Goal: Task Accomplishment & Management: Complete application form

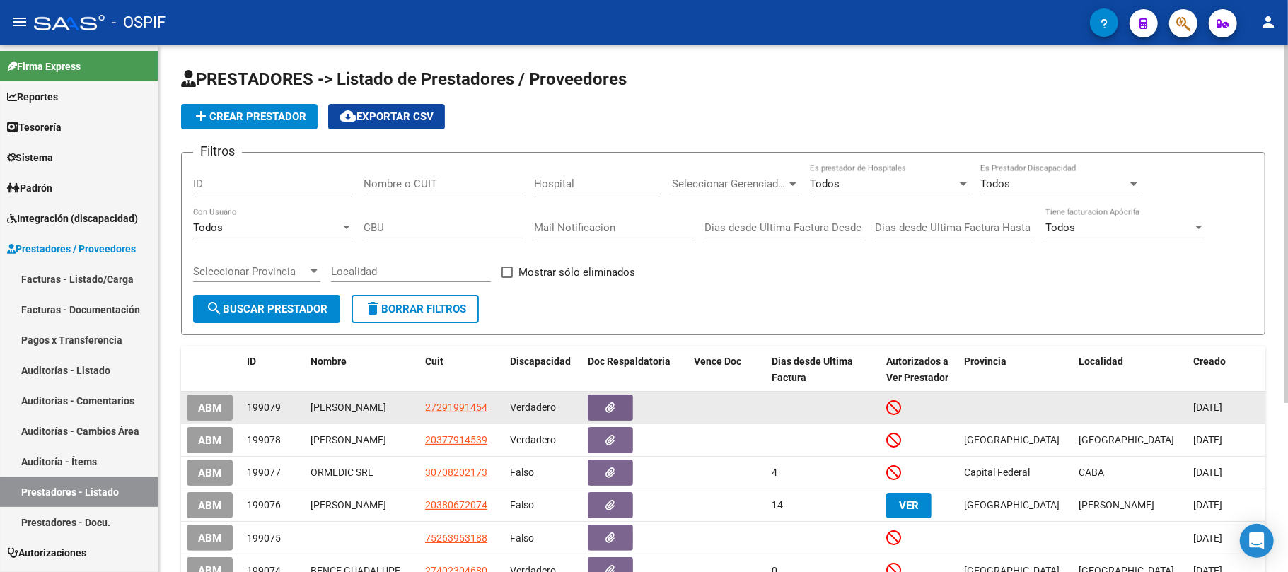
click at [208, 414] on span "ABM" at bounding box center [209, 408] width 23 height 13
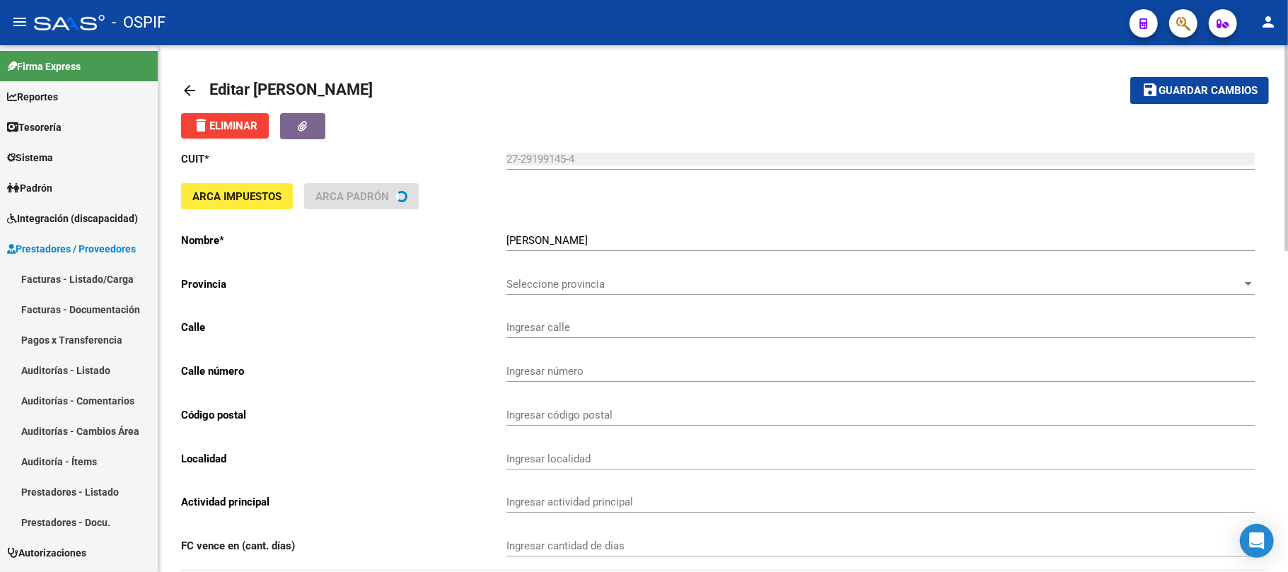
type input "CASTILLO CATULO"
type input "3077"
type input "1261"
type input "CABA"
type input "869090"
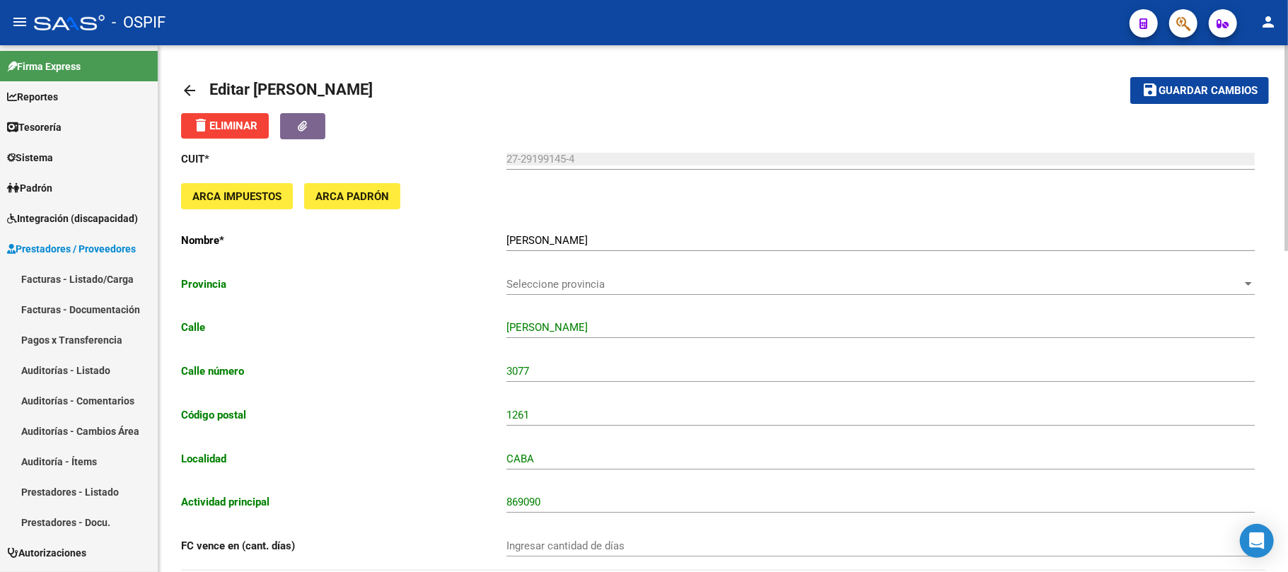
click at [1007, 458] on input "CABA" at bounding box center [880, 459] width 748 height 13
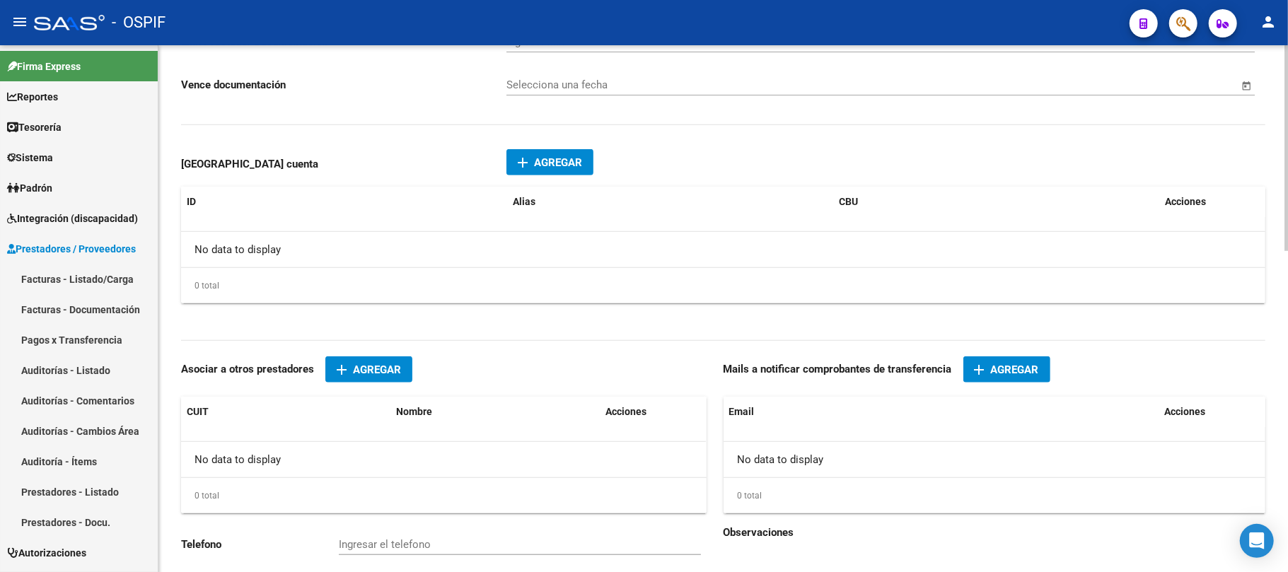
scroll to position [820, 0]
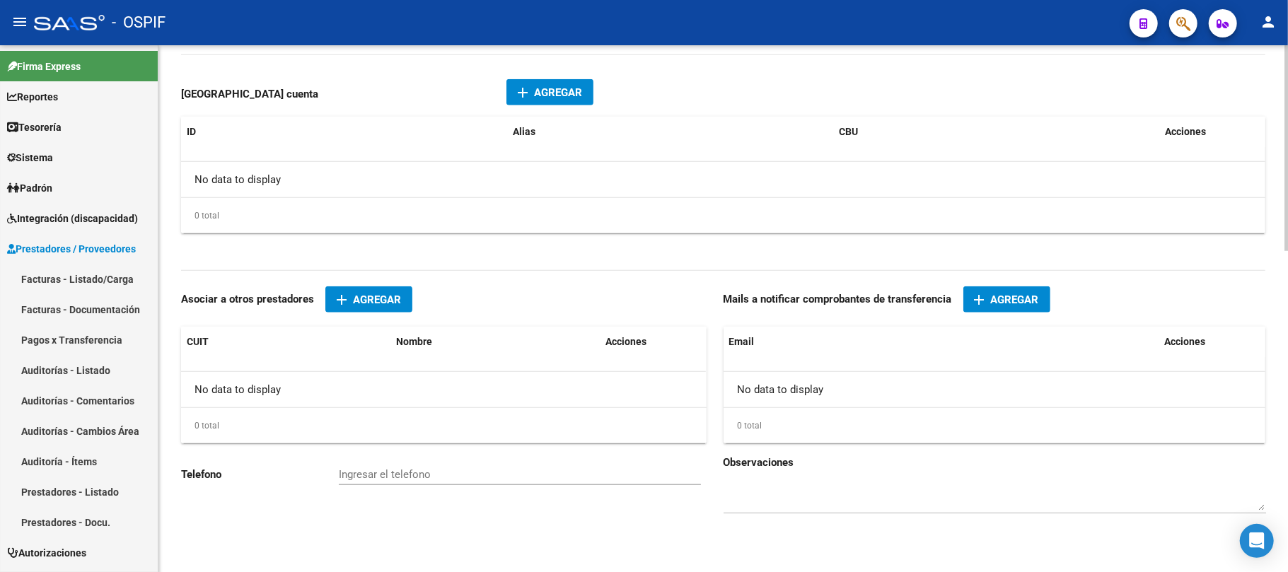
click at [981, 303] on mat-icon "add" at bounding box center [979, 299] width 17 height 17
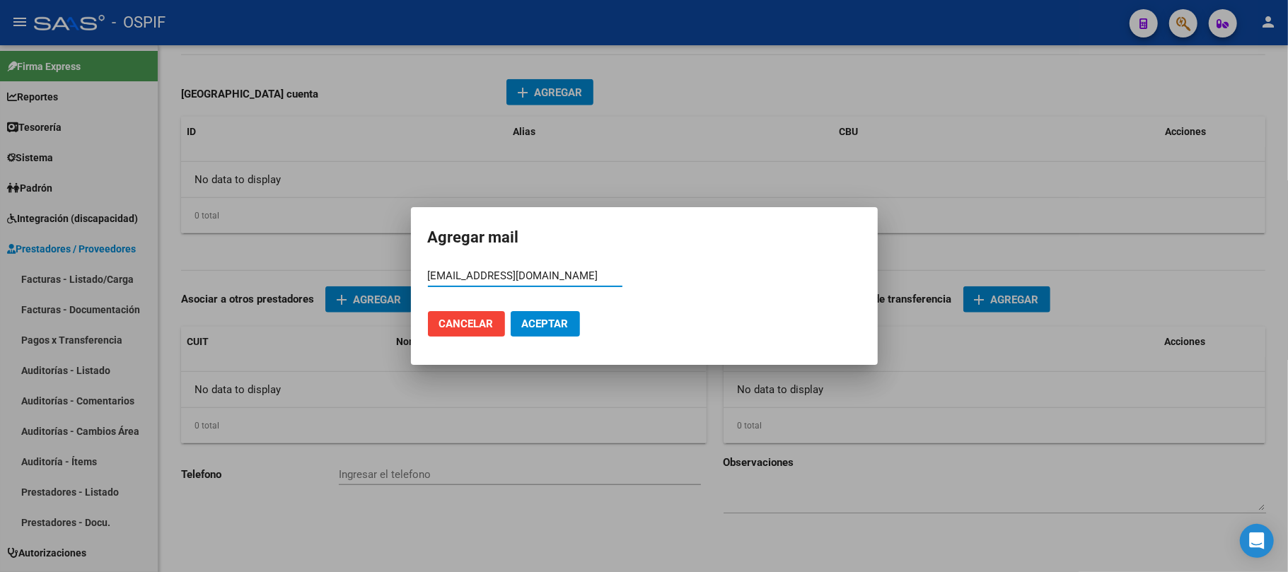
click at [595, 276] on input "paomorales661@gmail.com" at bounding box center [525, 275] width 194 height 13
type input "paomorales661@gmail.com"
click at [557, 313] on button "Aceptar" at bounding box center [545, 323] width 69 height 25
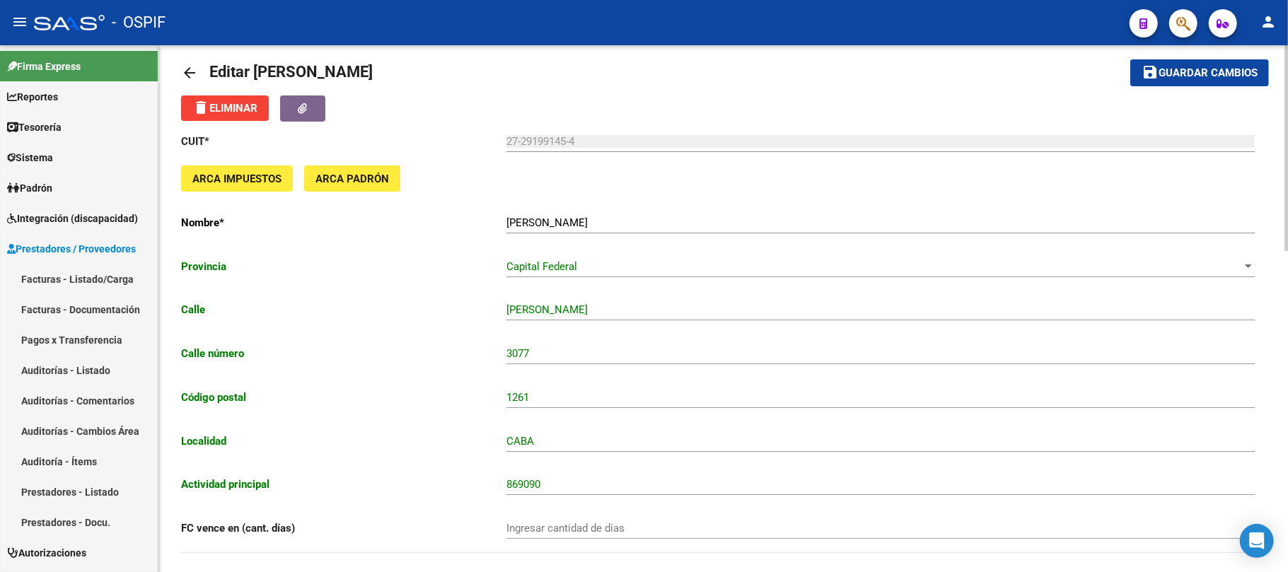
scroll to position [0, 0]
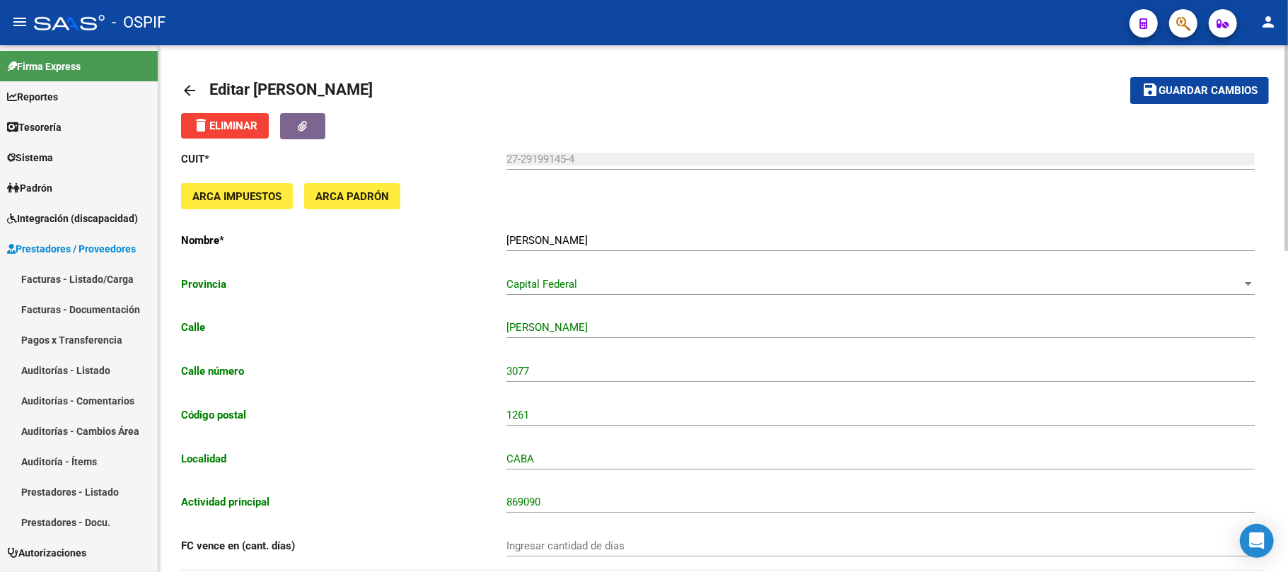
click at [1225, 77] on button "save Guardar cambios" at bounding box center [1199, 90] width 139 height 26
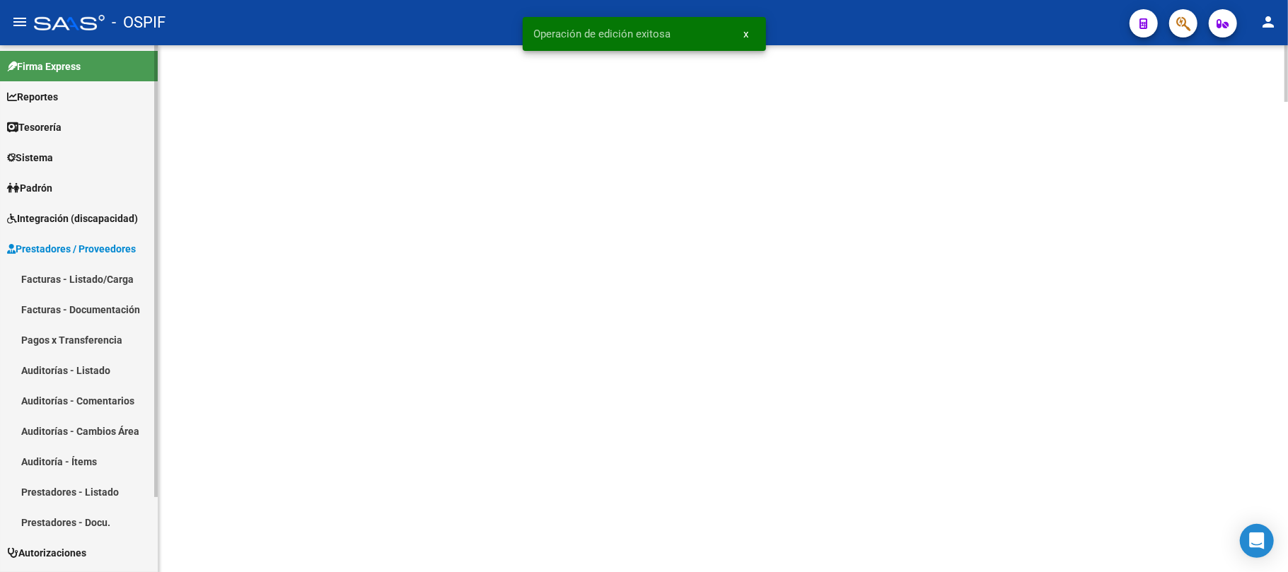
click at [71, 165] on link "Sistema" at bounding box center [79, 157] width 158 height 30
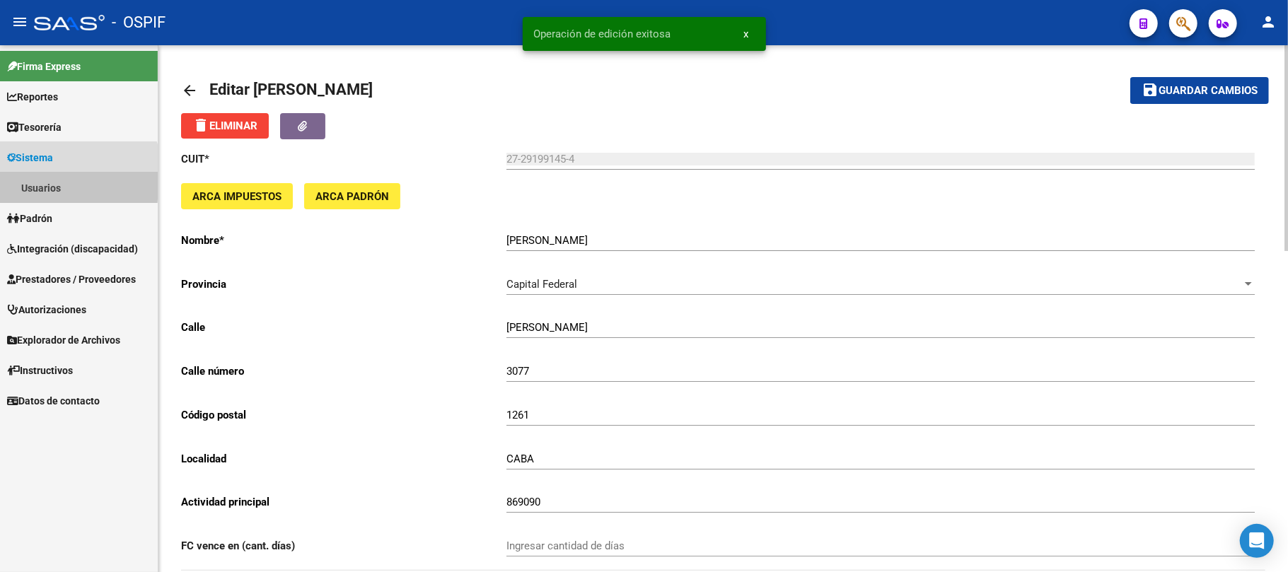
click at [43, 182] on link "Usuarios" at bounding box center [79, 188] width 158 height 30
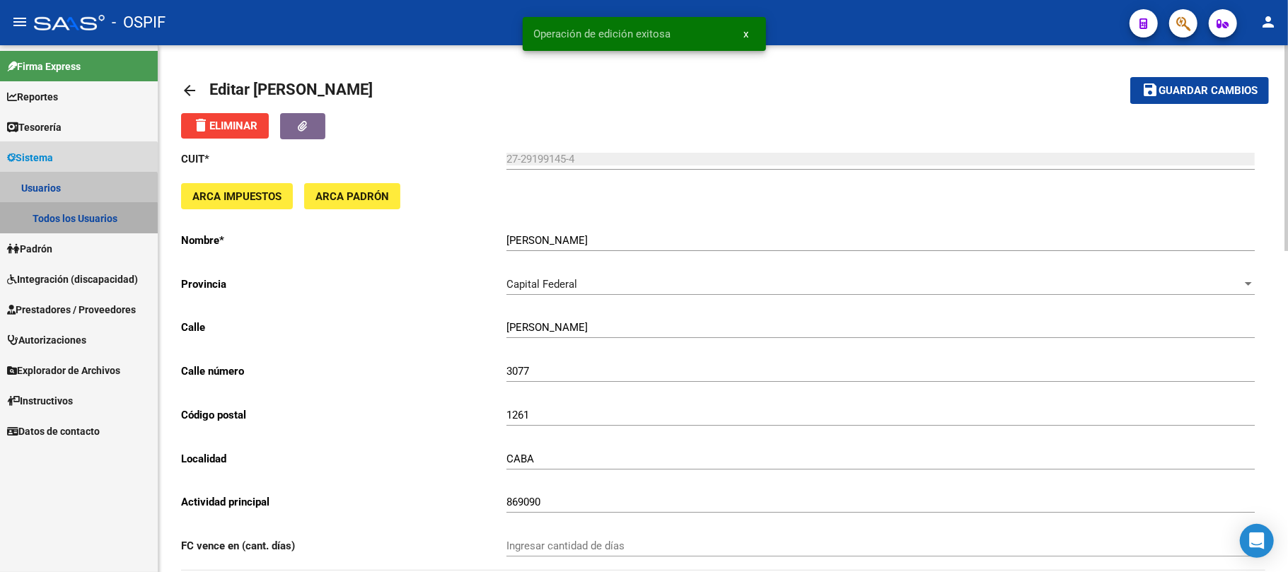
click at [52, 225] on link "Todos los Usuarios" at bounding box center [79, 218] width 158 height 30
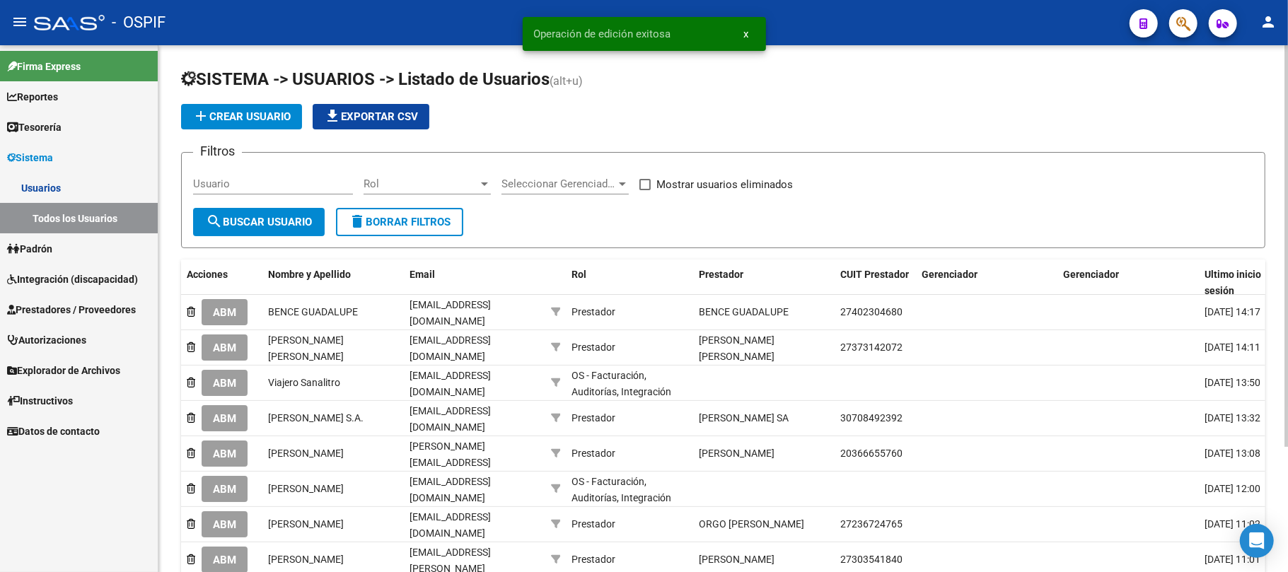
click at [229, 111] on span "add Crear Usuario" at bounding box center [241, 116] width 98 height 13
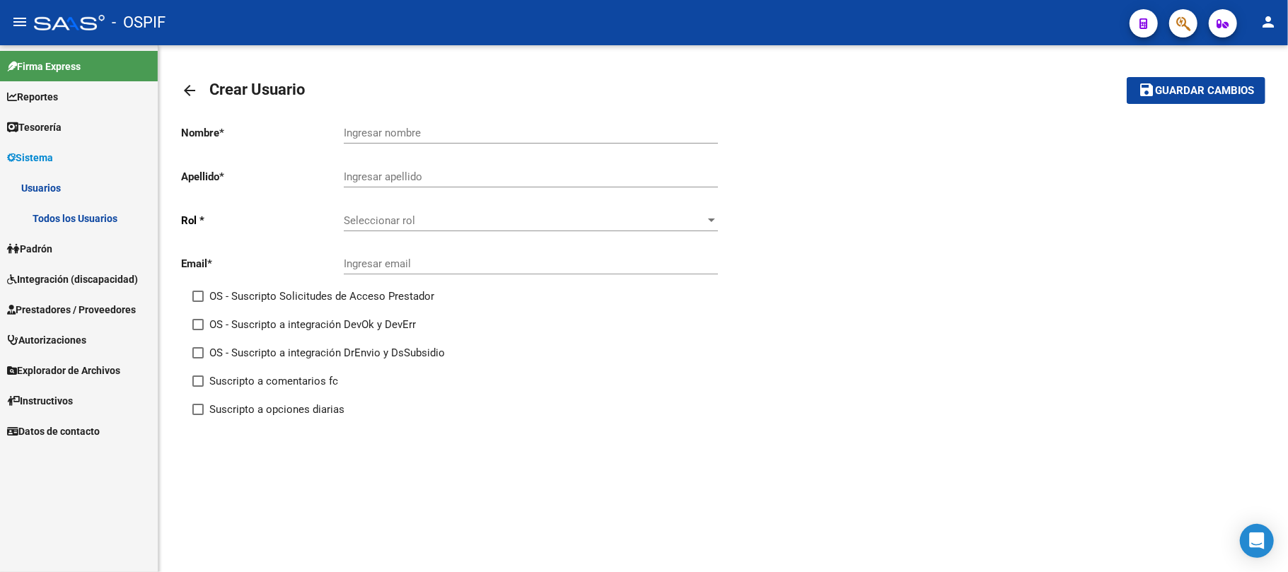
click at [383, 270] on input "Ingresar email" at bounding box center [531, 263] width 374 height 13
paste input "paomorales661@gmail.com"
type input "paomorales661@gmail.com"
click at [400, 224] on span "Seleccionar rol" at bounding box center [524, 220] width 361 height 13
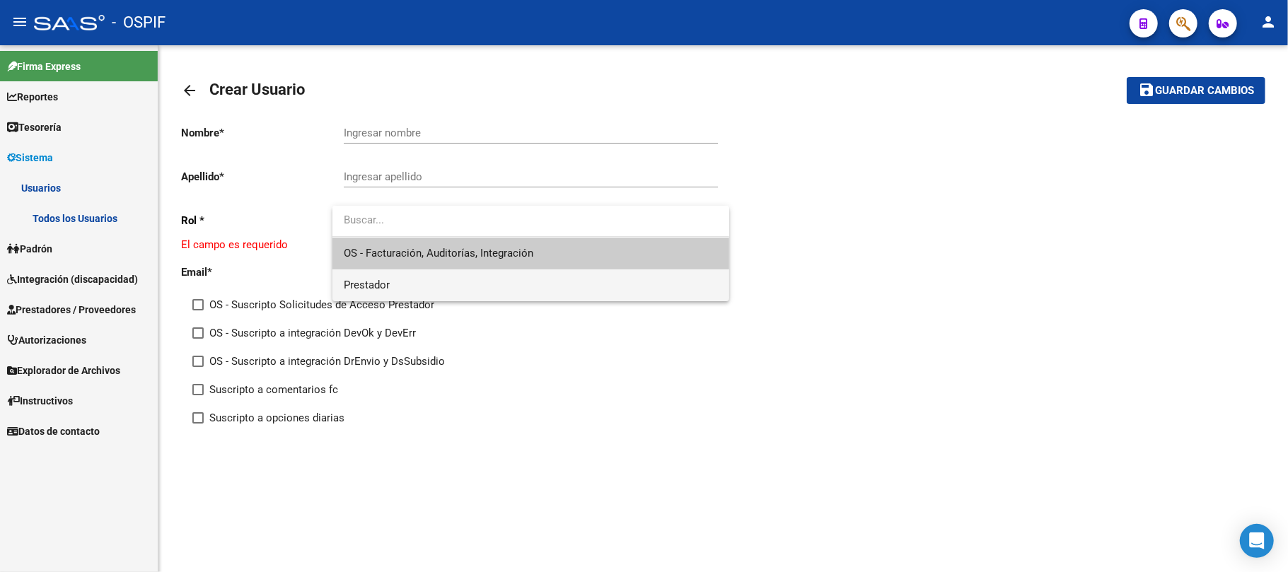
click at [413, 290] on span "Prestador" at bounding box center [531, 285] width 374 height 32
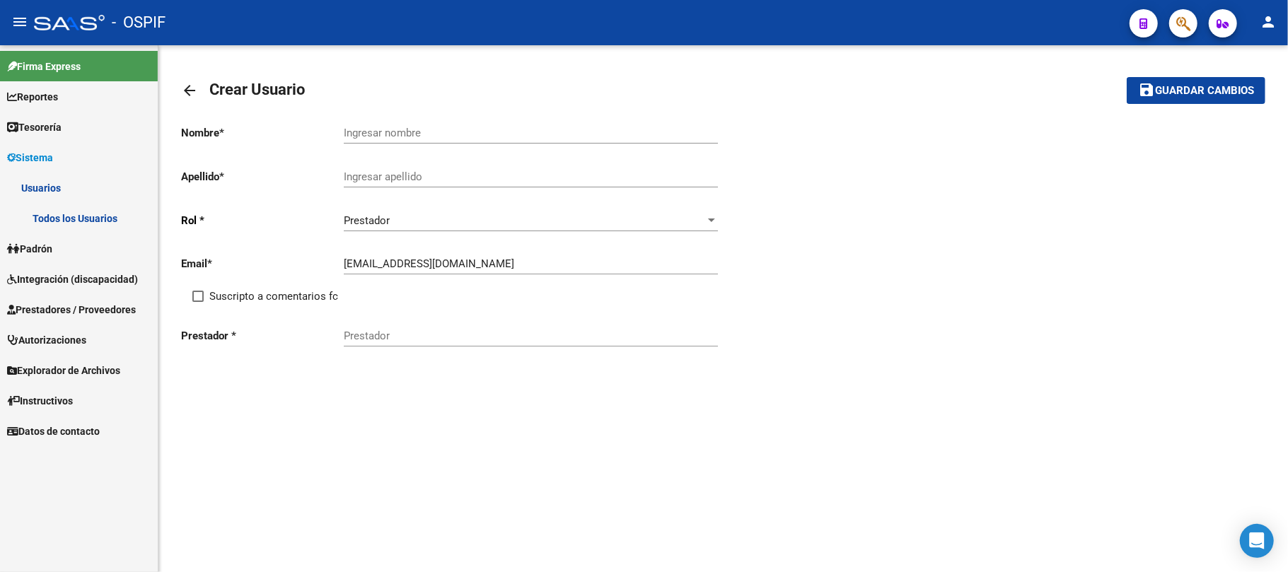
click at [405, 329] on div "Prestador" at bounding box center [531, 331] width 374 height 30
click at [307, 298] on span "Suscripto a comentarios fc" at bounding box center [273, 296] width 129 height 17
click at [198, 302] on input "Suscripto a comentarios fc" at bounding box center [197, 302] width 1 height 1
checkbox input "true"
click at [380, 342] on div "Prestador" at bounding box center [531, 331] width 374 height 30
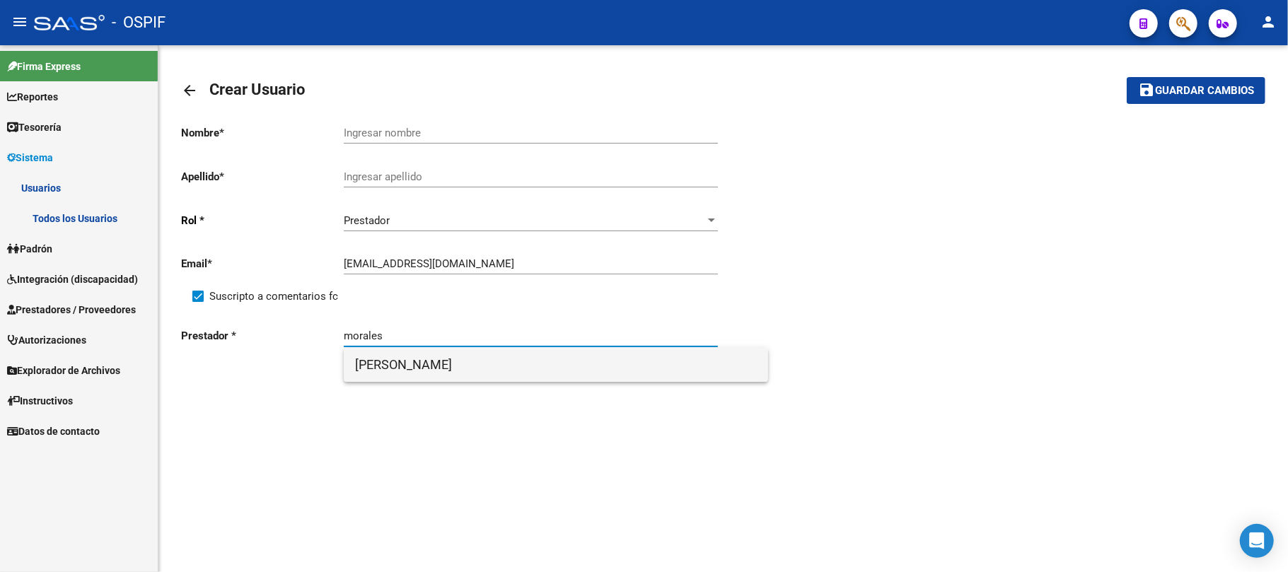
click at [470, 375] on span "MORALES MARIELA PAOLA" at bounding box center [556, 365] width 402 height 34
type input "MORALES MARIELA PAOLA"
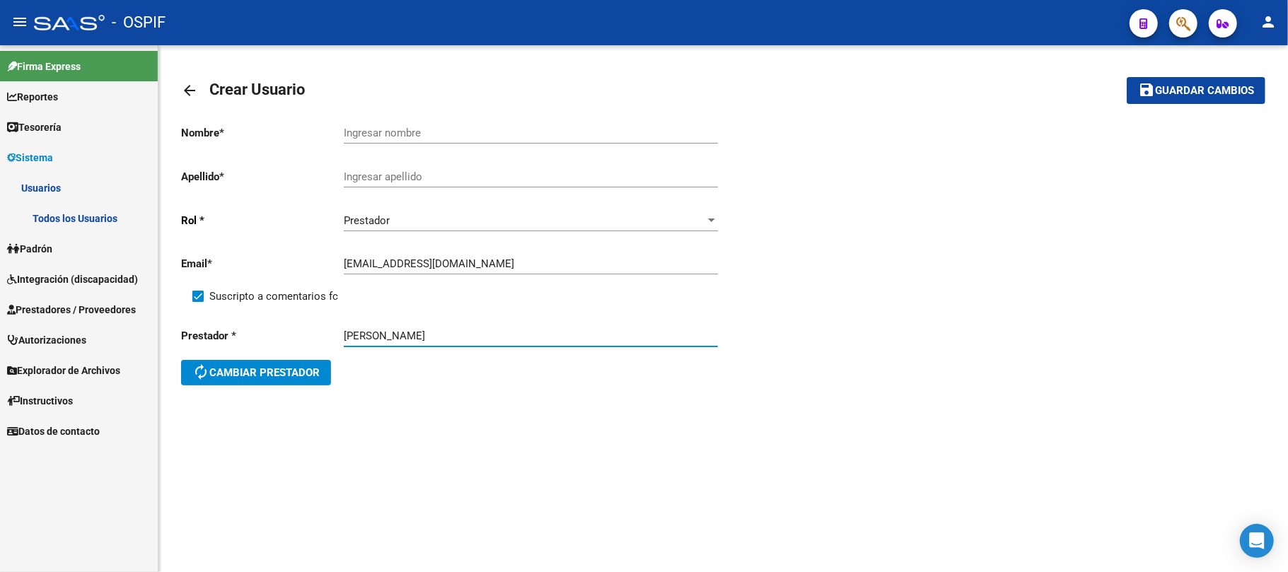
click at [563, 128] on input "Ingresar nombre" at bounding box center [531, 133] width 374 height 13
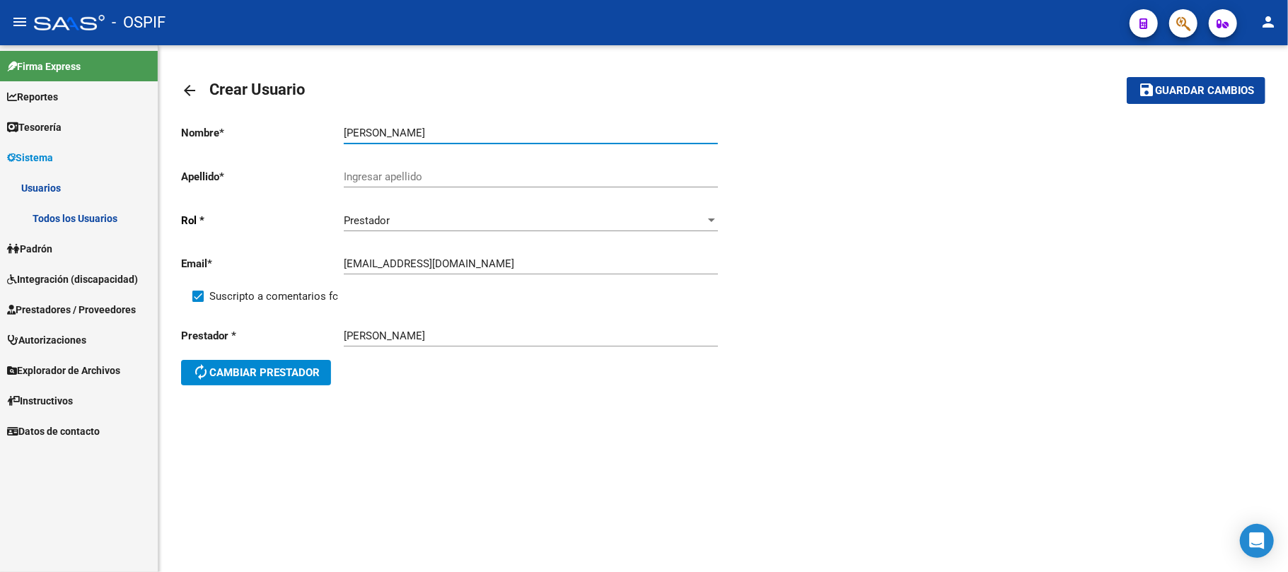
type input "MORALES MARIELA"
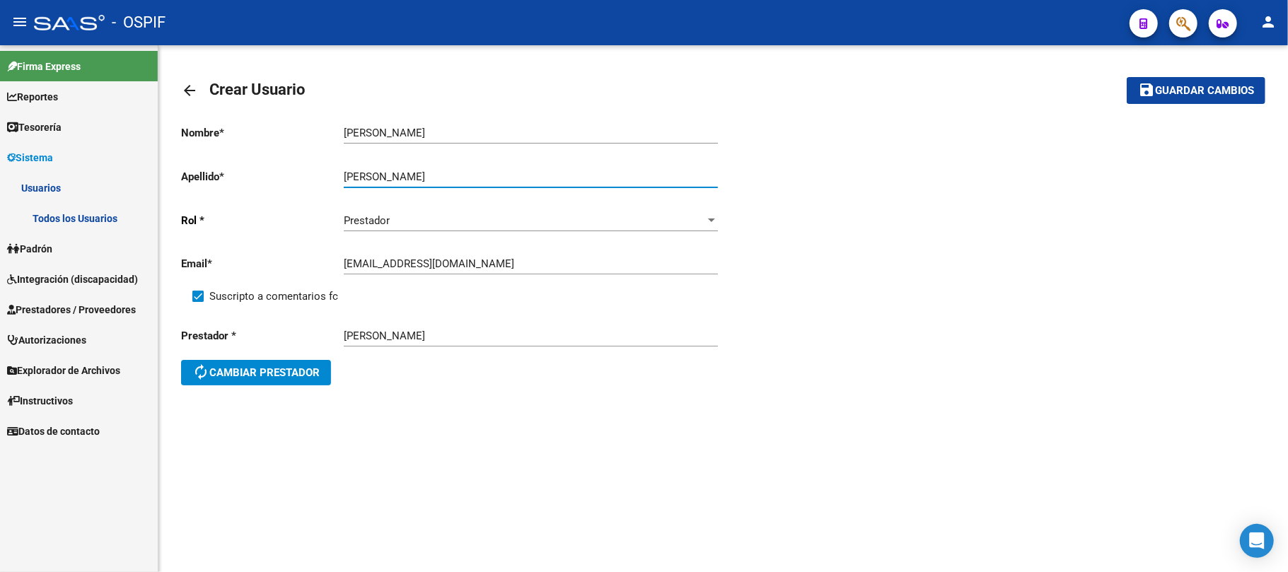
type input "PAOLA"
click at [417, 137] on input "MORALES MARIELA" at bounding box center [531, 133] width 374 height 13
click at [408, 136] on input "MORALES c" at bounding box center [531, 133] width 374 height 13
type input "MORALES"
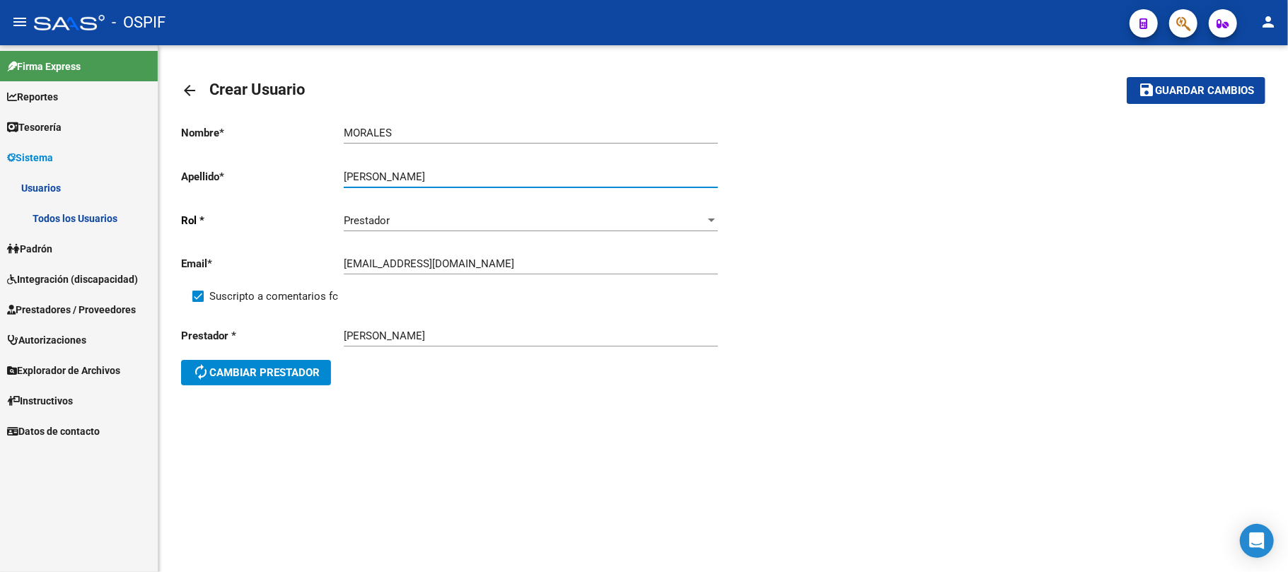
paste input "MARIELA"
type input "MARIELA PAOLA"
drag, startPoint x: 1240, startPoint y: 89, endPoint x: 1228, endPoint y: 100, distance: 16.0
click at [1240, 91] on span "Guardar cambios" at bounding box center [1204, 91] width 99 height 13
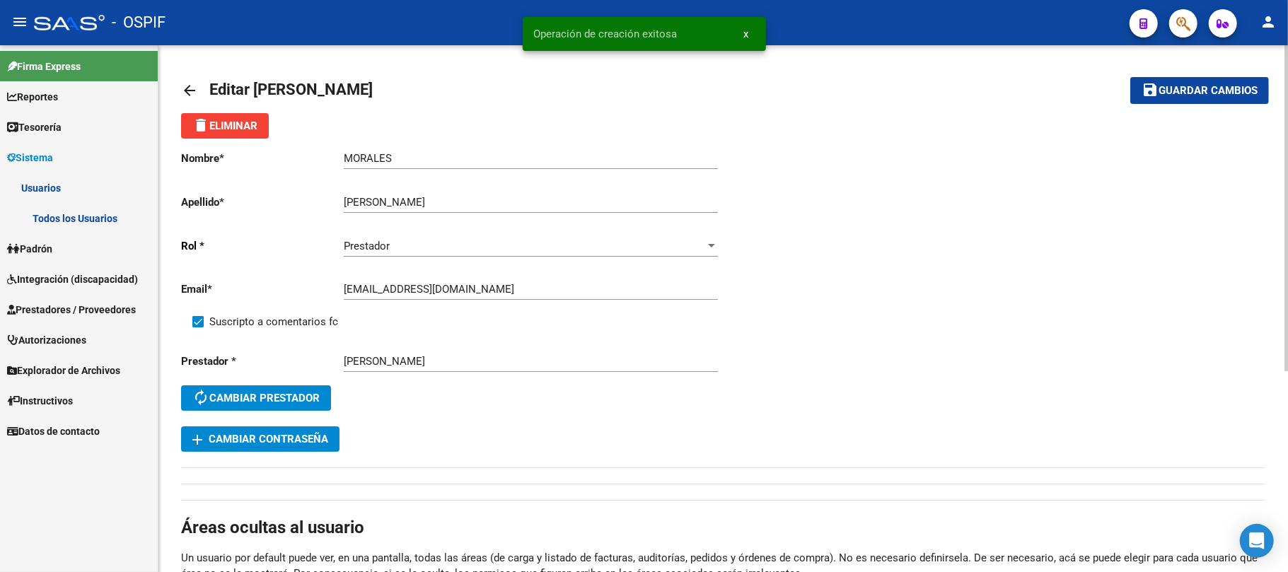
click at [307, 436] on span "add Cambiar Contraseña" at bounding box center [260, 439] width 136 height 13
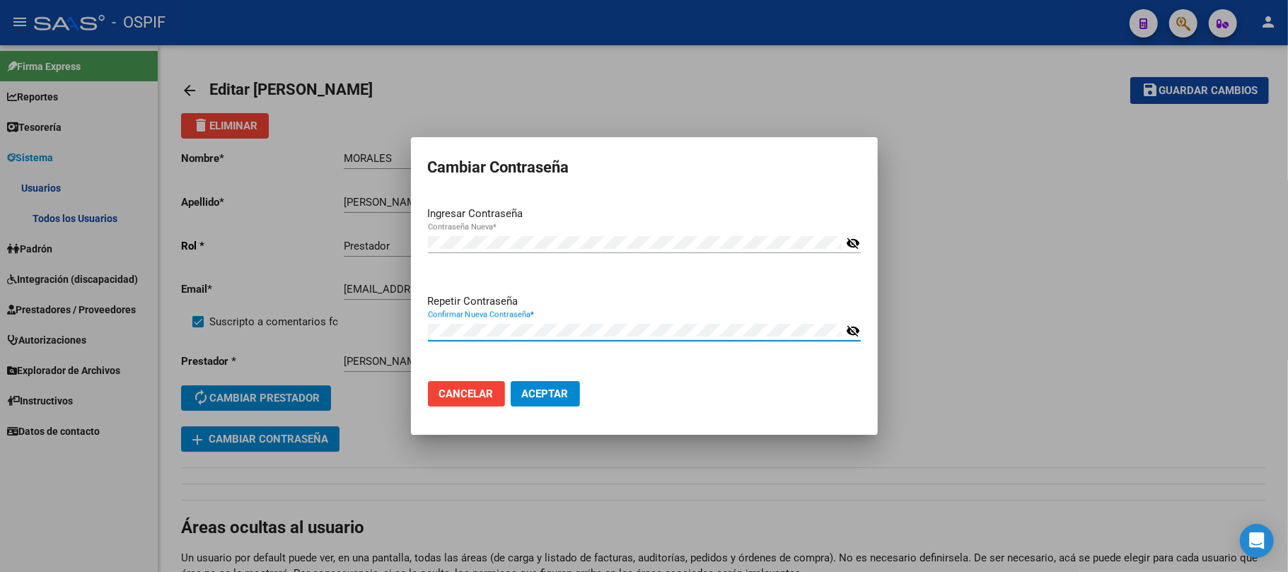
click at [511, 381] on button "Aceptar" at bounding box center [545, 393] width 69 height 25
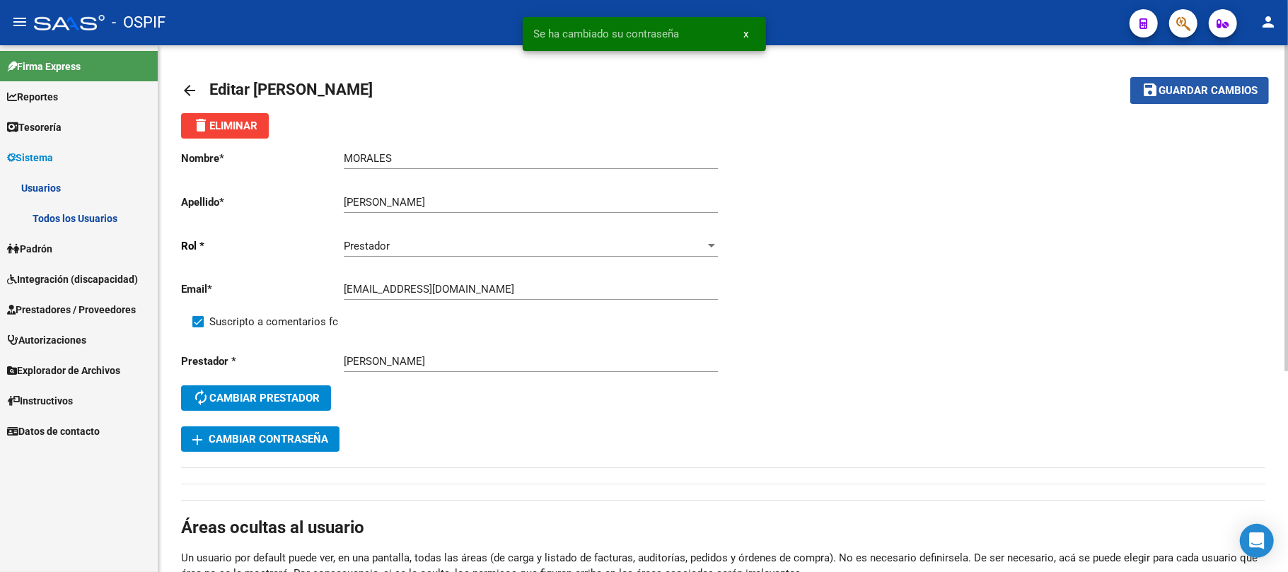
click at [1229, 89] on span "Guardar cambios" at bounding box center [1207, 91] width 99 height 13
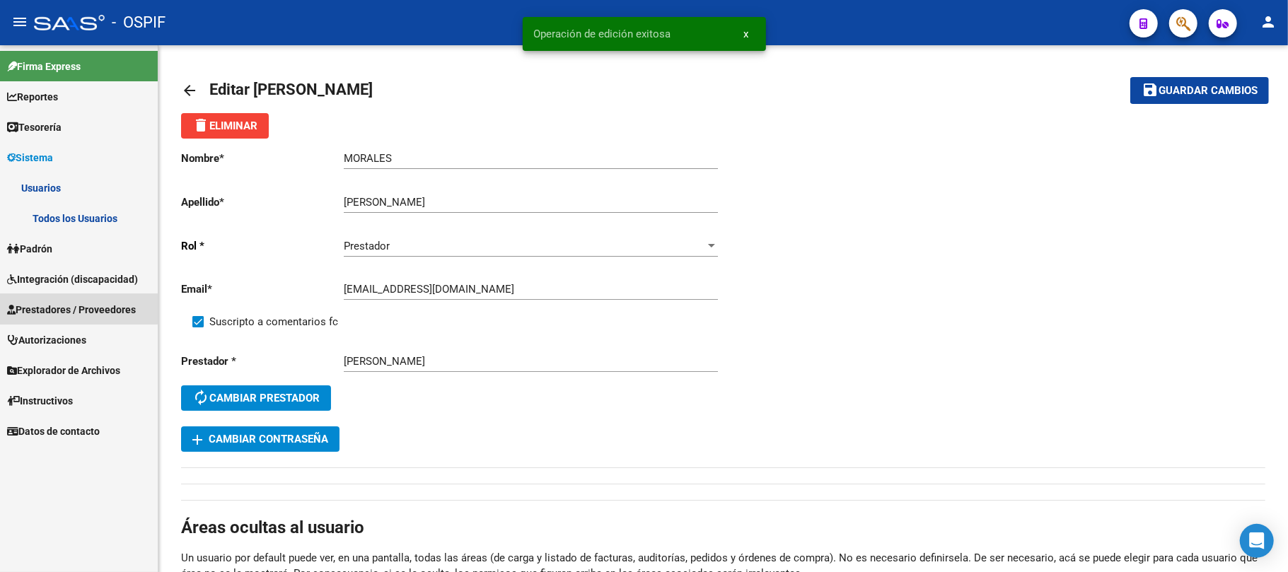
click at [52, 300] on link "Prestadores / Proveedores" at bounding box center [79, 309] width 158 height 30
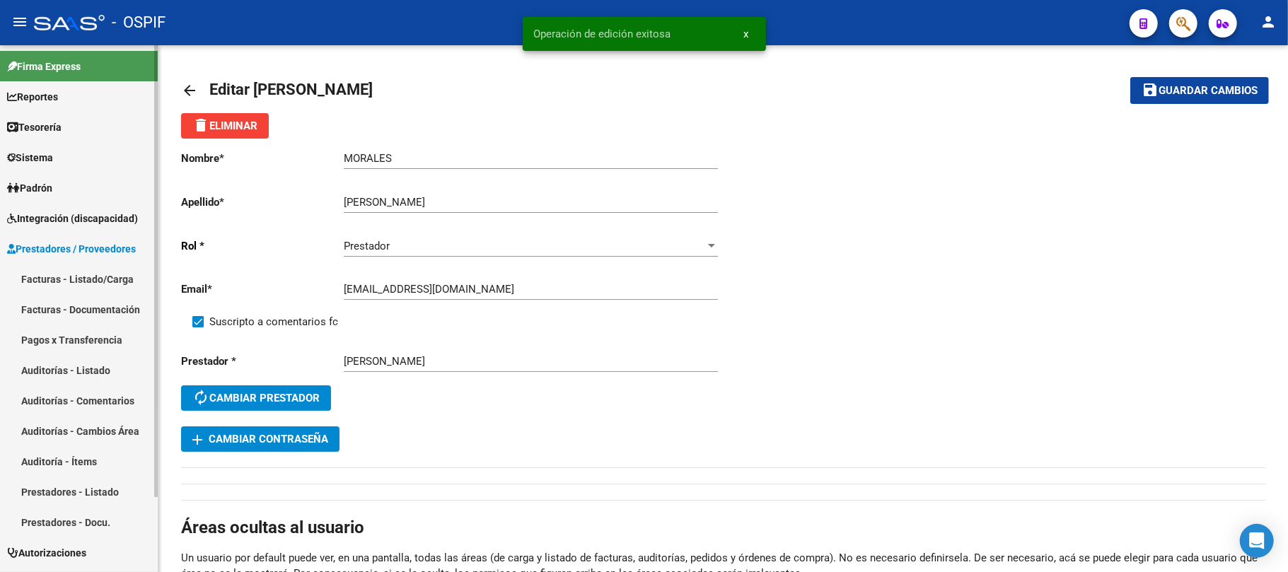
click at [54, 281] on link "Facturas - Listado/Carga" at bounding box center [79, 279] width 158 height 30
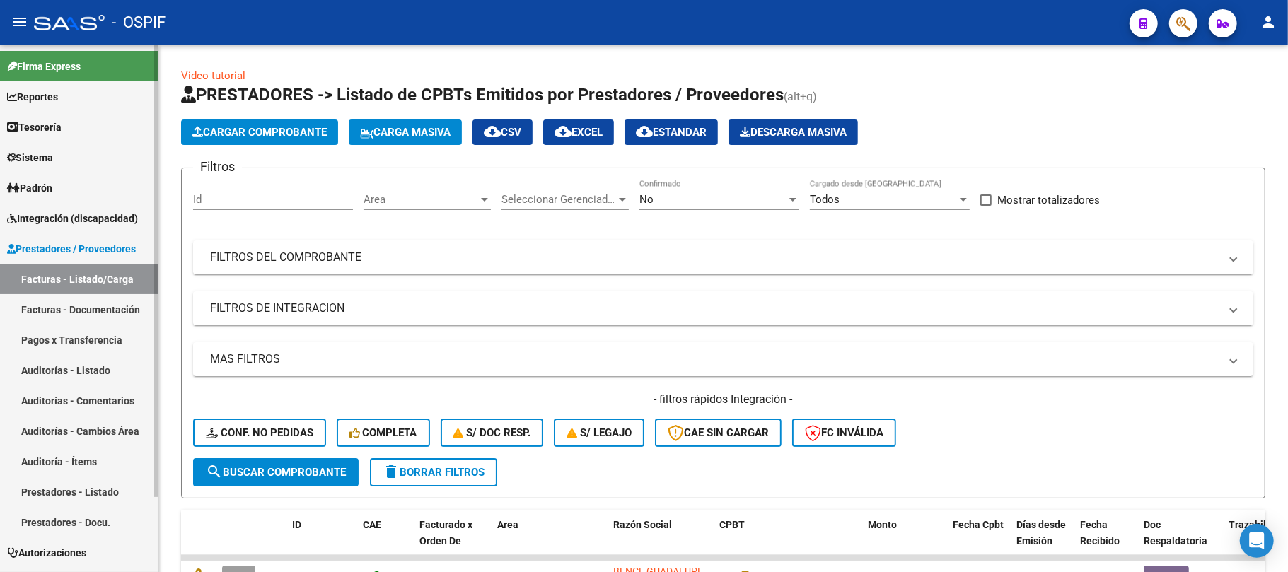
click at [77, 485] on link "Prestadores - Listado" at bounding box center [79, 492] width 158 height 30
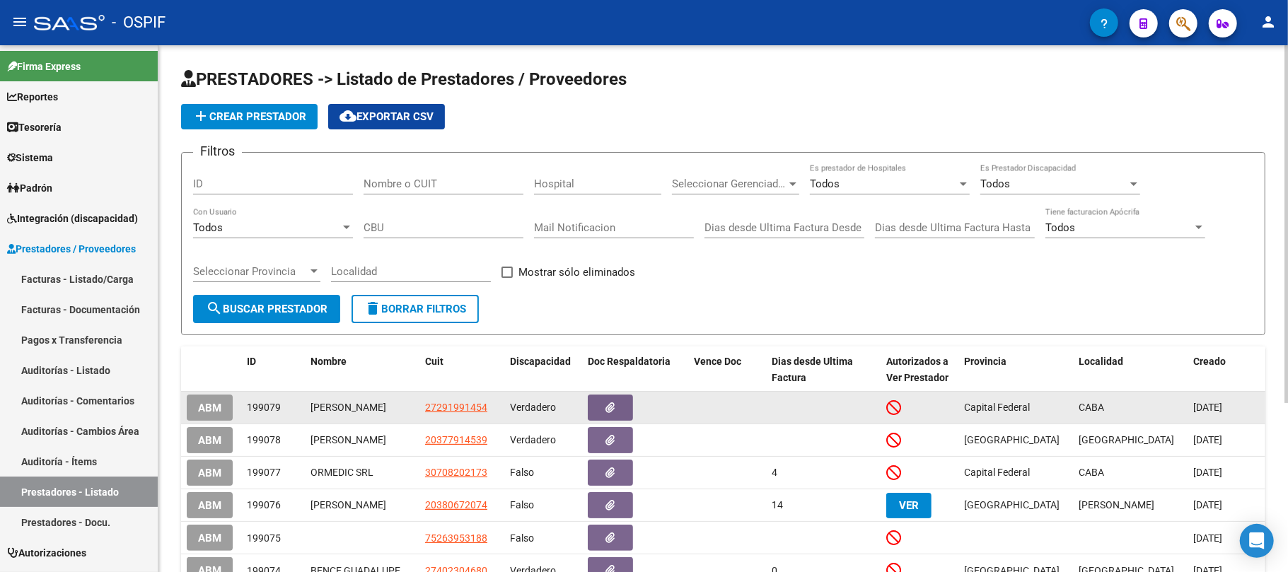
click at [221, 413] on button "ABM" at bounding box center [210, 408] width 46 height 26
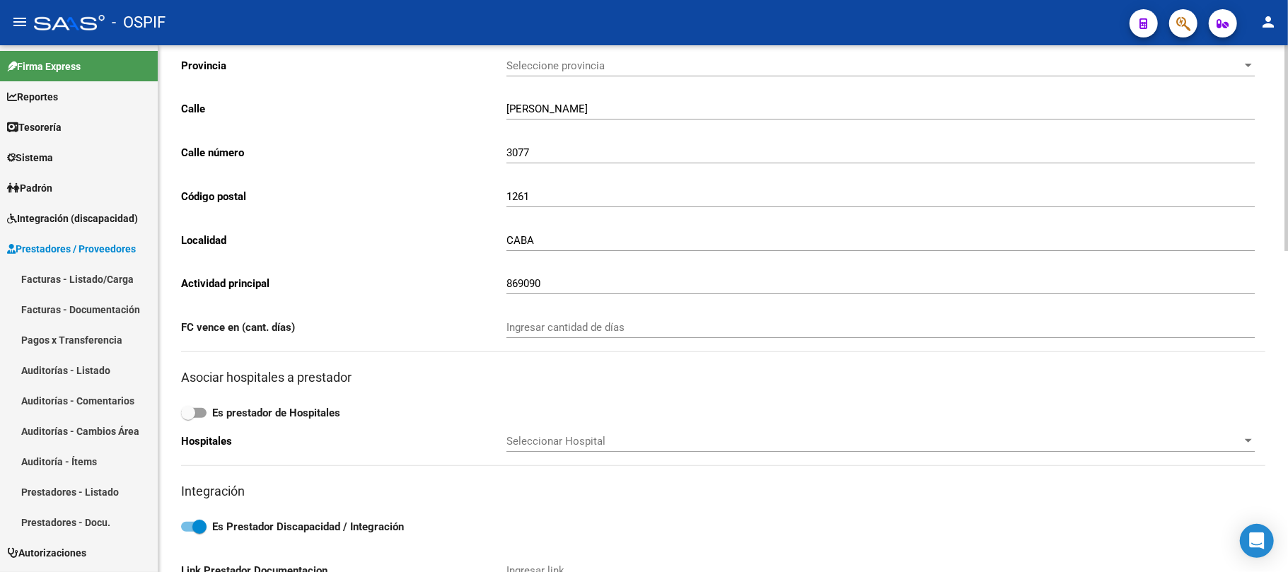
scroll to position [660, 0]
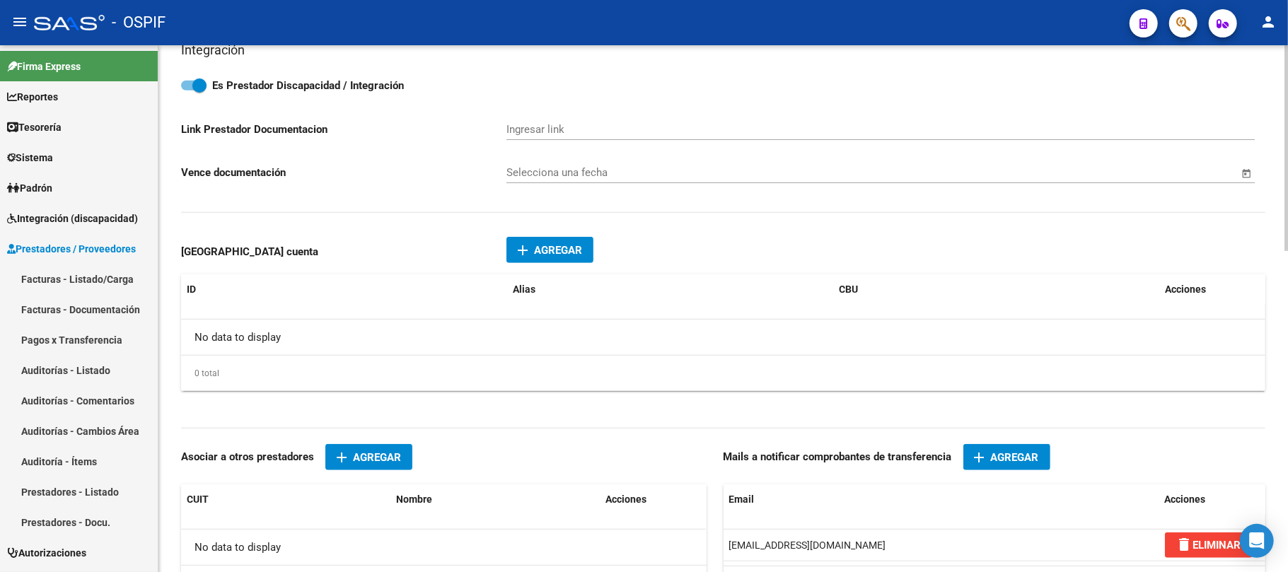
click at [770, 385] on div "0 total" at bounding box center [723, 373] width 1084 height 35
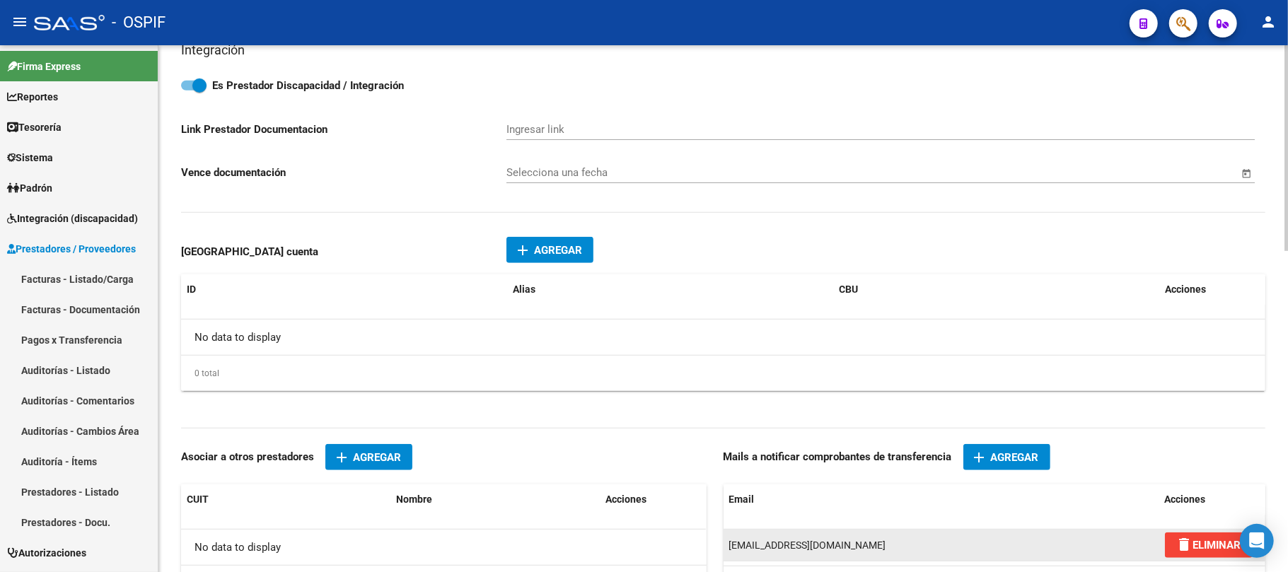
scroll to position [821, 0]
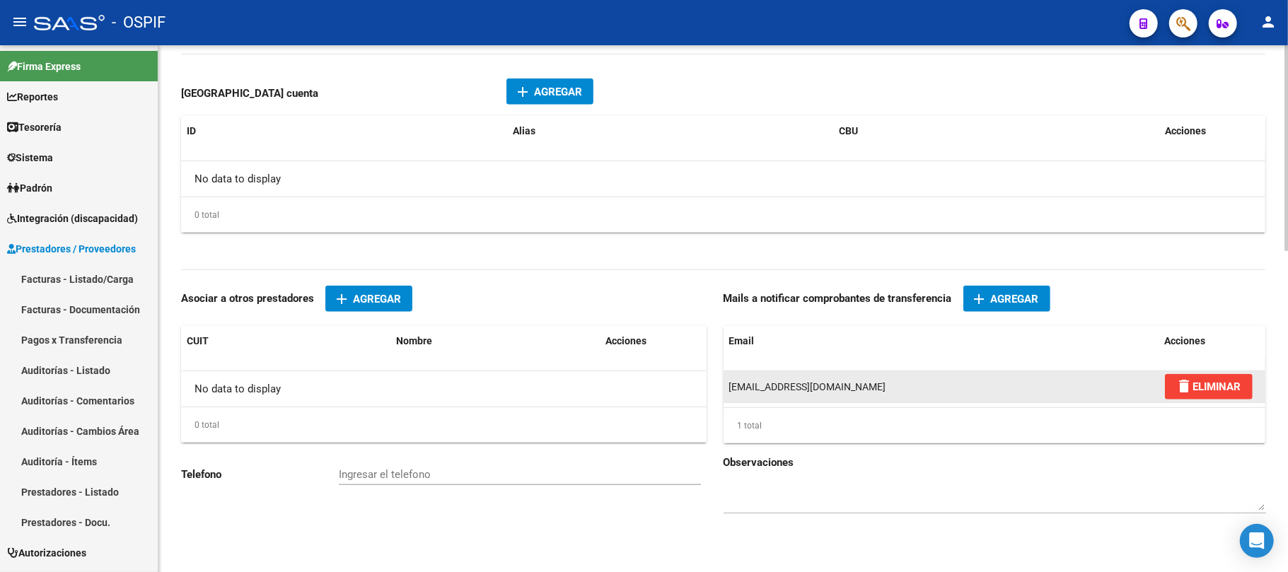
click at [762, 383] on span "paomorales661@gmail.com" at bounding box center [807, 386] width 157 height 11
copy div "paomorales661@gmail.com delete ELIMINAR"
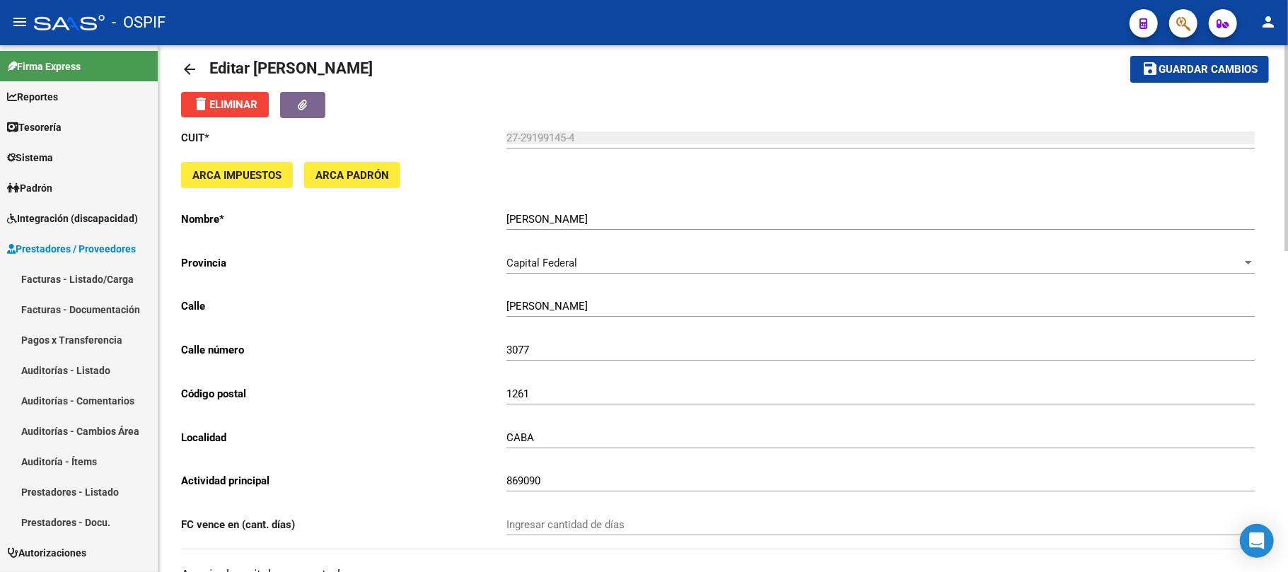
scroll to position [0, 0]
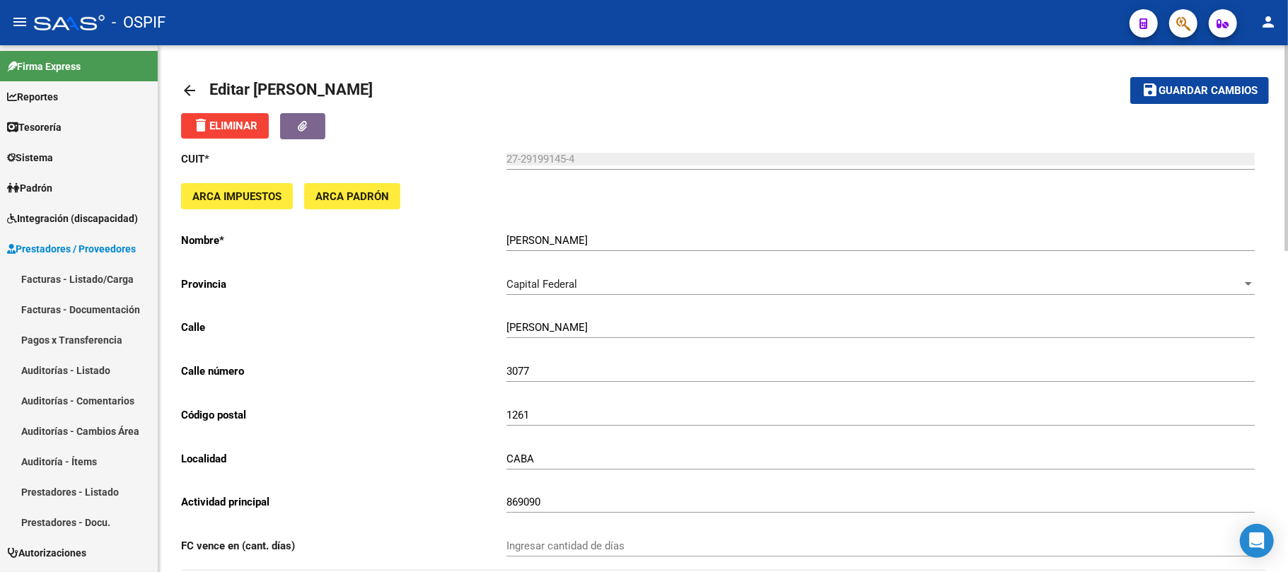
drag, startPoint x: 1237, startPoint y: 82, endPoint x: 1090, endPoint y: 106, distance: 148.3
click at [1236, 82] on button "save Guardar cambios" at bounding box center [1199, 90] width 139 height 26
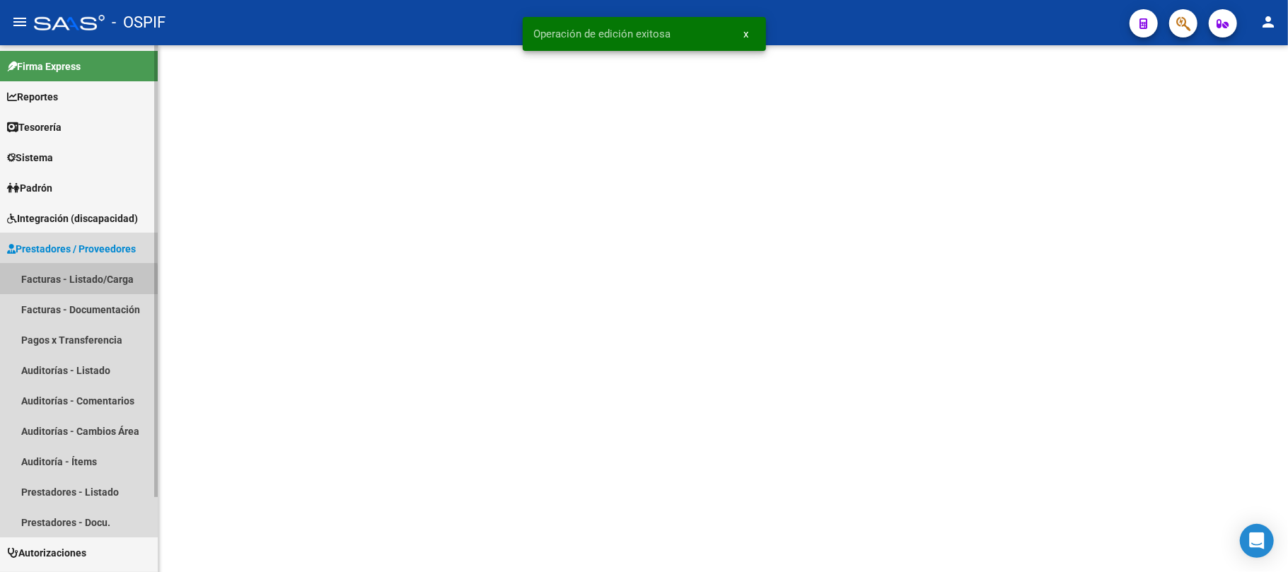
click at [29, 292] on link "Facturas - Listado/Carga" at bounding box center [79, 279] width 158 height 30
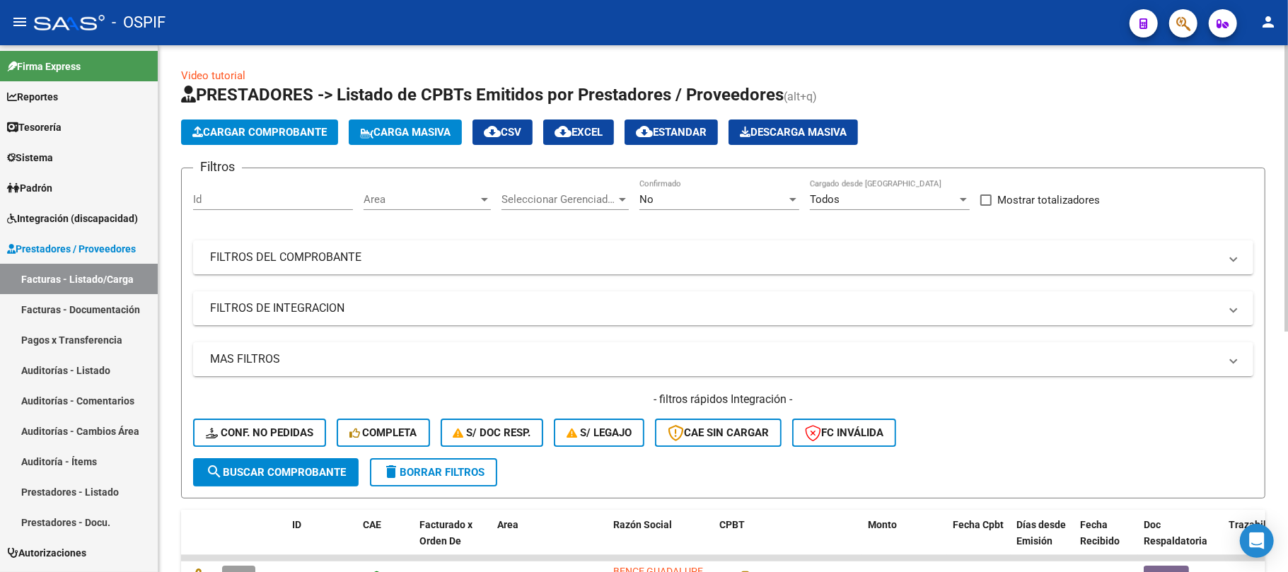
click at [433, 478] on button "delete Borrar Filtros" at bounding box center [433, 472] width 127 height 28
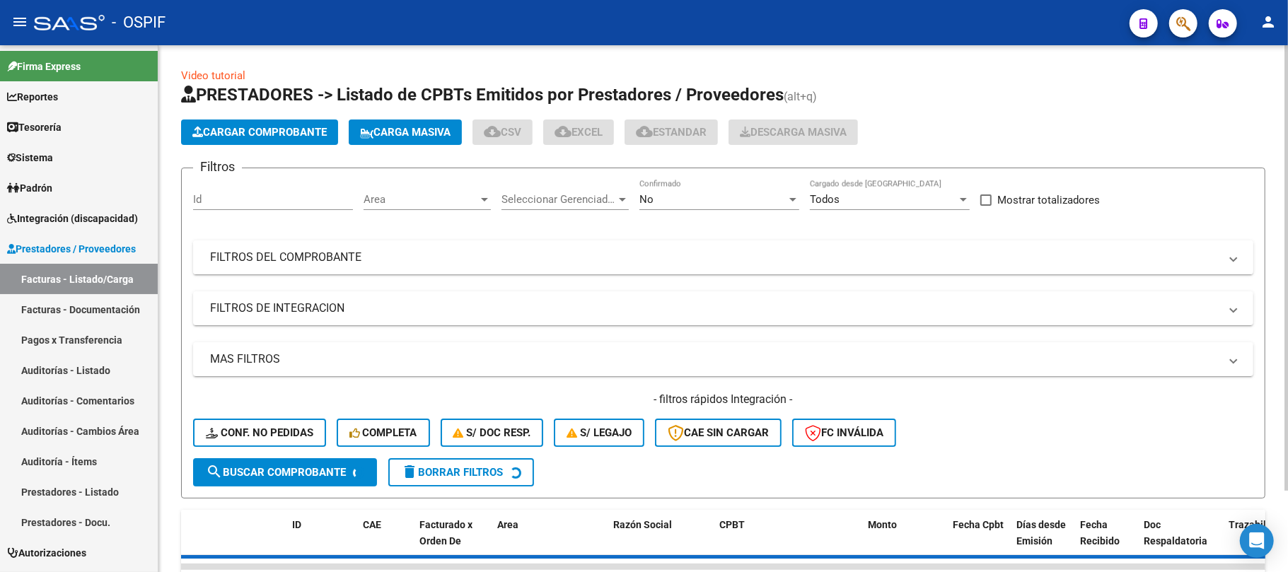
click at [532, 252] on mat-panel-title "FILTROS DEL COMPROBANTE" at bounding box center [714, 258] width 1009 height 16
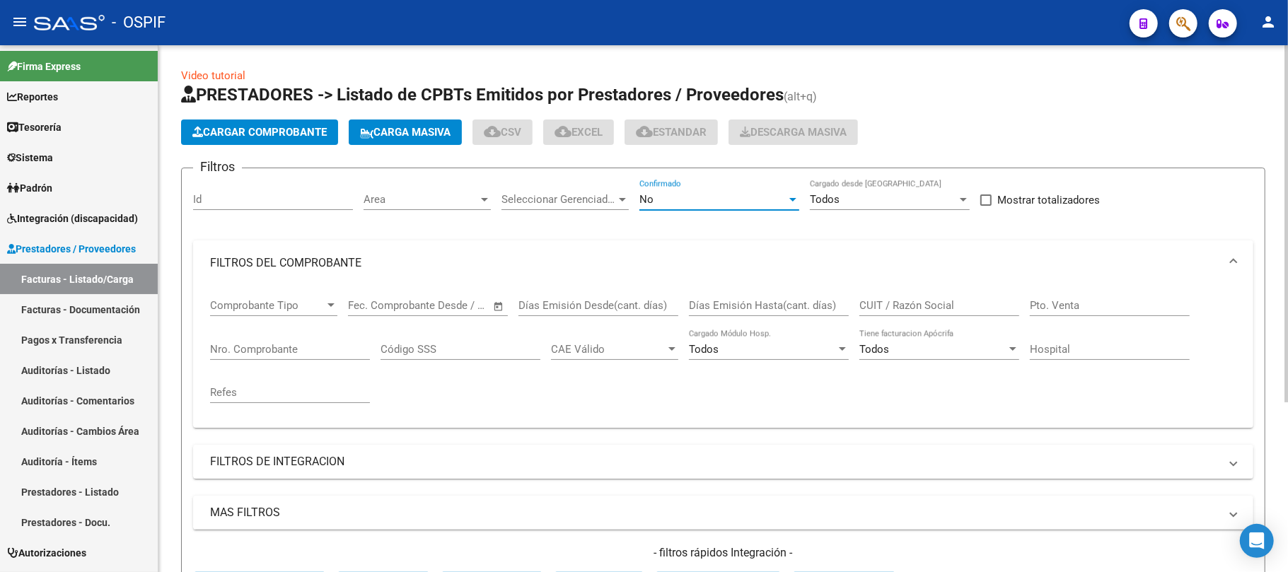
click at [682, 196] on div "No" at bounding box center [712, 199] width 147 height 13
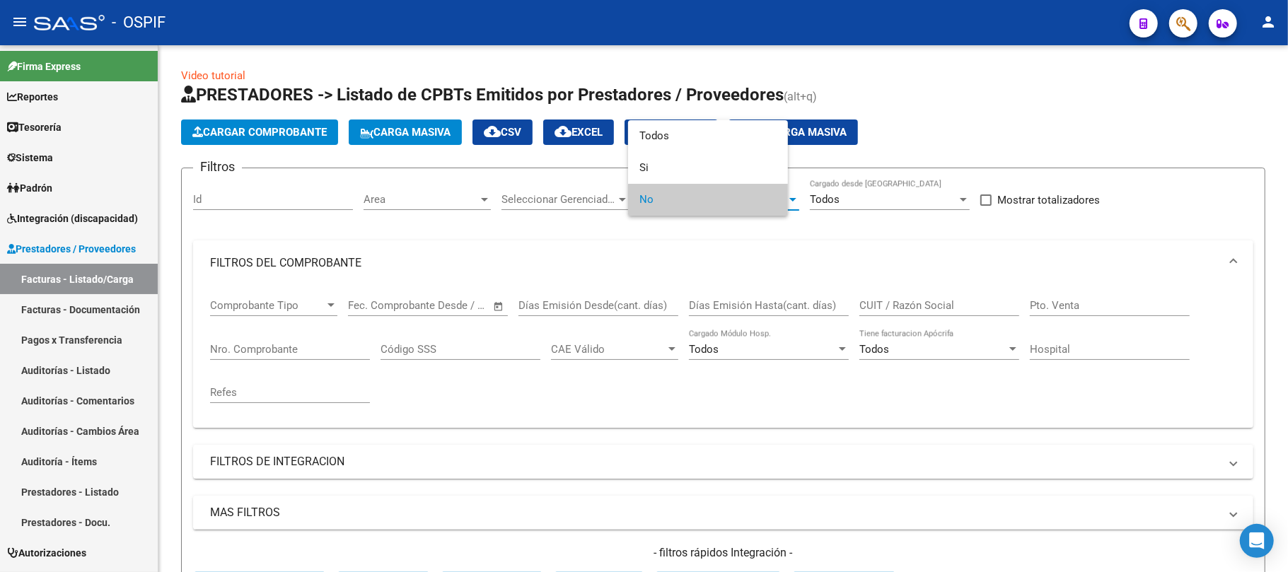
click at [475, 264] on div at bounding box center [644, 286] width 1288 height 572
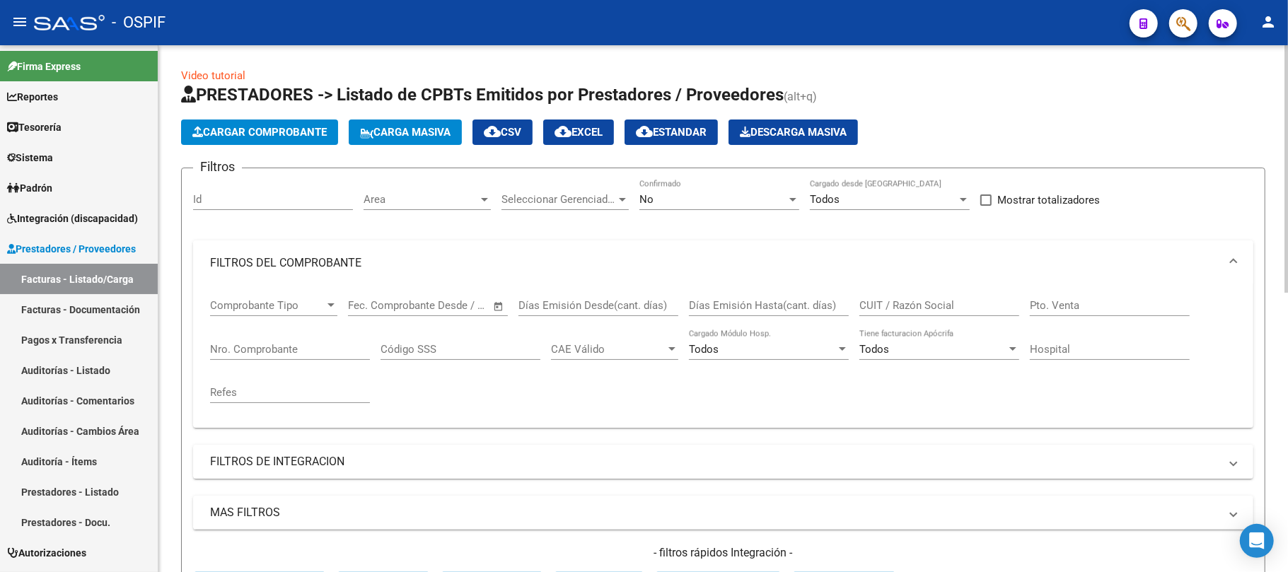
click at [464, 262] on mat-panel-title "FILTROS DEL COMPROBANTE" at bounding box center [714, 263] width 1009 height 16
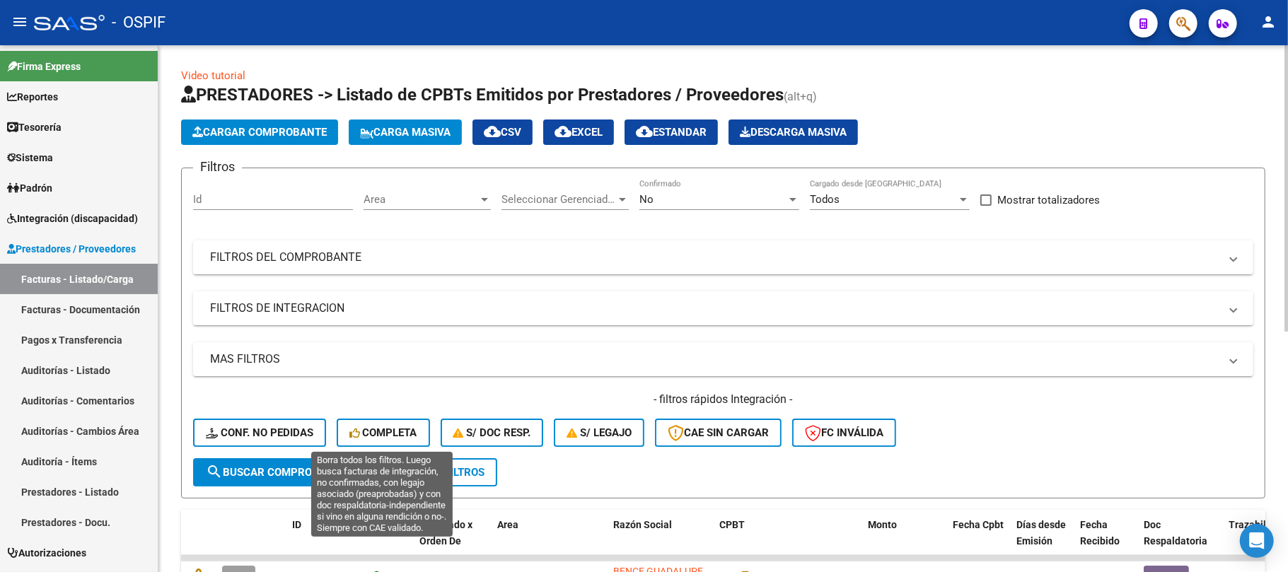
click at [530, 238] on div "Filtros Id Area Area Seleccionar Gerenciador Seleccionar Gerenciador No Confirm…" at bounding box center [723, 319] width 1060 height 279
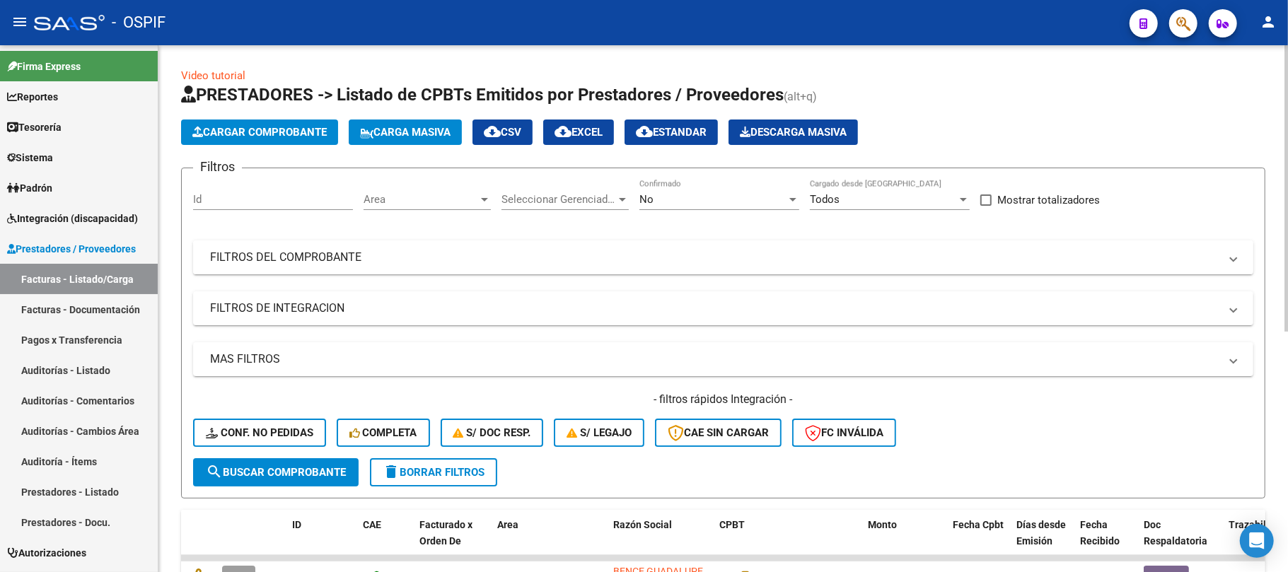
click at [515, 264] on mat-panel-title "FILTROS DEL COMPROBANTE" at bounding box center [714, 258] width 1009 height 16
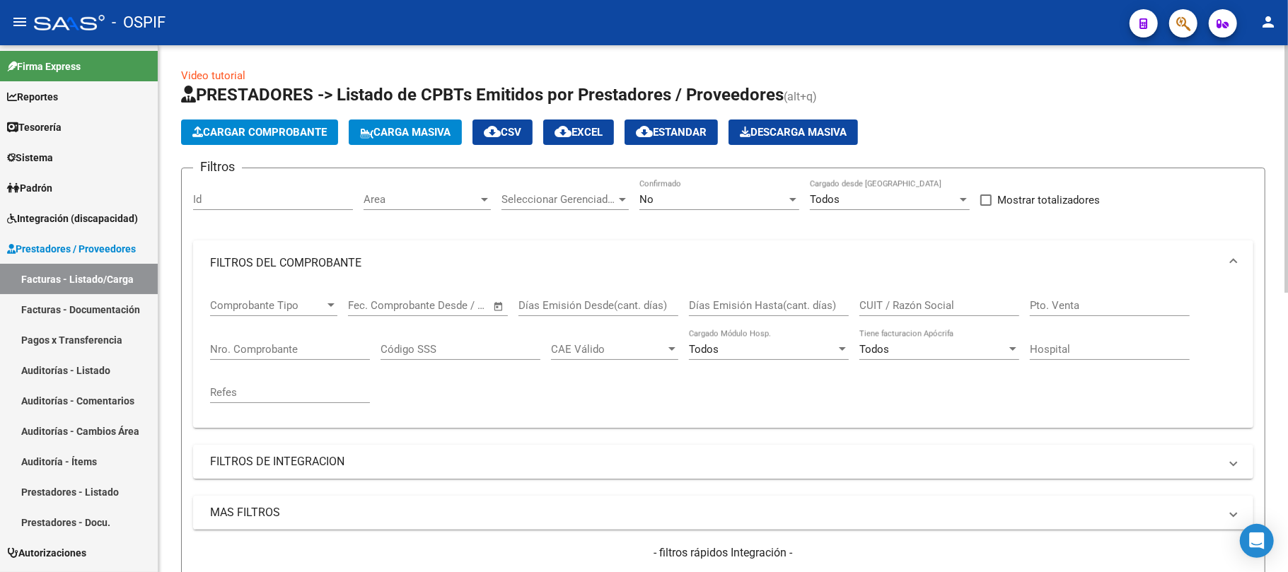
click at [311, 339] on div "Nro. Comprobante" at bounding box center [290, 344] width 160 height 30
click at [303, 354] on input "Nro. Comprobante" at bounding box center [290, 349] width 160 height 13
paste input "12467"
type input "12467"
click at [720, 202] on div "No" at bounding box center [712, 199] width 147 height 13
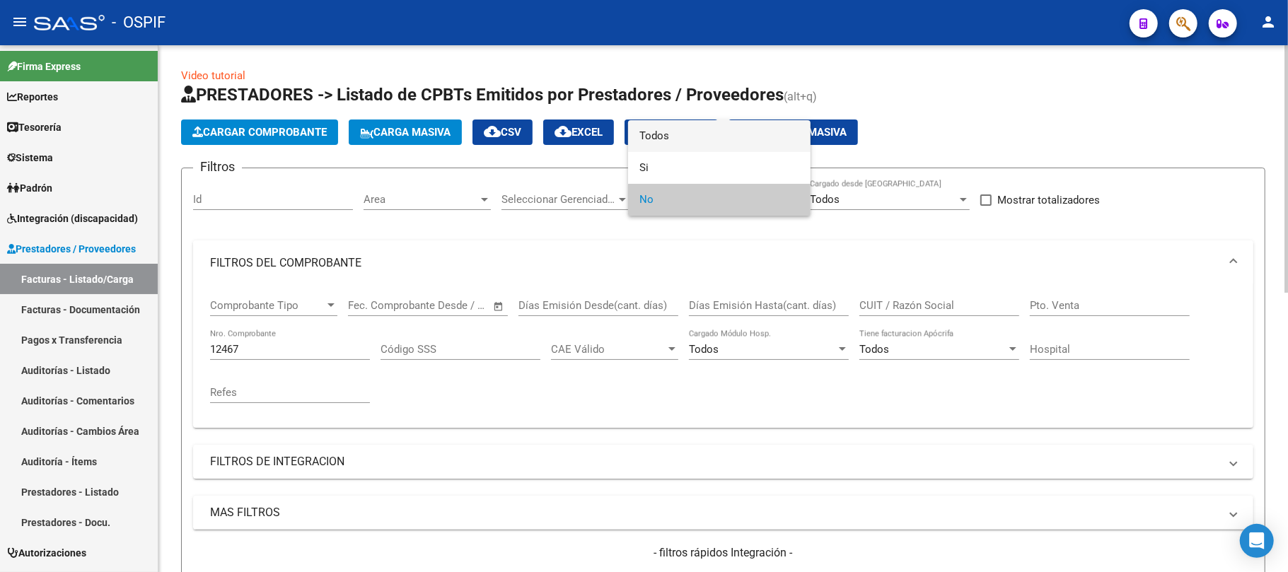
click at [689, 137] on span "Todos" at bounding box center [719, 136] width 160 height 32
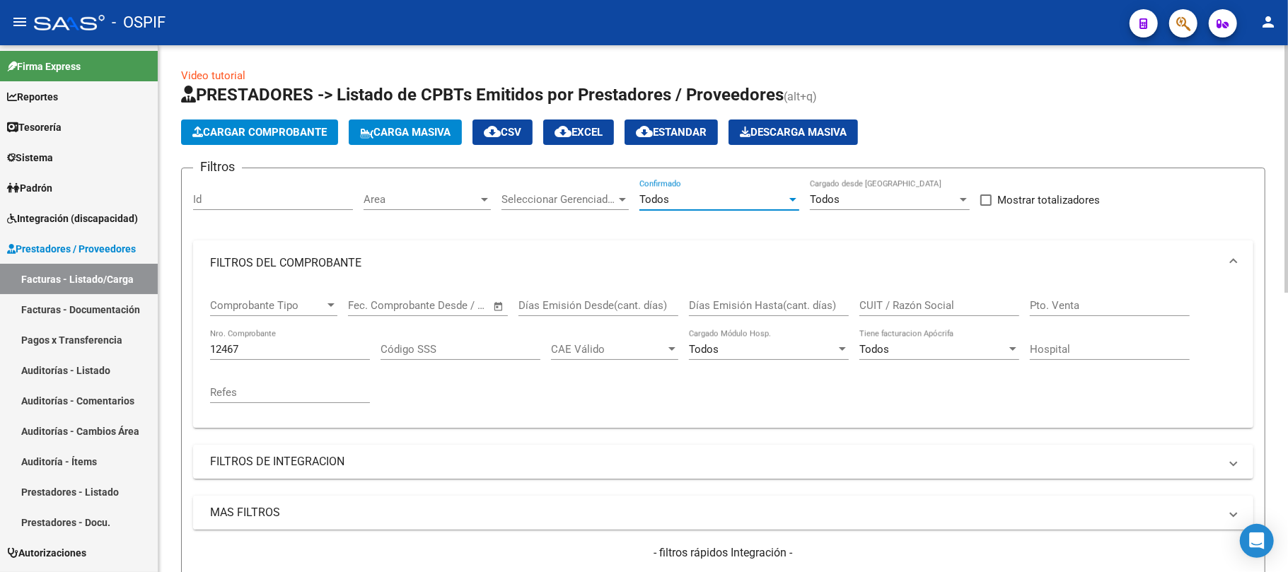
scroll to position [94, 0]
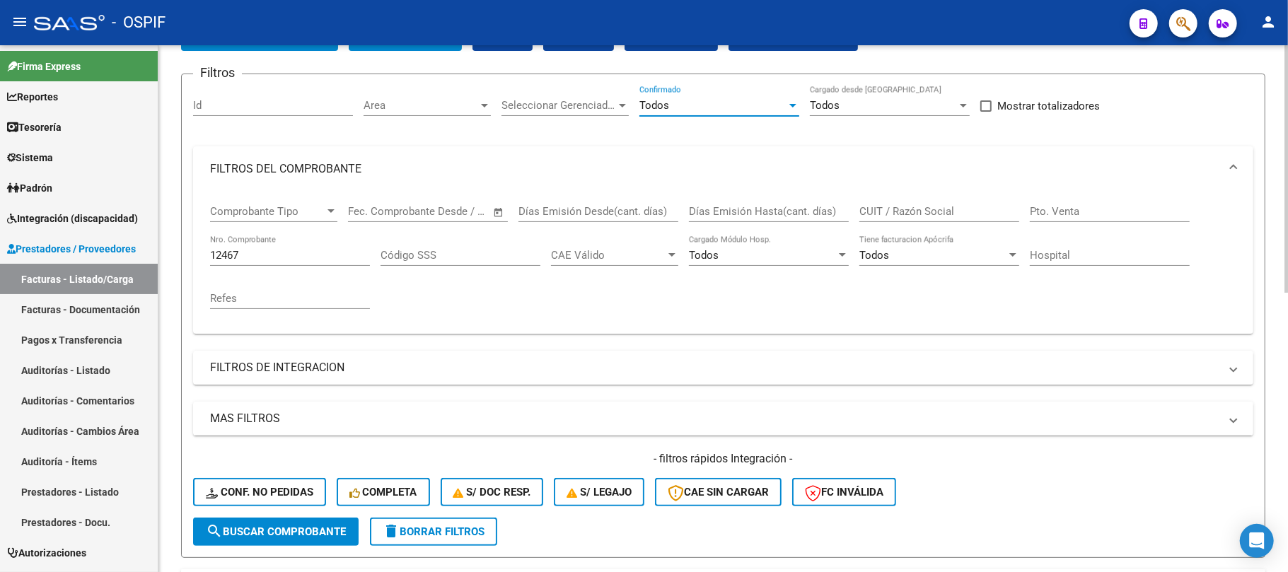
click at [256, 530] on span "search Buscar Comprobante" at bounding box center [276, 531] width 140 height 13
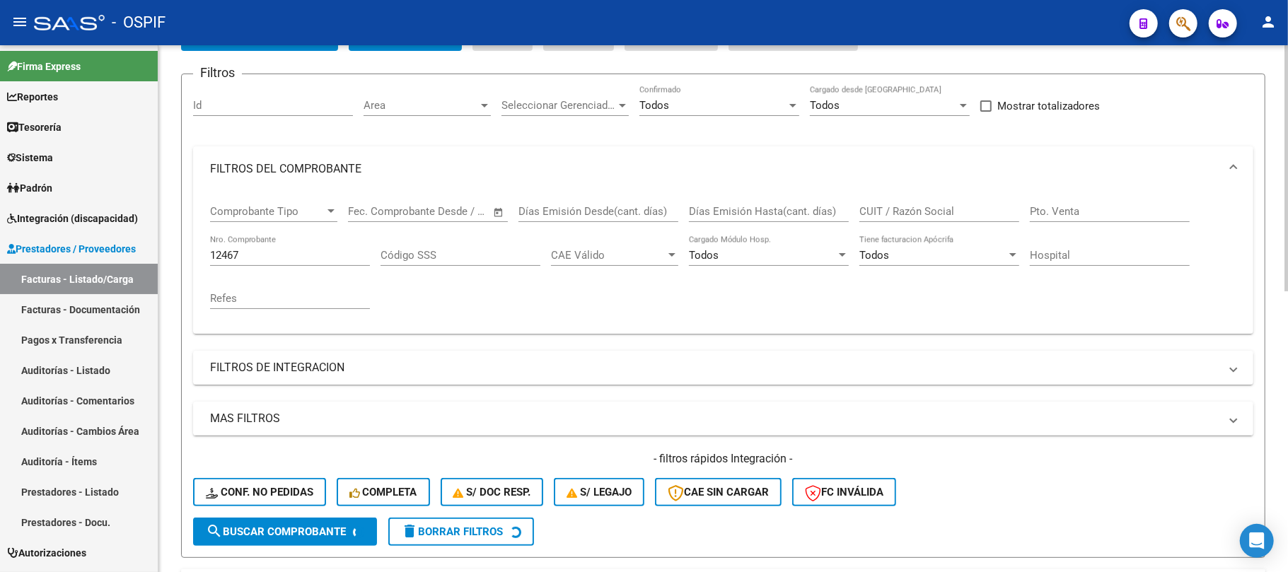
scroll to position [277, 0]
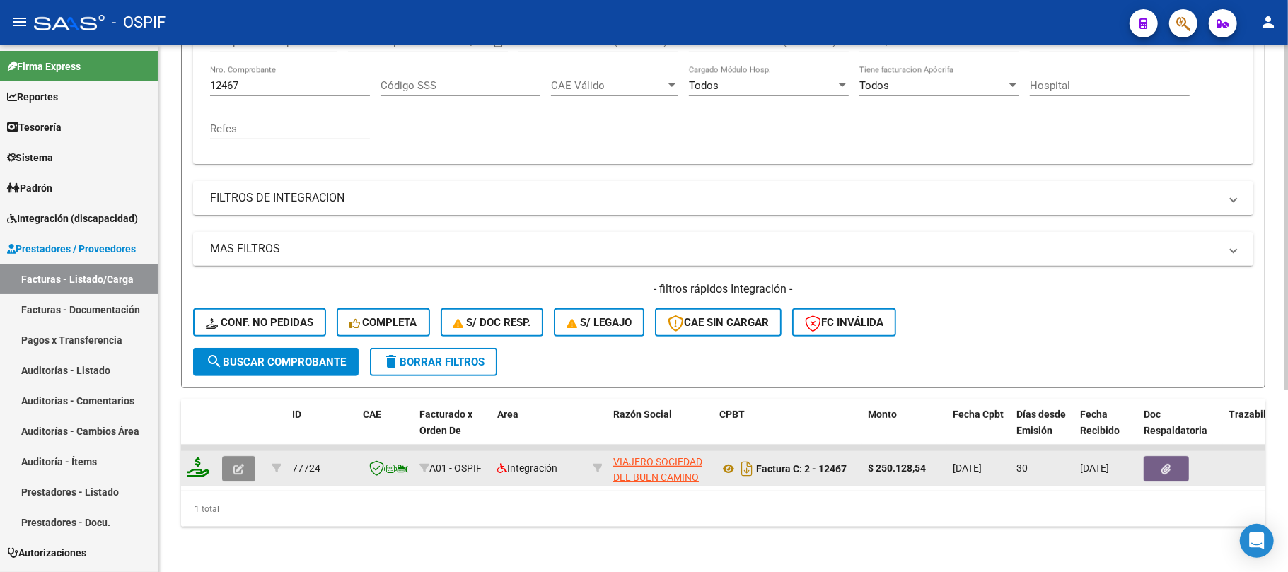
click at [240, 464] on icon "button" at bounding box center [238, 469] width 11 height 11
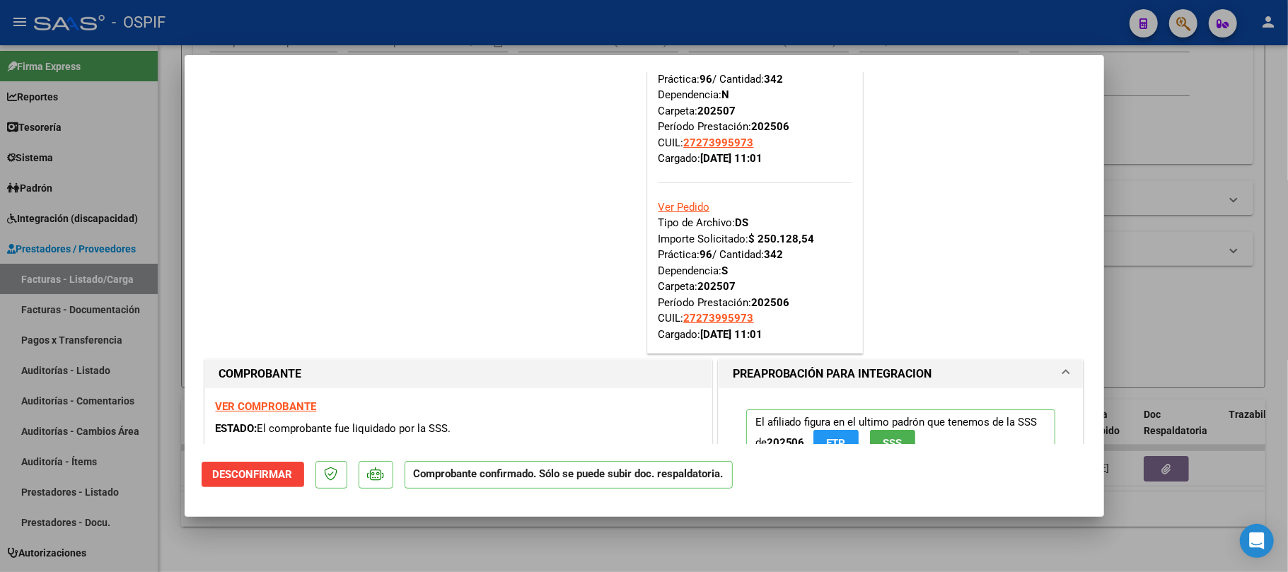
scroll to position [188, 0]
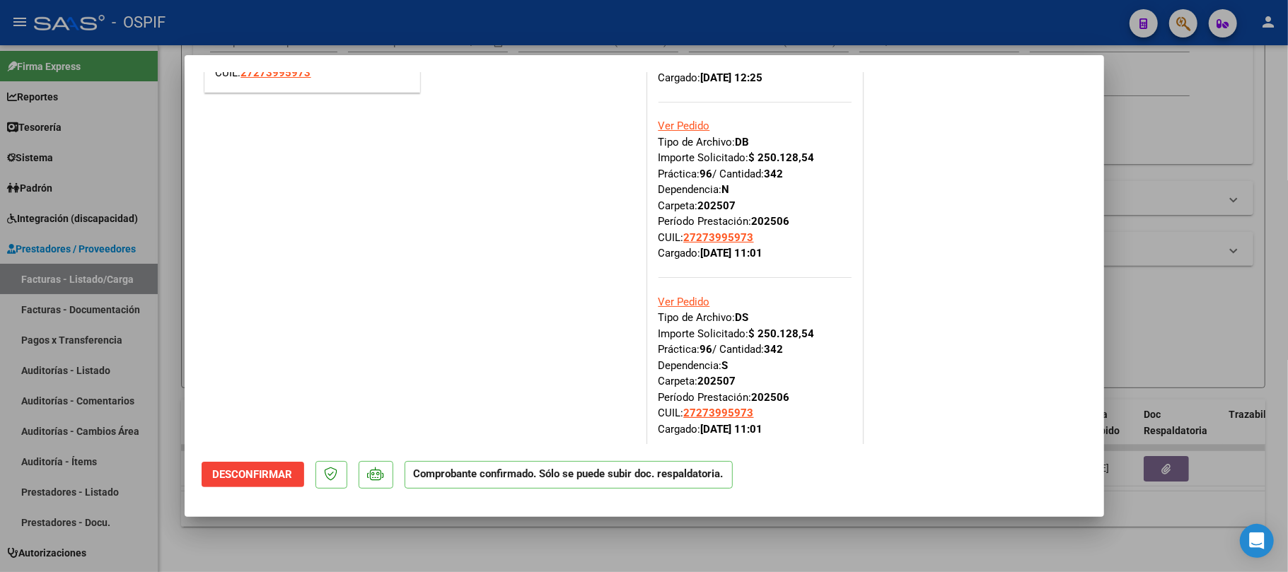
click at [957, 349] on div "SUBSIDIADADO POR SSS (.DR_ENVIO) Tipo de Archivo: DS Importe Solicitado: $ 250.…" at bounding box center [644, 176] width 885 height 552
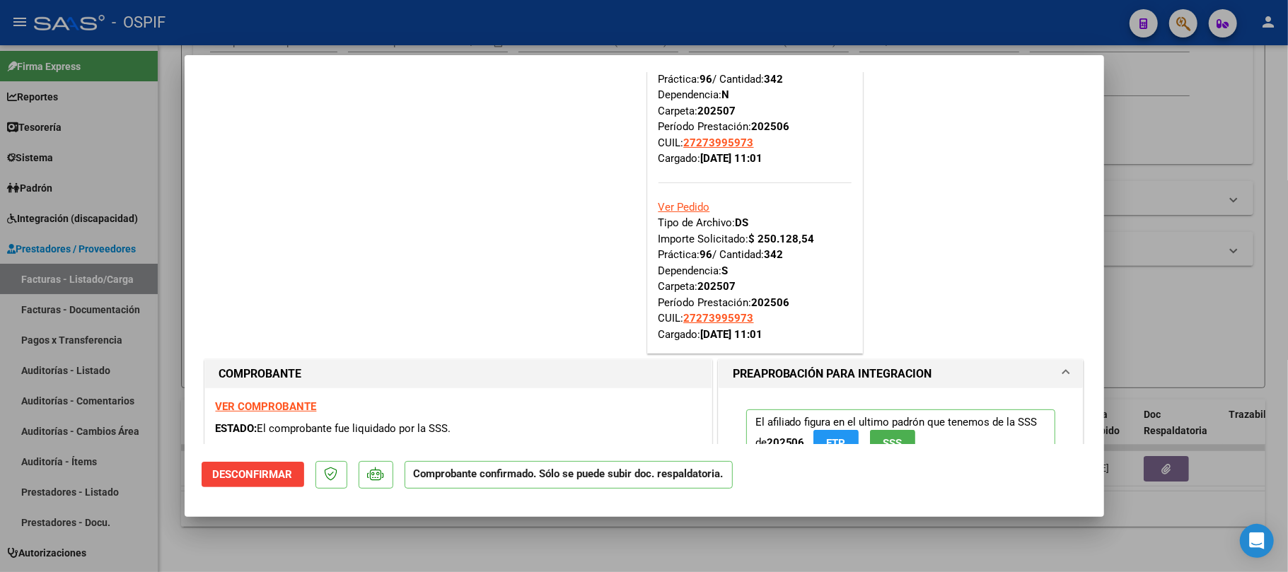
scroll to position [0, 0]
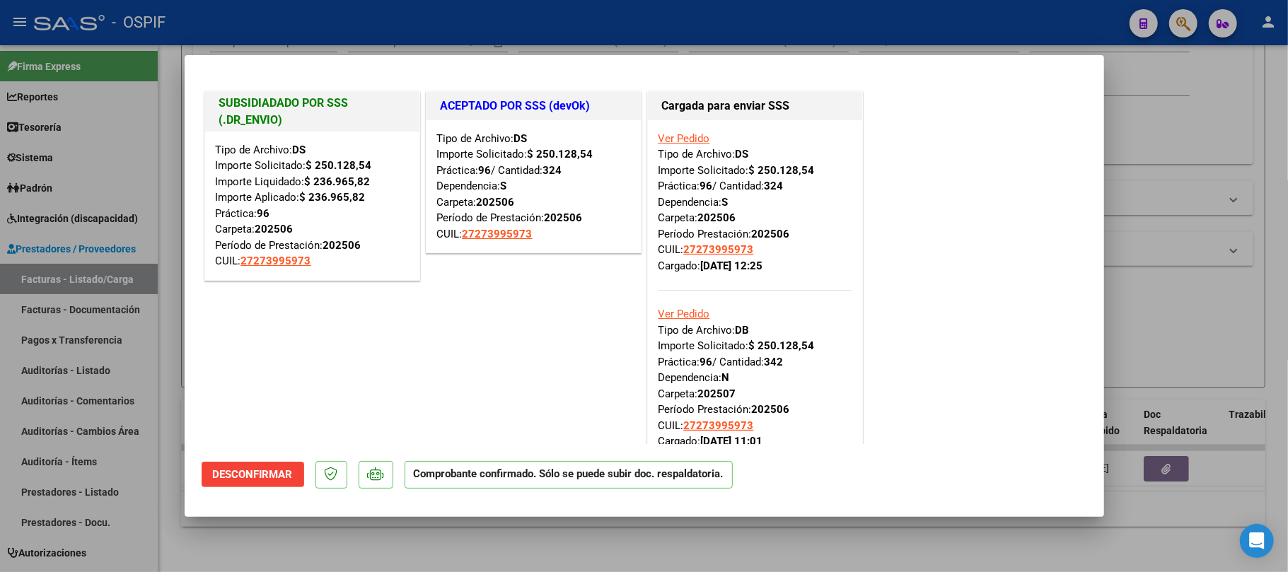
click at [922, 371] on div "SUBSIDIADADO POR SSS (.DR_ENVIO) Tipo de Archivo: DS Importe Solicitado: $ 250.…" at bounding box center [644, 364] width 885 height 552
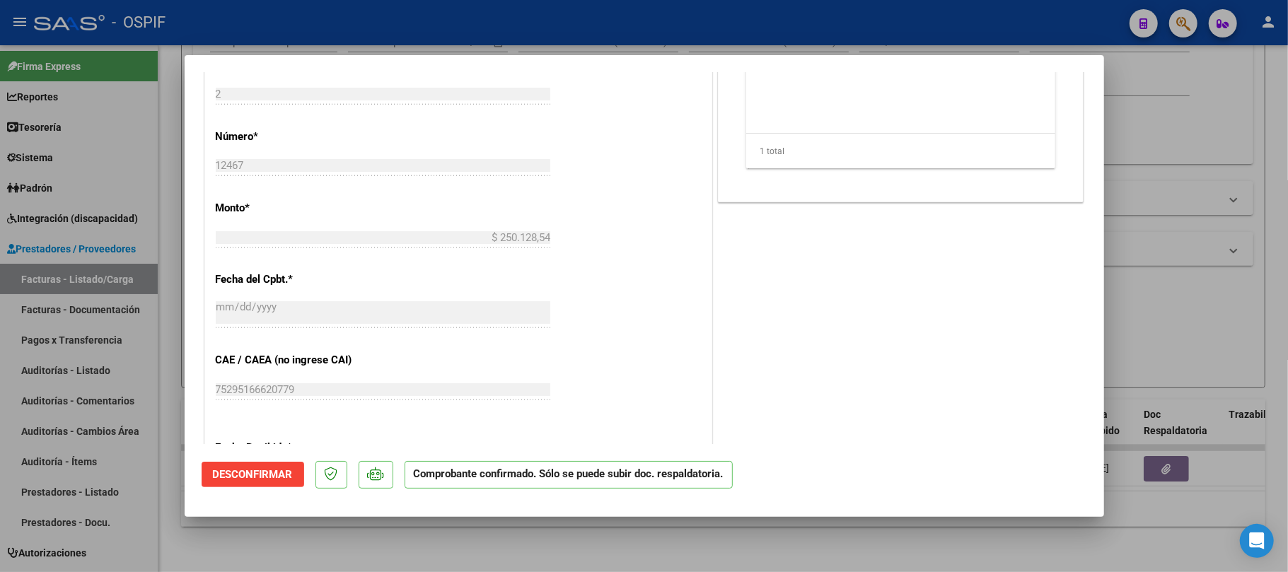
scroll to position [1131, 0]
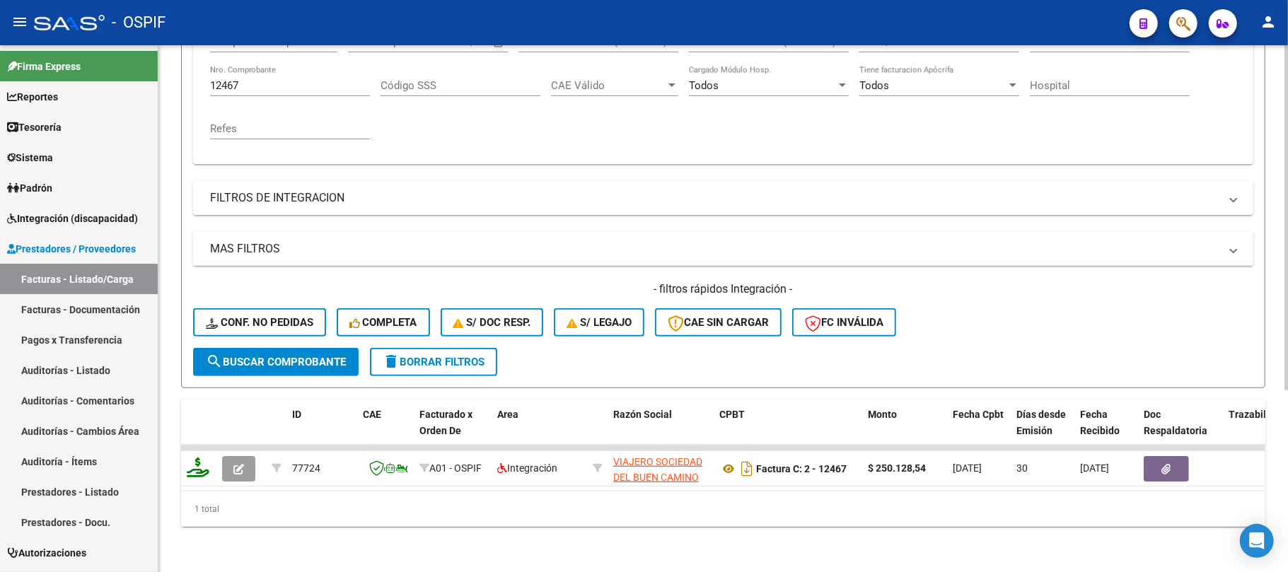
click at [423, 356] on span "delete Borrar Filtros" at bounding box center [434, 362] width 102 height 13
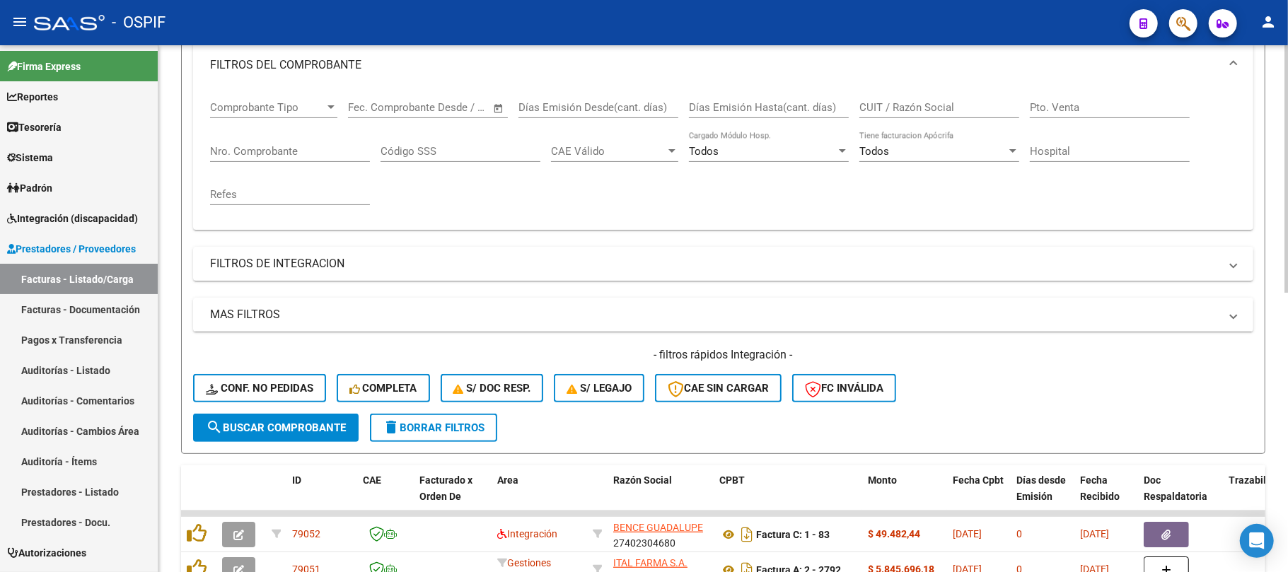
scroll to position [88, 0]
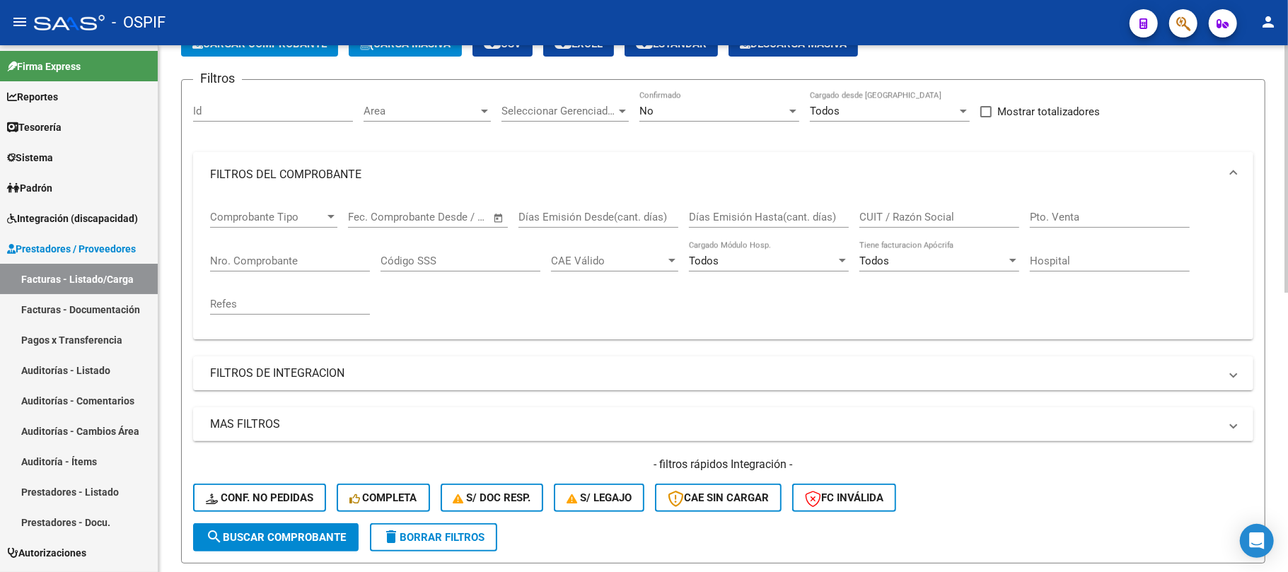
click at [697, 119] on div "No Confirmado" at bounding box center [719, 106] width 160 height 30
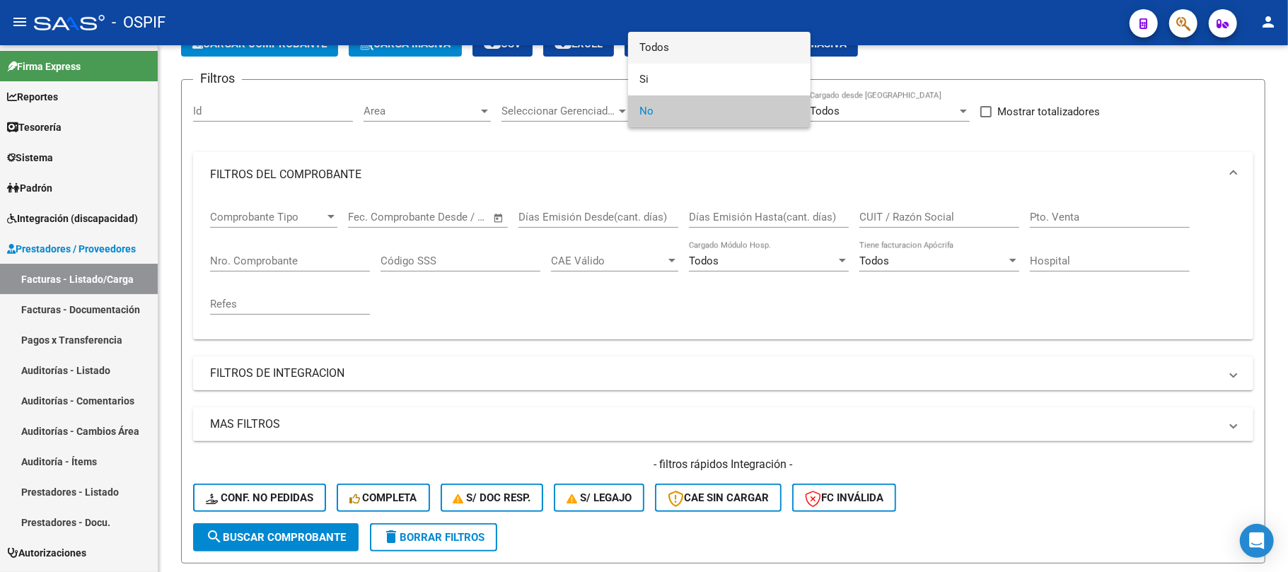
click at [707, 51] on span "Todos" at bounding box center [719, 48] width 160 height 32
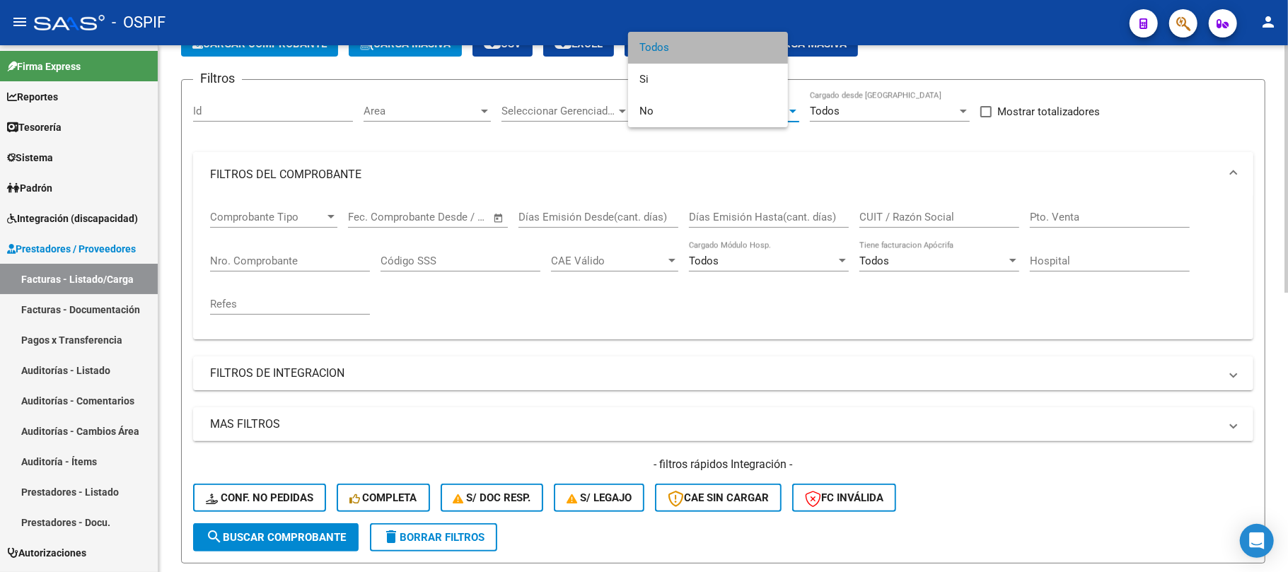
click at [403, 180] on mat-panel-title "FILTROS DEL COMPROBANTE" at bounding box center [714, 175] width 1009 height 16
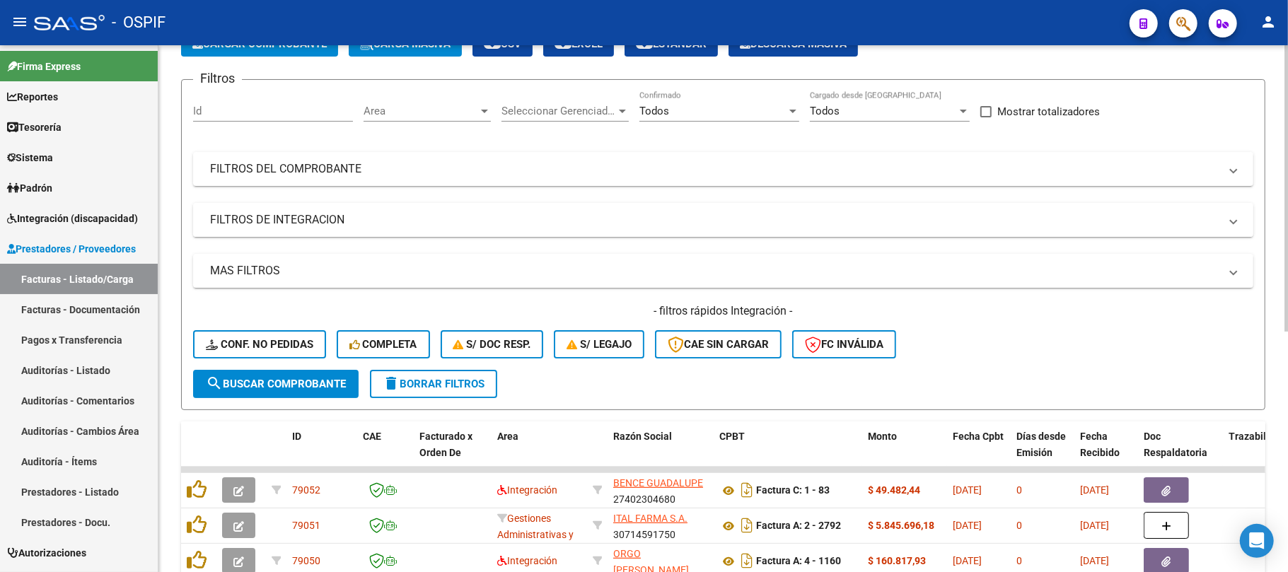
click at [456, 203] on mat-expansion-panel-header "FILTROS DE INTEGRACION" at bounding box center [723, 220] width 1060 height 34
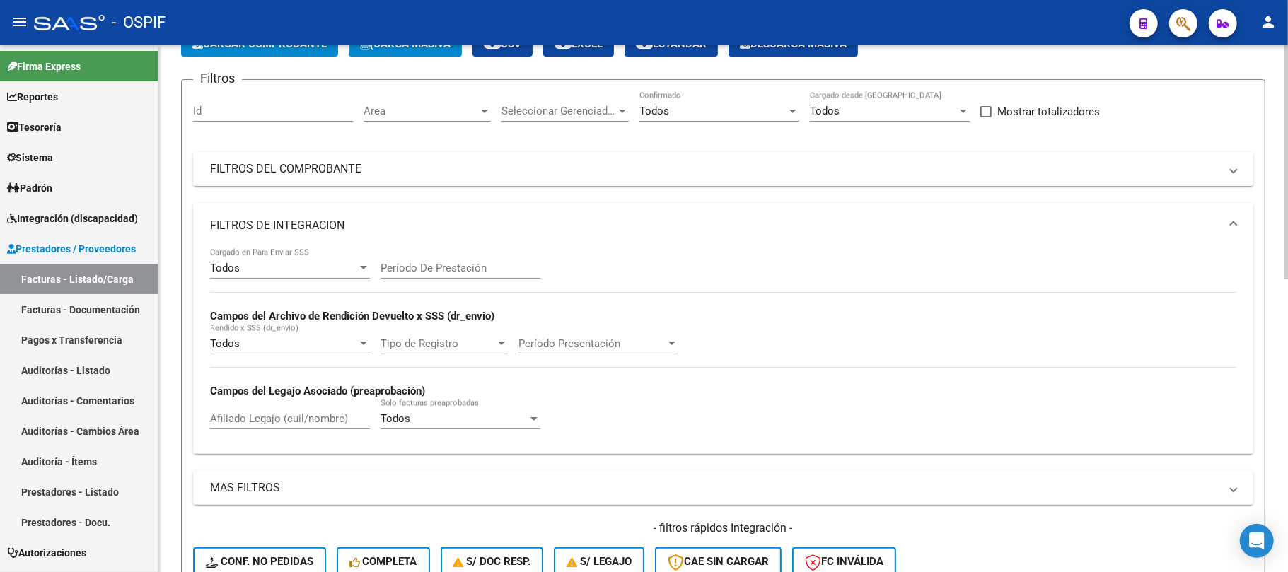
click at [482, 272] on input "Período De Prestación" at bounding box center [460, 268] width 160 height 13
type input "202501"
click at [465, 226] on mat-panel-title "FILTROS DE INTEGRACION" at bounding box center [714, 226] width 1009 height 16
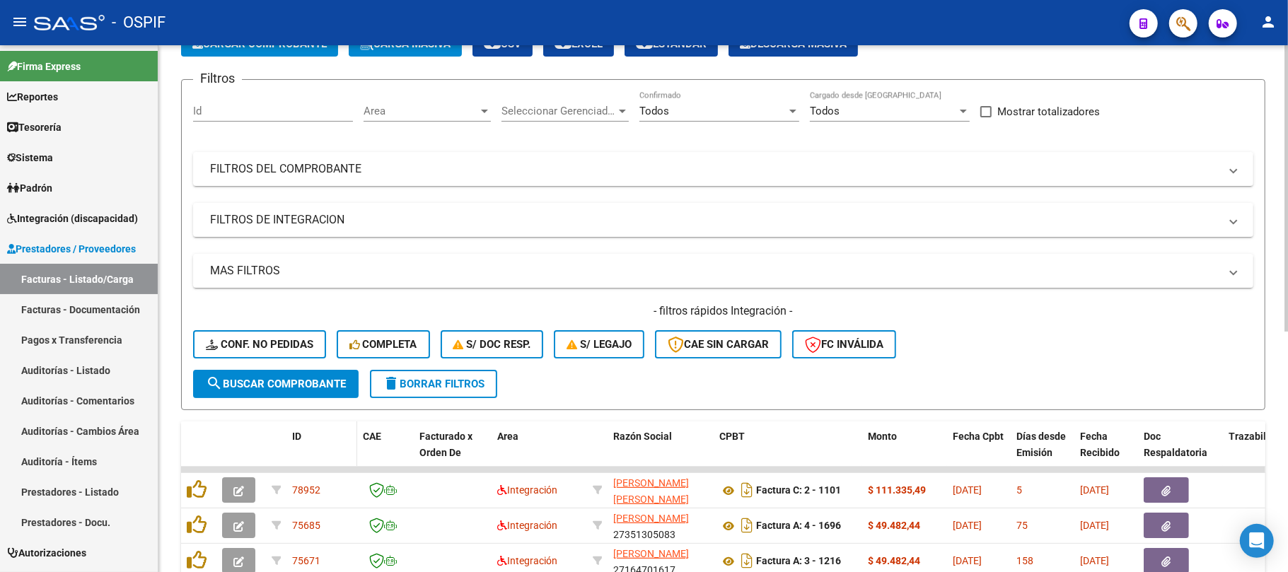
scroll to position [277, 0]
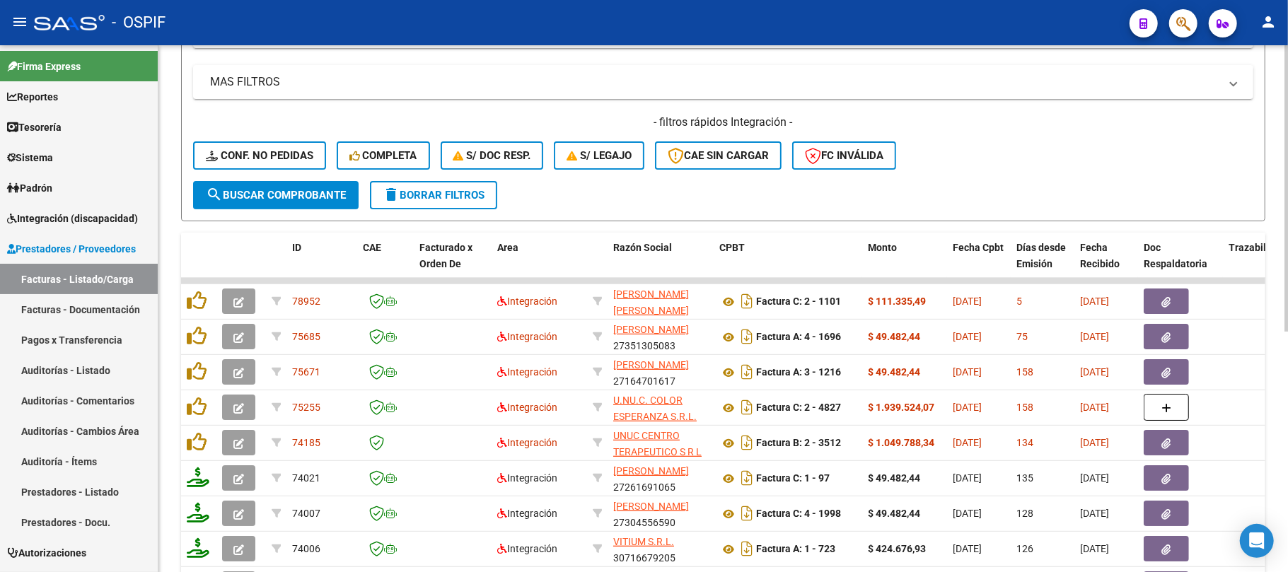
click at [313, 199] on span "search Buscar Comprobante" at bounding box center [276, 195] width 140 height 13
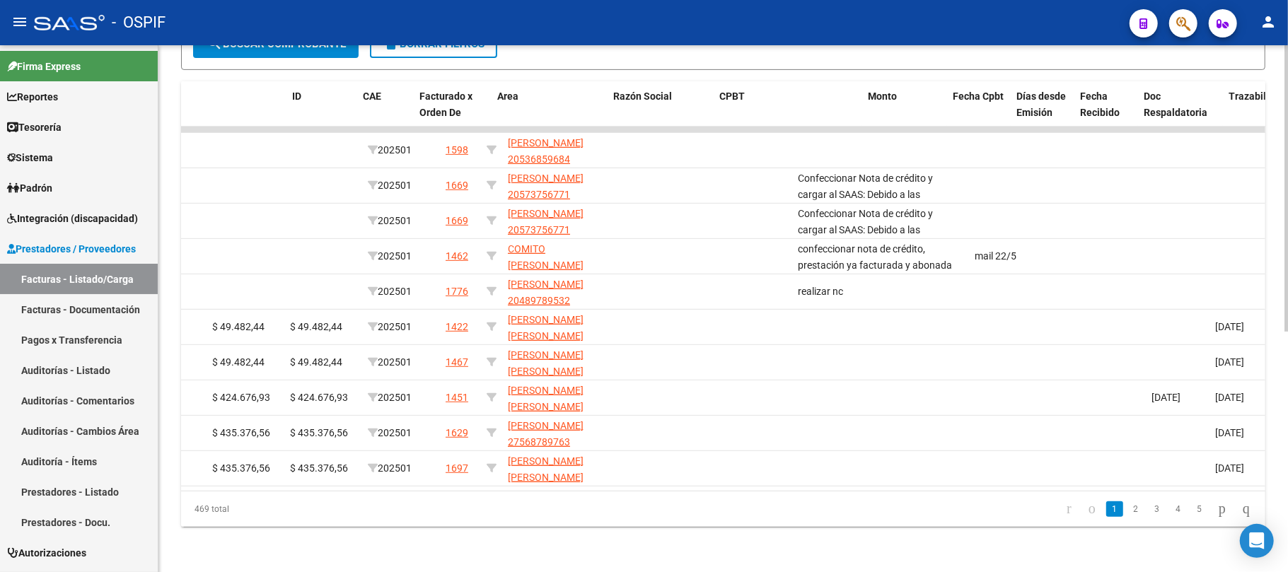
scroll to position [0, 0]
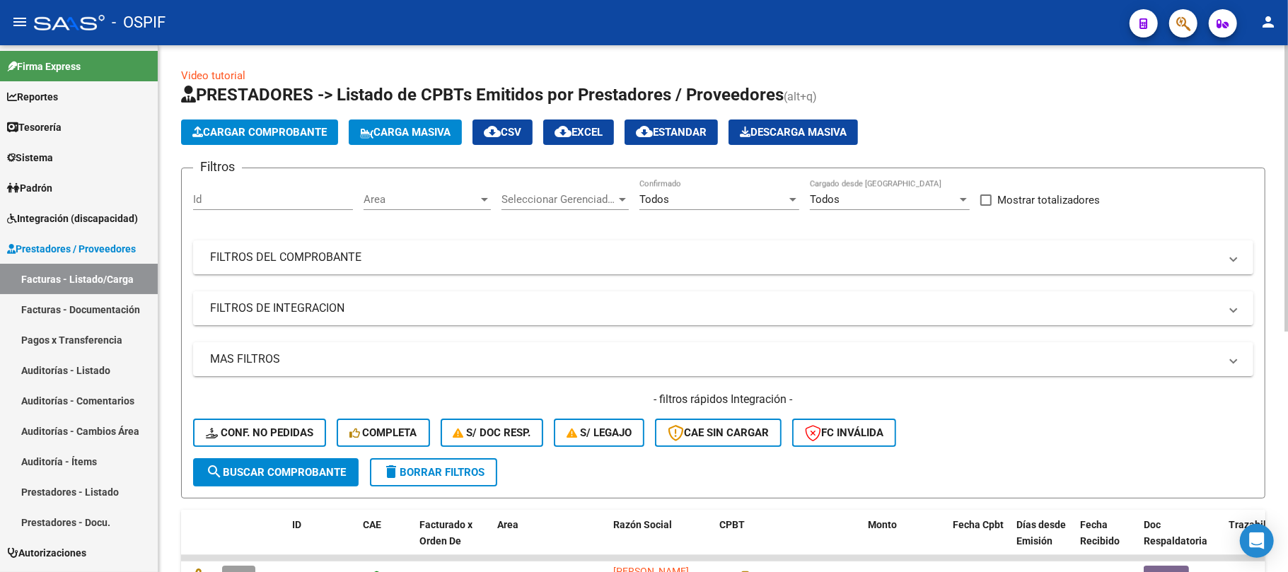
click at [343, 294] on mat-expansion-panel-header "FILTROS DE INTEGRACION" at bounding box center [723, 308] width 1060 height 34
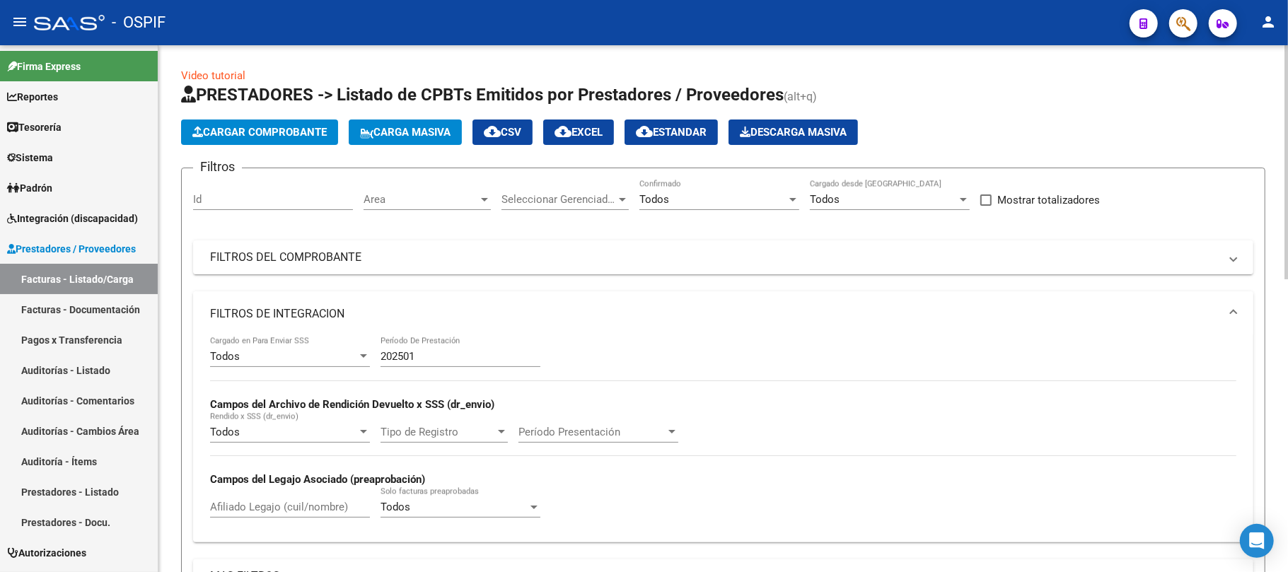
scroll to position [188, 0]
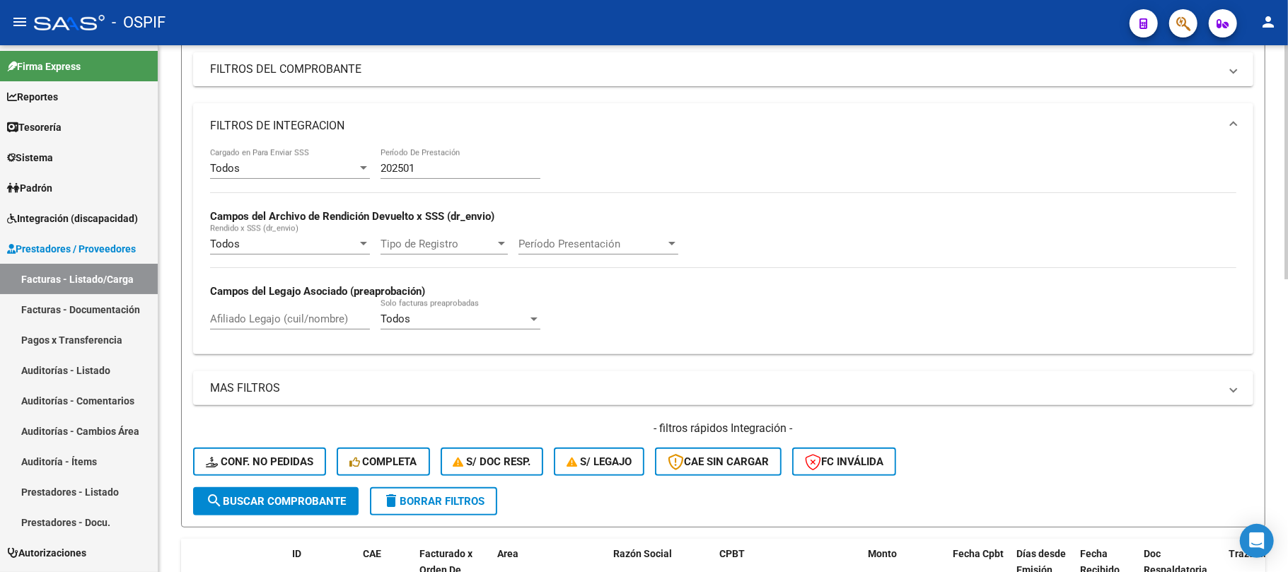
click at [337, 320] on input "Afiliado Legajo (cuil/nombre)" at bounding box center [290, 319] width 160 height 13
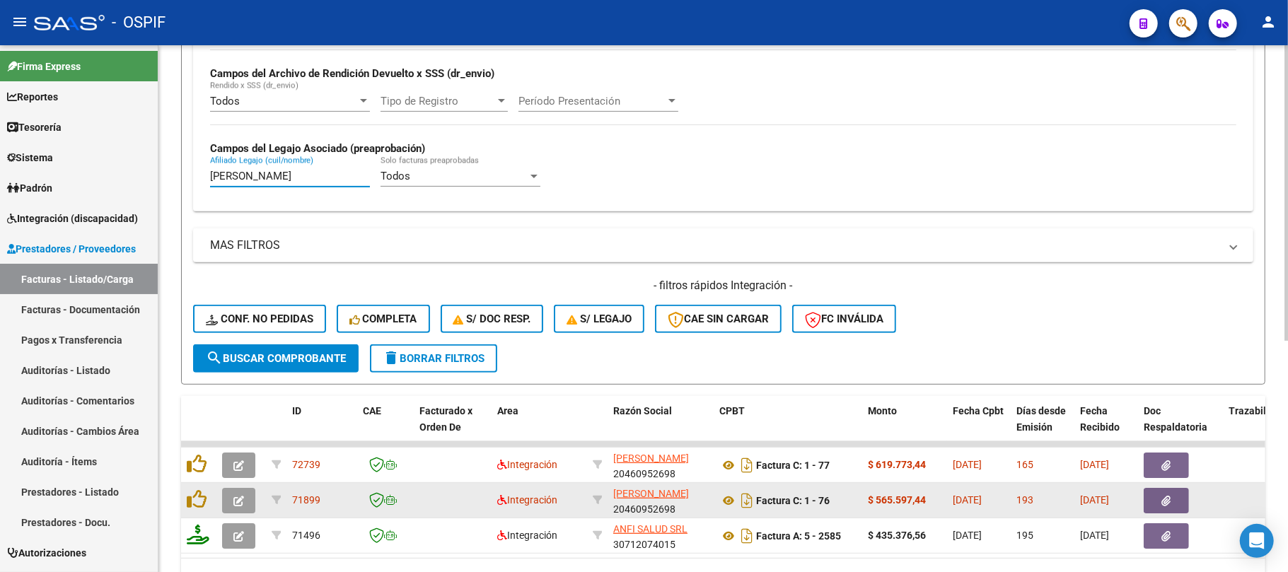
scroll to position [412, 0]
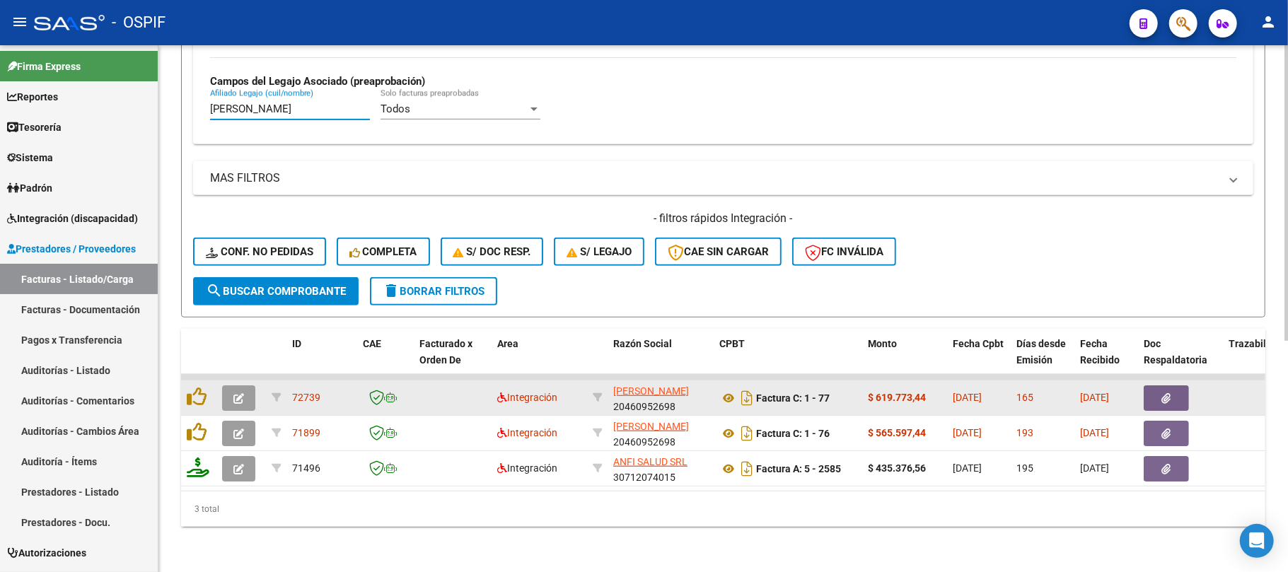
type input "vera c"
click at [1154, 385] on button "button" at bounding box center [1165, 397] width 45 height 25
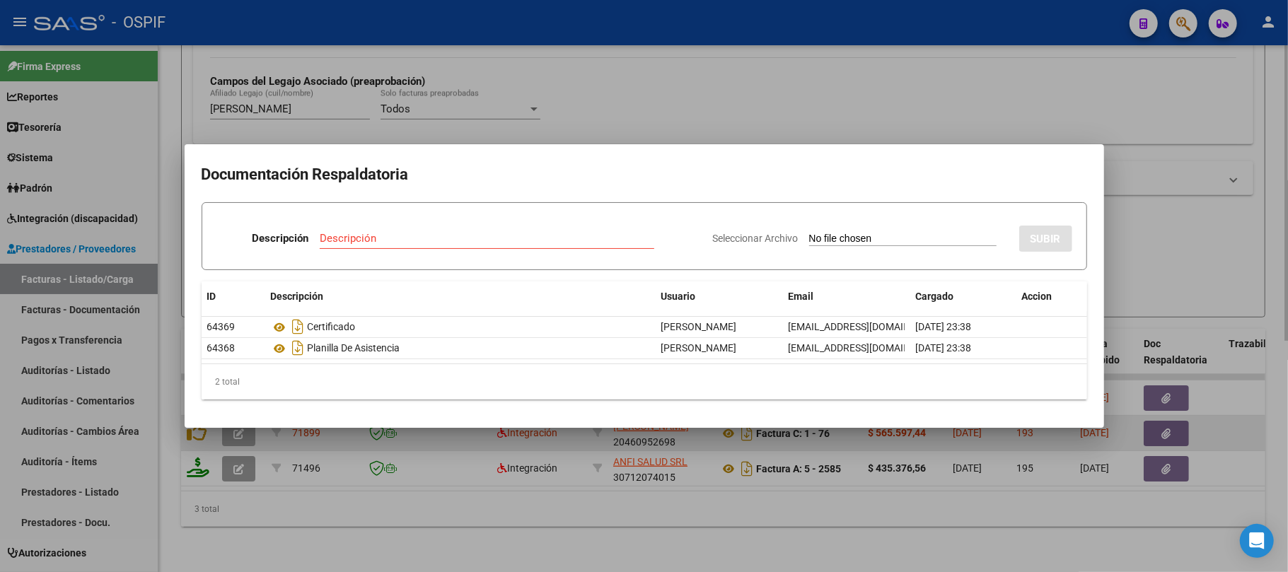
drag, startPoint x: 1189, startPoint y: 389, endPoint x: 1182, endPoint y: 412, distance: 23.7
click at [1189, 391] on div at bounding box center [644, 286] width 1288 height 572
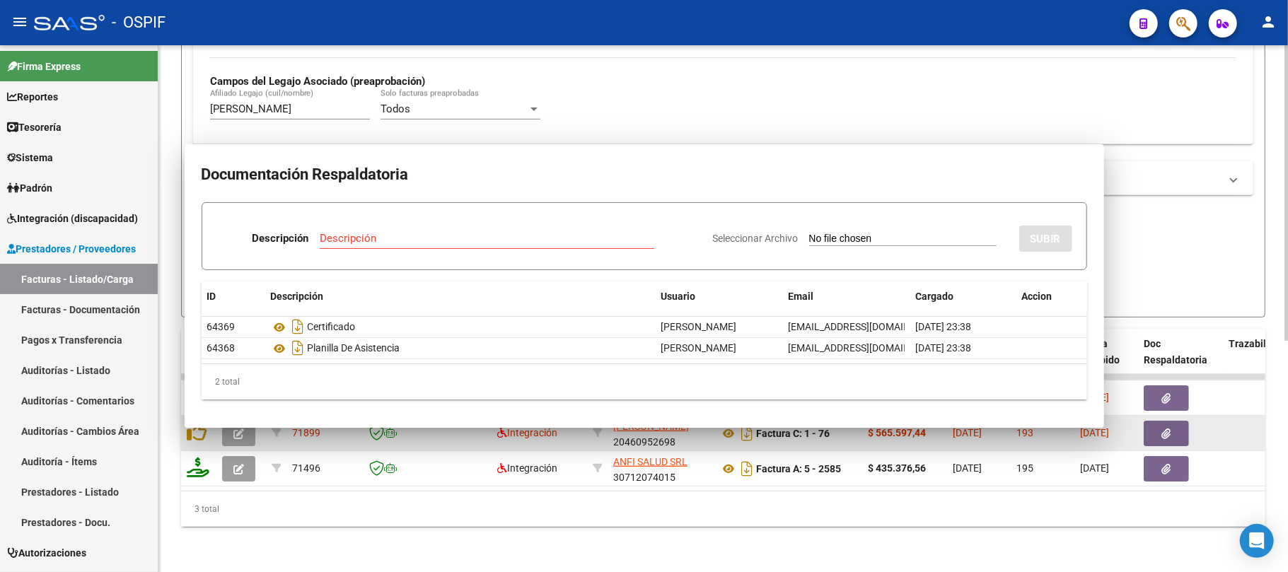
click at [1175, 427] on button "button" at bounding box center [1165, 433] width 45 height 25
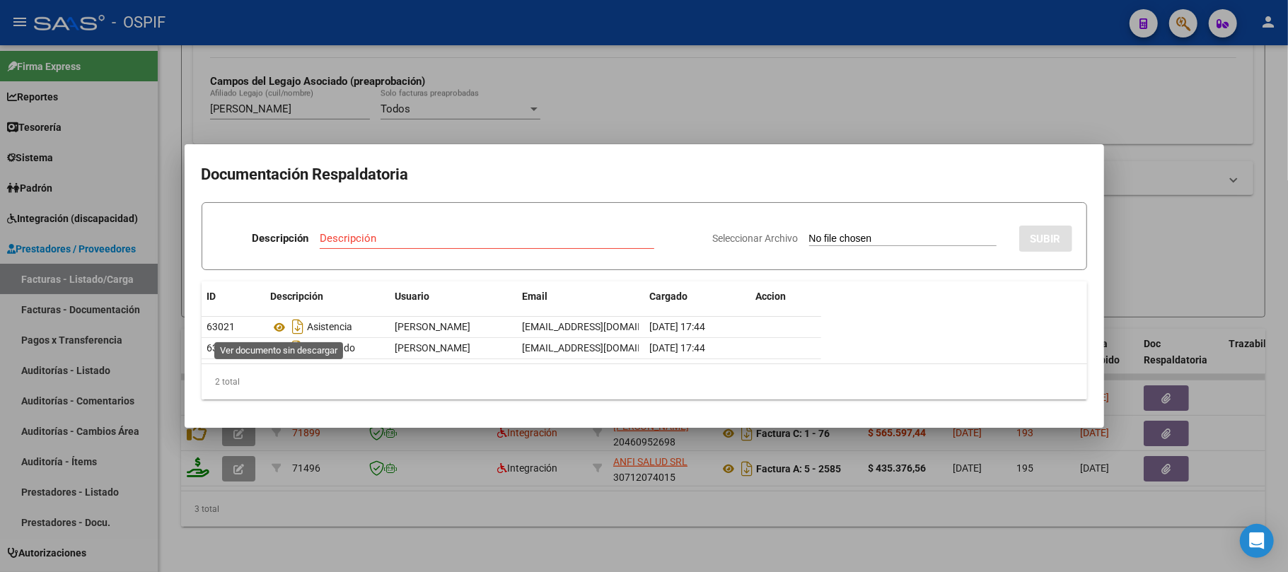
click at [356, 465] on div at bounding box center [644, 286] width 1288 height 572
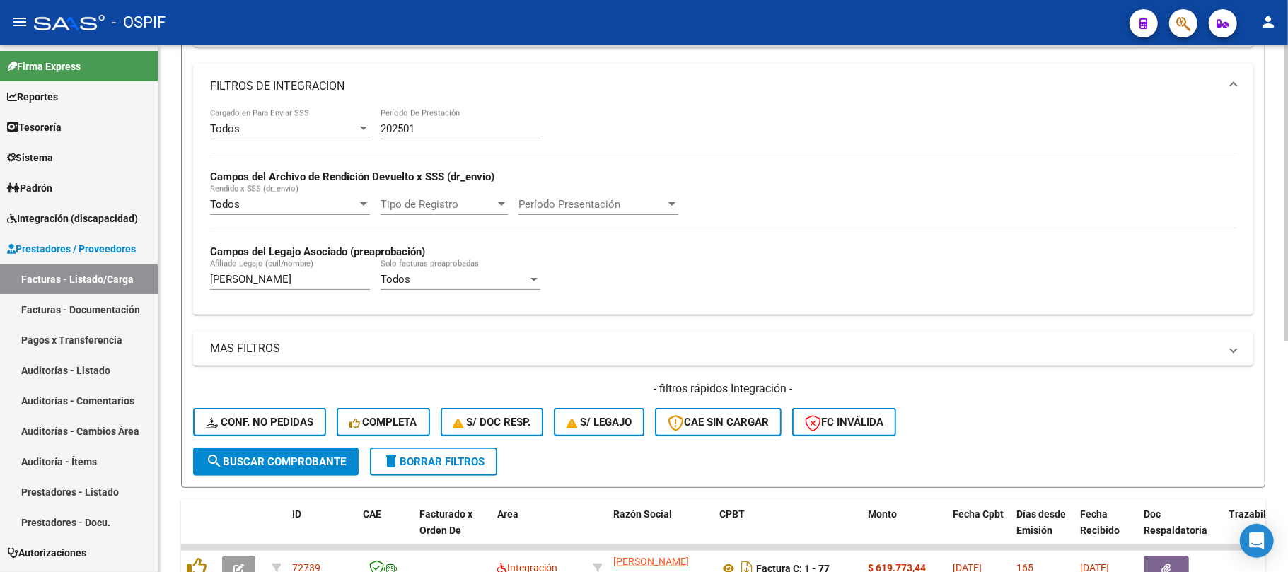
scroll to position [223, 0]
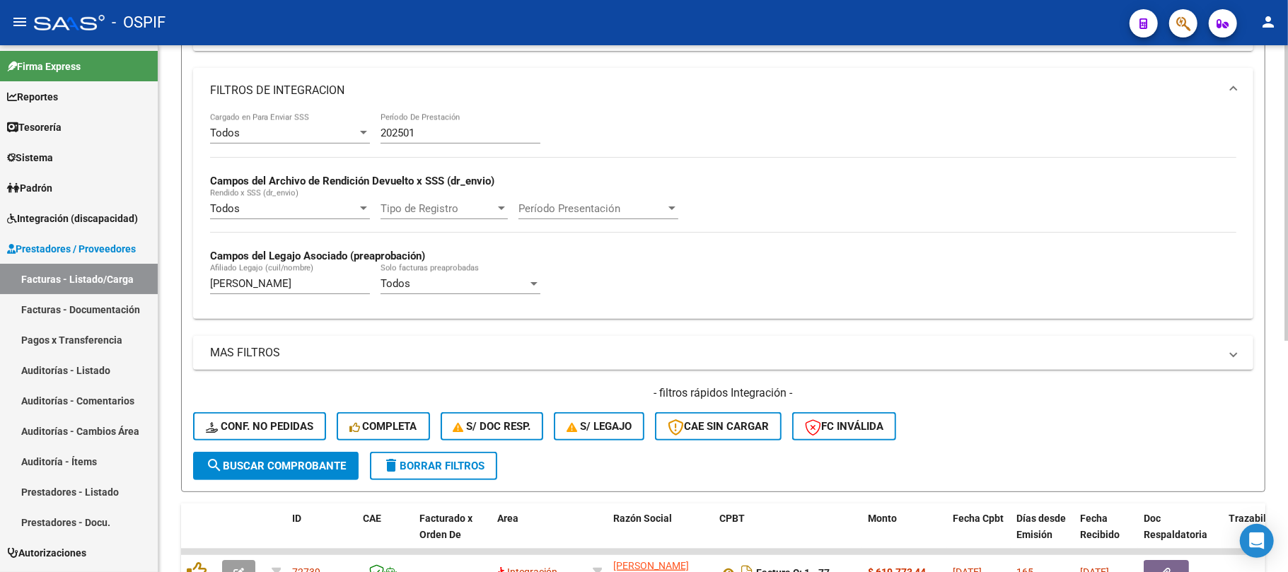
click at [468, 131] on input "202501" at bounding box center [460, 133] width 160 height 13
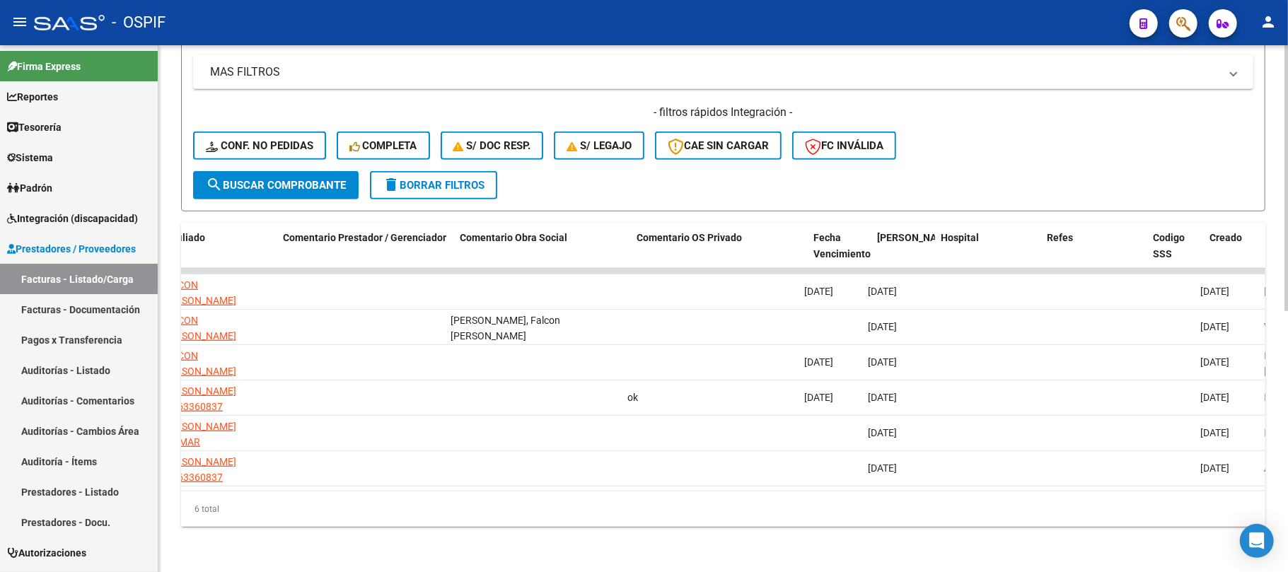
scroll to position [0, 1433]
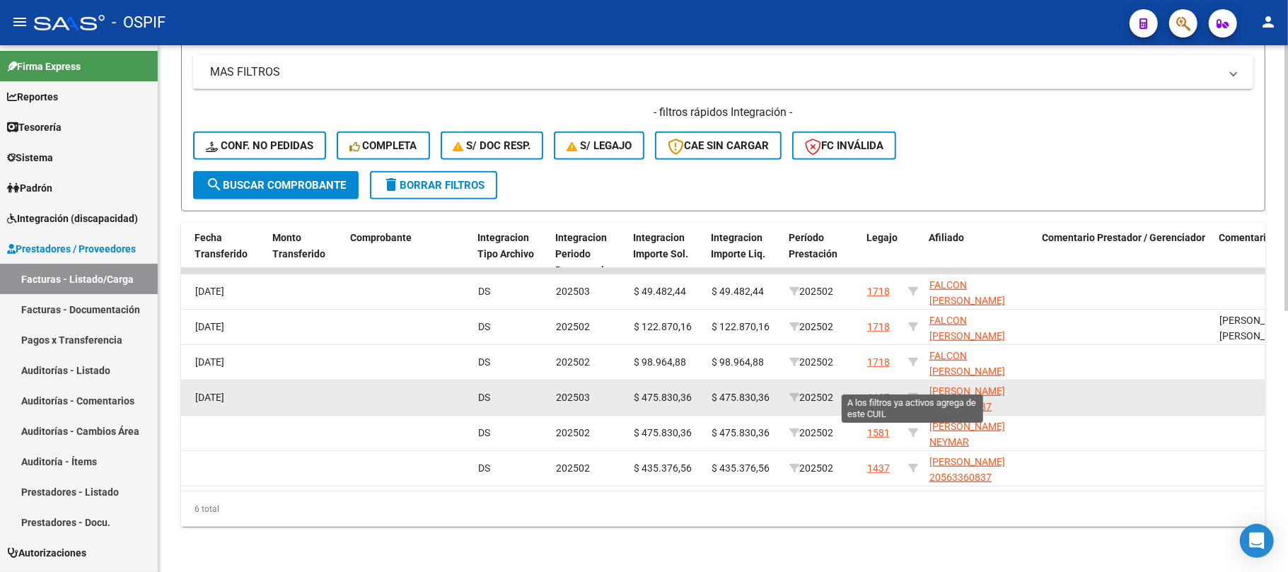
type input "202502"
click at [906, 380] on datatable-body-cell at bounding box center [912, 397] width 21 height 35
click at [914, 392] on icon at bounding box center [913, 397] width 10 height 10
type input "20563360837"
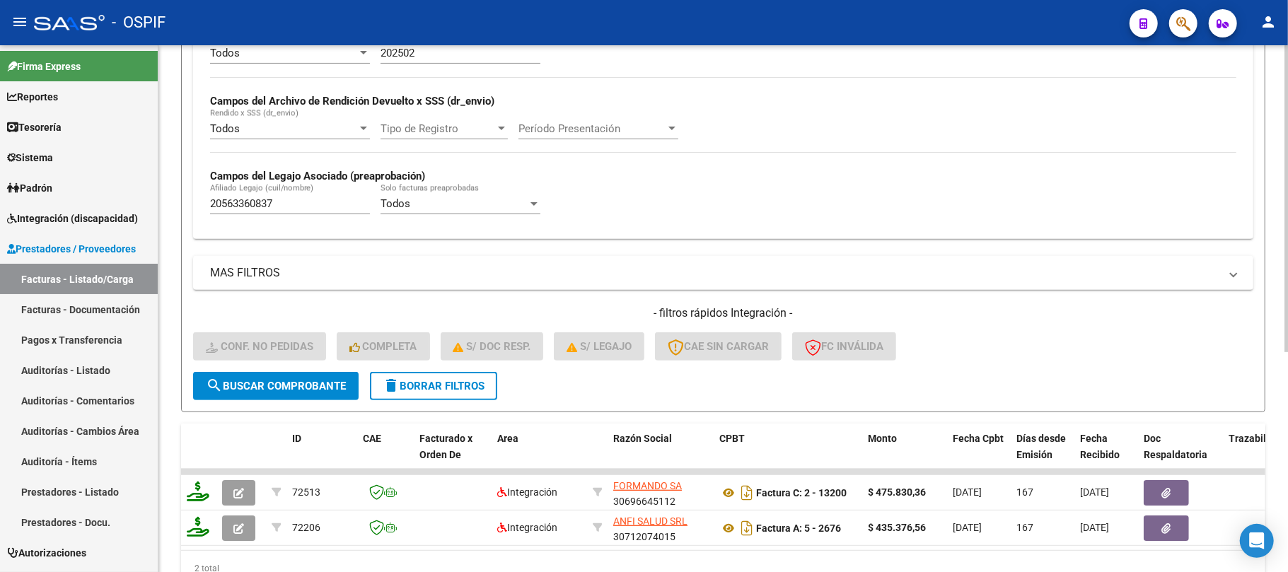
scroll to position [188, 0]
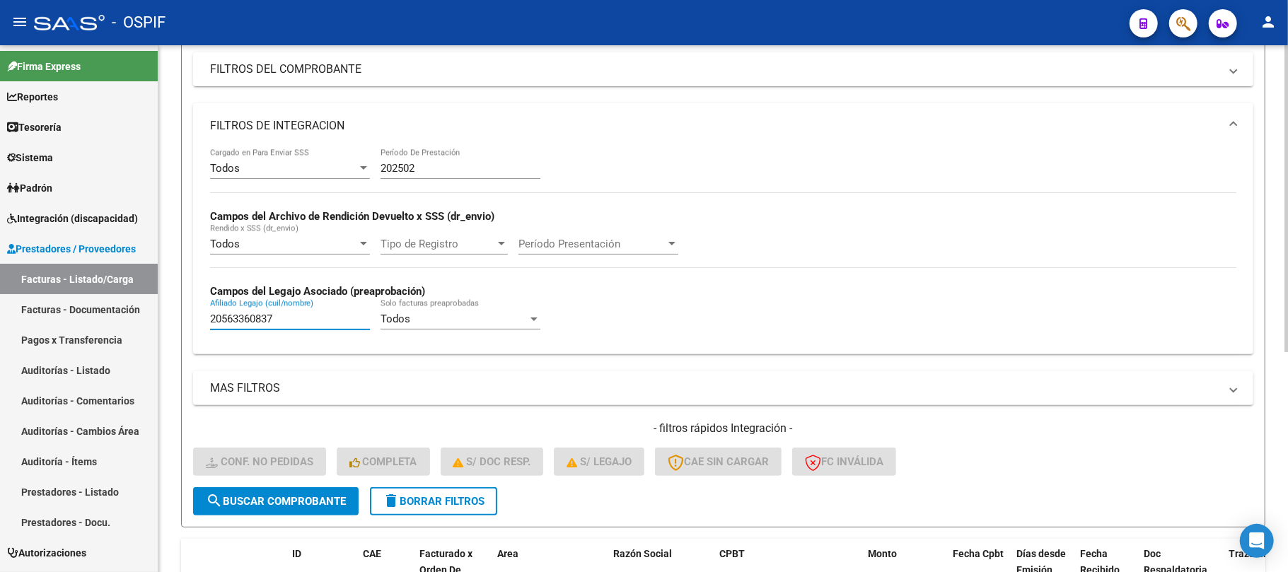
click at [317, 323] on input "20563360837" at bounding box center [290, 319] width 160 height 13
click at [434, 173] on input "202502" at bounding box center [460, 168] width 160 height 13
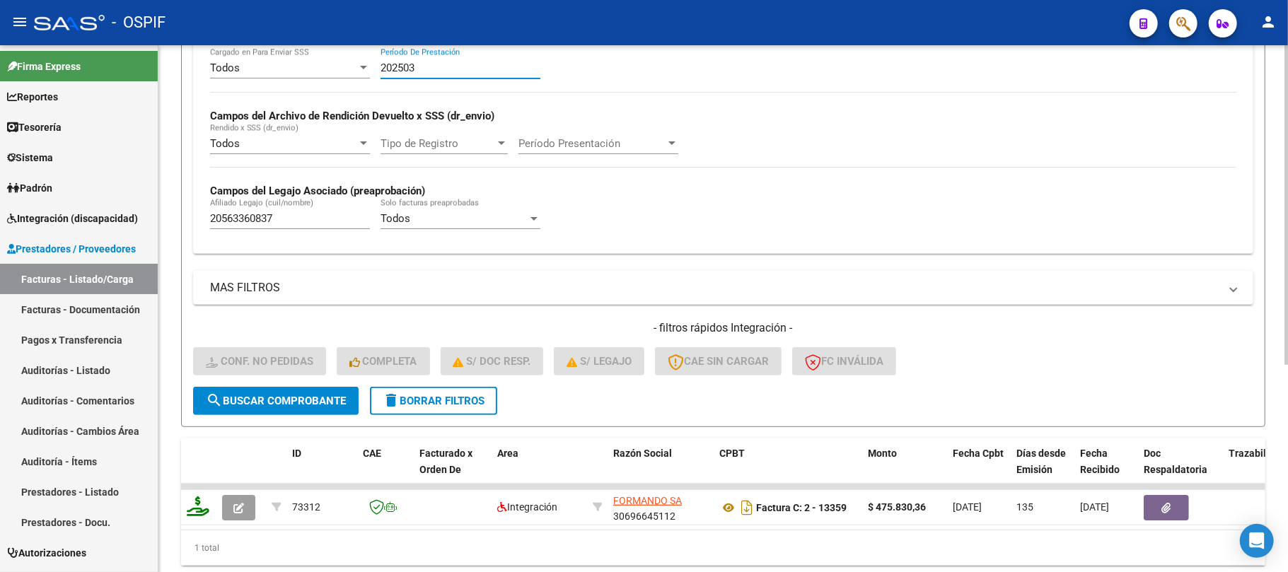
scroll to position [247, 0]
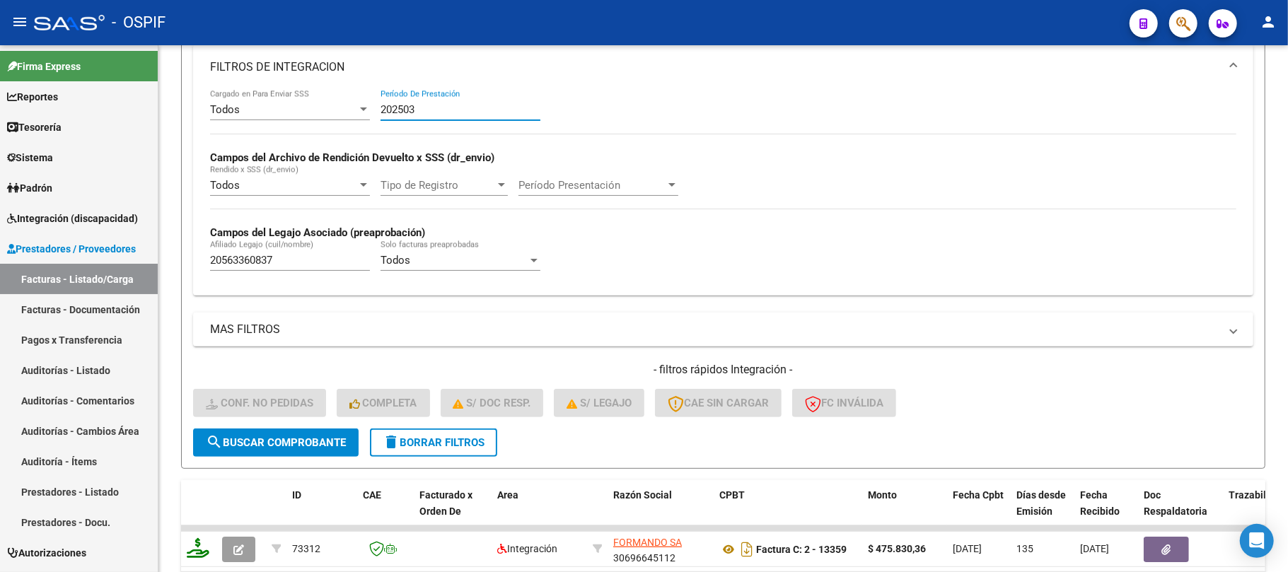
type input "202503"
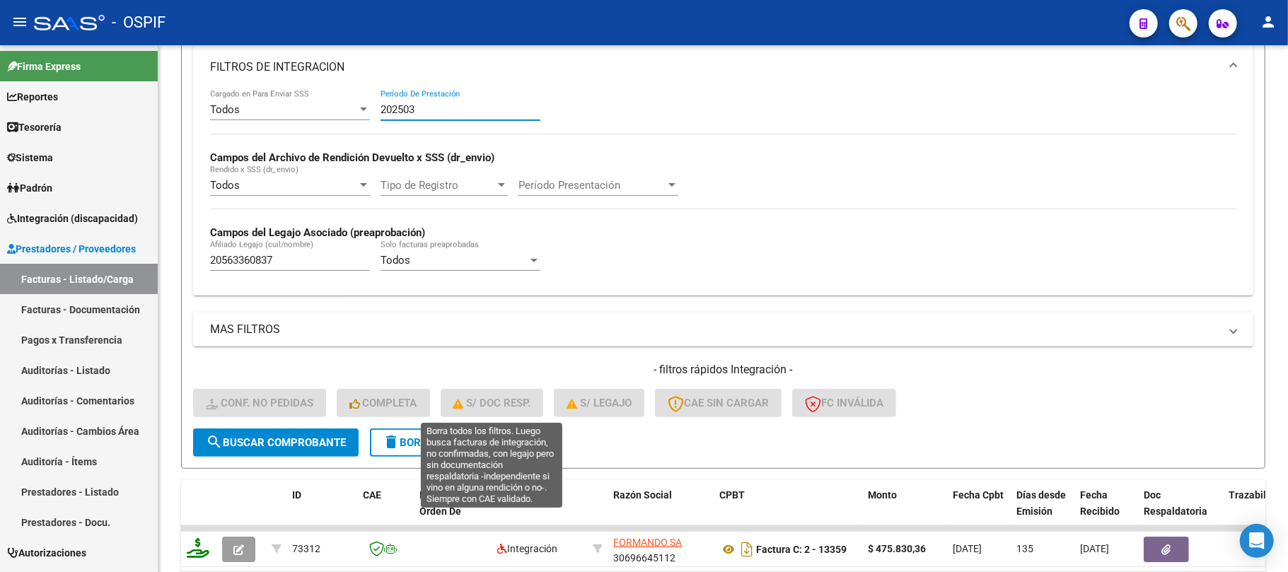
click at [440, 419] on div "- filtros rápidos Integración - Conf. no pedidas Completa S/ Doc Resp. S/ legaj…" at bounding box center [723, 395] width 1060 height 66
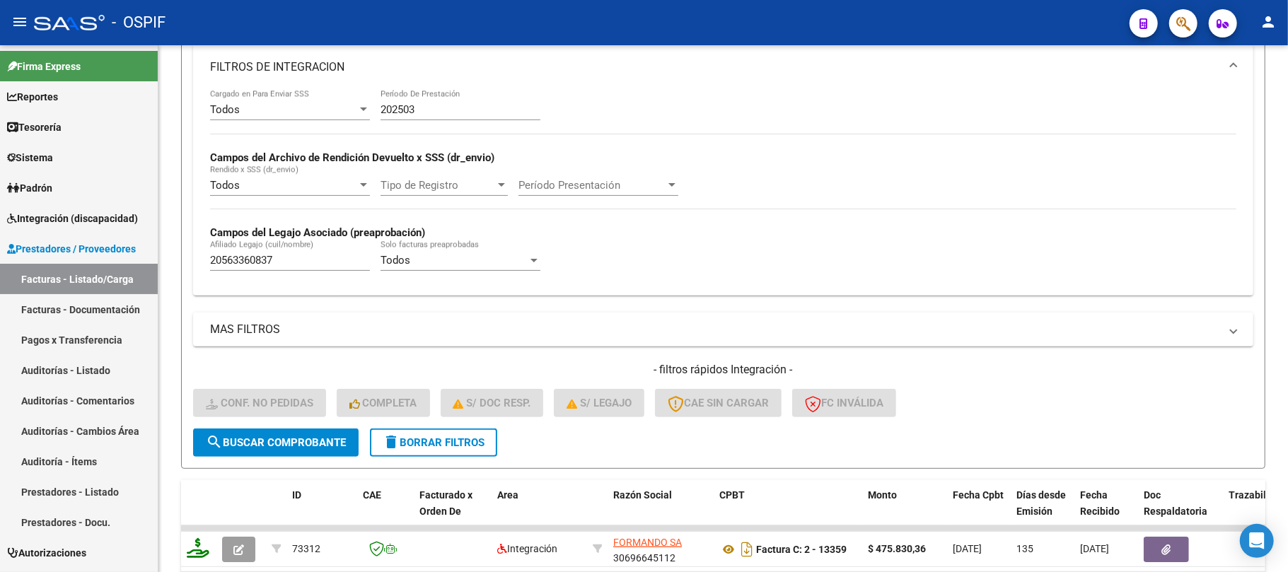
click at [440, 428] on form "Filtros Id Area Area Seleccionar Gerenciador Seleccionar Gerenciador Todos Conf…" at bounding box center [723, 195] width 1084 height 548
click at [440, 441] on span "delete Borrar Filtros" at bounding box center [434, 442] width 102 height 13
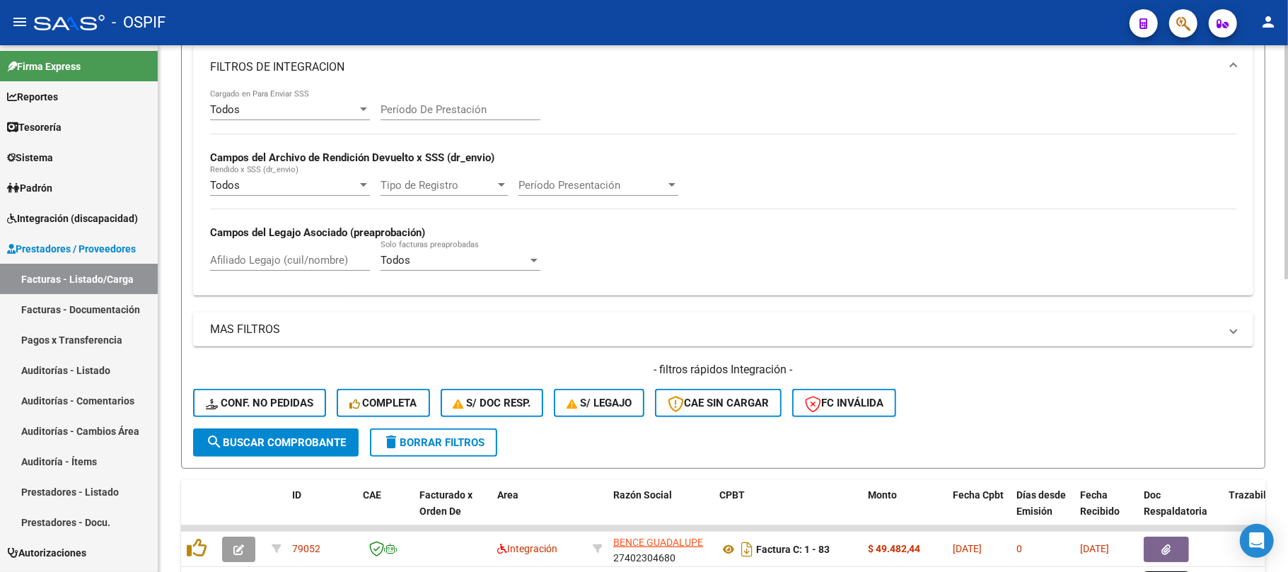
drag, startPoint x: 433, startPoint y: 441, endPoint x: 425, endPoint y: 437, distance: 8.9
click at [431, 441] on span "delete Borrar Filtros" at bounding box center [434, 442] width 102 height 13
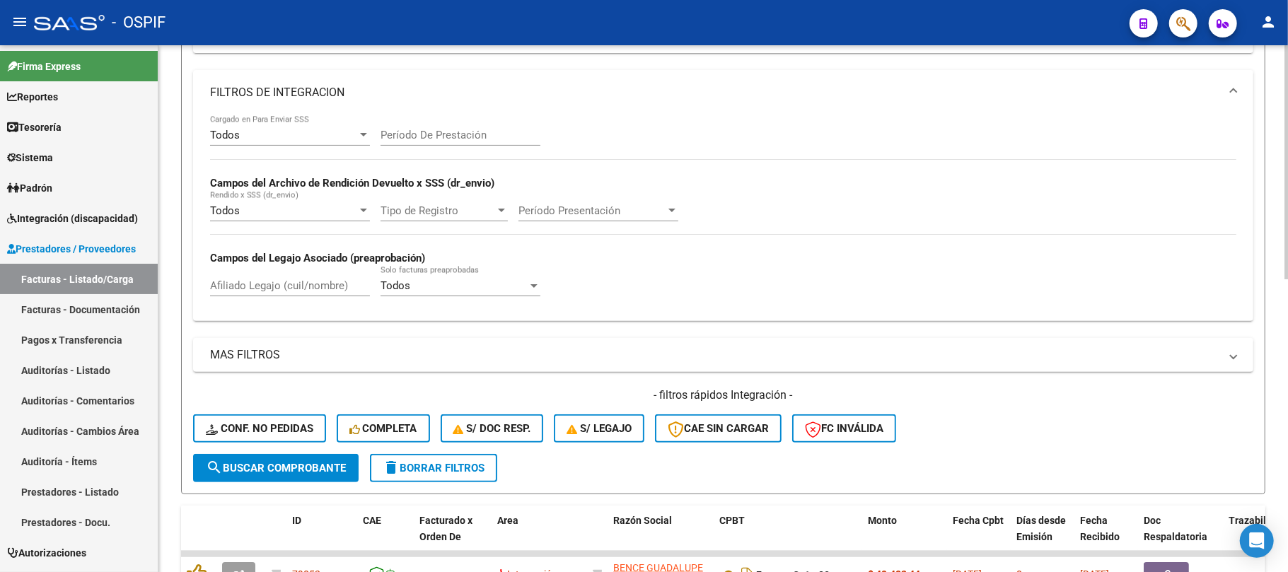
scroll to position [221, 0]
click at [448, 130] on input "Período De Prestación" at bounding box center [460, 135] width 160 height 13
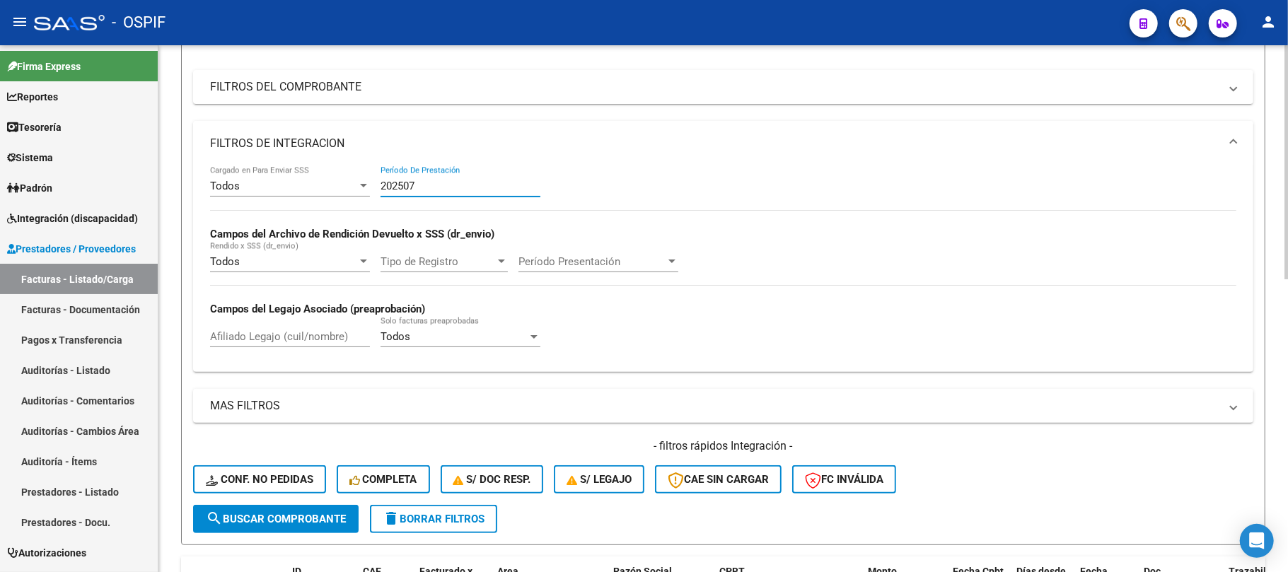
scroll to position [126, 0]
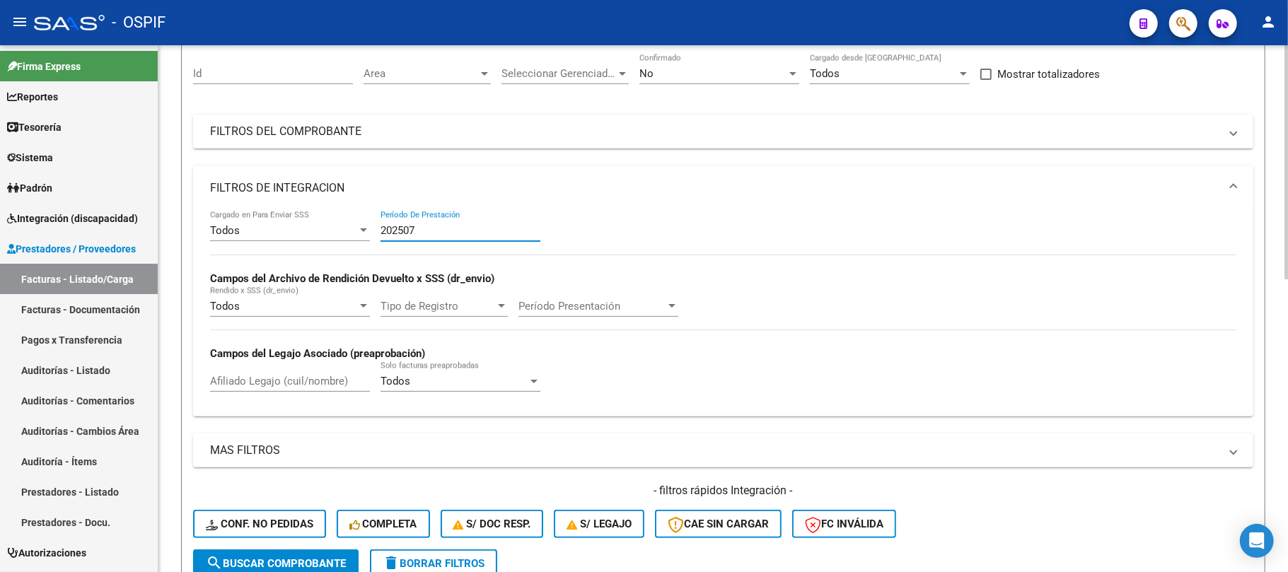
type input "202507"
click at [371, 187] on mat-panel-title "FILTROS DE INTEGRACION" at bounding box center [714, 188] width 1009 height 16
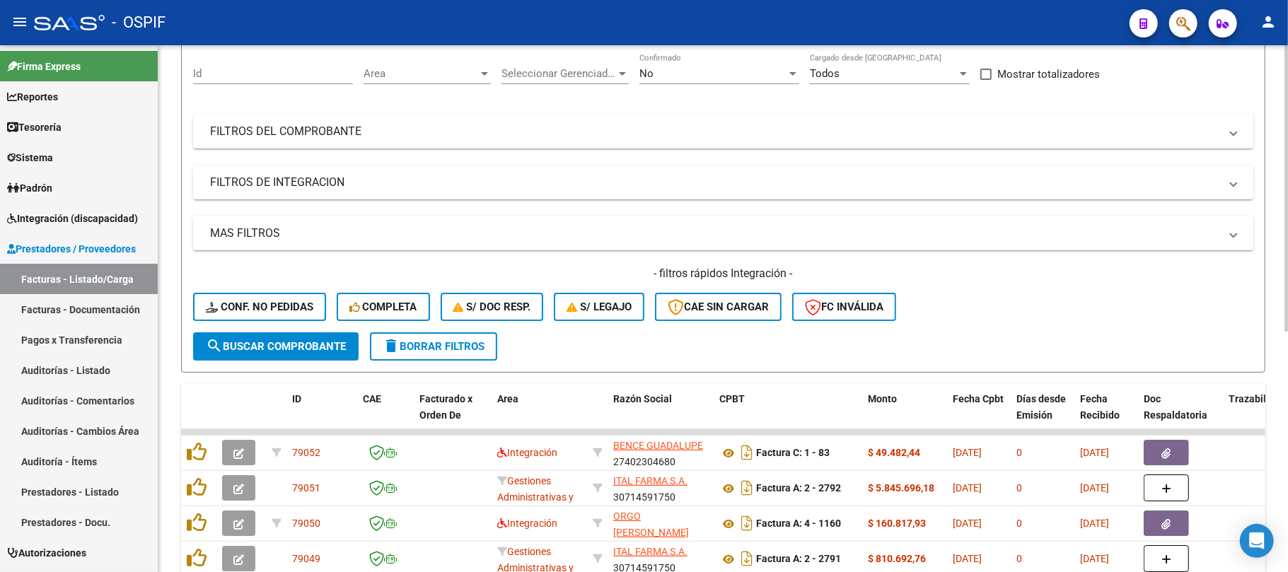
click at [371, 226] on mat-panel-title "MAS FILTROS" at bounding box center [714, 234] width 1009 height 16
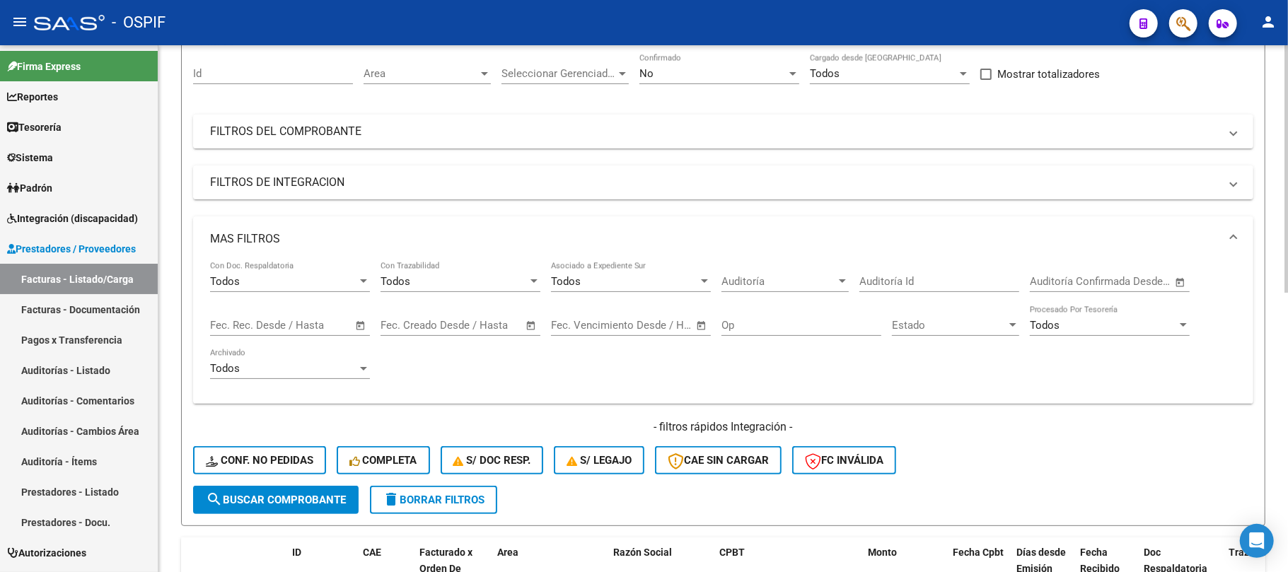
click at [365, 325] on span "Open calendar" at bounding box center [361, 326] width 34 height 34
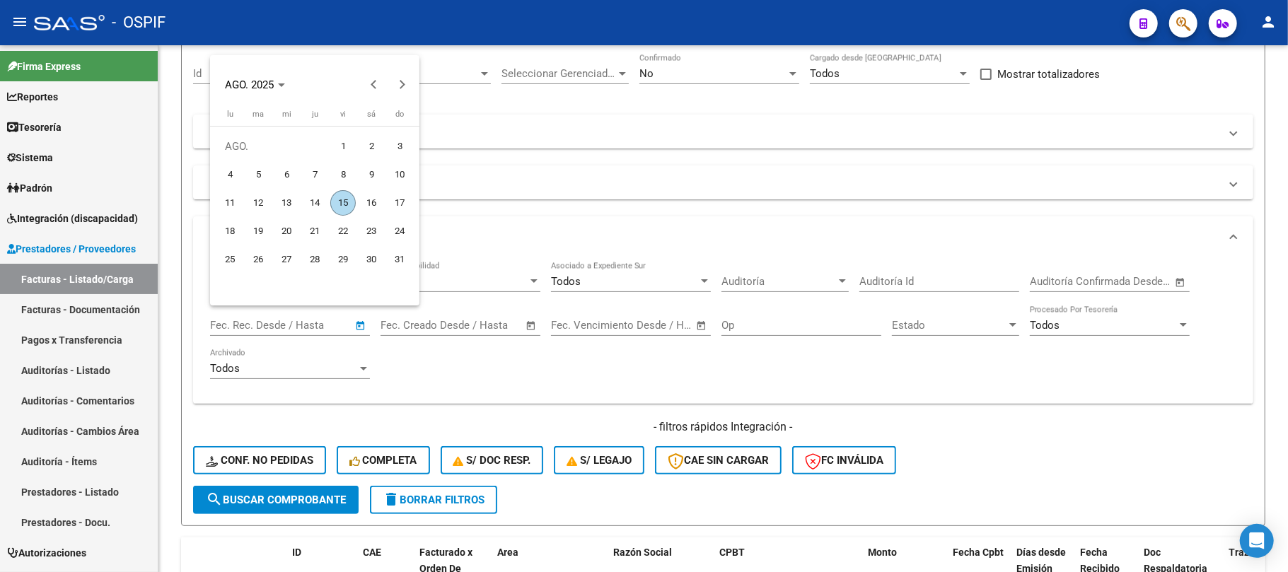
click at [349, 173] on span "8" at bounding box center [342, 174] width 25 height 25
type input "8/8/2025"
click at [256, 198] on span "12" at bounding box center [257, 202] width 25 height 25
type input "[DATE]"
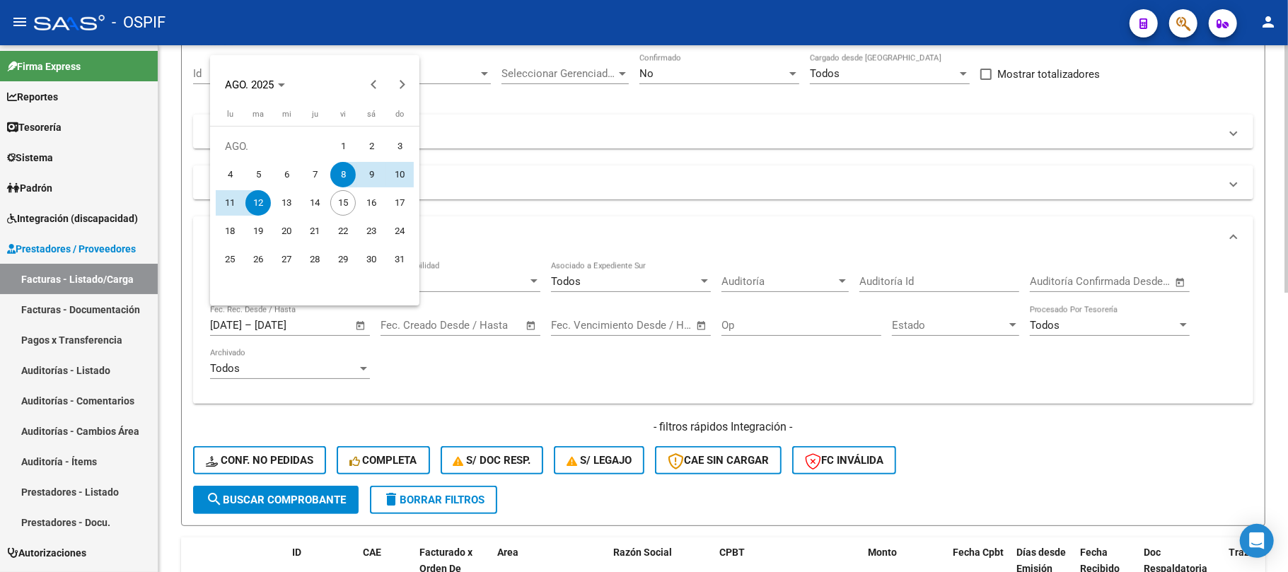
click at [288, 489] on button "search Buscar Comprobante" at bounding box center [275, 500] width 165 height 28
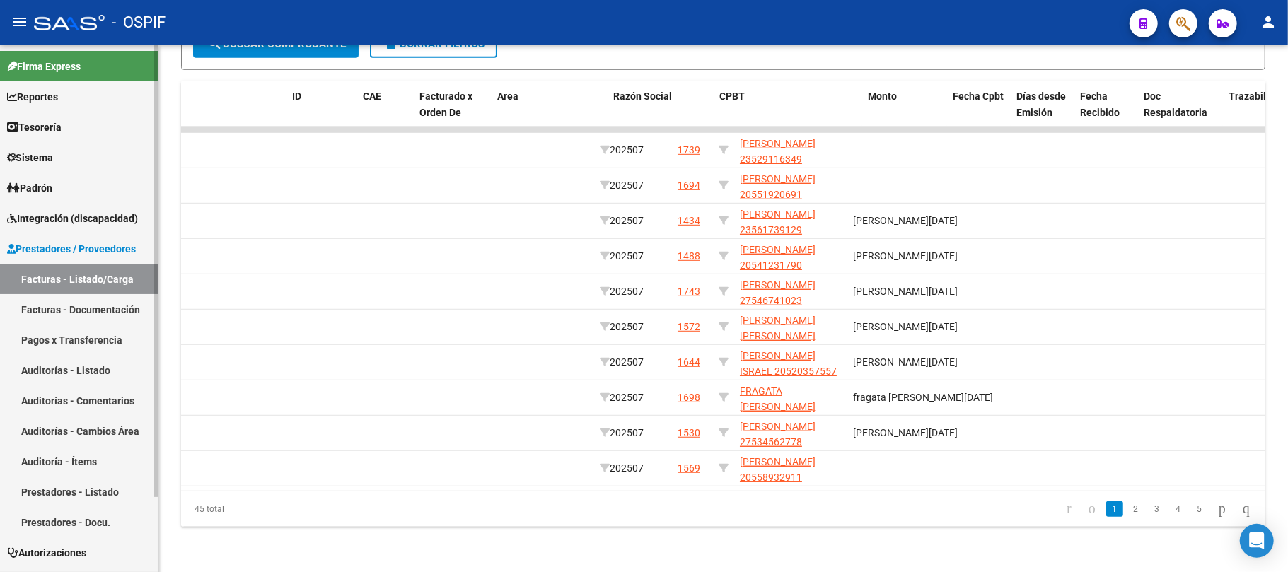
scroll to position [0, 0]
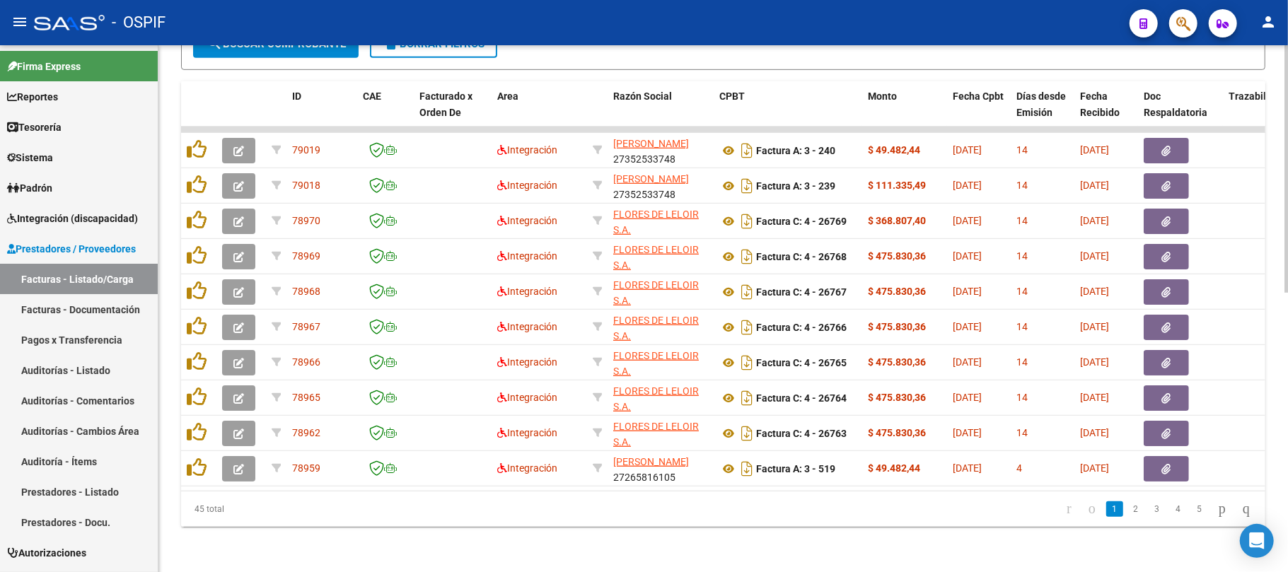
click at [1251, 505] on icon "go to last page" at bounding box center [1245, 508] width 11 height 17
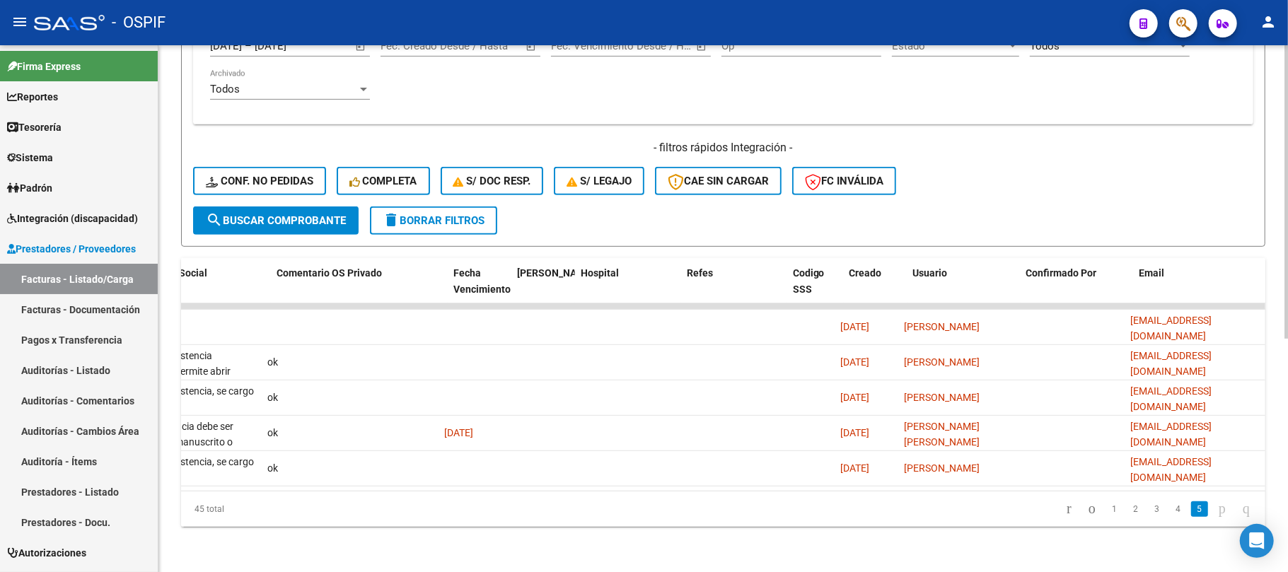
scroll to position [0, 2297]
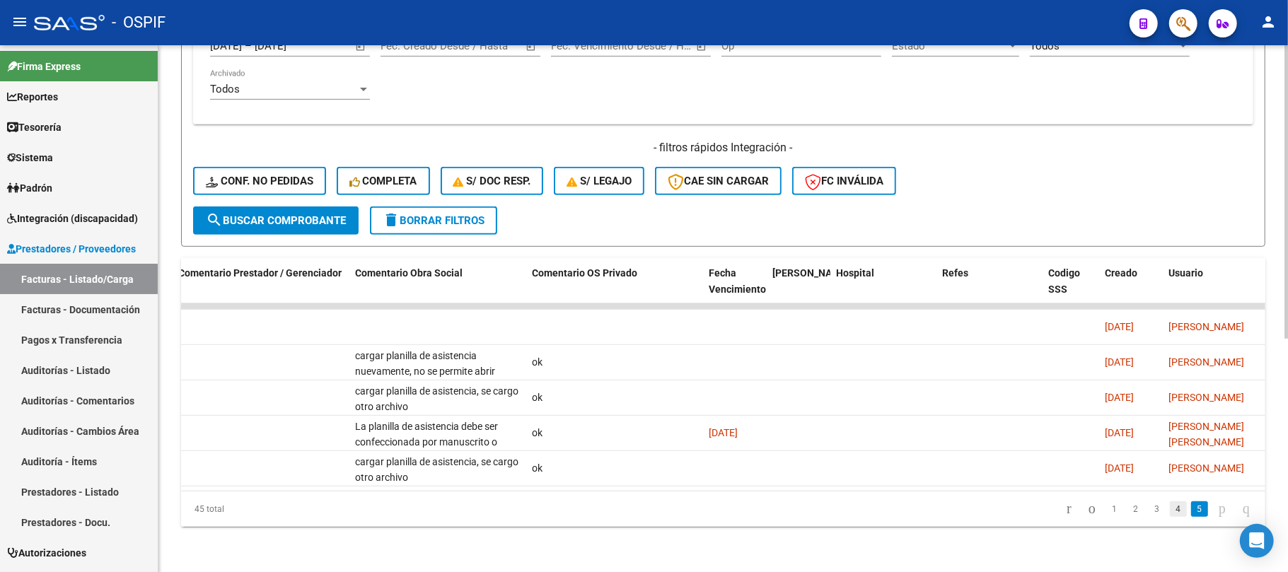
click at [1170, 513] on link "4" at bounding box center [1178, 509] width 17 height 16
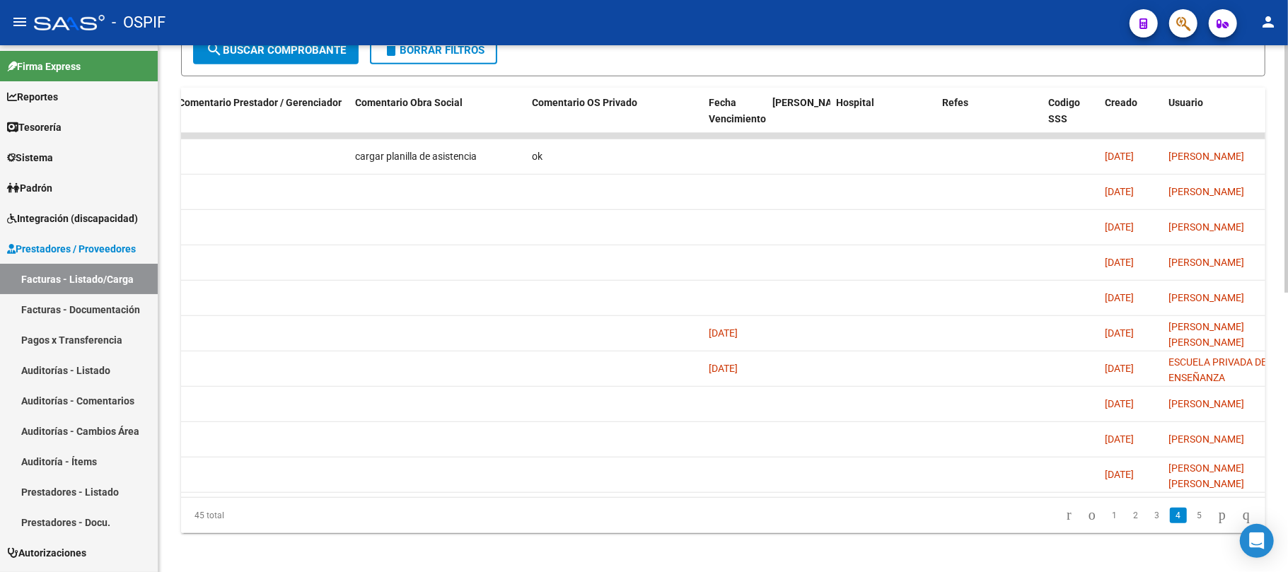
scroll to position [595, 0]
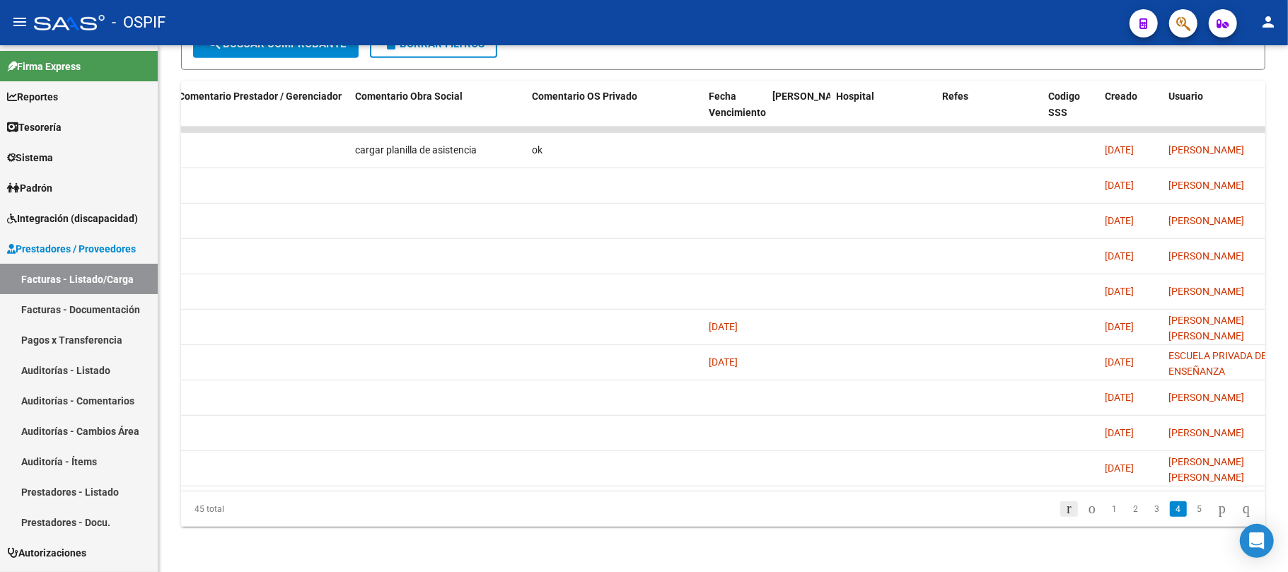
click at [1060, 506] on link "go to first page" at bounding box center [1069, 509] width 18 height 16
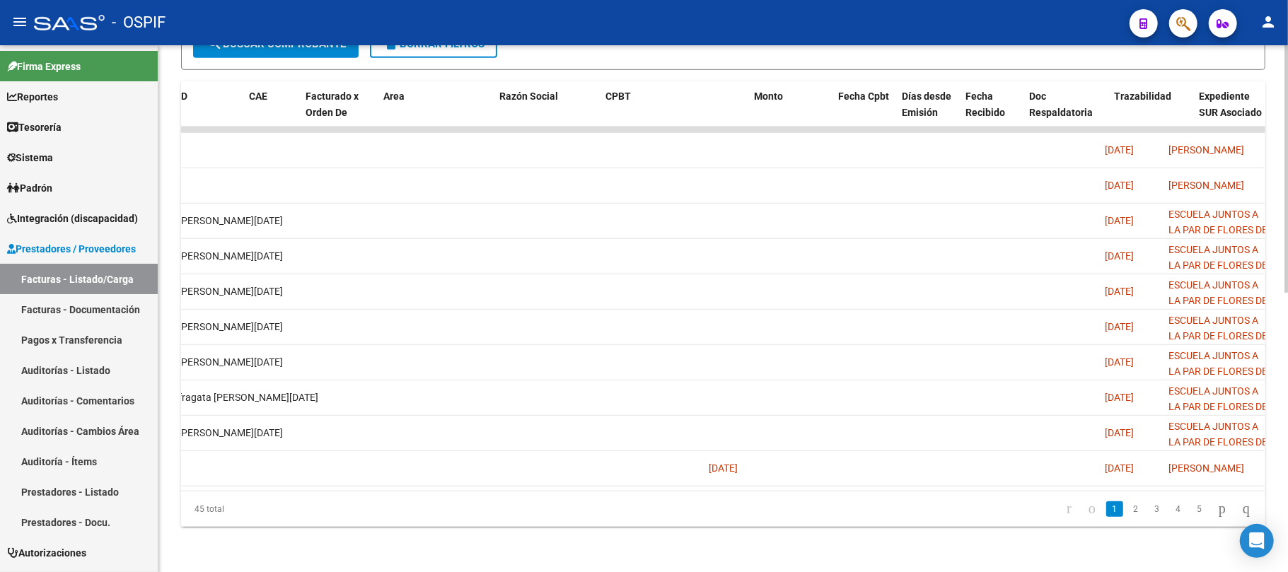
scroll to position [0, 114]
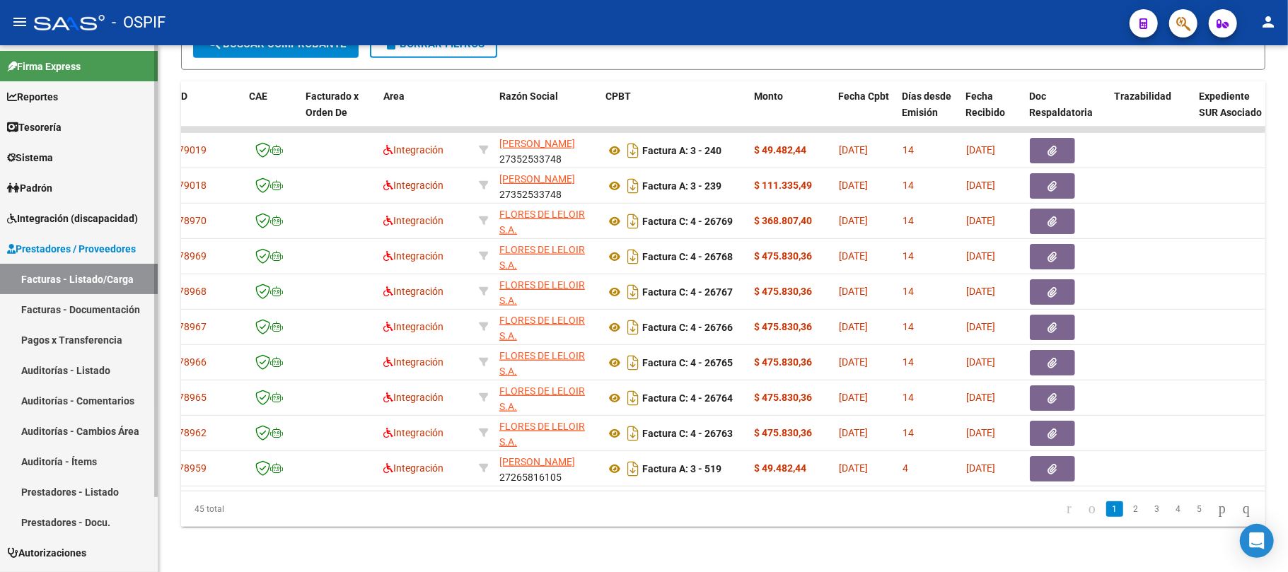
drag, startPoint x: 263, startPoint y: 482, endPoint x: 119, endPoint y: 482, distance: 143.5
click at [263, 482] on div "ID CAE Facturado x Orden De Area Razón Social CPBT Monto Fecha Cpbt Días desde …" at bounding box center [723, 303] width 1084 height 445
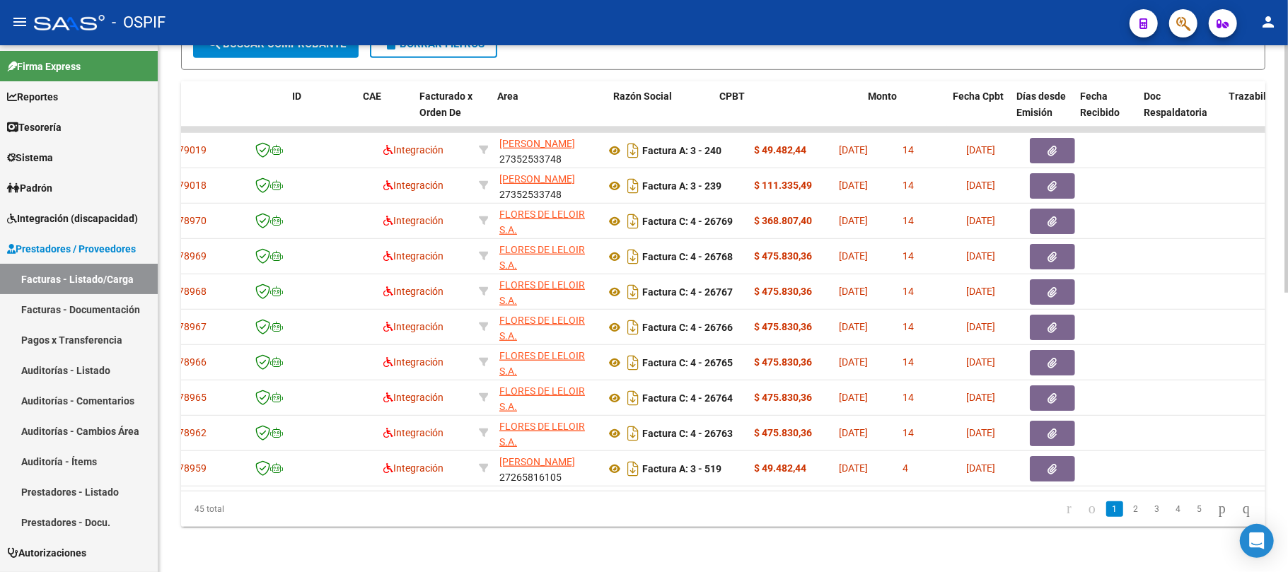
click at [235, 520] on div "45 total" at bounding box center [288, 508] width 214 height 35
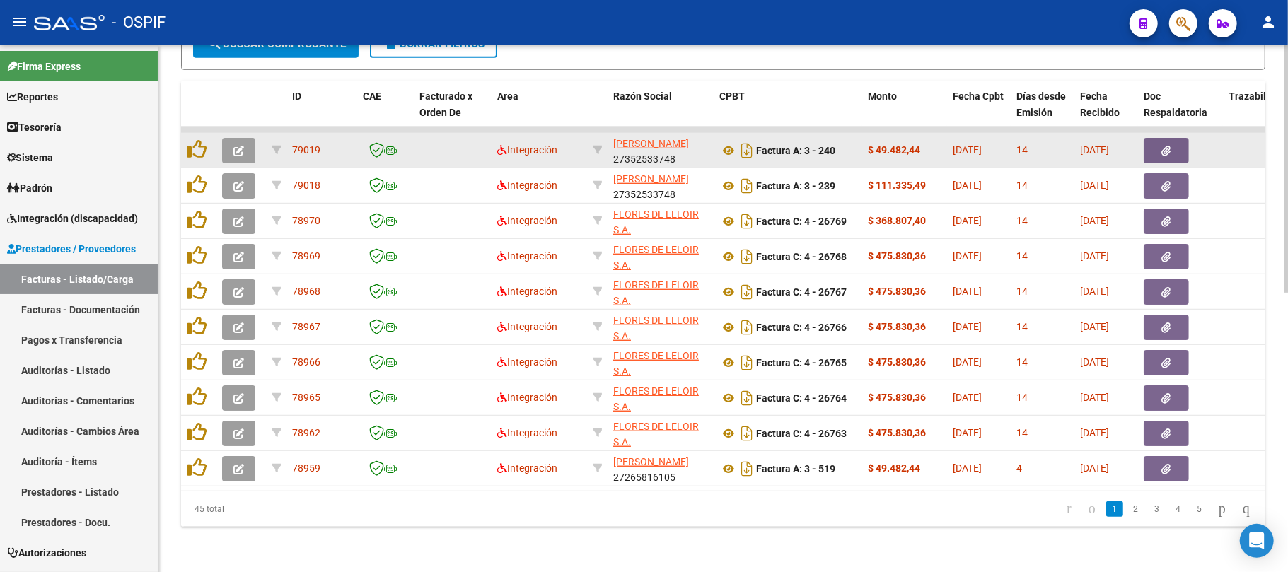
click at [240, 146] on icon "button" at bounding box center [238, 151] width 11 height 11
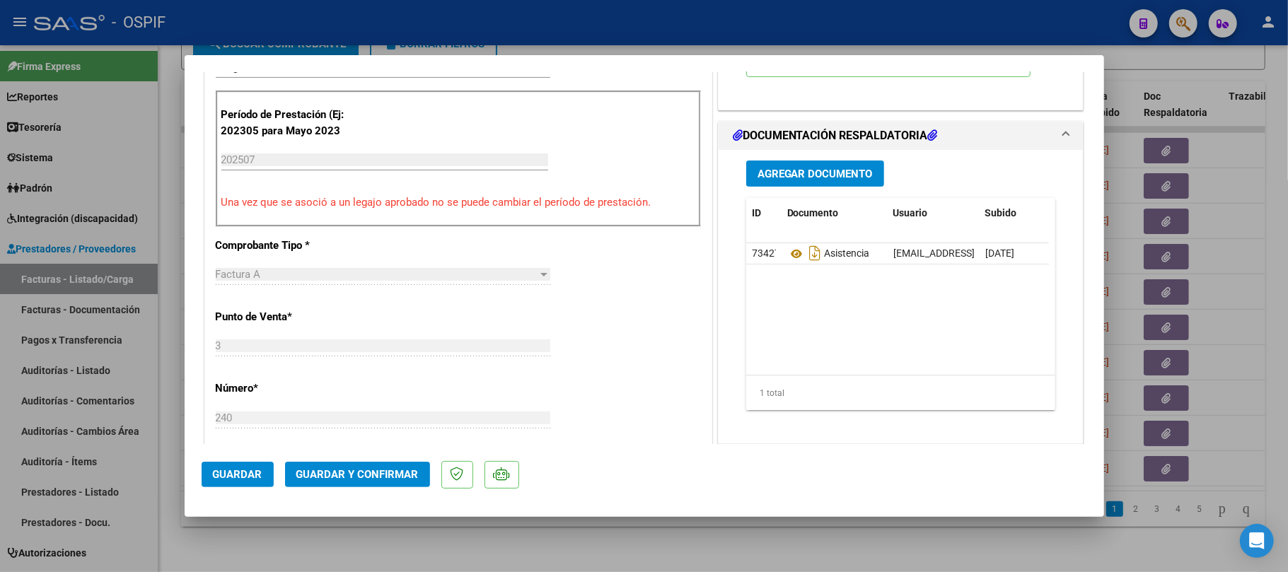
scroll to position [377, 0]
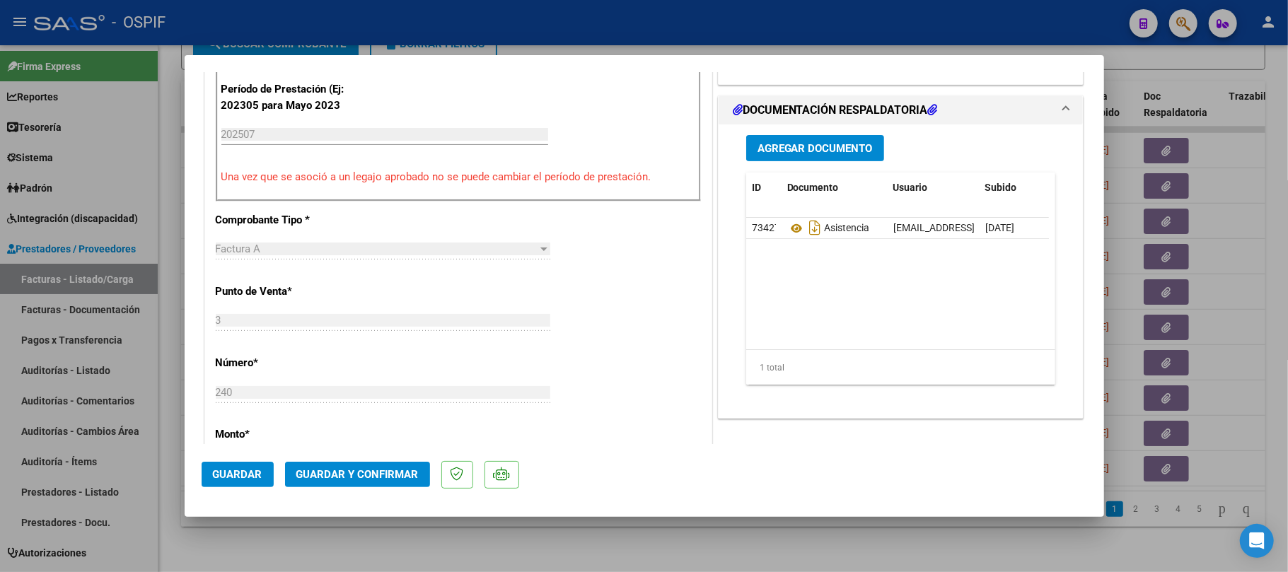
drag, startPoint x: 376, startPoint y: 461, endPoint x: 518, endPoint y: 399, distance: 154.2
click at [383, 459] on mat-dialog-actions "Guardar Guardar y Confirmar" at bounding box center [644, 472] width 885 height 56
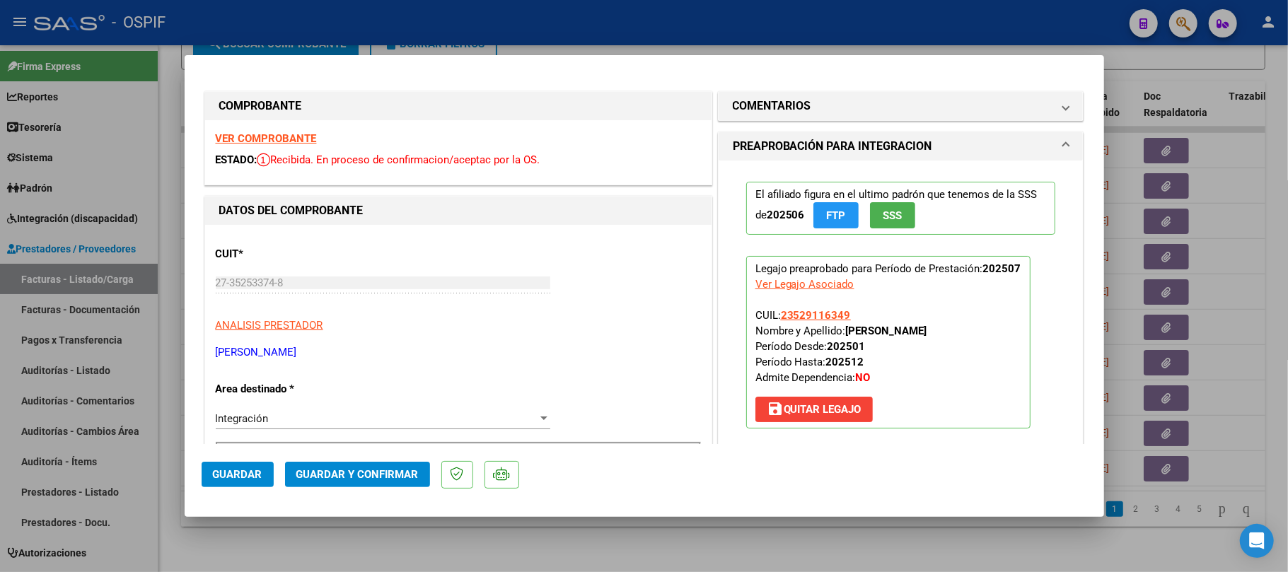
click at [339, 490] on mat-dialog-actions "Guardar Guardar y Confirmar" at bounding box center [644, 472] width 885 height 56
click at [397, 475] on span "Guardar y Confirmar" at bounding box center [357, 474] width 122 height 13
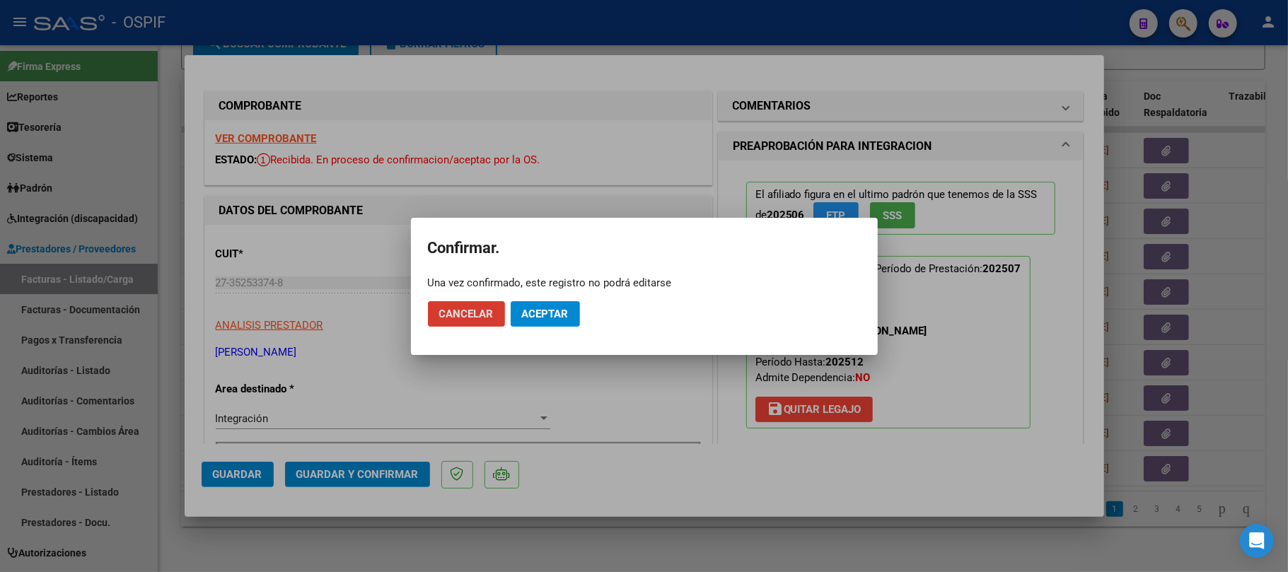
click at [544, 312] on span "Aceptar" at bounding box center [545, 314] width 47 height 13
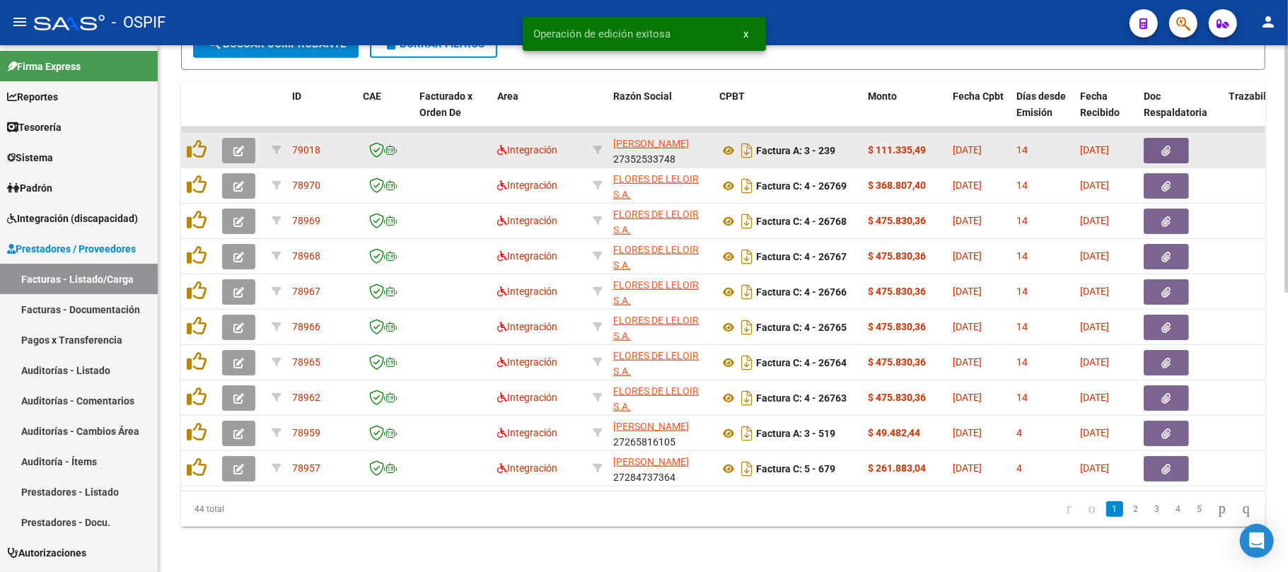
click at [238, 146] on icon "button" at bounding box center [238, 151] width 11 height 11
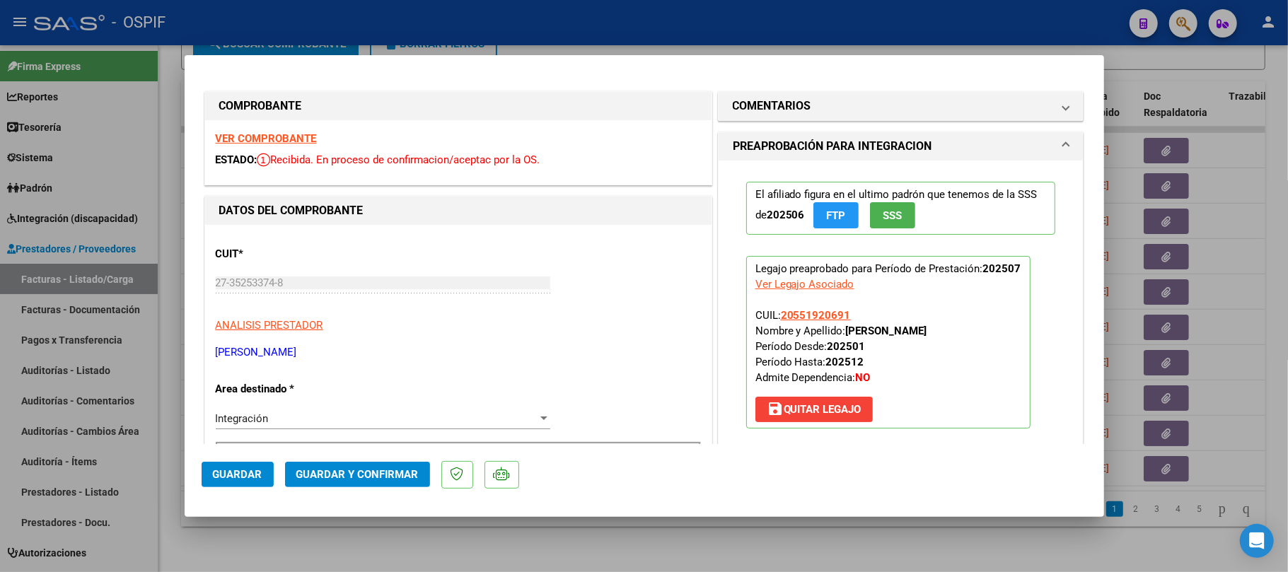
click at [366, 465] on button "Guardar y Confirmar" at bounding box center [357, 474] width 145 height 25
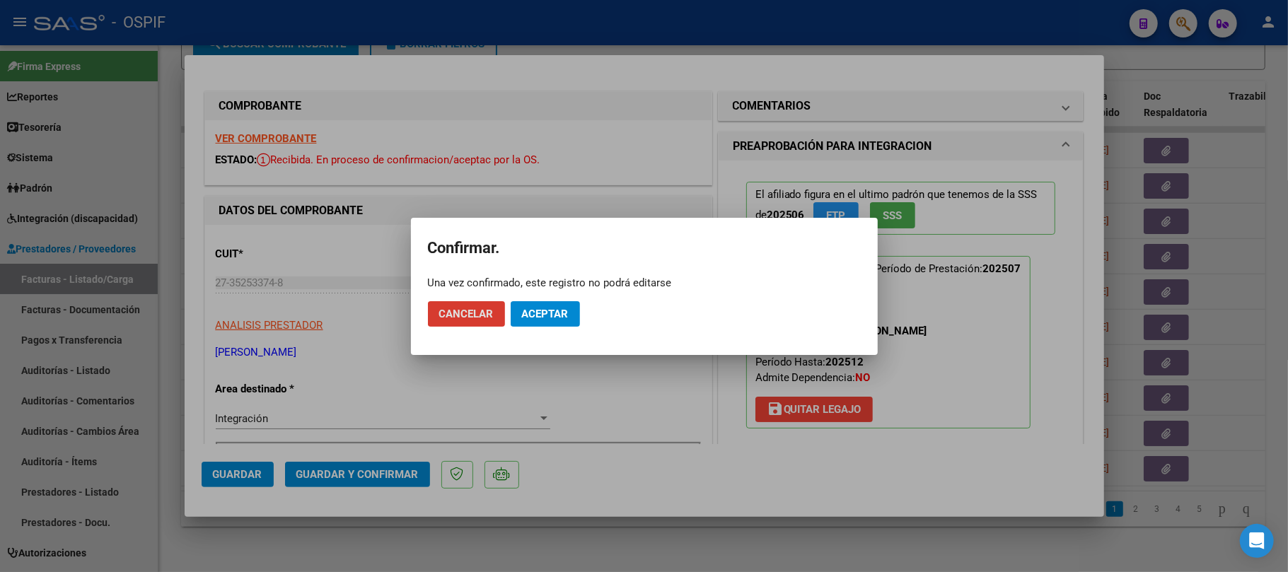
click at [570, 321] on button "Aceptar" at bounding box center [545, 313] width 69 height 25
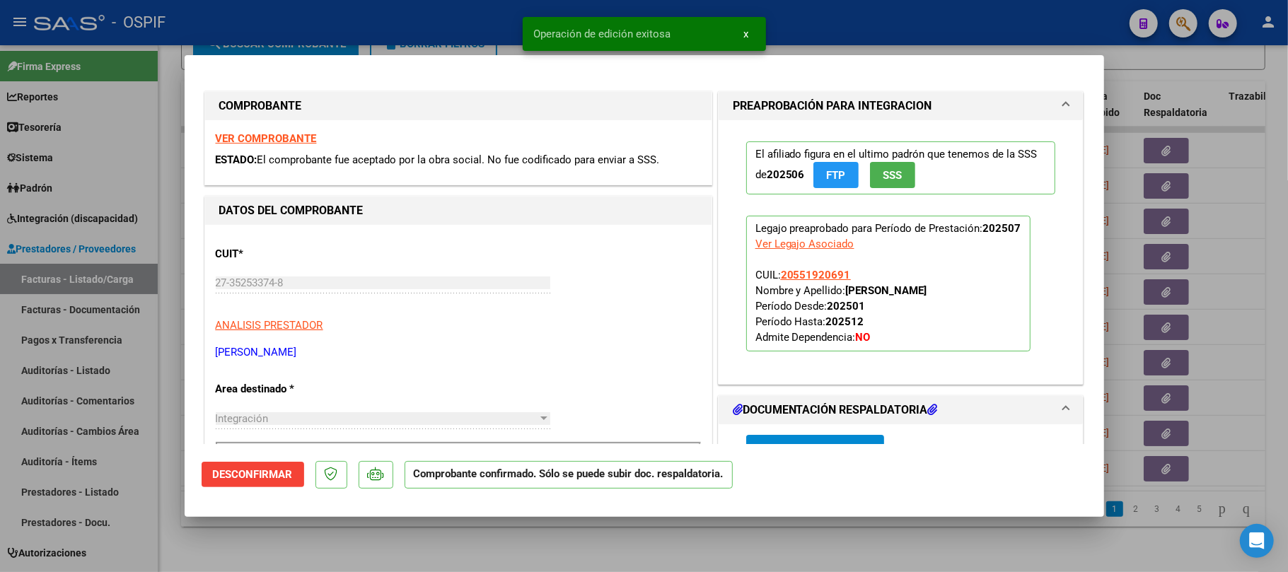
type input "$ 0,00"
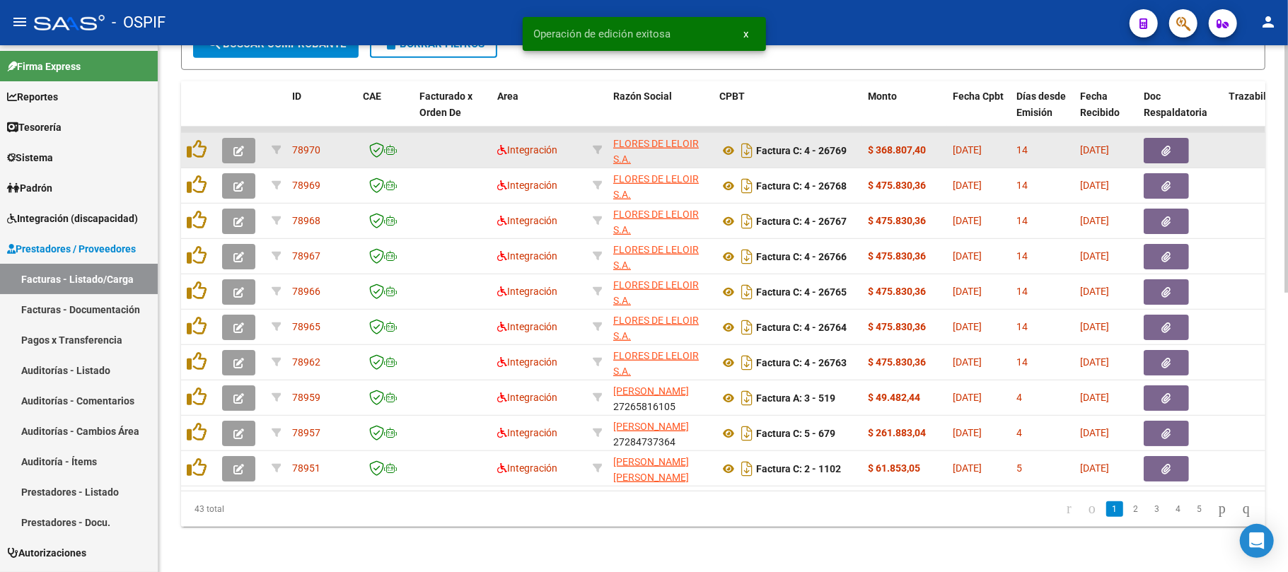
click at [242, 146] on icon "button" at bounding box center [238, 151] width 11 height 11
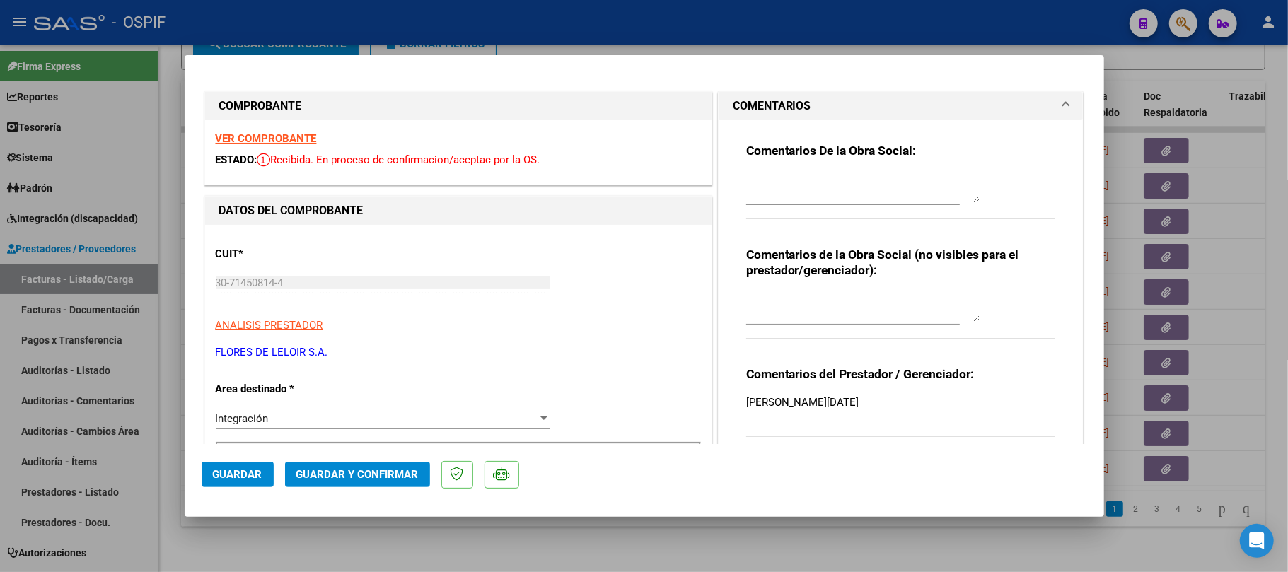
click at [363, 460] on mat-dialog-actions "Guardar Guardar y Confirmar" at bounding box center [644, 472] width 885 height 56
click at [428, 470] on mat-dialog-actions "Guardar Guardar y Confirmar" at bounding box center [644, 472] width 885 height 56
click at [408, 475] on span "Guardar y Confirmar" at bounding box center [357, 474] width 122 height 13
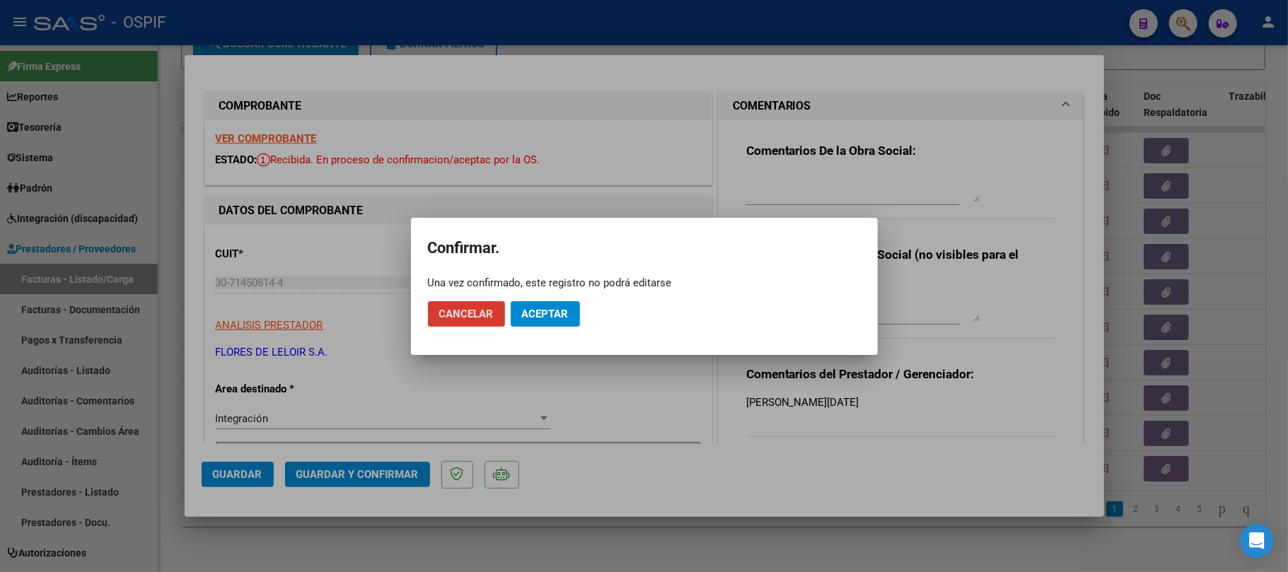
click at [543, 314] on span "Aceptar" at bounding box center [545, 314] width 47 height 13
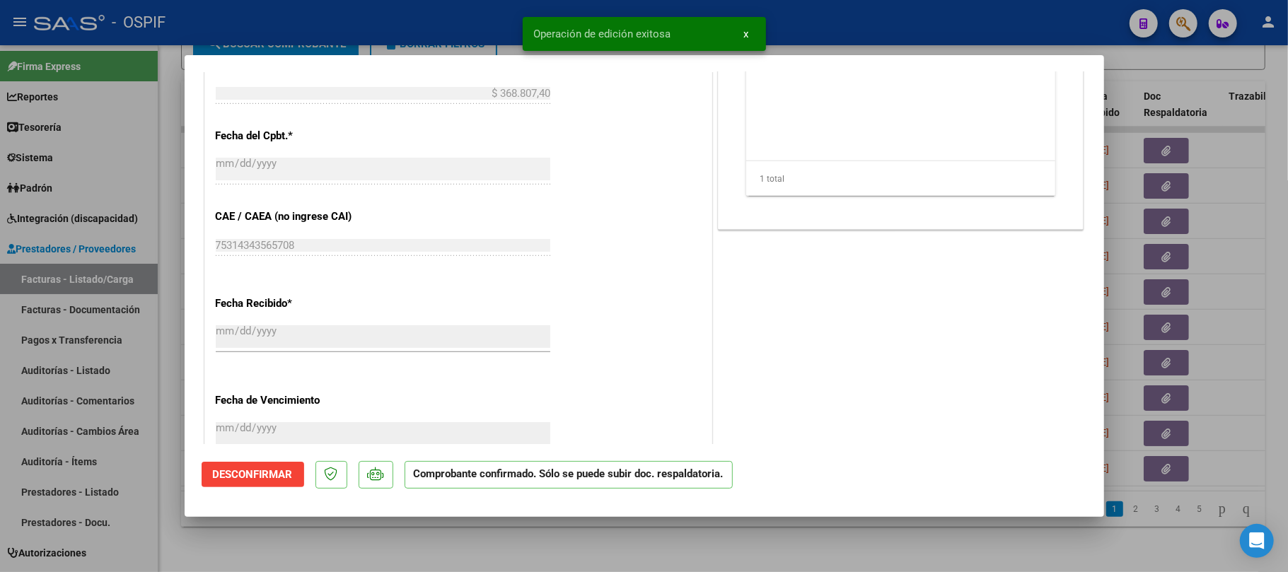
scroll to position [377, 0]
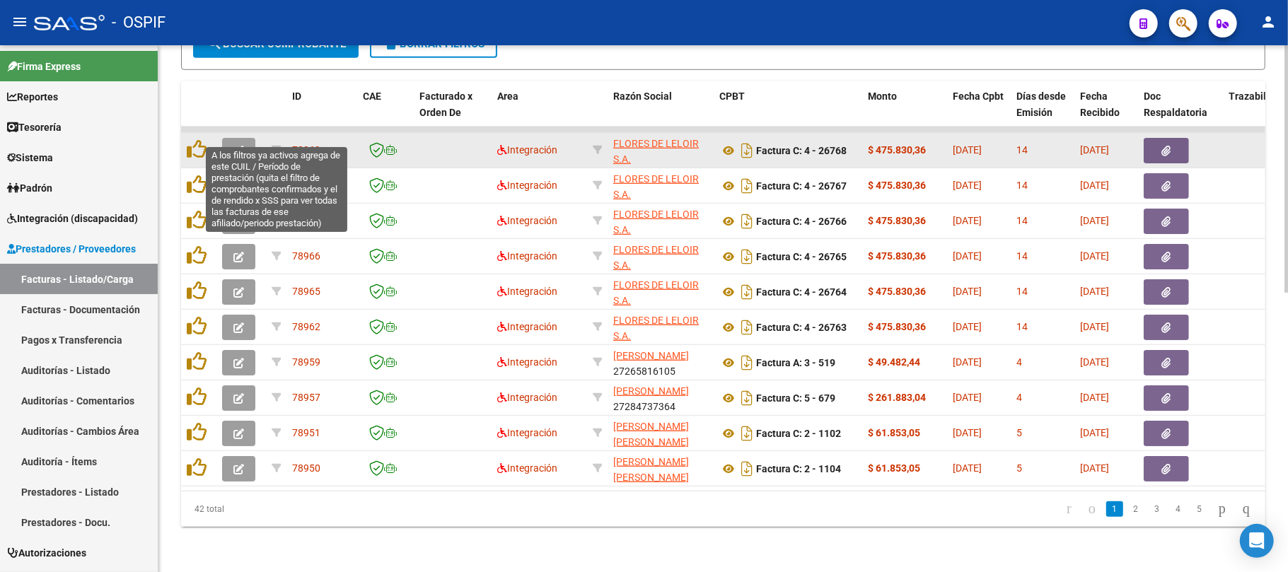
click at [246, 138] on button "button" at bounding box center [238, 150] width 33 height 25
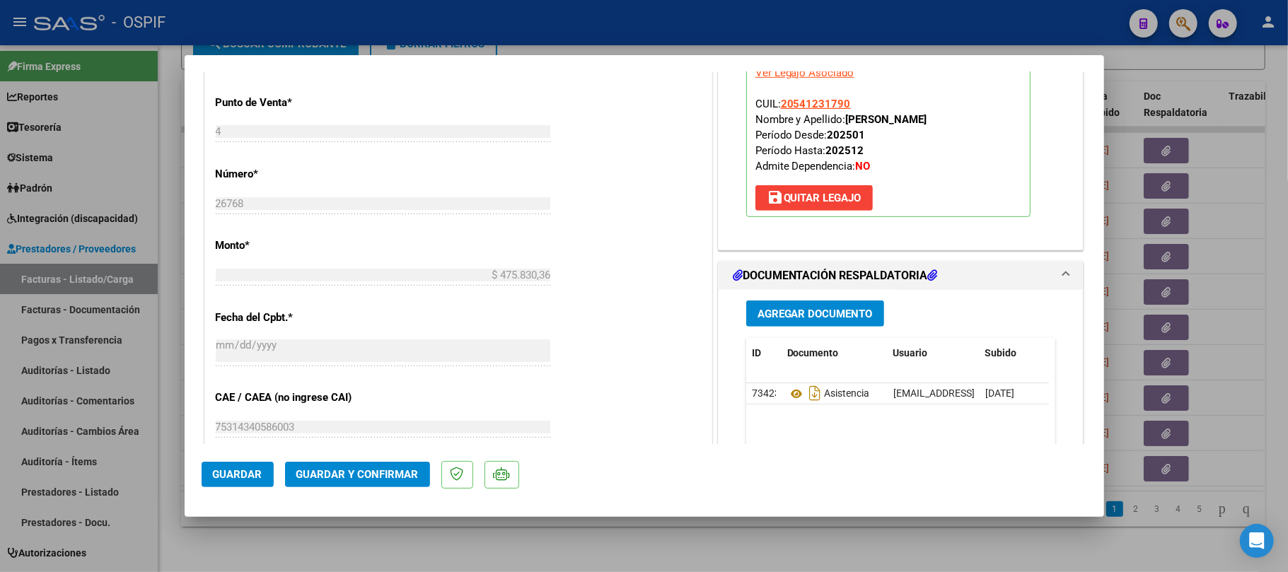
scroll to position [0, 0]
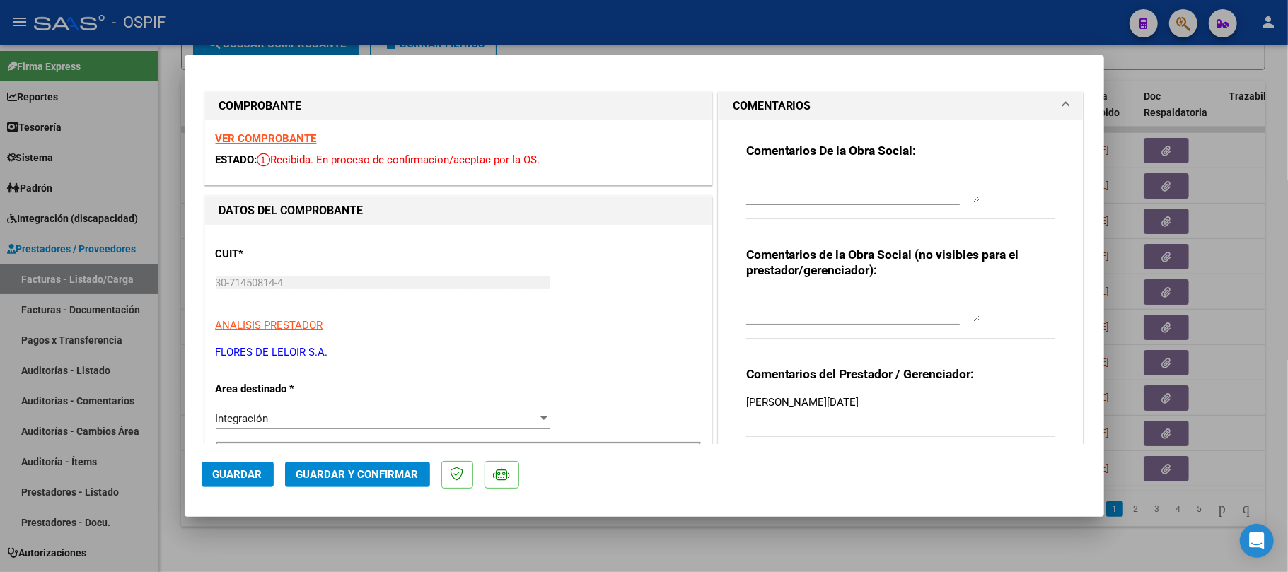
click at [379, 465] on button "Guardar y Confirmar" at bounding box center [357, 474] width 145 height 25
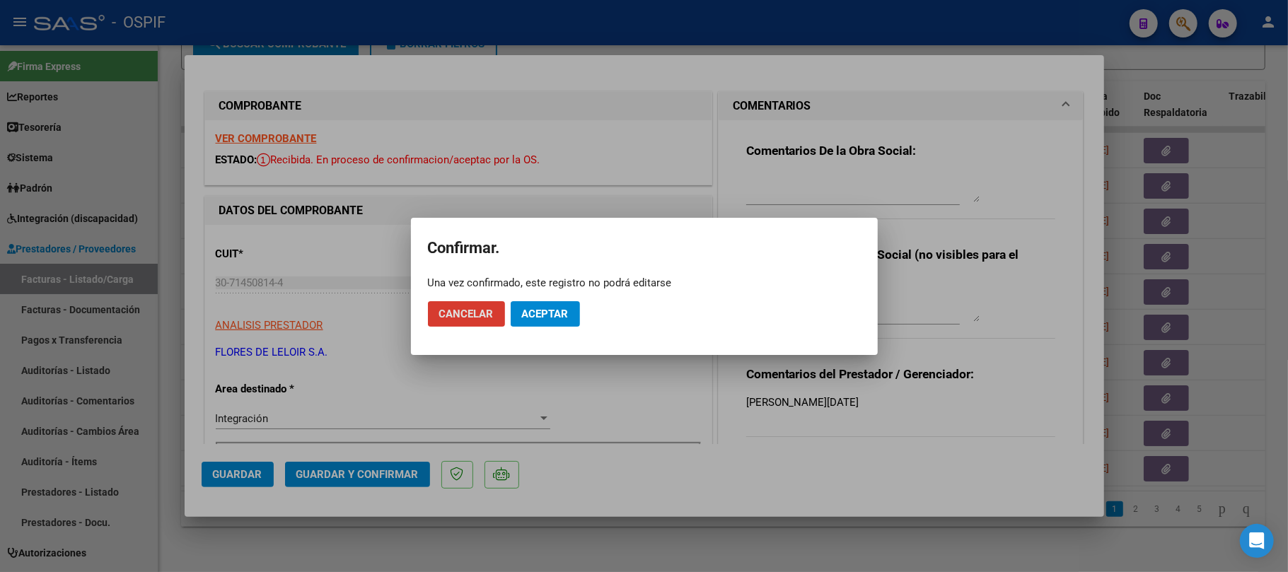
click at [535, 312] on span "Aceptar" at bounding box center [545, 314] width 47 height 13
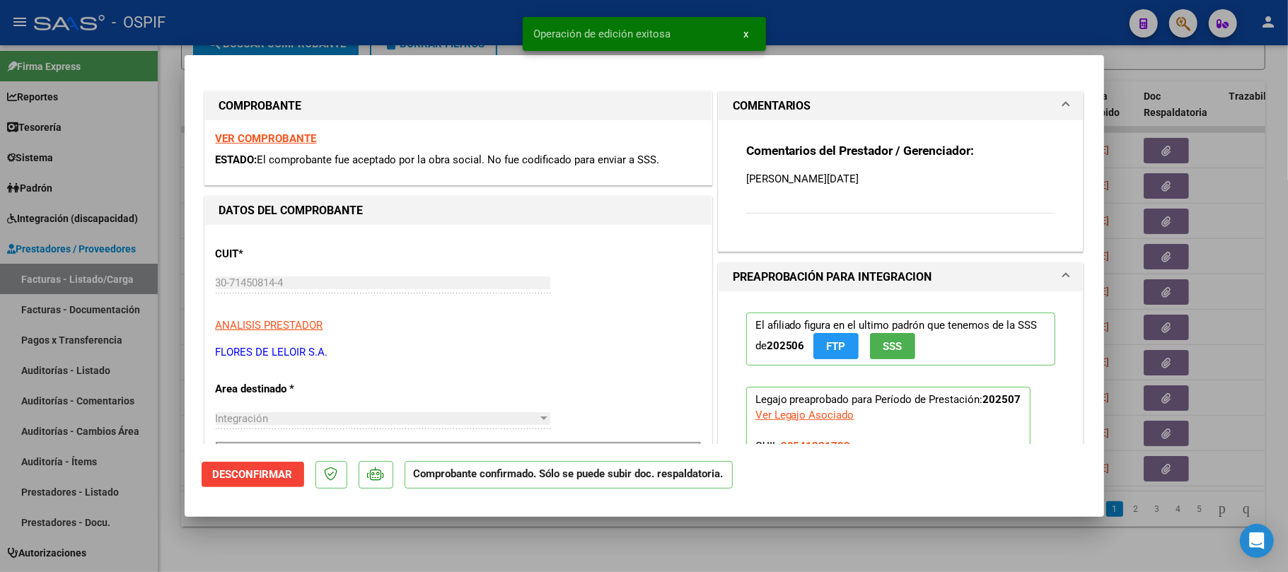
click at [470, 535] on div at bounding box center [644, 286] width 1288 height 572
type input "$ 0,00"
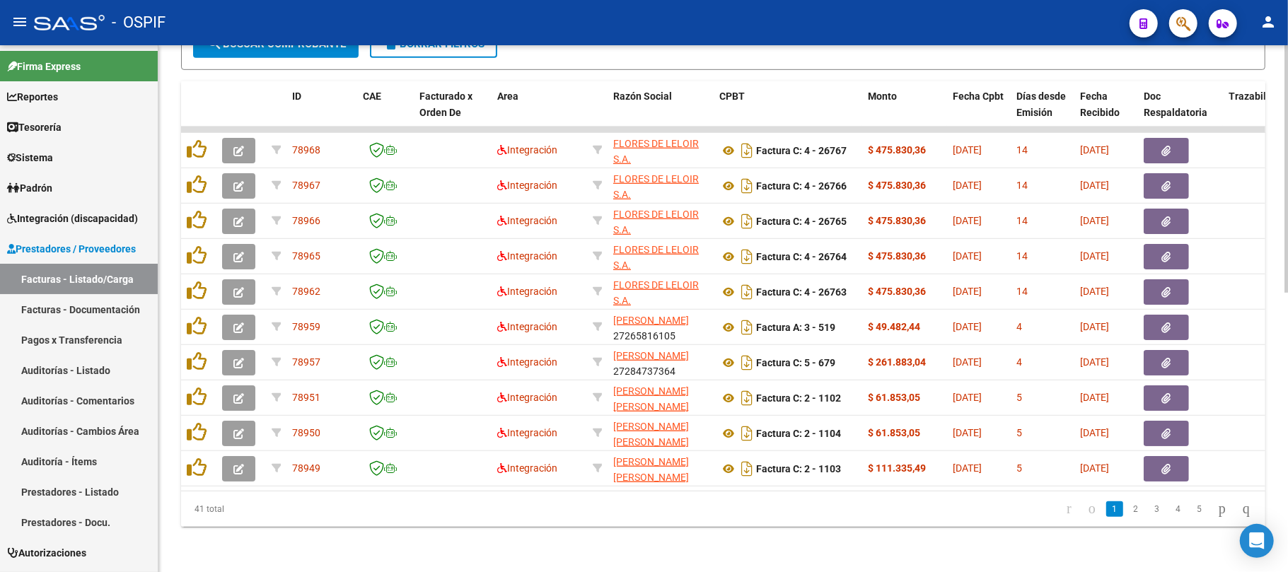
click at [643, 547] on div "Video tutorial PRESTADORES -> Listado de CPBTs Emitidos por Prestadores / Prove…" at bounding box center [722, 17] width 1129 height 1109
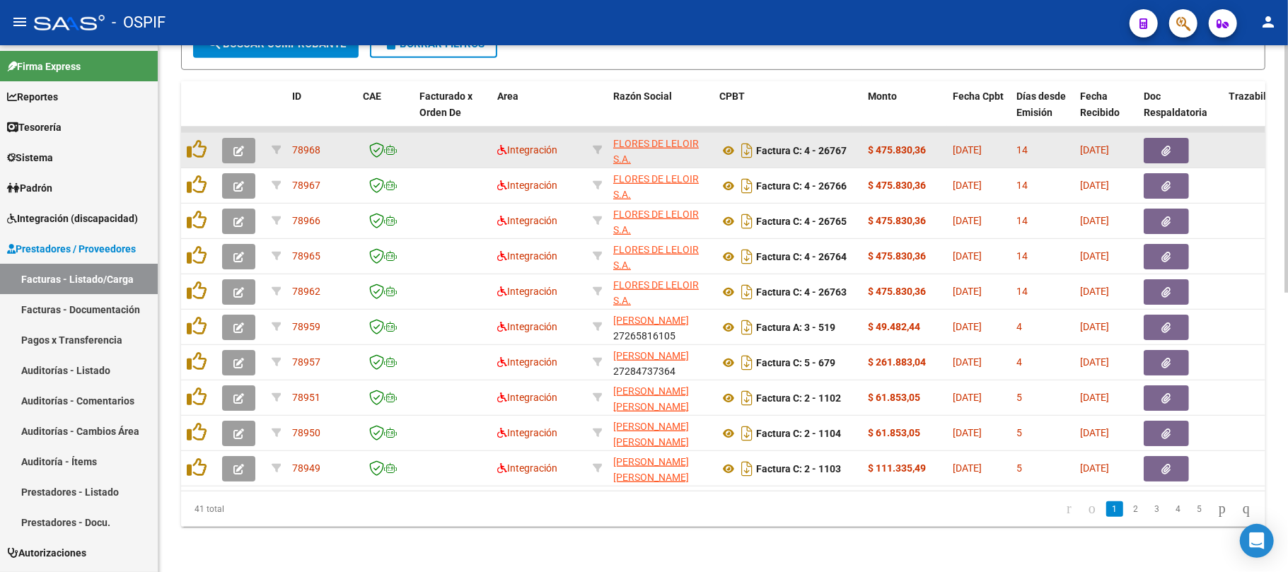
click at [241, 146] on icon "button" at bounding box center [238, 151] width 11 height 11
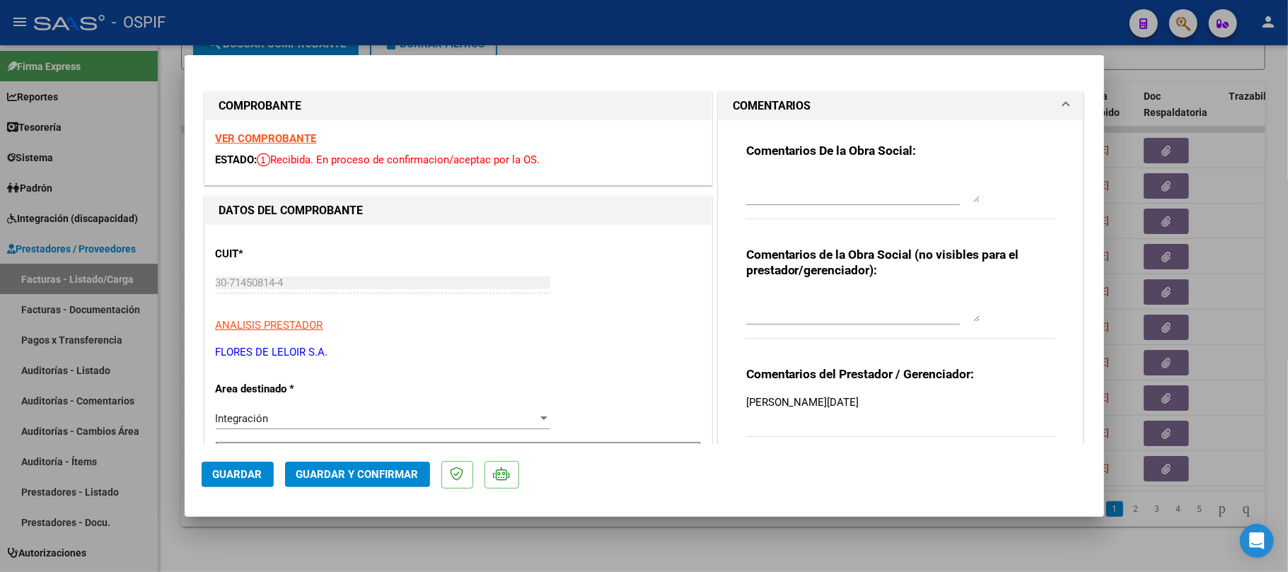
click at [368, 470] on span "Guardar y Confirmar" at bounding box center [357, 474] width 122 height 13
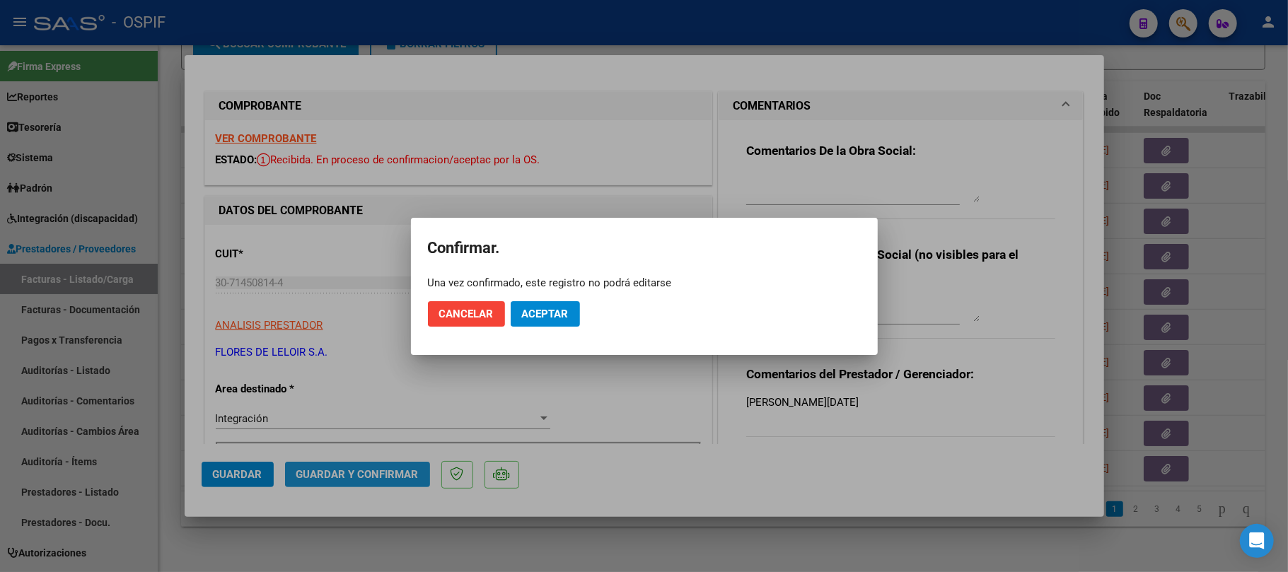
click at [526, 313] on span "Aceptar" at bounding box center [545, 314] width 47 height 13
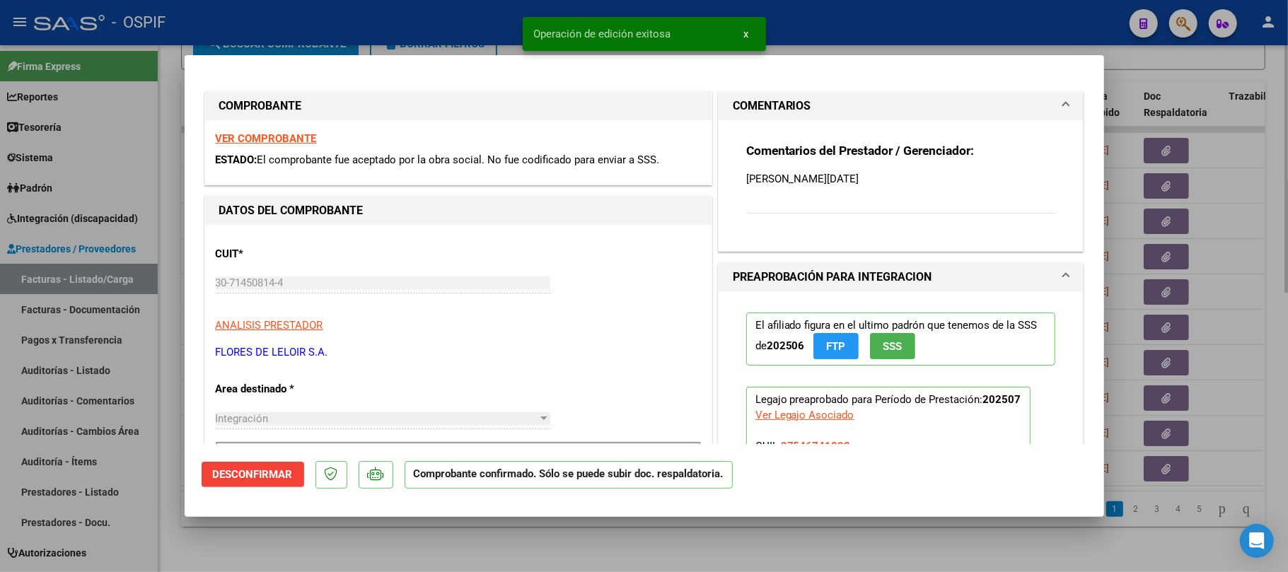
click at [283, 529] on div at bounding box center [644, 286] width 1288 height 572
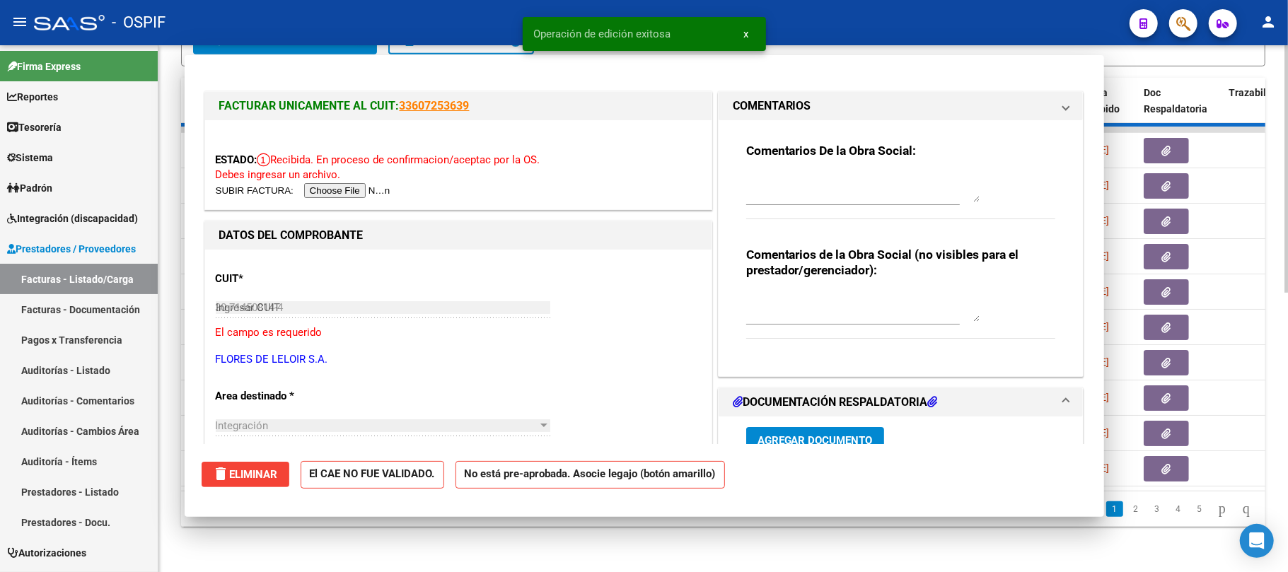
type input "$ 0,00"
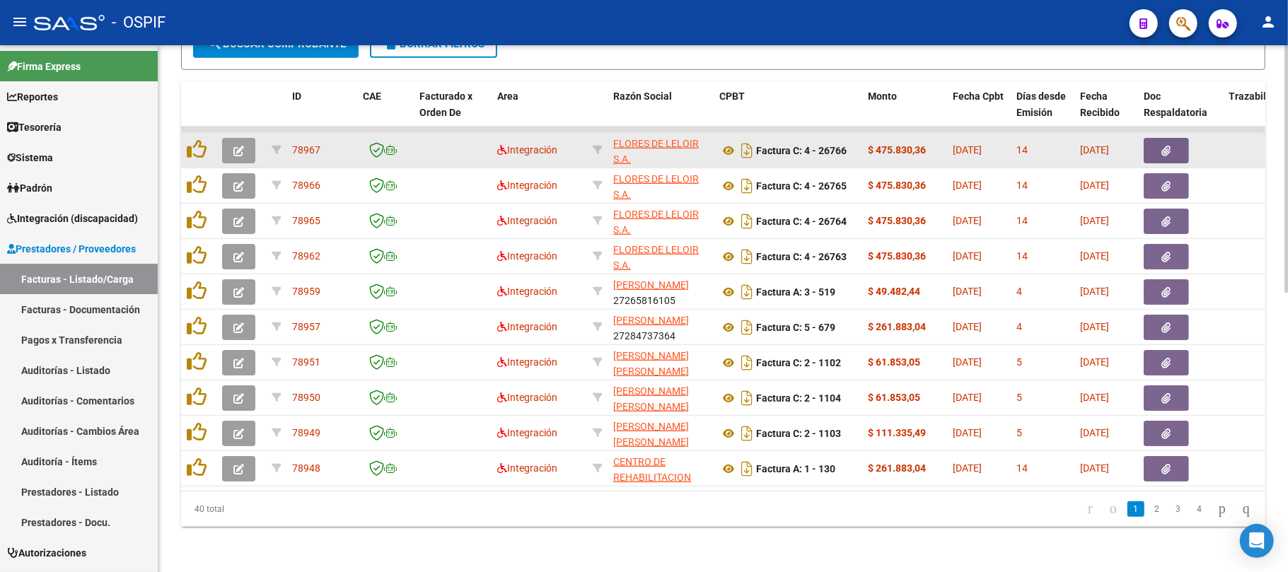
click at [236, 146] on icon "button" at bounding box center [238, 151] width 11 height 11
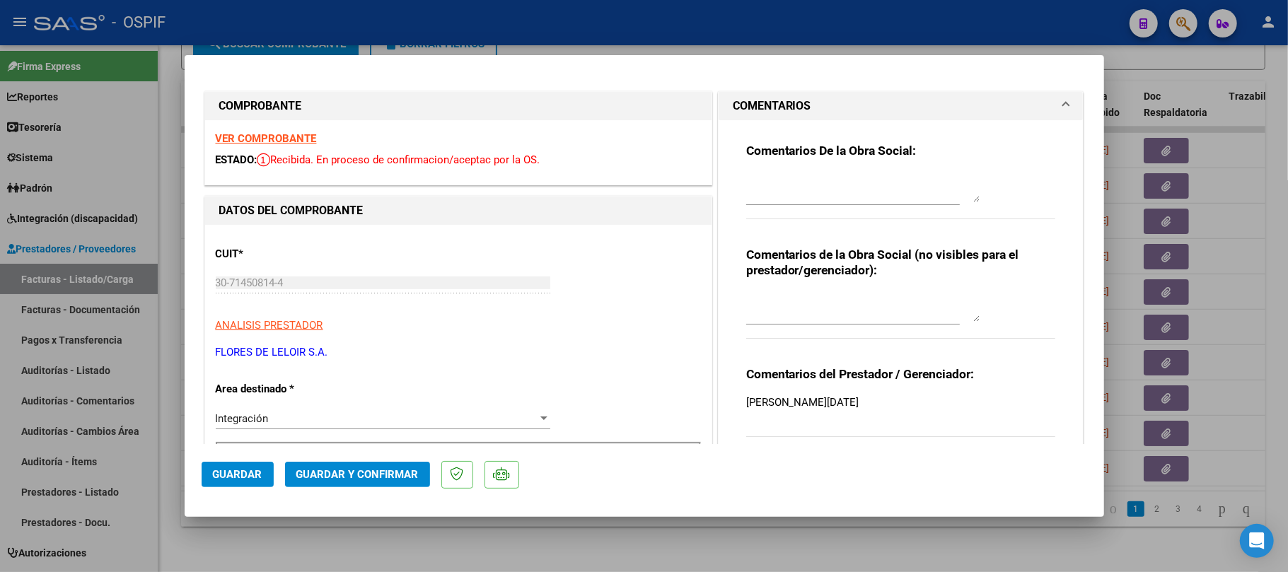
click at [337, 477] on span "Guardar y Confirmar" at bounding box center [357, 474] width 122 height 13
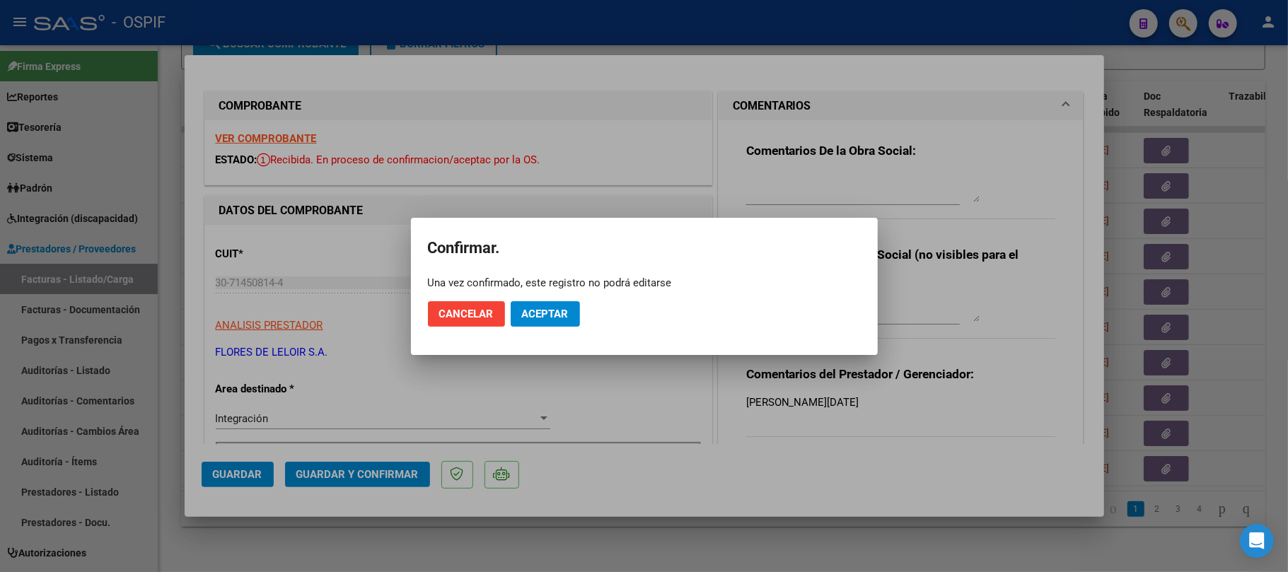
click at [554, 298] on mat-dialog-actions "Cancelar Aceptar" at bounding box center [644, 314] width 433 height 48
click at [544, 317] on span "Aceptar" at bounding box center [545, 314] width 47 height 13
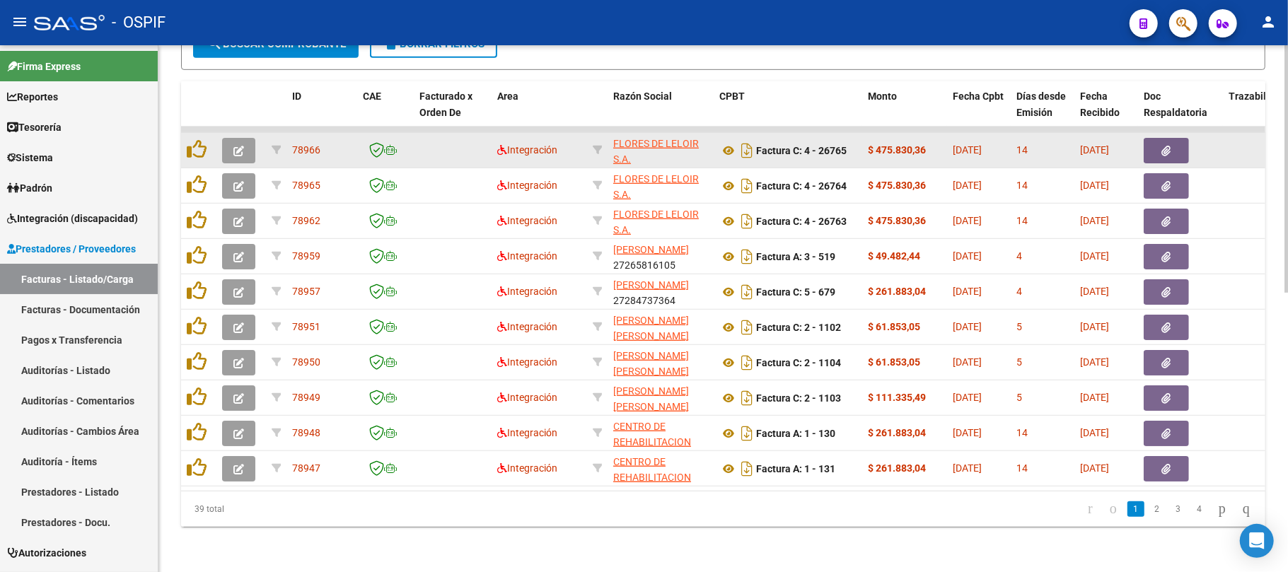
click at [229, 138] on button "button" at bounding box center [238, 150] width 33 height 25
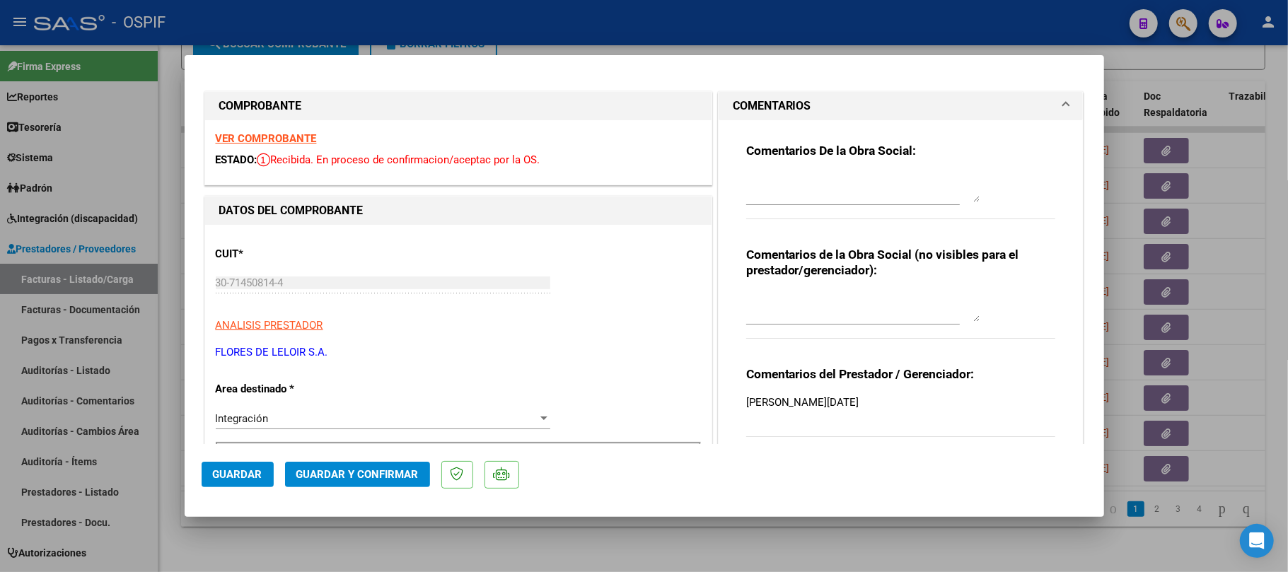
click at [375, 475] on span "Guardar y Confirmar" at bounding box center [357, 474] width 122 height 13
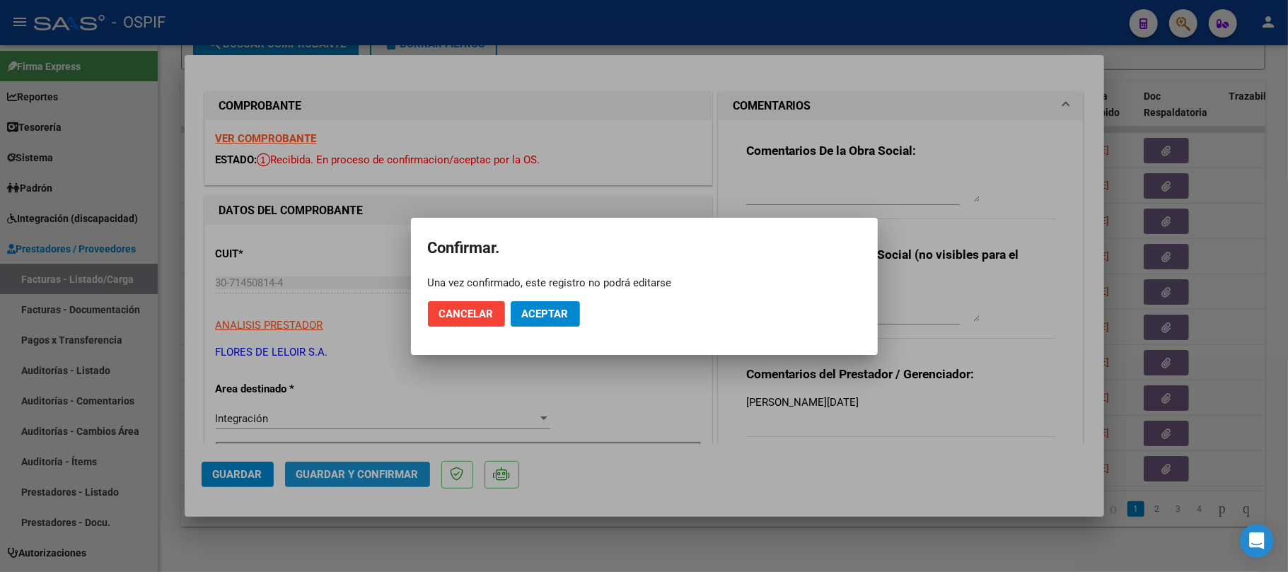
click at [583, 310] on mat-dialog-actions "Cancelar Aceptar" at bounding box center [644, 314] width 433 height 48
click at [571, 317] on button "Aceptar" at bounding box center [545, 313] width 69 height 25
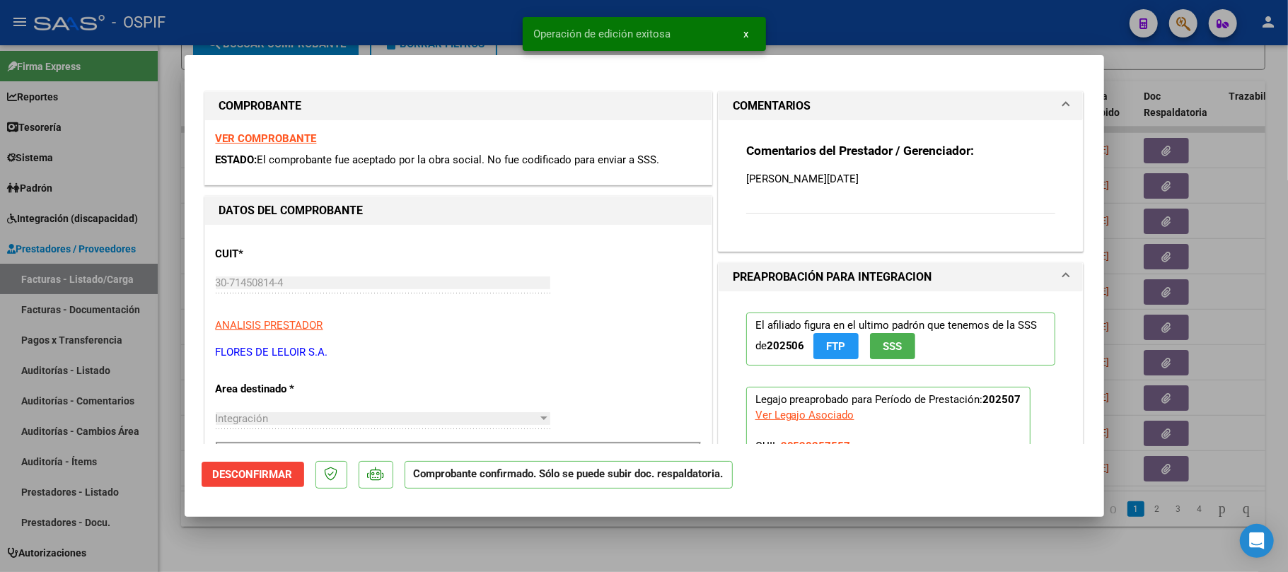
click at [554, 547] on div at bounding box center [644, 286] width 1288 height 572
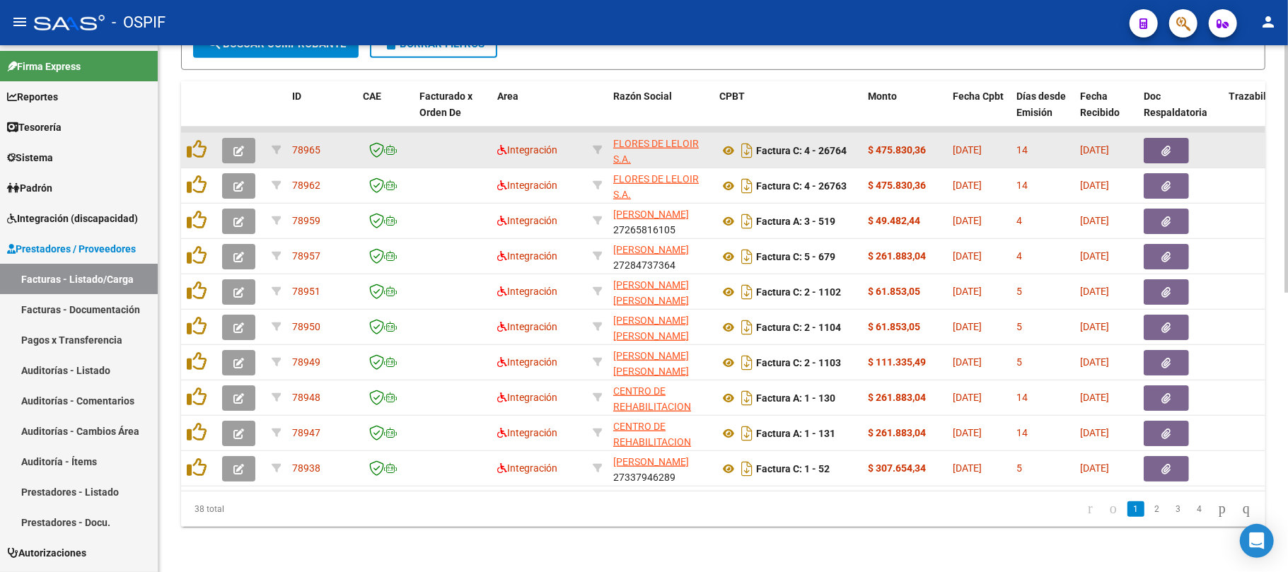
click at [253, 138] on button "button" at bounding box center [238, 150] width 33 height 25
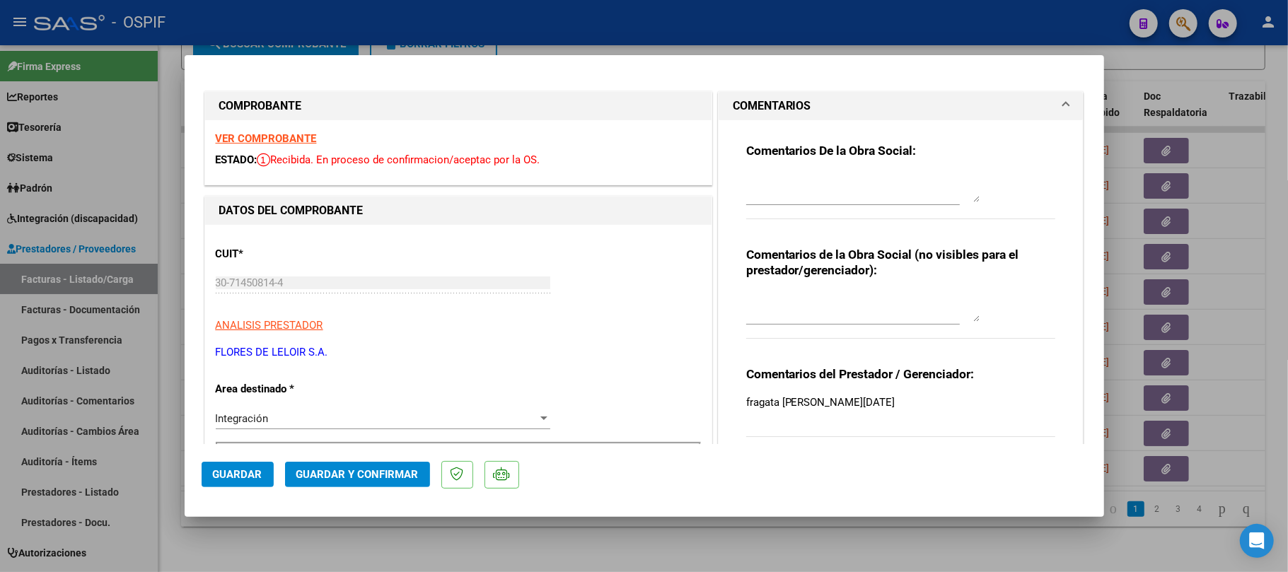
drag, startPoint x: 238, startPoint y: 133, endPoint x: 244, endPoint y: 136, distance: 7.3
click at [383, 465] on button "Guardar y Confirmar" at bounding box center [357, 474] width 145 height 25
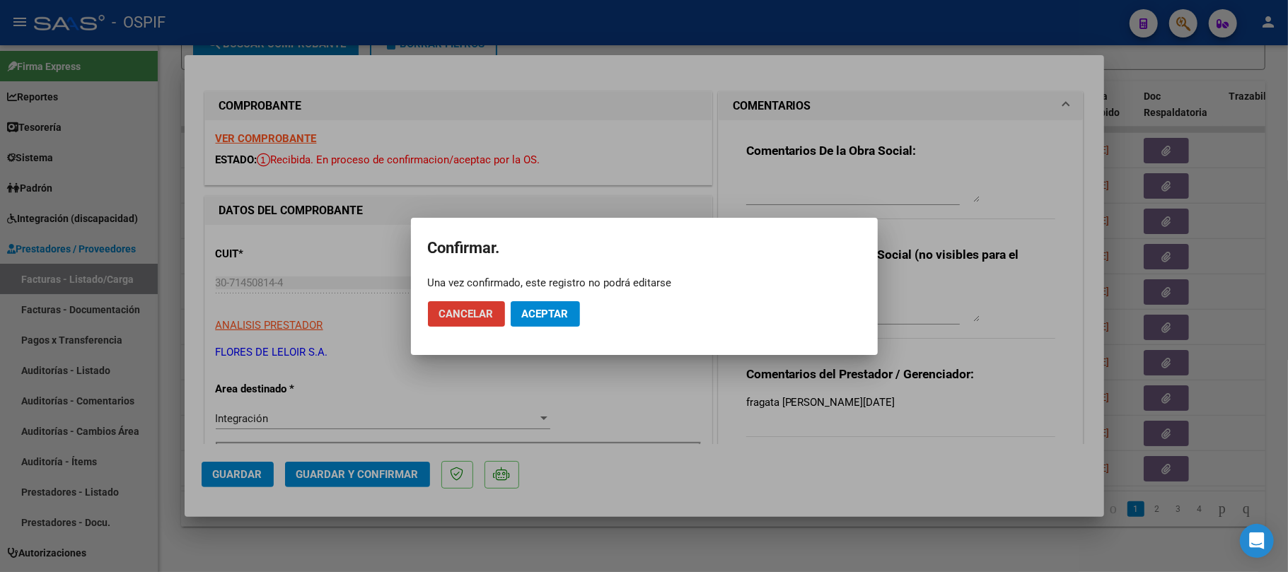
click at [535, 323] on button "Aceptar" at bounding box center [545, 313] width 69 height 25
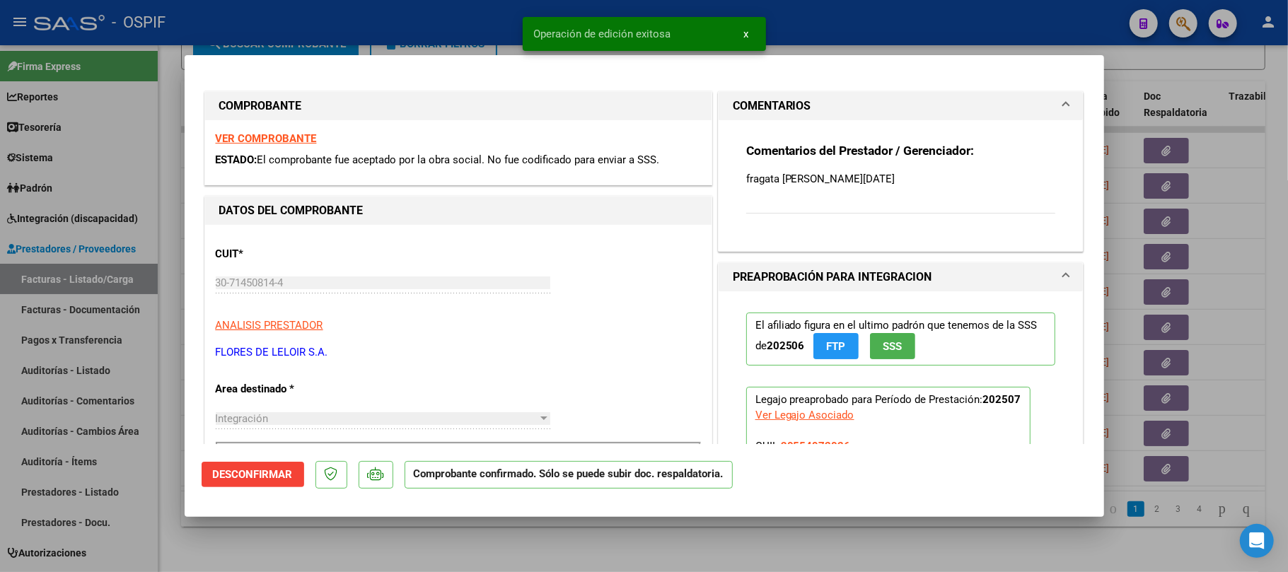
click at [659, 544] on div at bounding box center [644, 286] width 1288 height 572
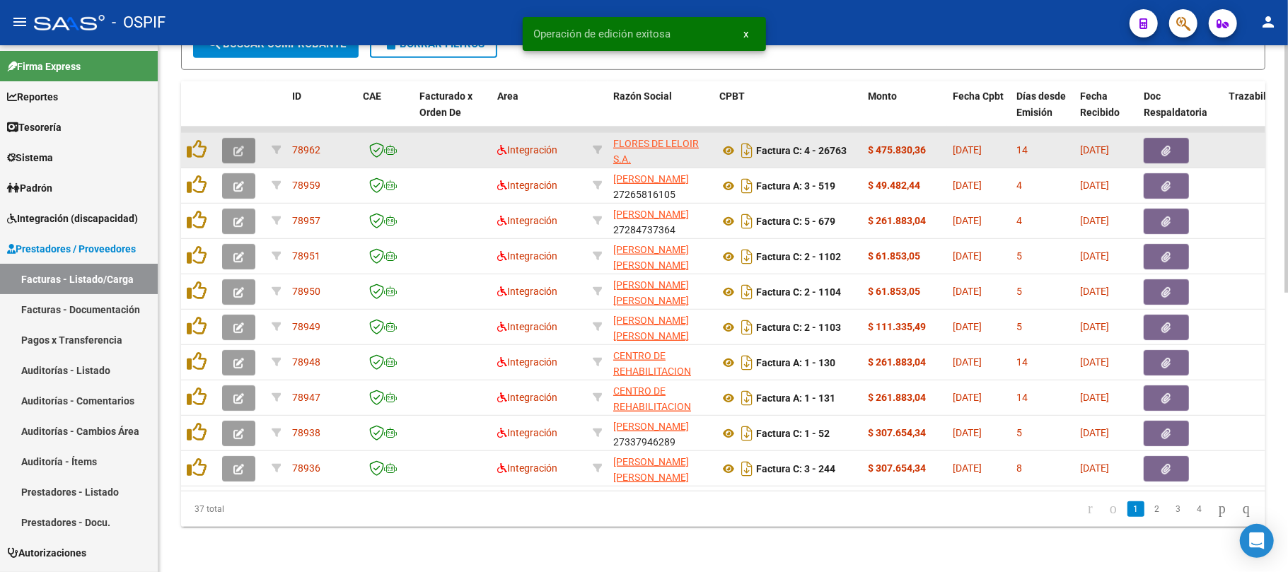
click at [225, 138] on button "button" at bounding box center [238, 150] width 33 height 25
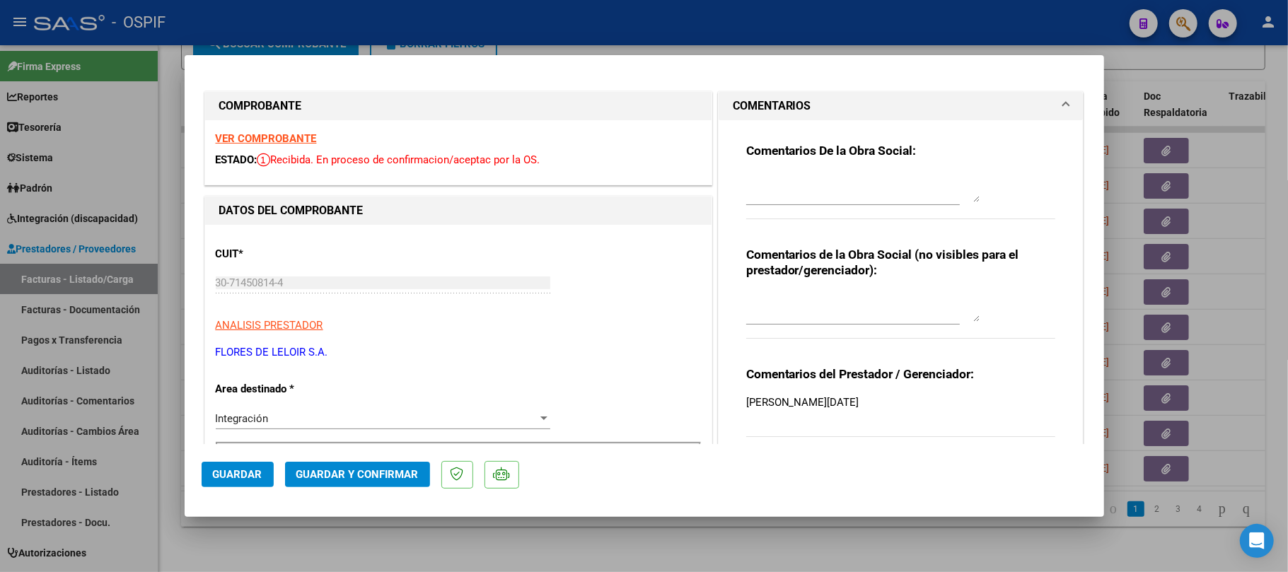
click at [356, 479] on span "Guardar y Confirmar" at bounding box center [357, 474] width 122 height 13
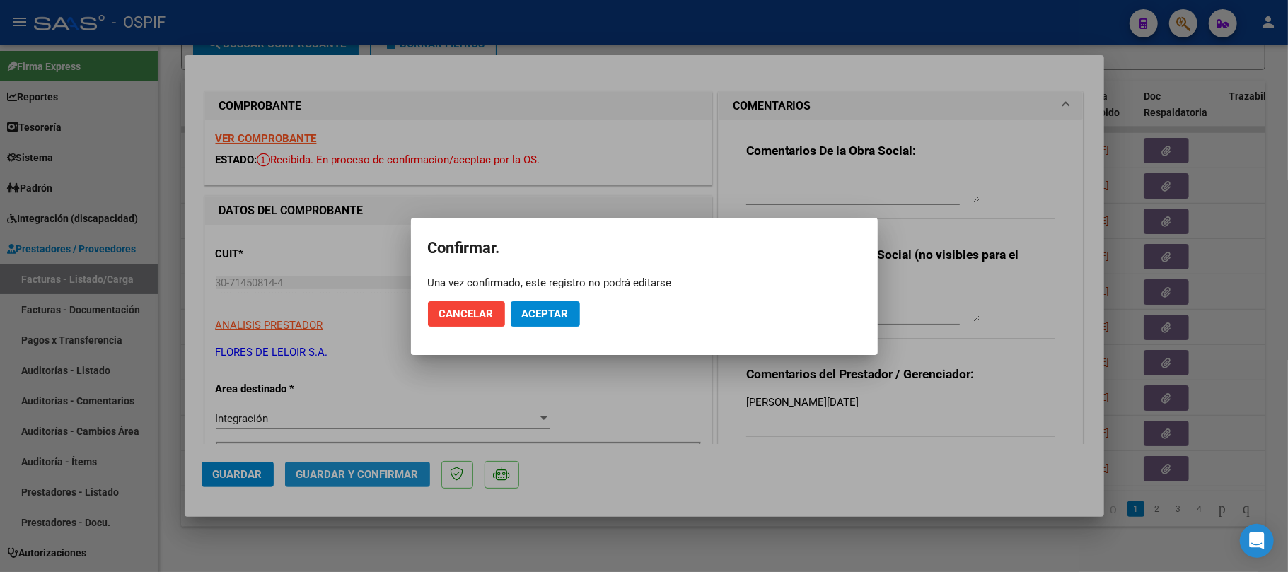
click at [601, 293] on mat-dialog-actions "Cancelar Aceptar" at bounding box center [644, 314] width 433 height 48
click at [564, 315] on span "Aceptar" at bounding box center [545, 314] width 47 height 13
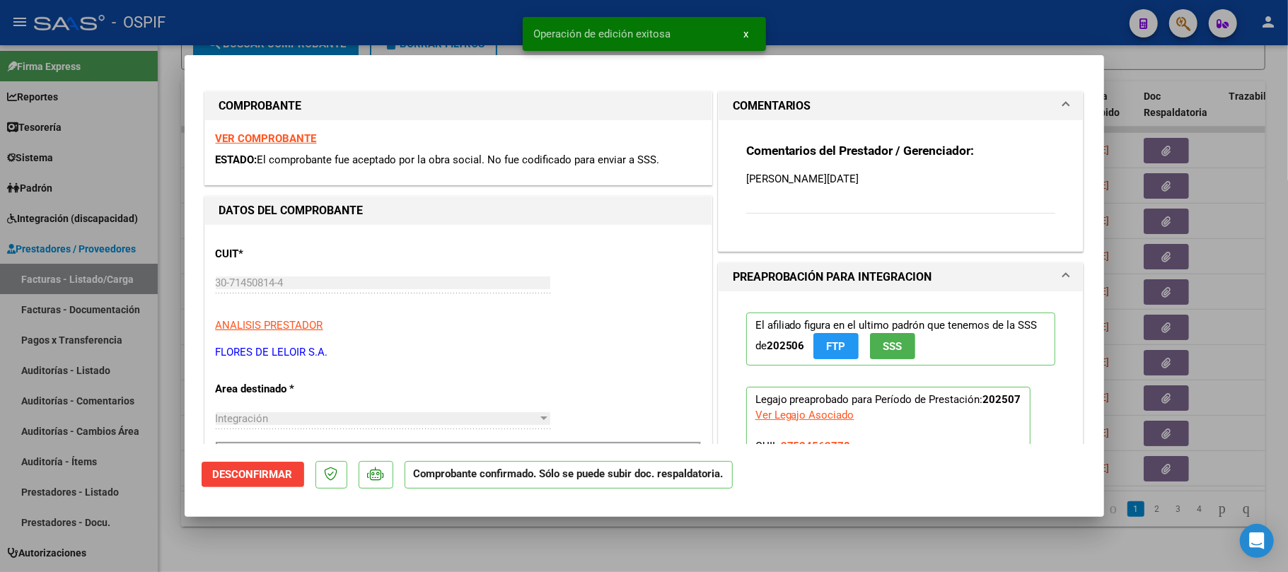
click at [357, 532] on div at bounding box center [644, 286] width 1288 height 572
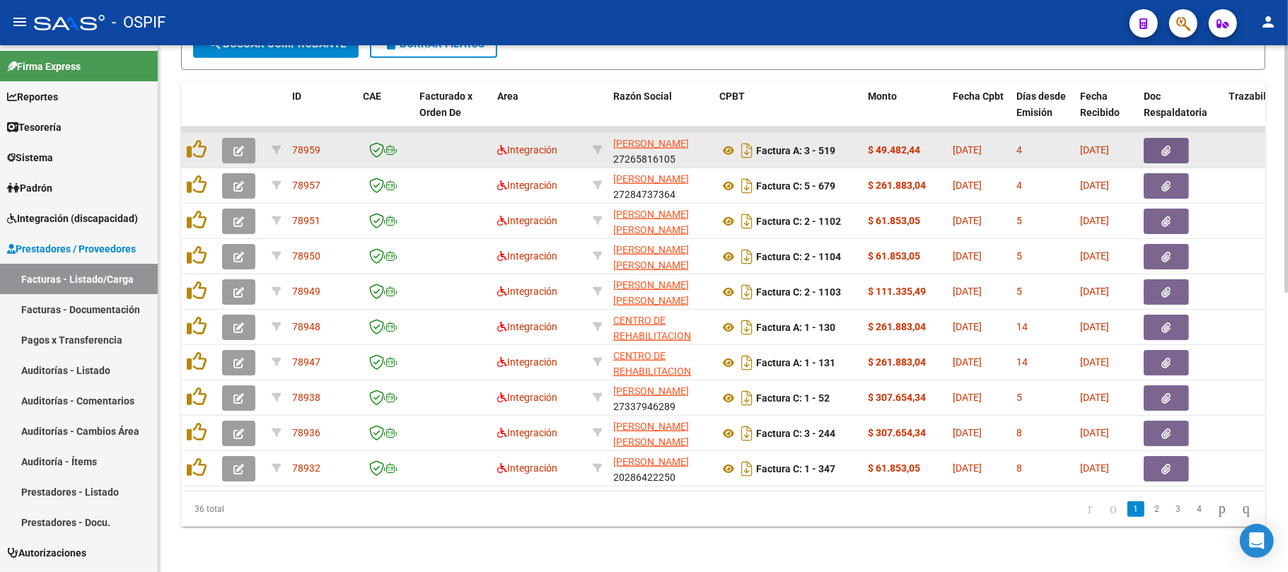
click at [244, 138] on button "button" at bounding box center [238, 150] width 33 height 25
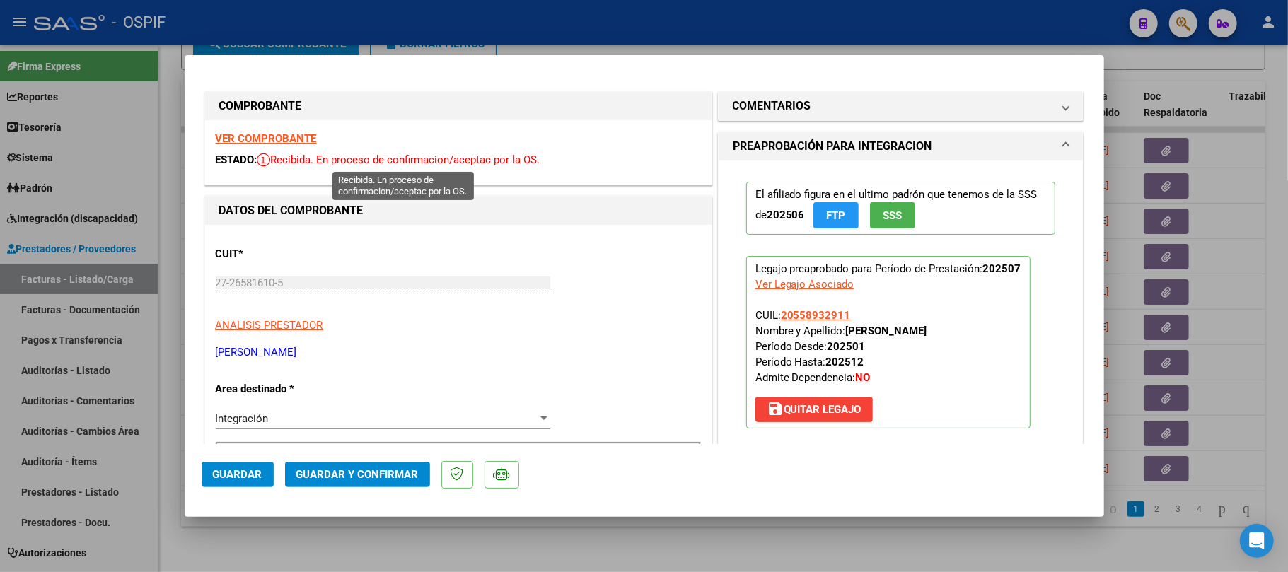
drag, startPoint x: 281, startPoint y: 137, endPoint x: 290, endPoint y: 136, distance: 9.2
click at [335, 465] on button "Guardar y Confirmar" at bounding box center [357, 474] width 145 height 25
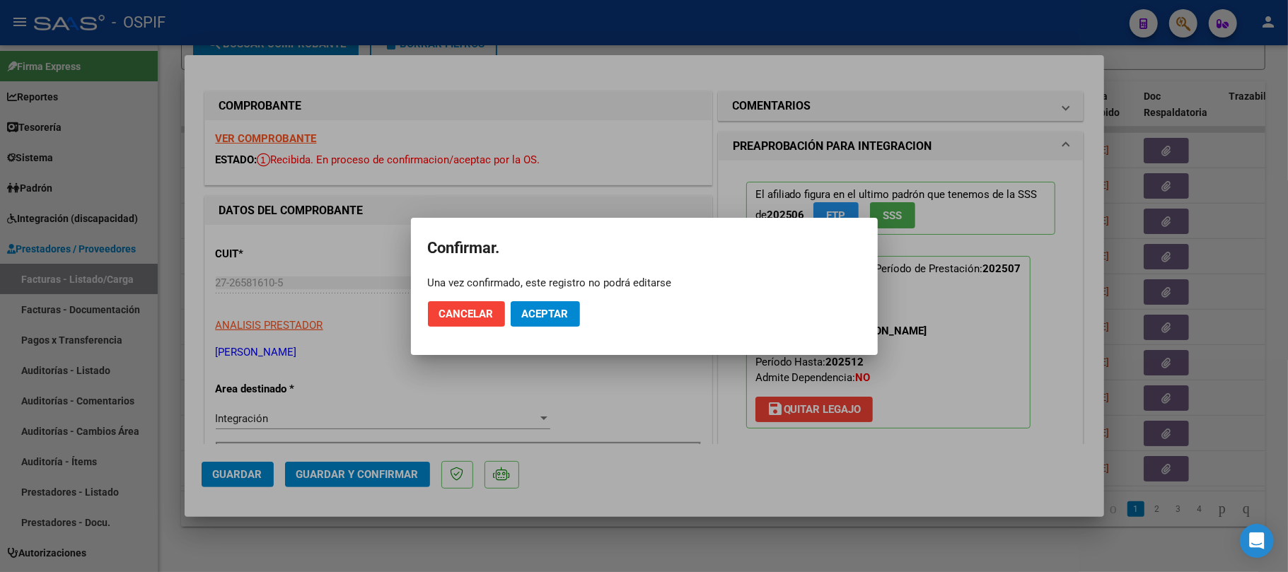
click at [558, 303] on button "Aceptar" at bounding box center [545, 313] width 69 height 25
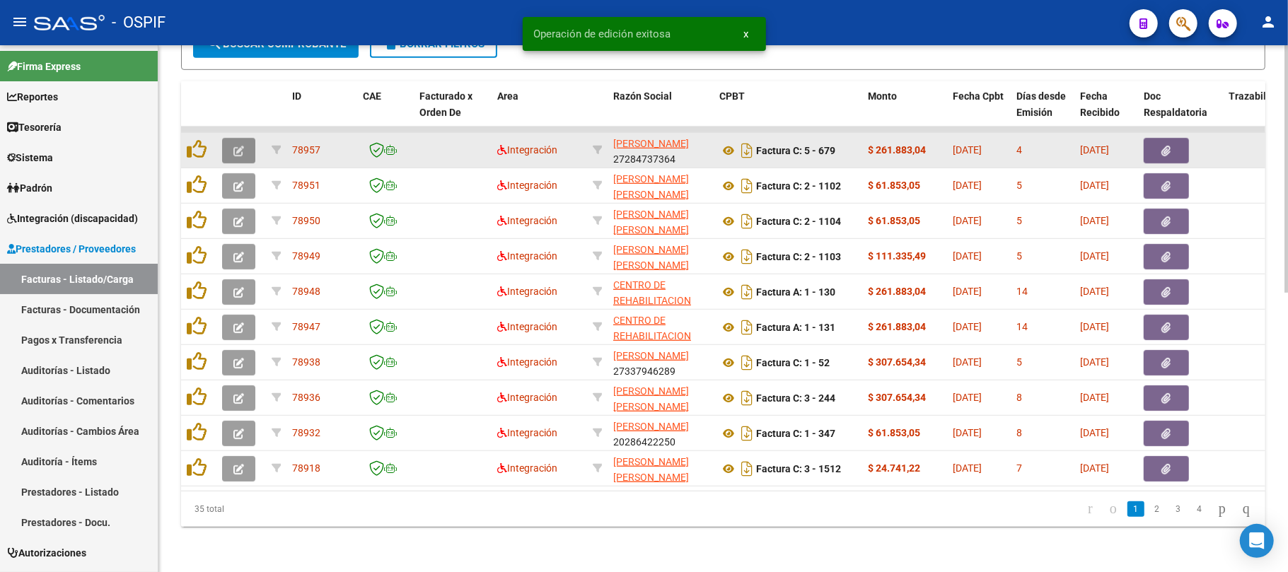
click at [235, 146] on icon "button" at bounding box center [238, 151] width 11 height 11
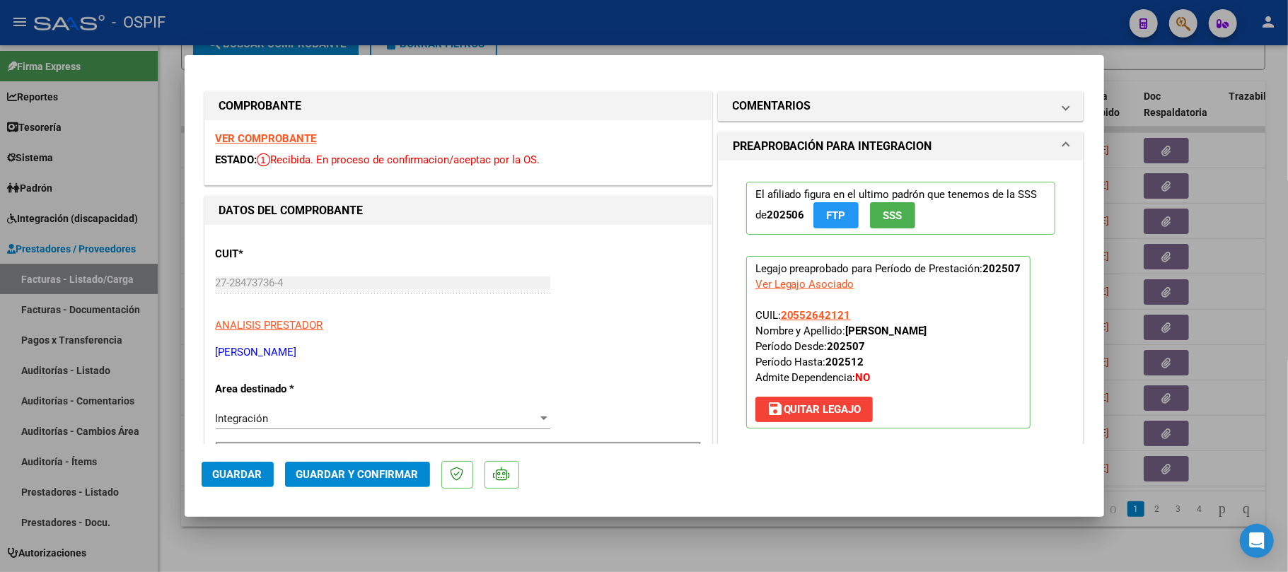
click at [345, 474] on span "Guardar y Confirmar" at bounding box center [357, 474] width 122 height 13
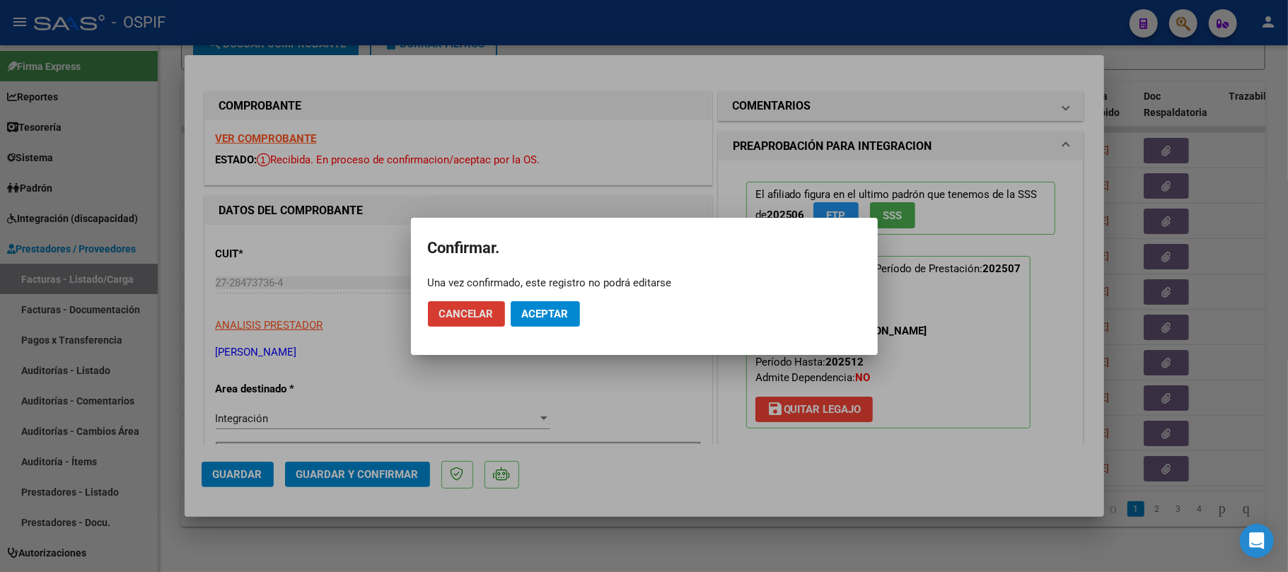
click at [567, 324] on button "Aceptar" at bounding box center [545, 313] width 69 height 25
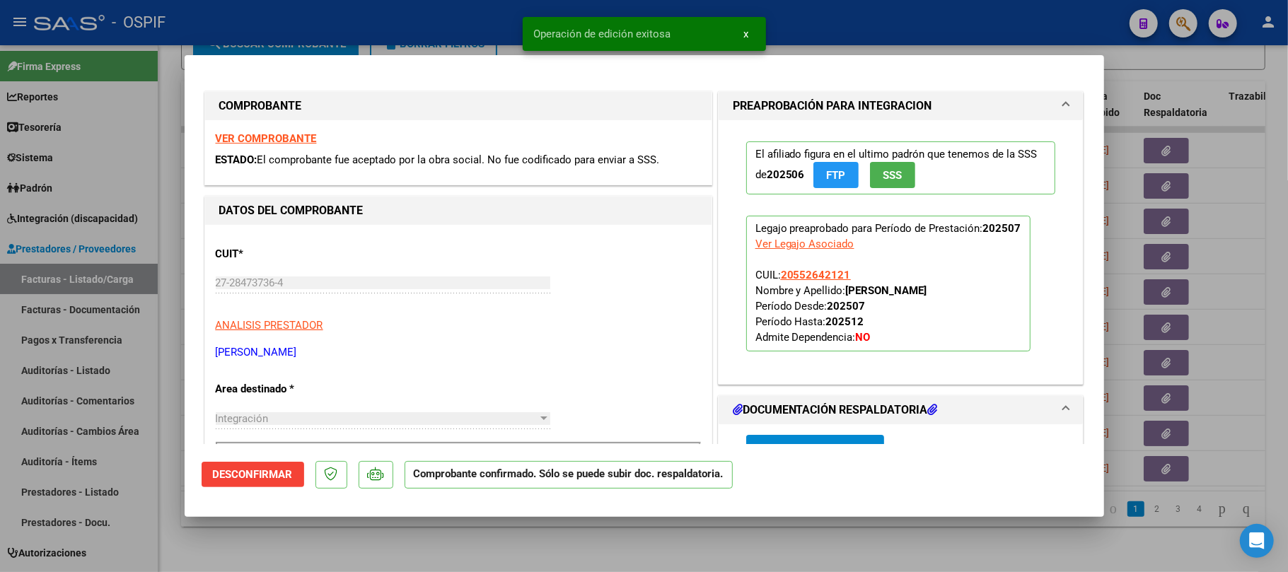
click at [578, 549] on div at bounding box center [644, 286] width 1288 height 572
type input "$ 0,00"
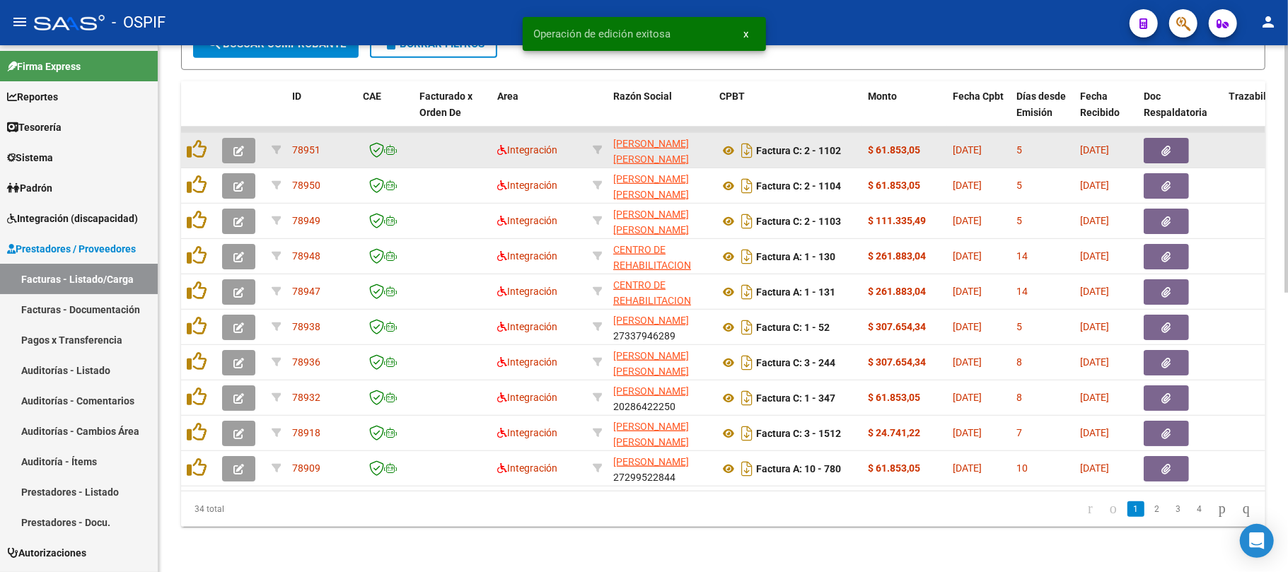
click at [261, 141] on datatable-body-cell at bounding box center [240, 150] width 49 height 35
click at [253, 141] on button "button" at bounding box center [238, 150] width 33 height 25
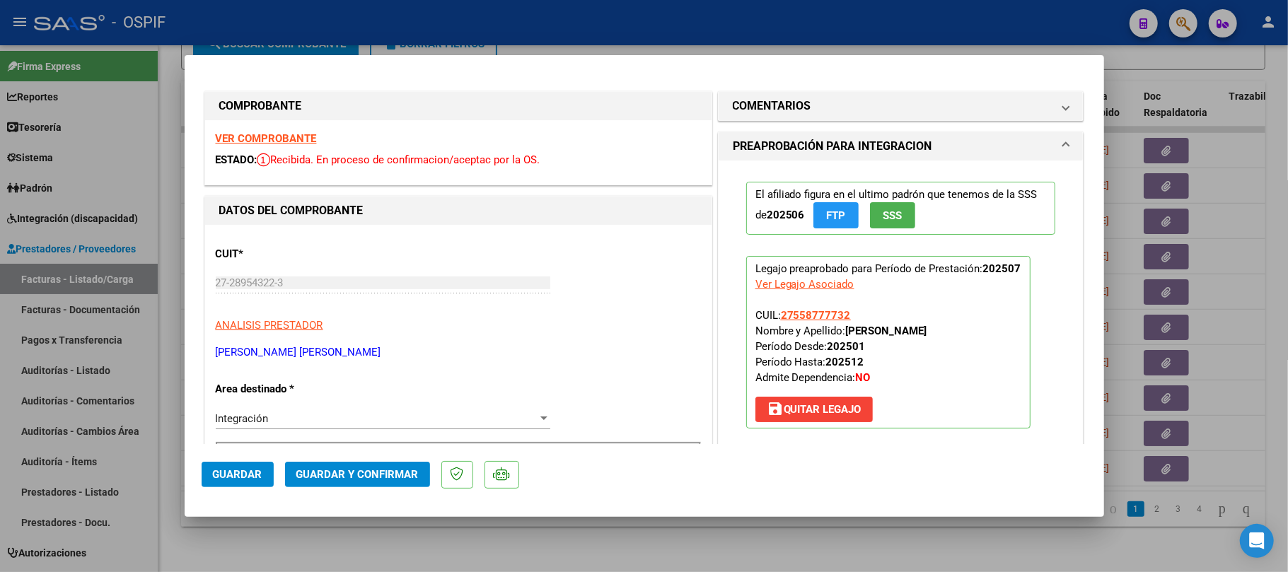
click at [337, 478] on span "Guardar y Confirmar" at bounding box center [357, 474] width 122 height 13
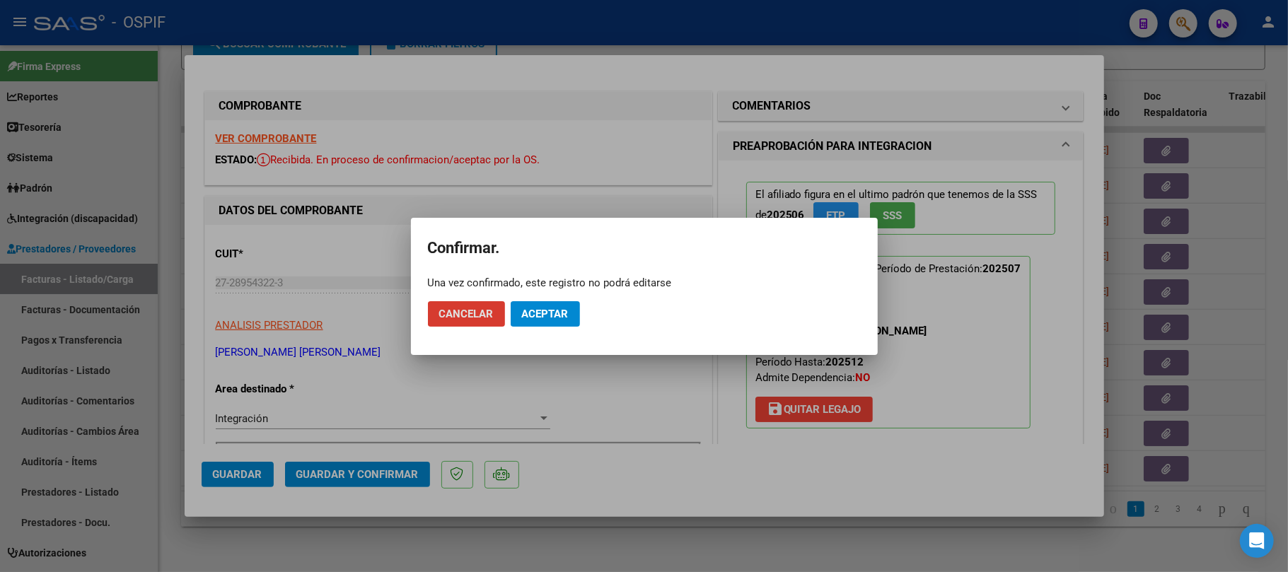
click at [564, 318] on span "Aceptar" at bounding box center [545, 314] width 47 height 13
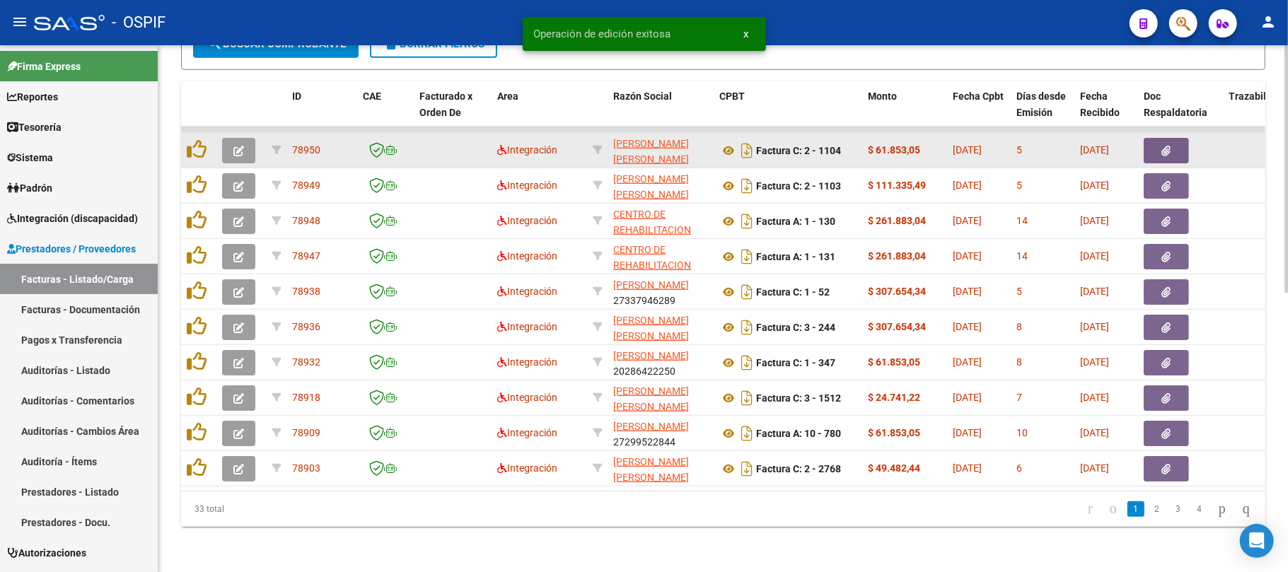
click at [243, 146] on icon "button" at bounding box center [238, 151] width 11 height 11
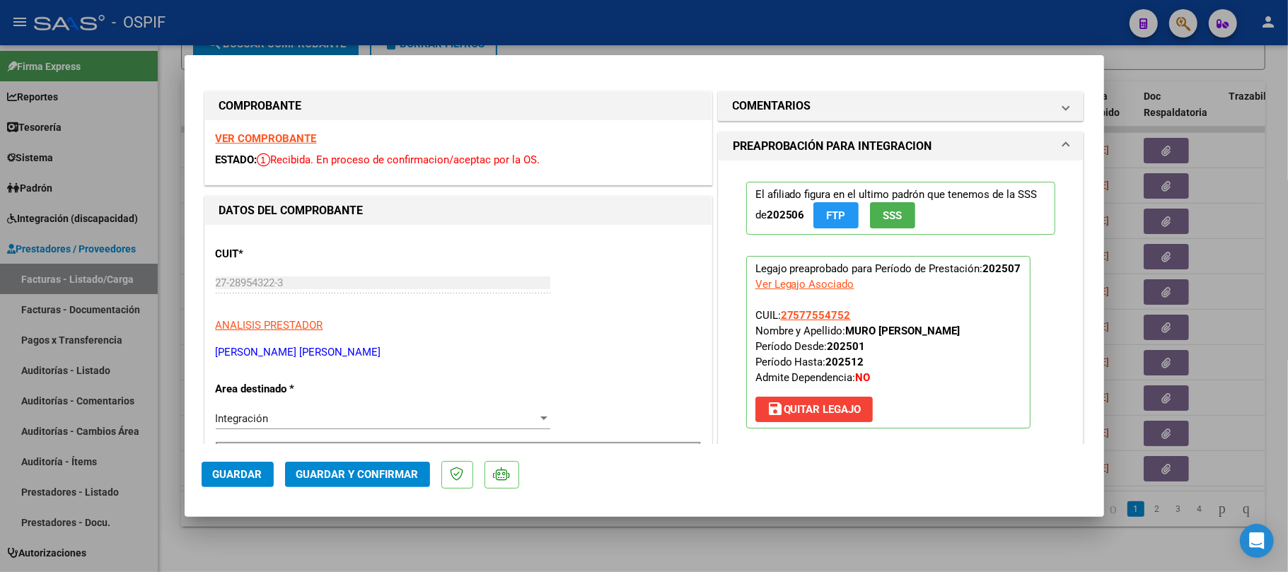
click at [380, 470] on span "Guardar y Confirmar" at bounding box center [357, 474] width 122 height 13
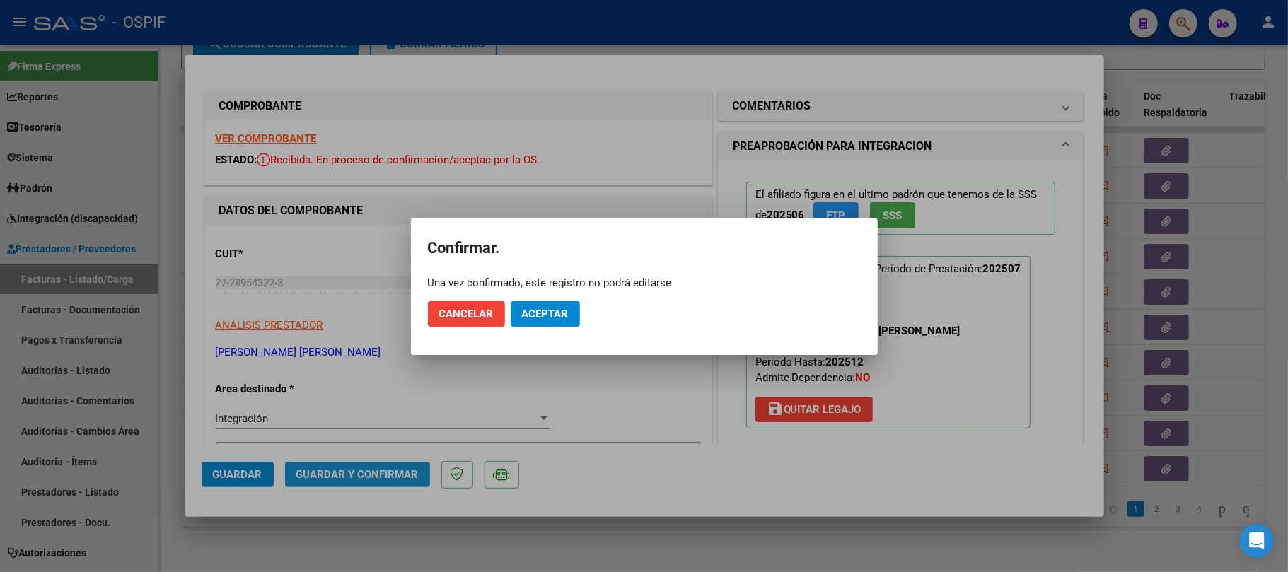
click at [575, 311] on button "Aceptar" at bounding box center [545, 313] width 69 height 25
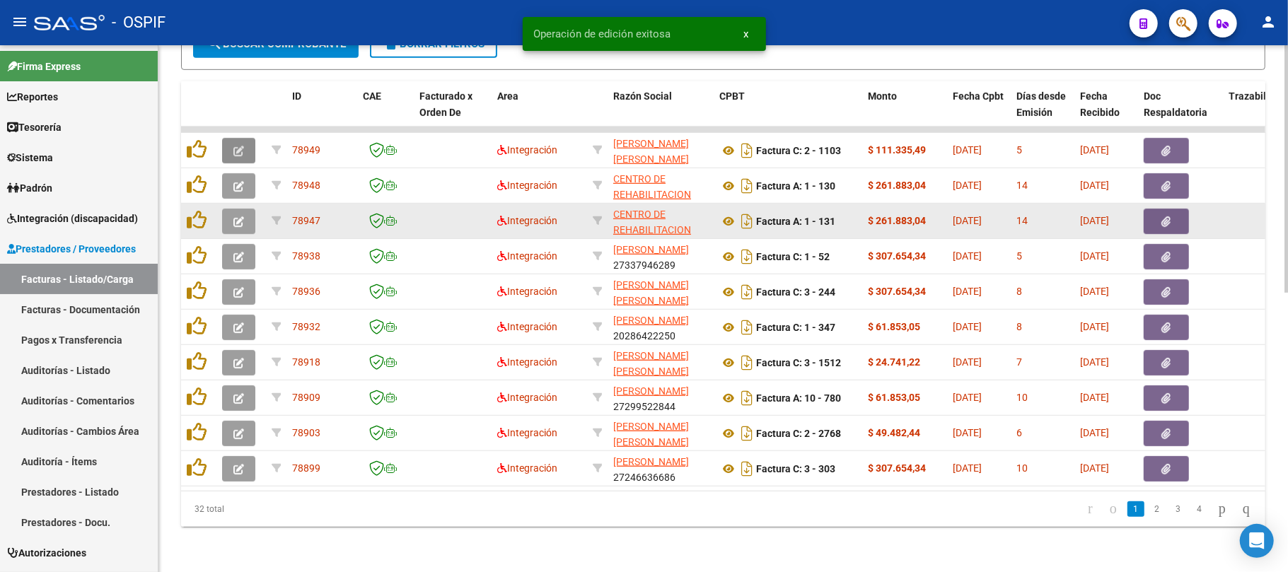
click at [243, 146] on icon "button" at bounding box center [238, 151] width 11 height 11
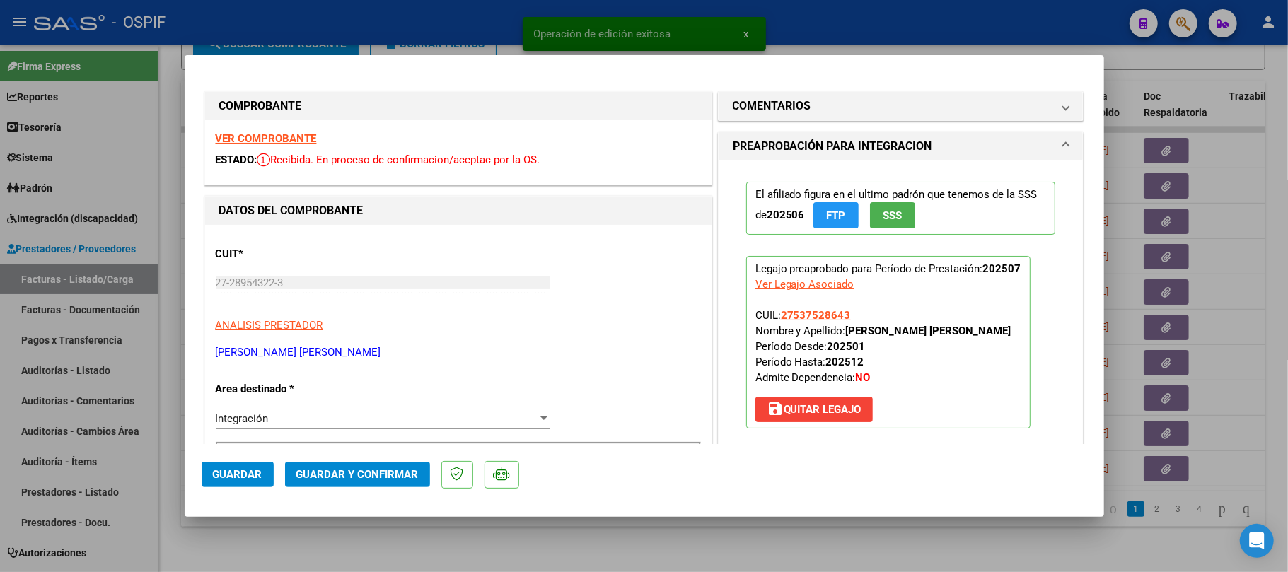
drag, startPoint x: 266, startPoint y: 137, endPoint x: 278, endPoint y: 137, distance: 12.0
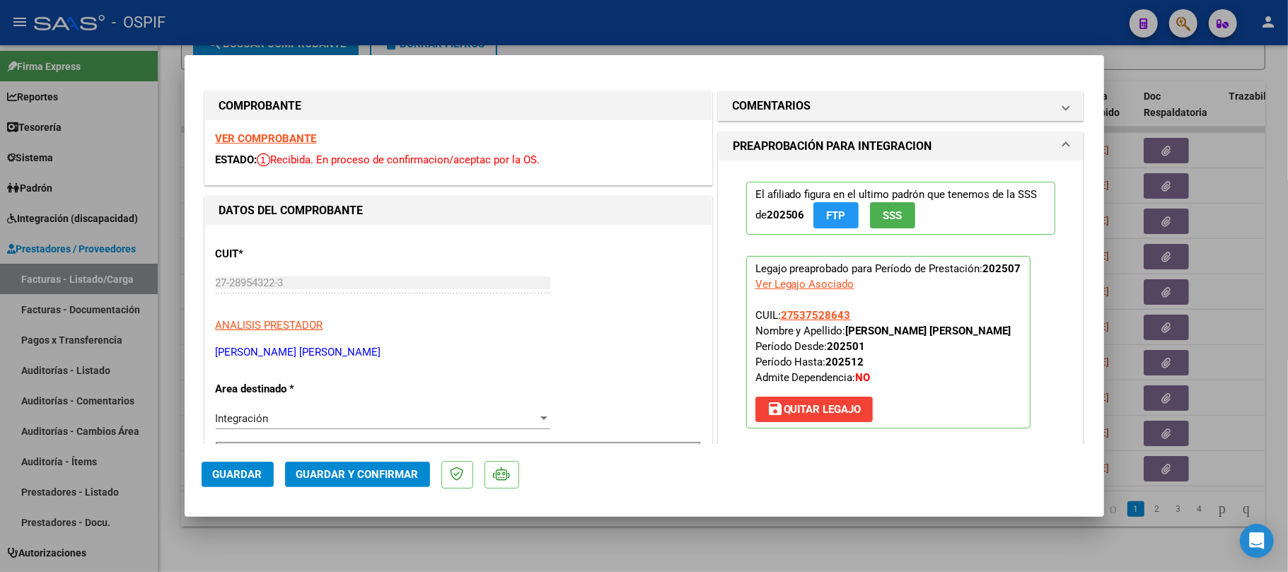
click at [411, 478] on span "Guardar y Confirmar" at bounding box center [357, 474] width 122 height 13
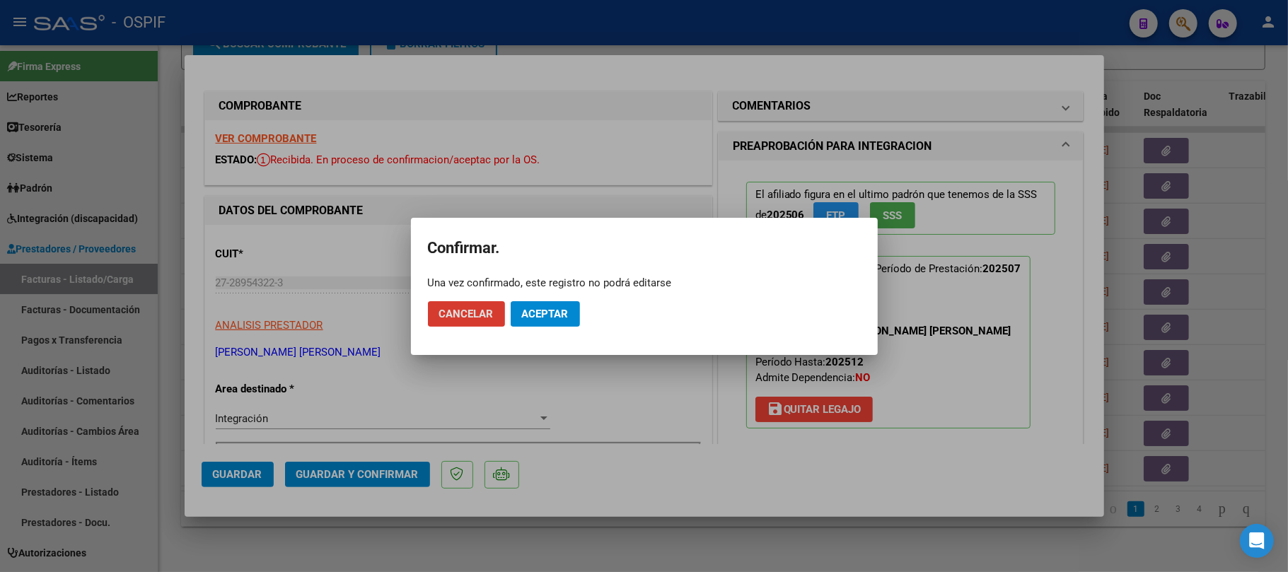
click at [549, 309] on span "Aceptar" at bounding box center [545, 314] width 47 height 13
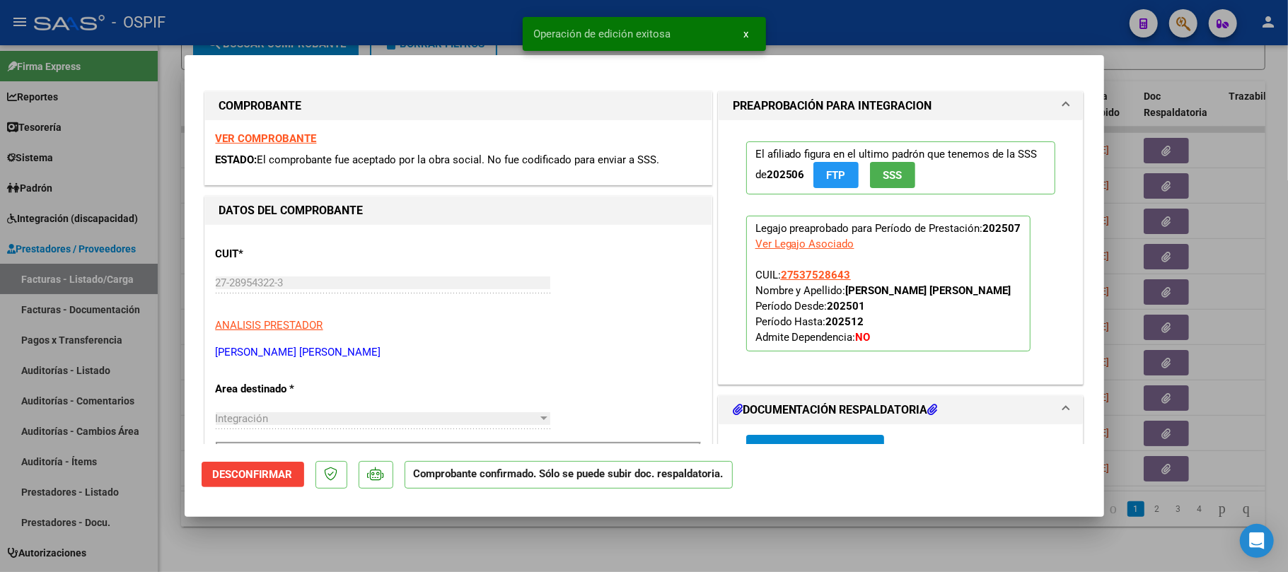
click at [481, 552] on div at bounding box center [644, 286] width 1288 height 572
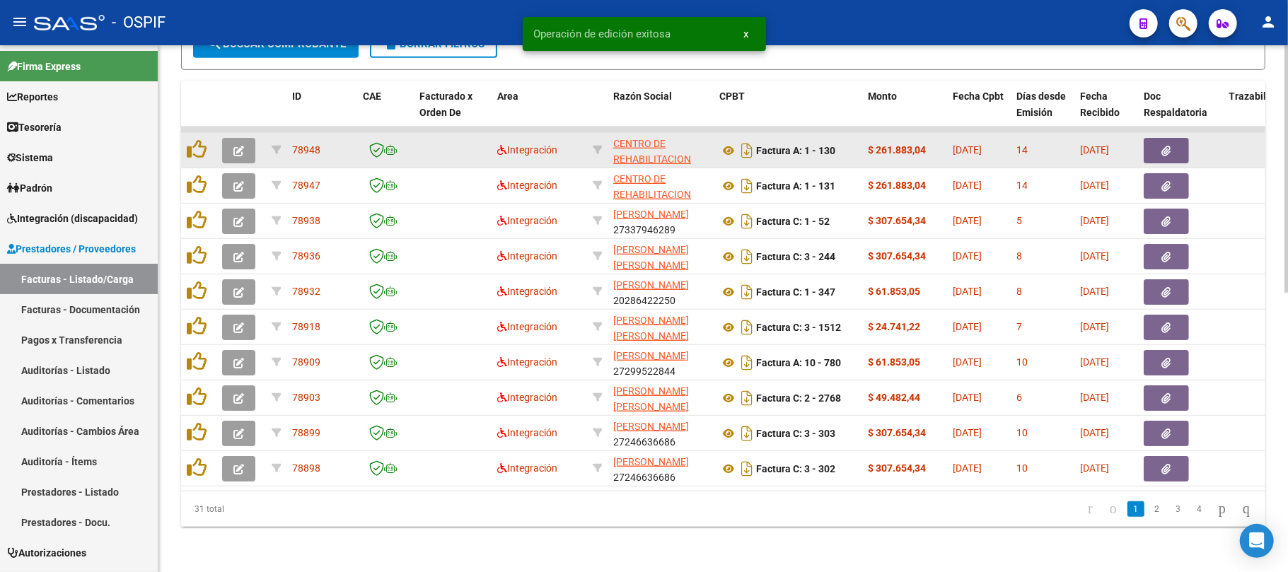
click at [236, 146] on icon "button" at bounding box center [238, 151] width 11 height 11
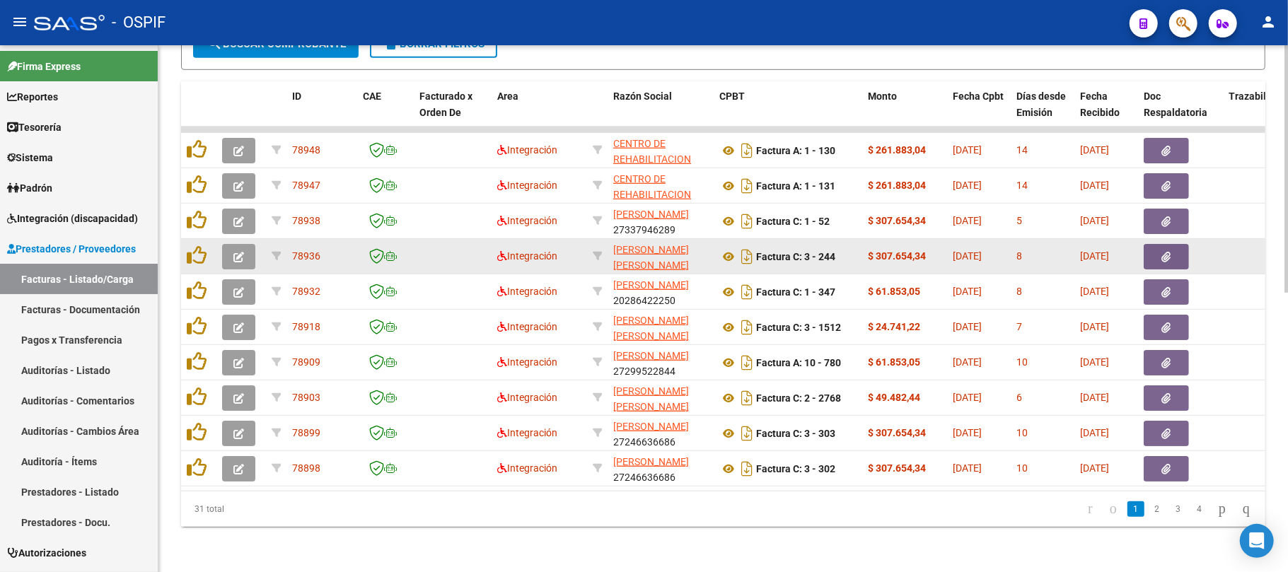
click at [239, 252] on icon "button" at bounding box center [238, 257] width 11 height 11
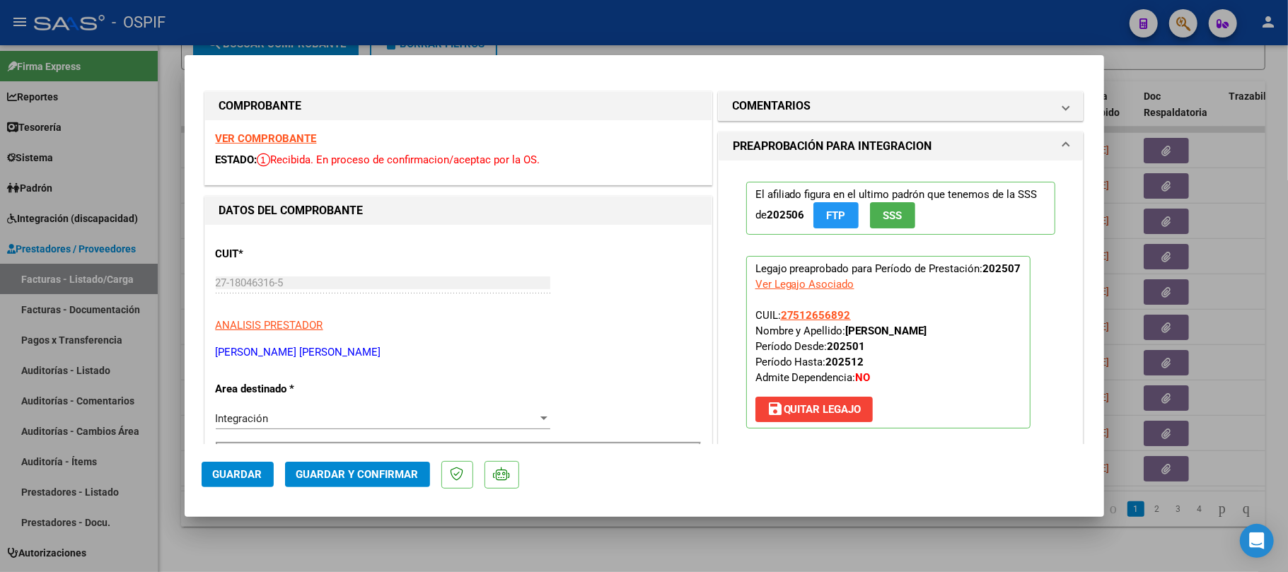
scroll to position [283, 0]
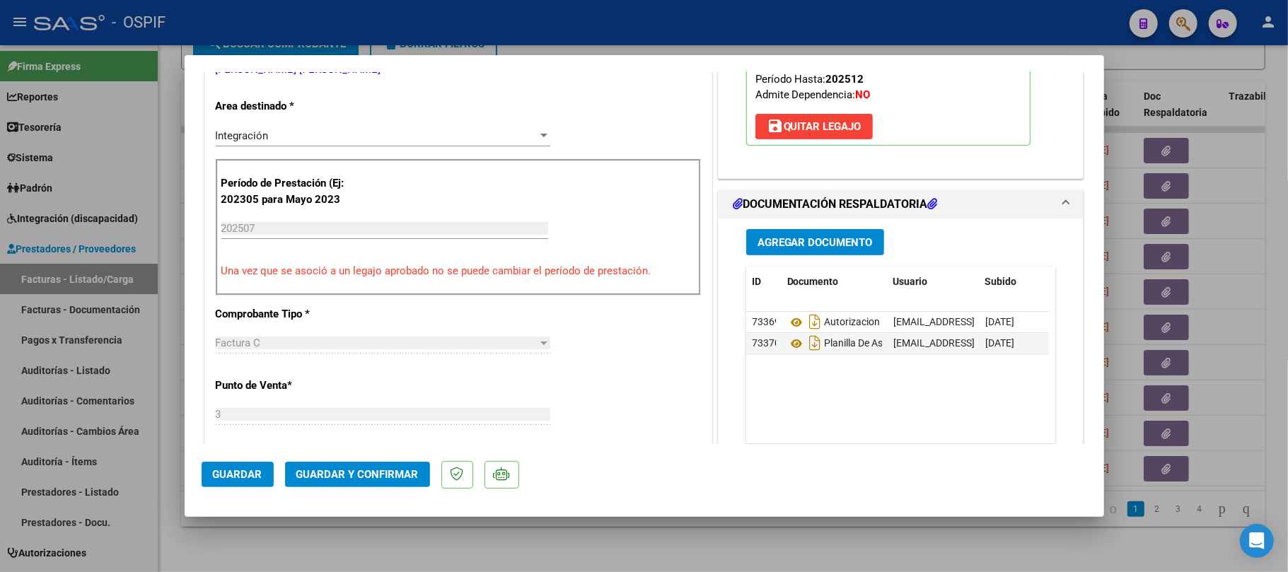
click at [363, 471] on span "Guardar y Confirmar" at bounding box center [357, 474] width 122 height 13
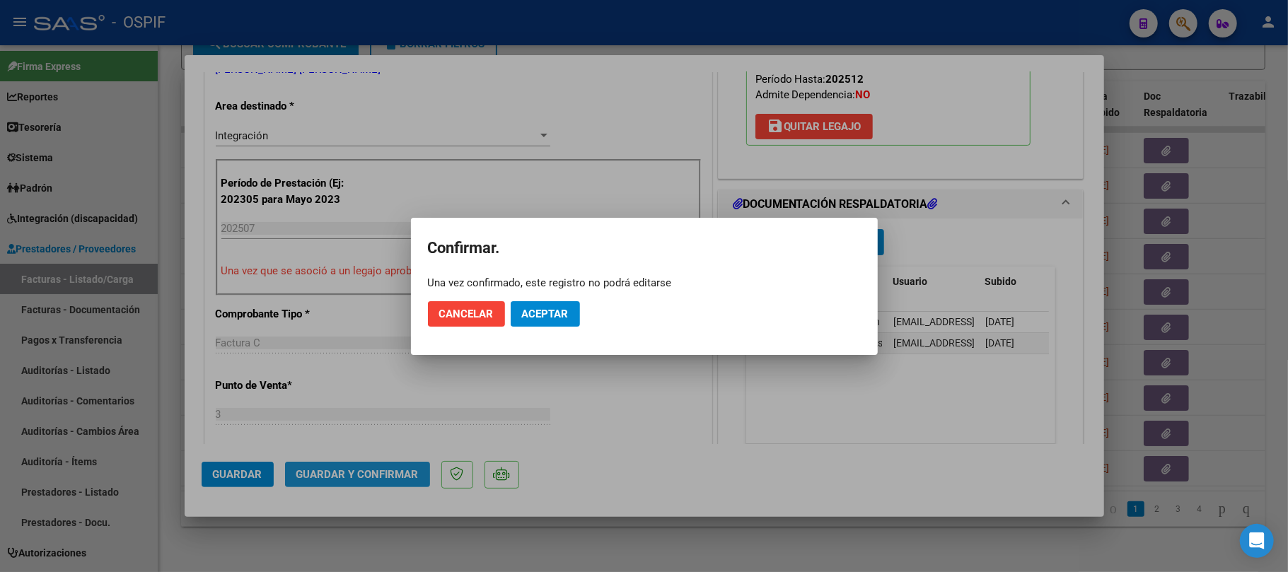
click at [558, 315] on span "Aceptar" at bounding box center [545, 314] width 47 height 13
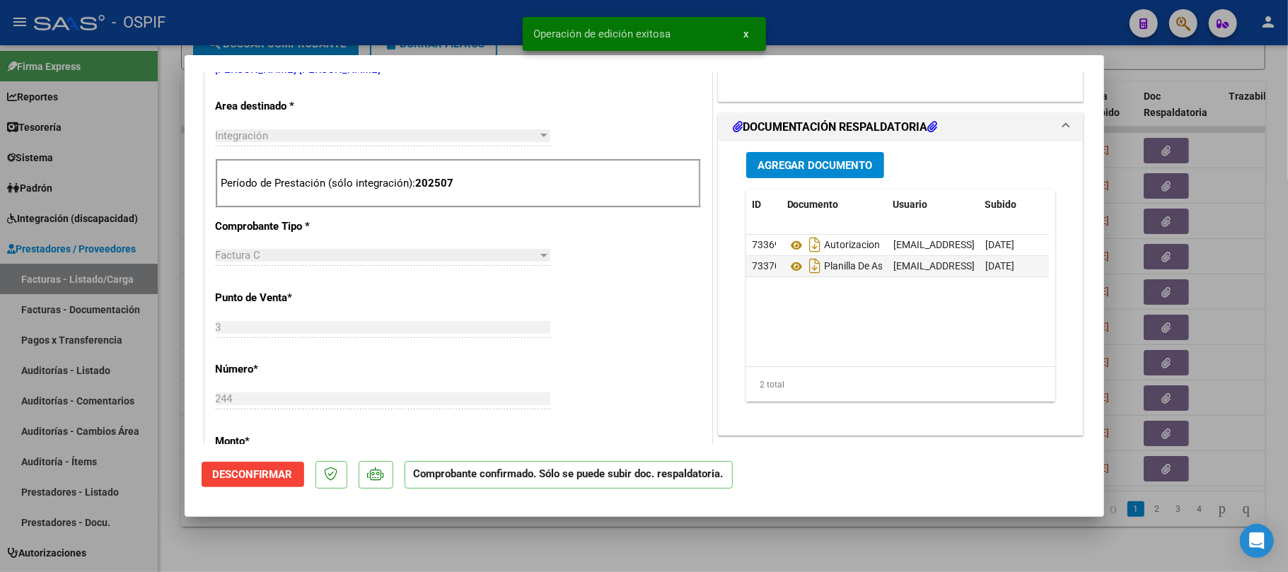
scroll to position [94, 0]
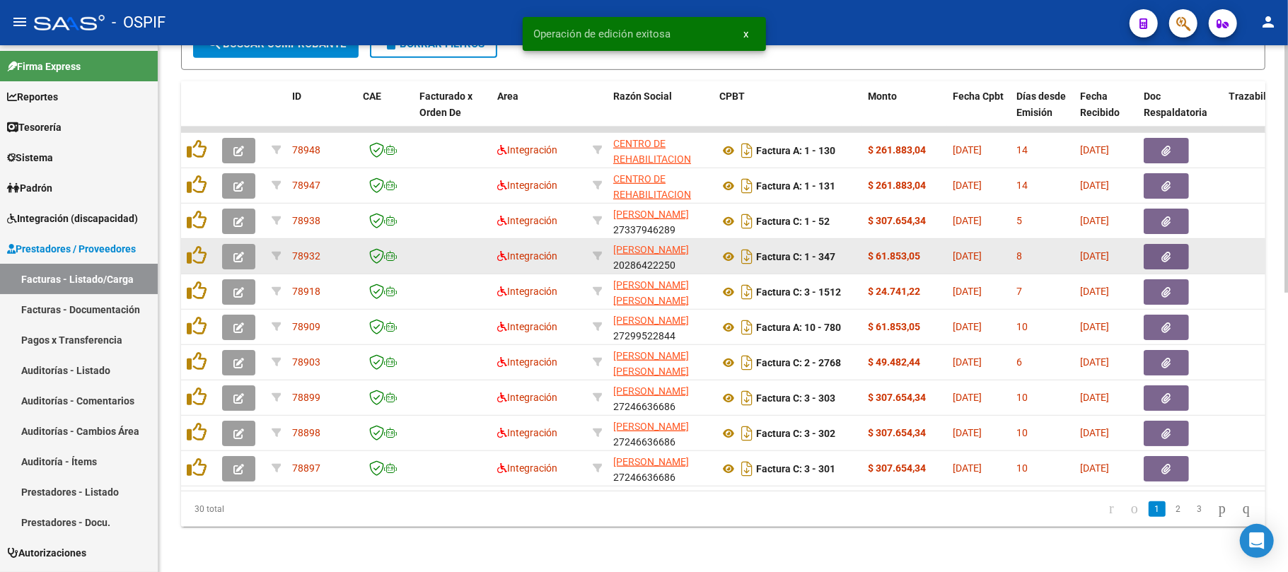
click at [223, 244] on button "button" at bounding box center [238, 256] width 33 height 25
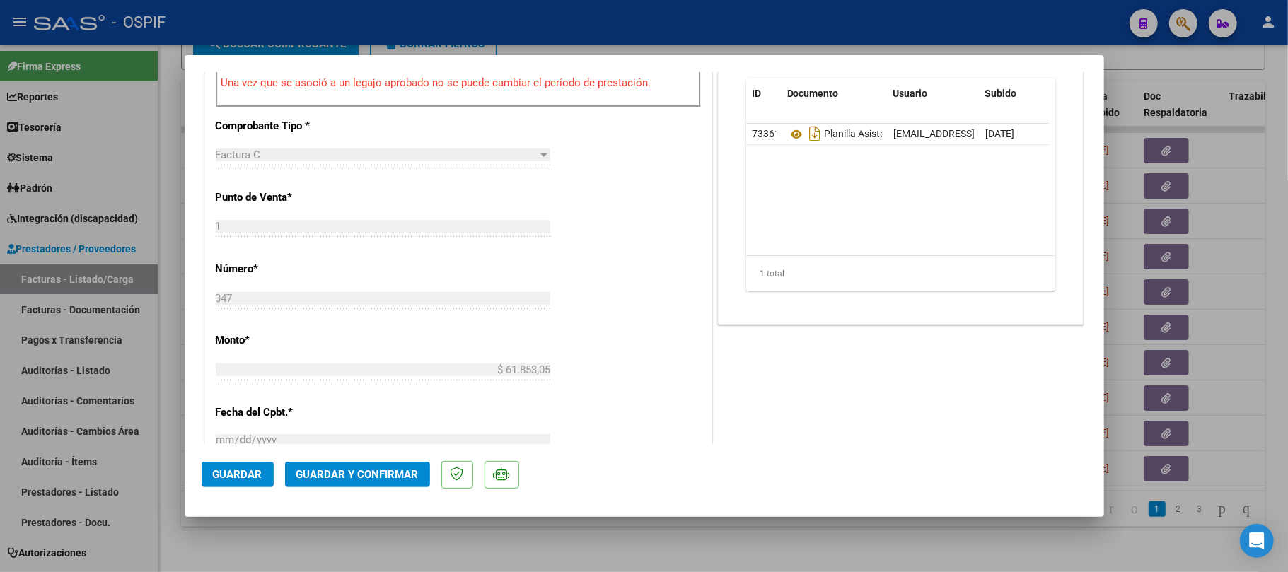
scroll to position [188, 0]
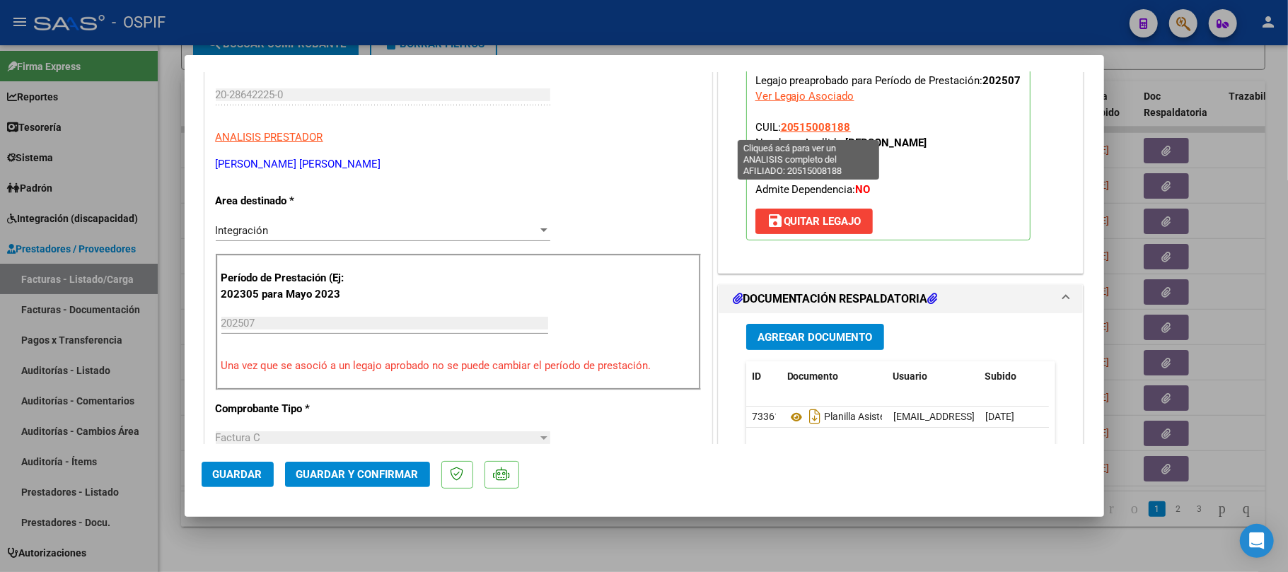
click at [834, 100] on div "Ver Legajo Asociado" at bounding box center [804, 96] width 99 height 16
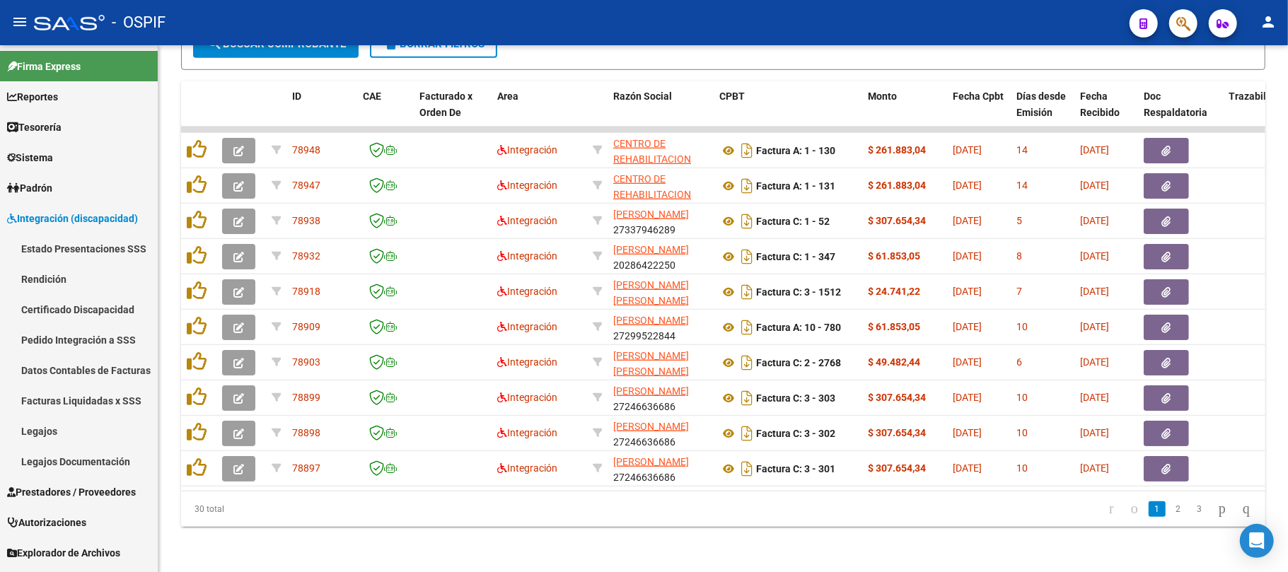
click at [240, 238] on mat-sidenav-content "Video tutorial PRESTADORES -> Listado de CPBTs Emitidos por Prestadores / Prove…" at bounding box center [722, 308] width 1129 height 527
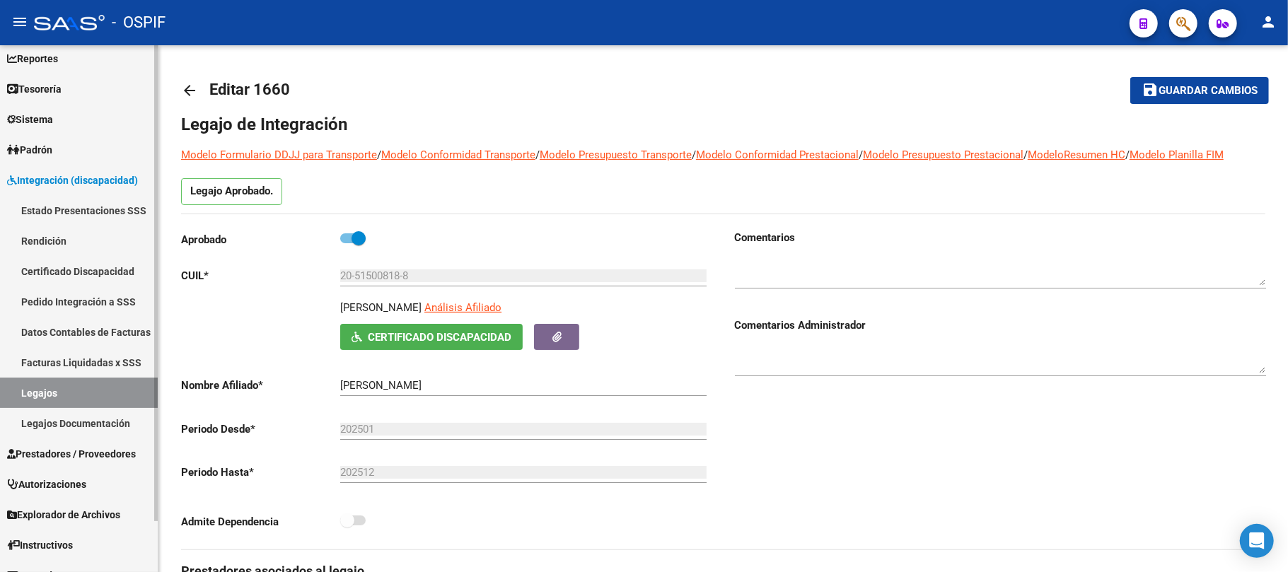
scroll to position [57, 0]
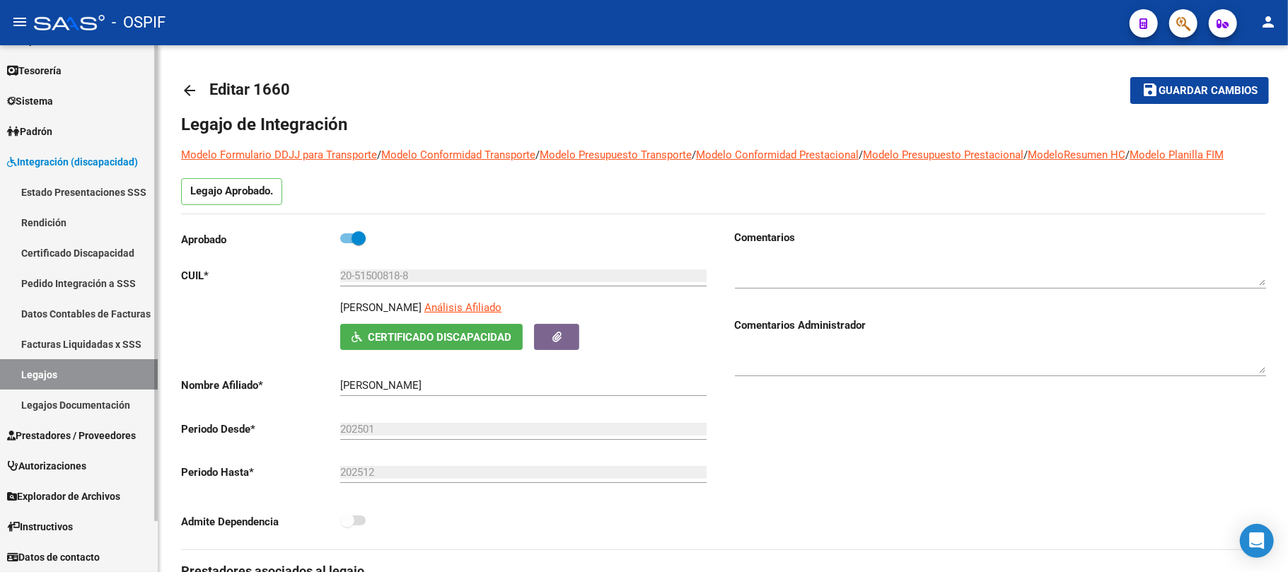
click at [66, 443] on link "Prestadores / Proveedores" at bounding box center [79, 435] width 158 height 30
click at [66, 431] on span "Prestadores / Proveedores" at bounding box center [71, 436] width 129 height 16
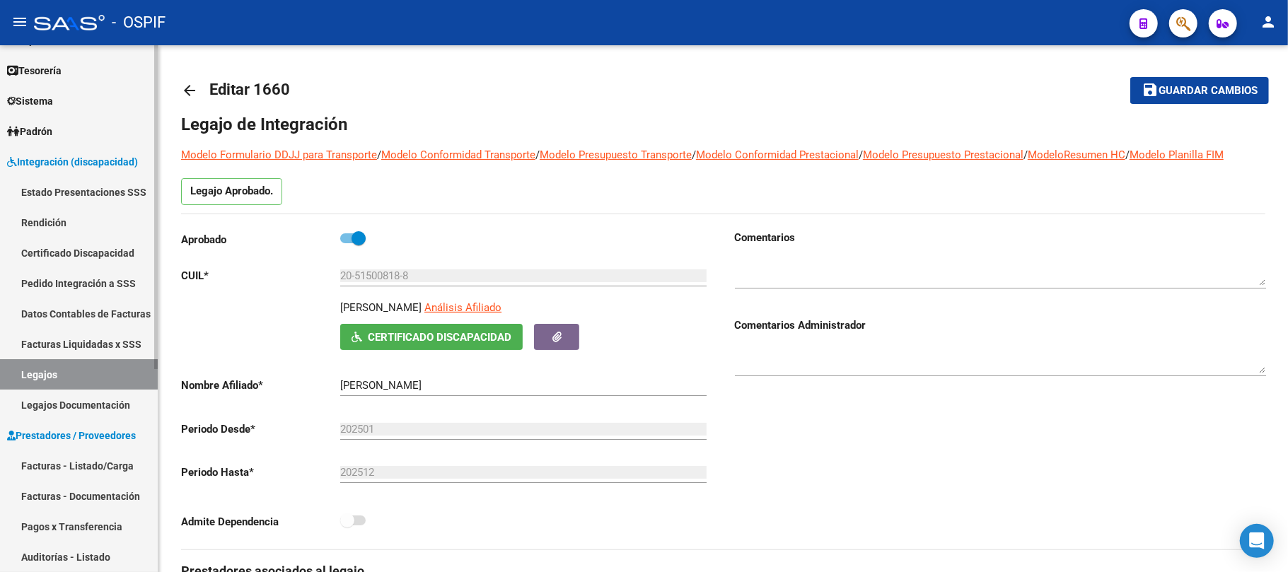
click at [61, 465] on link "Facturas - Listado/Carga" at bounding box center [79, 465] width 158 height 30
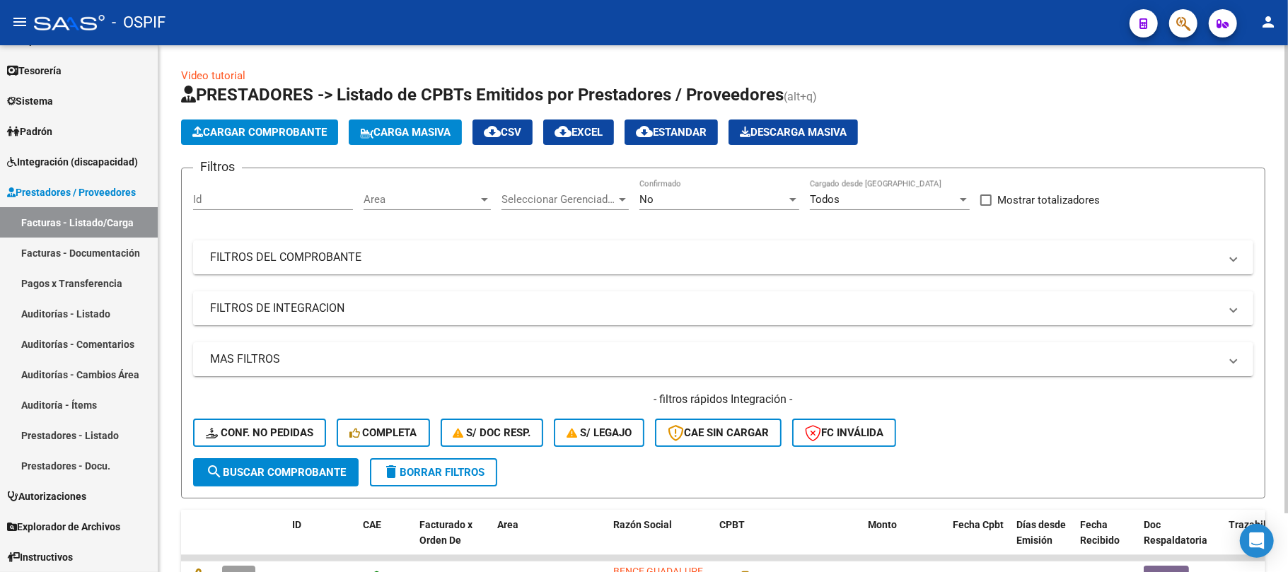
click at [380, 309] on mat-panel-title "FILTROS DE INTEGRACION" at bounding box center [714, 309] width 1009 height 16
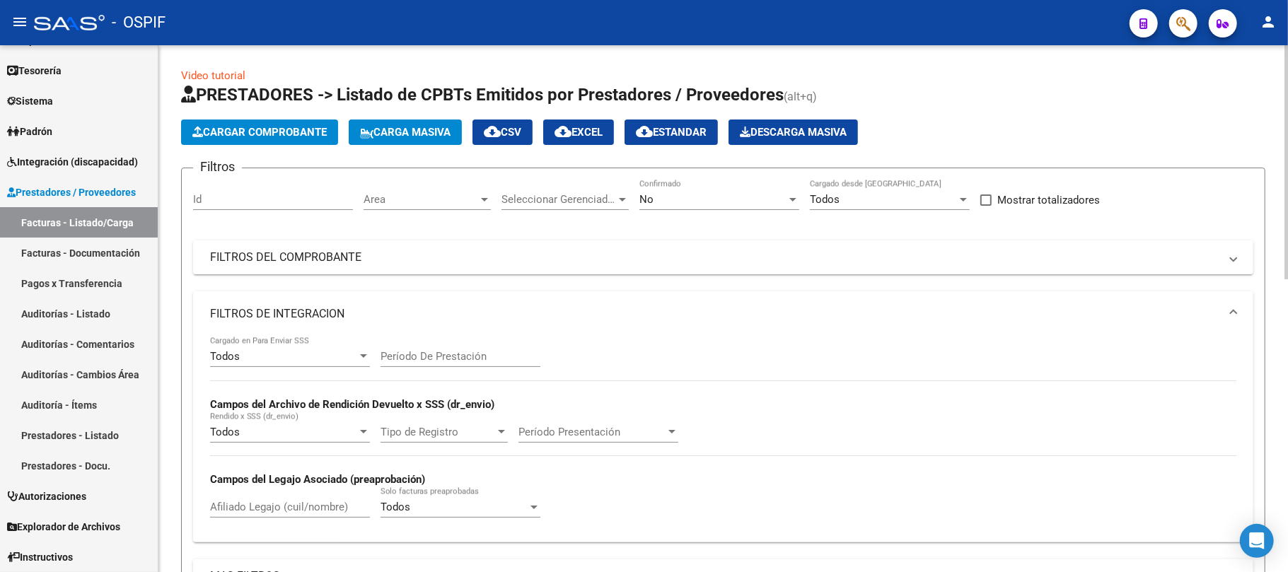
click at [464, 356] on input "Período De Prestación" at bounding box center [460, 356] width 160 height 13
type input "202507"
click at [505, 303] on mat-expansion-panel-header "FILTROS DE INTEGRACION" at bounding box center [723, 313] width 1060 height 45
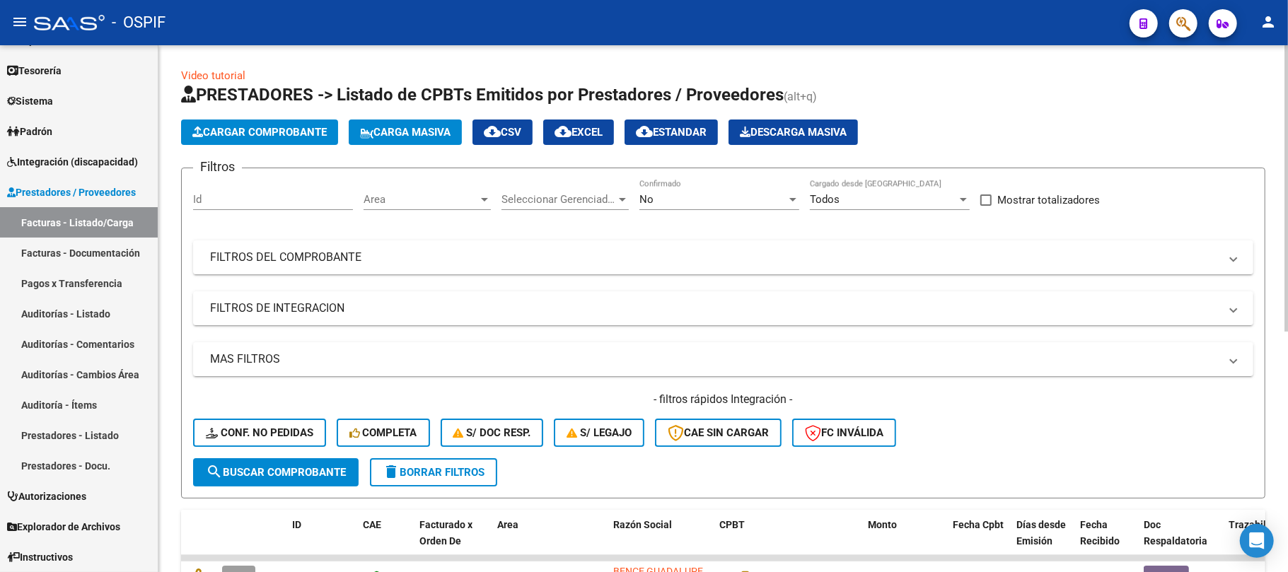
click at [286, 382] on div "MAS FILTROS Todos Con Doc. Respaldatoria Todos Con Trazabilidad Todos Asociado …" at bounding box center [723, 400] width 1060 height 116
click at [293, 356] on mat-panel-title "MAS FILTROS" at bounding box center [714, 359] width 1009 height 16
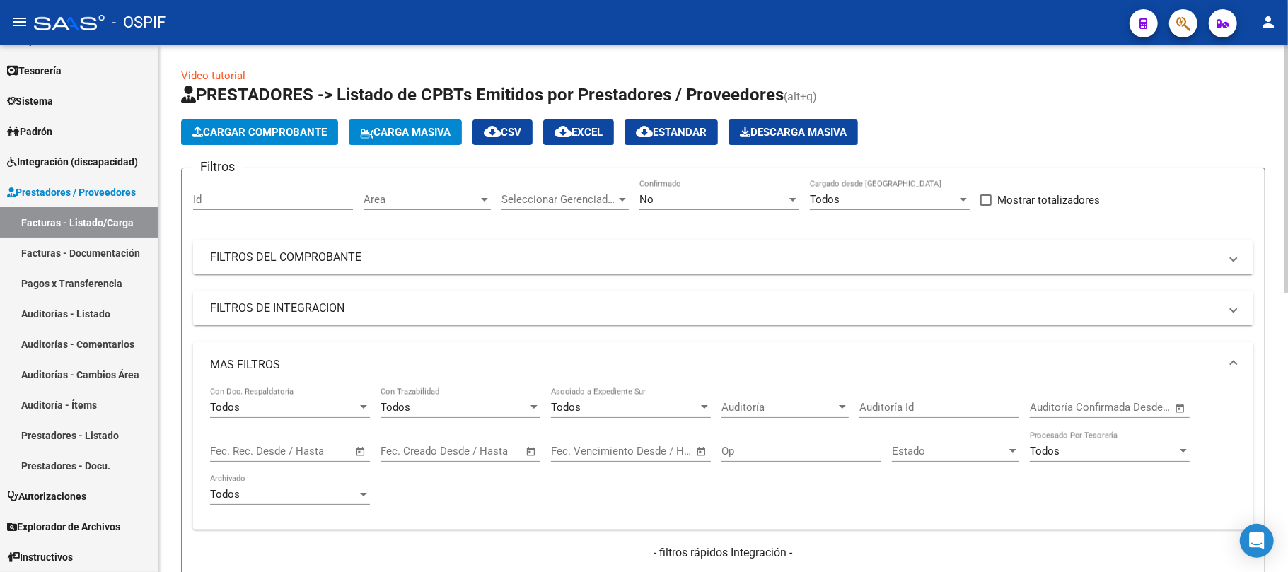
click at [358, 453] on span "Open calendar" at bounding box center [361, 452] width 34 height 34
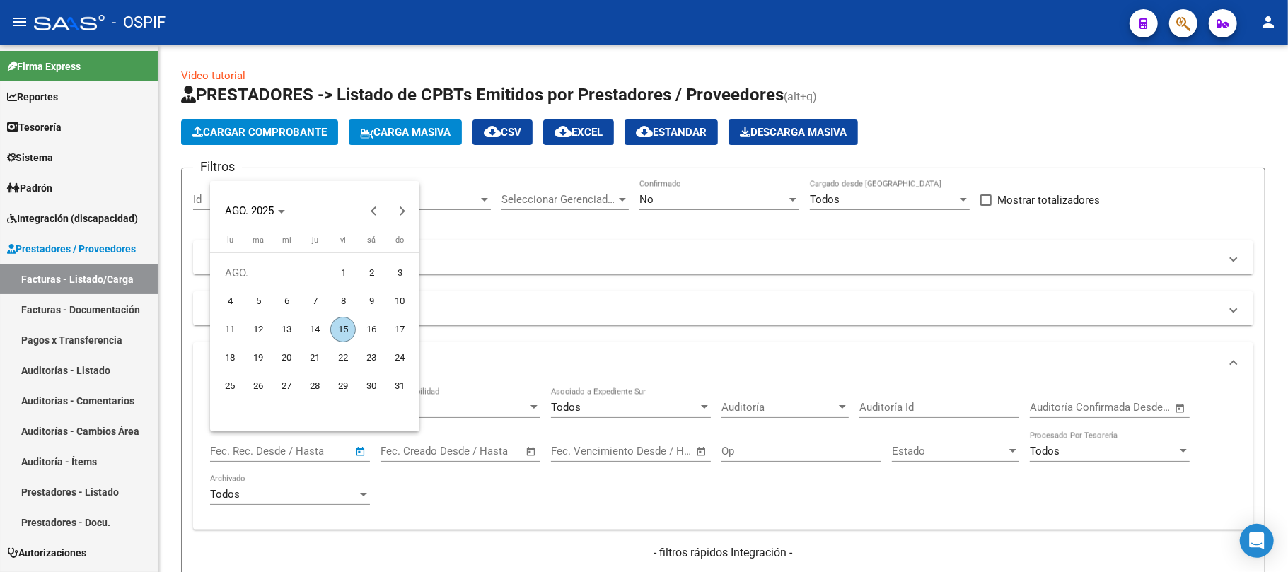
scroll to position [57, 0]
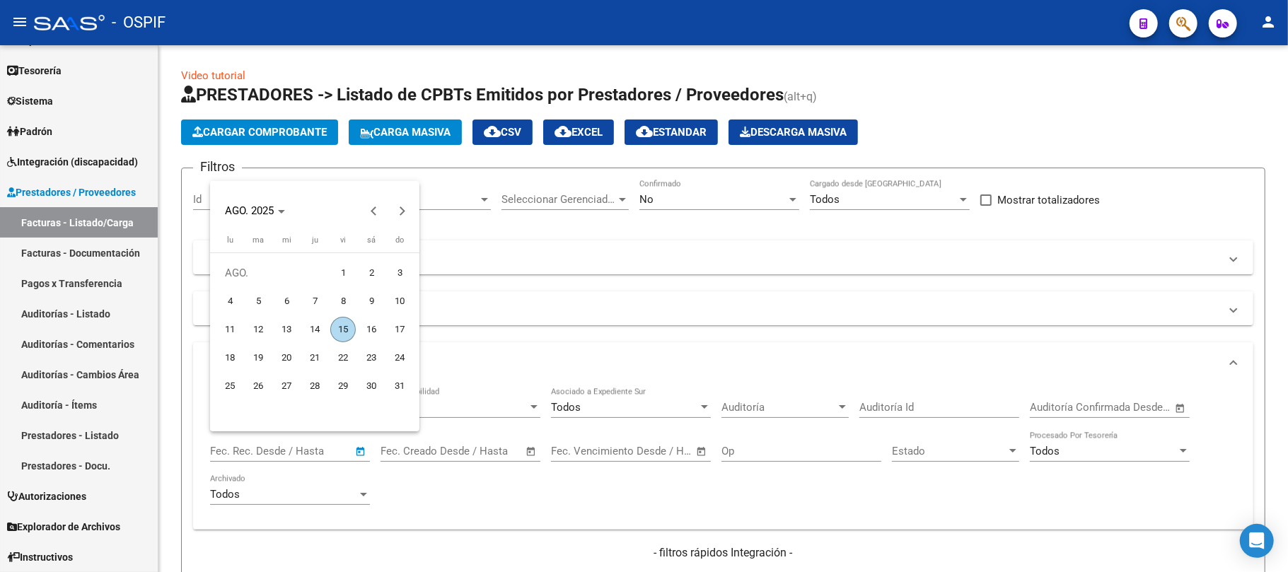
click at [349, 270] on span "1" at bounding box center [342, 272] width 25 height 25
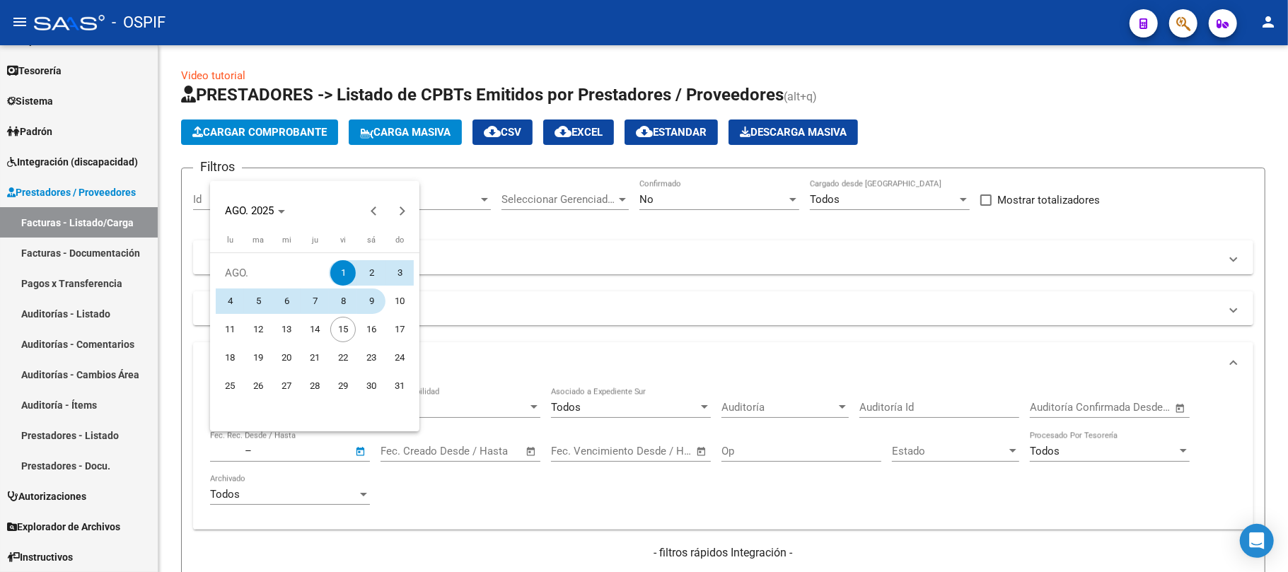
type input "[DATE]"
click at [255, 329] on span "12" at bounding box center [257, 329] width 25 height 25
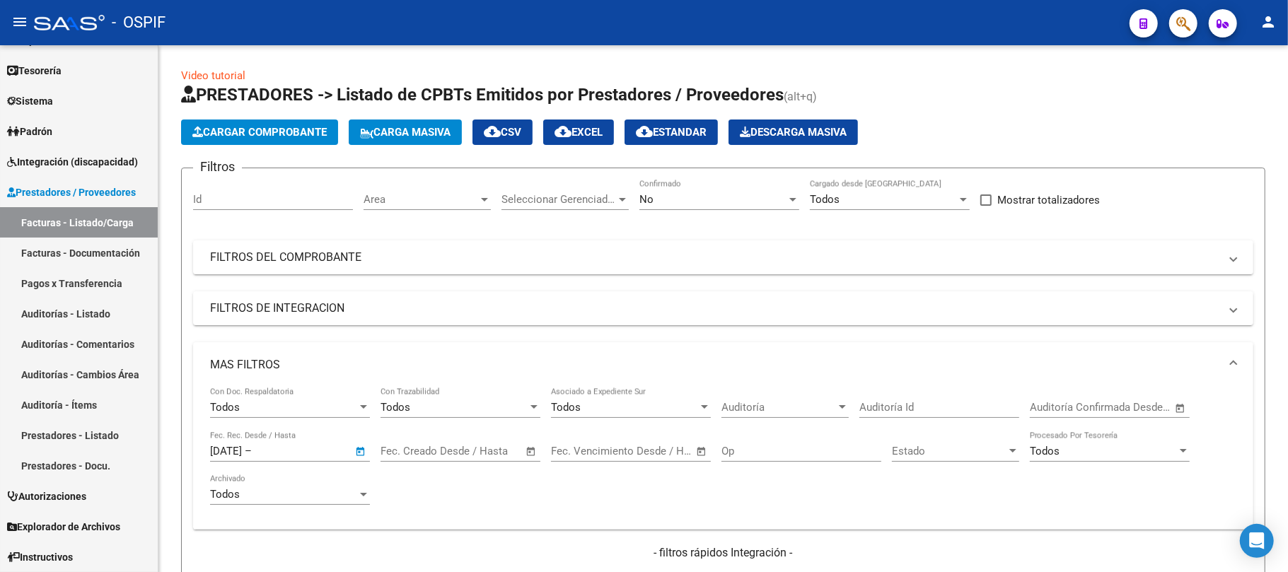
type input "[DATE]"
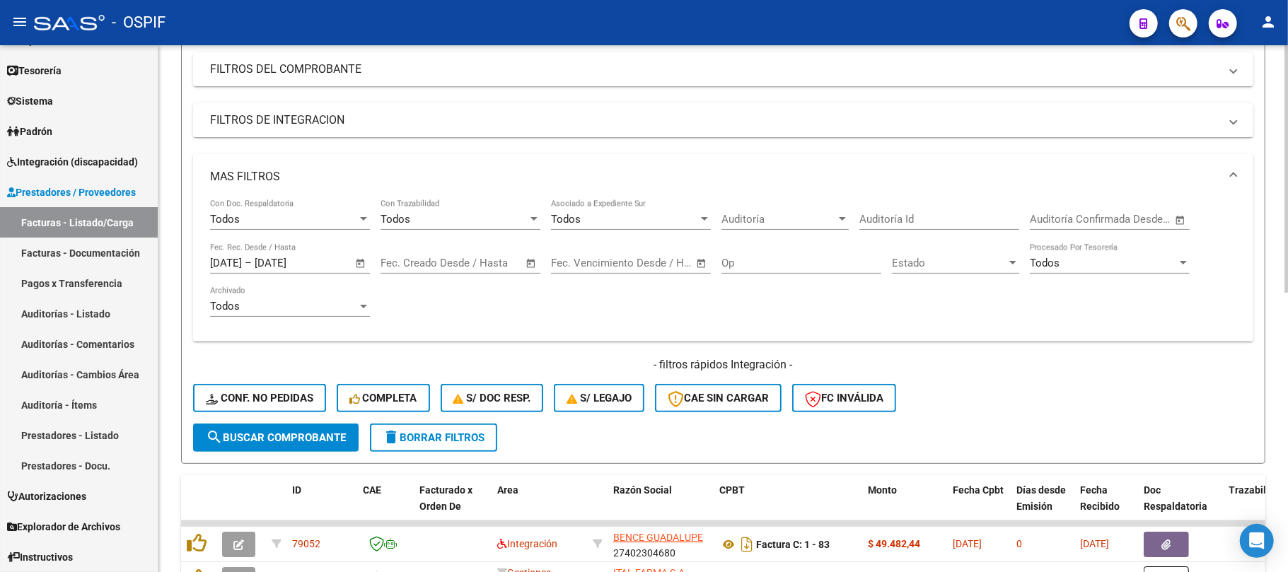
click at [298, 438] on span "search Buscar Comprobante" at bounding box center [276, 437] width 140 height 13
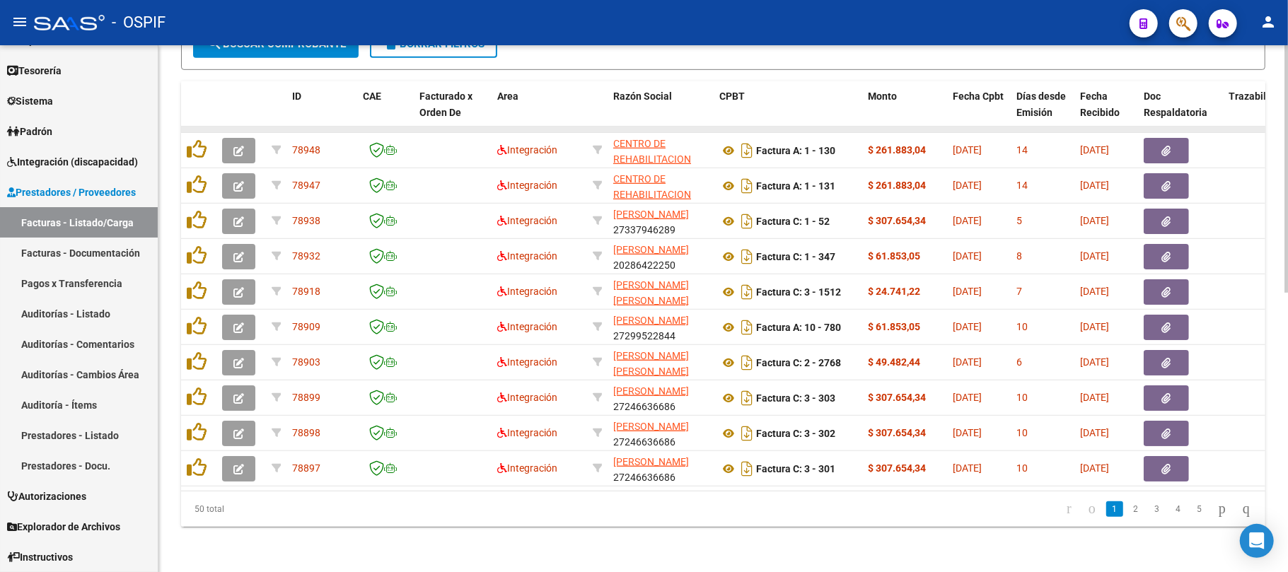
scroll to position [595, 0]
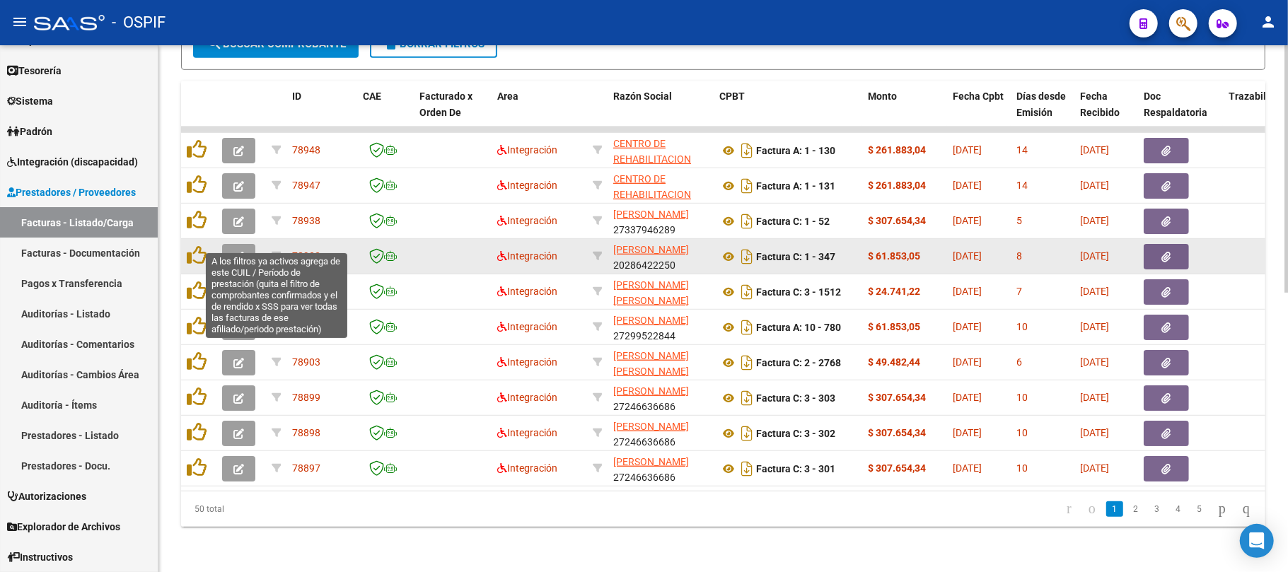
click at [240, 252] on icon "button" at bounding box center [238, 257] width 11 height 11
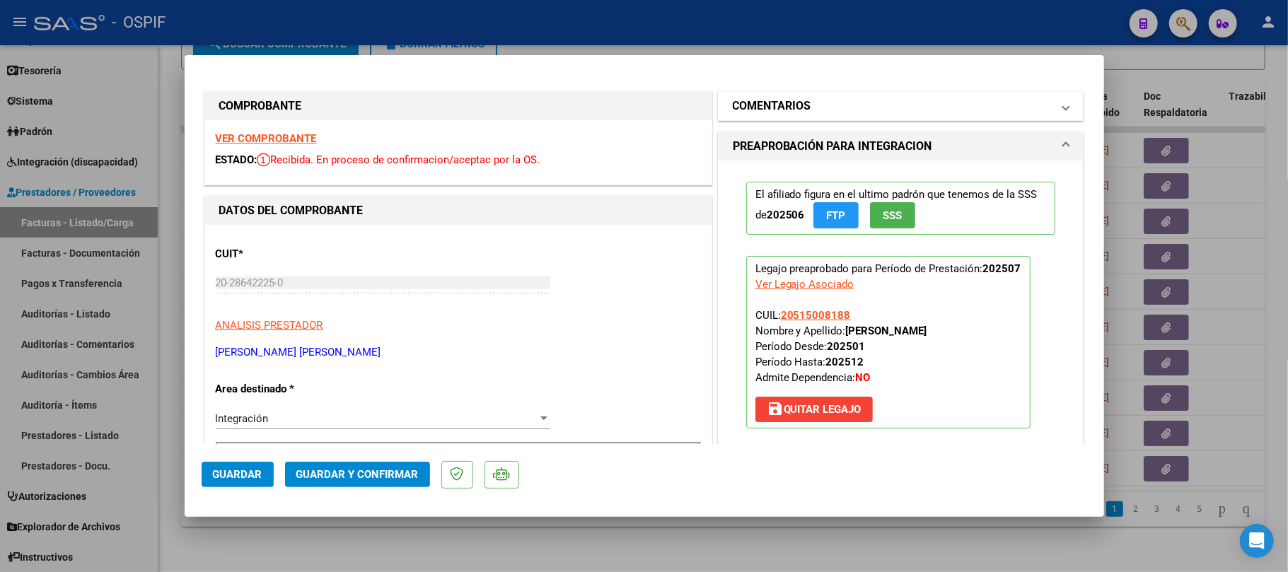
click at [843, 99] on mat-panel-title "COMENTARIOS" at bounding box center [893, 106] width 320 height 17
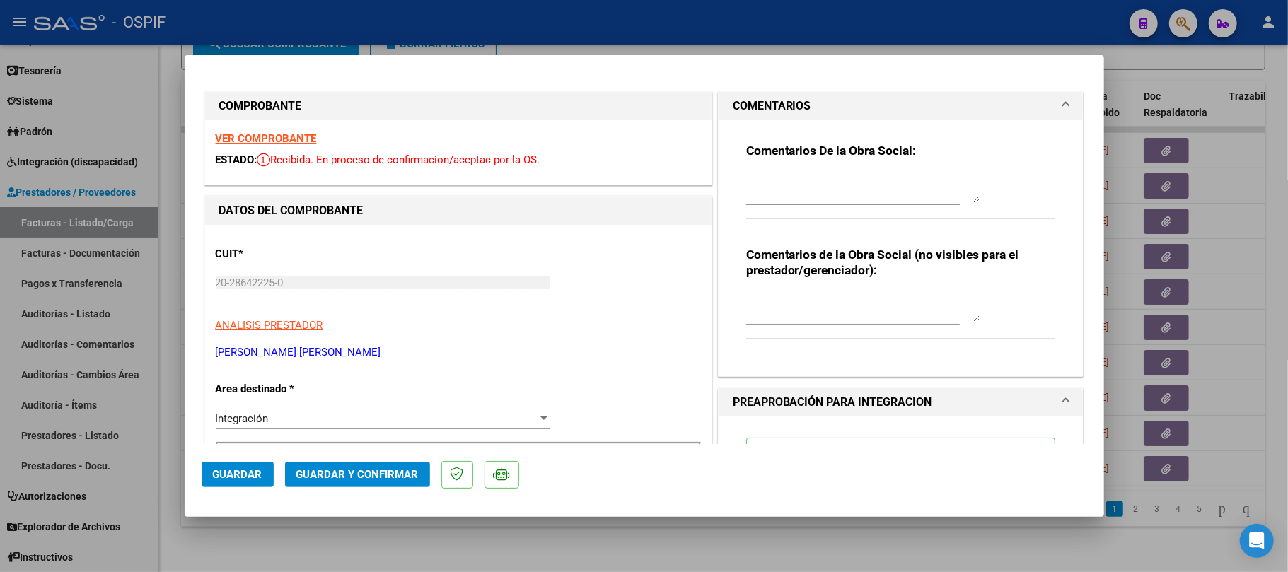
click at [822, 195] on textarea at bounding box center [862, 188] width 233 height 28
type textarea "indicar nombre y apellido de paciente en planilla de asistenciaº"
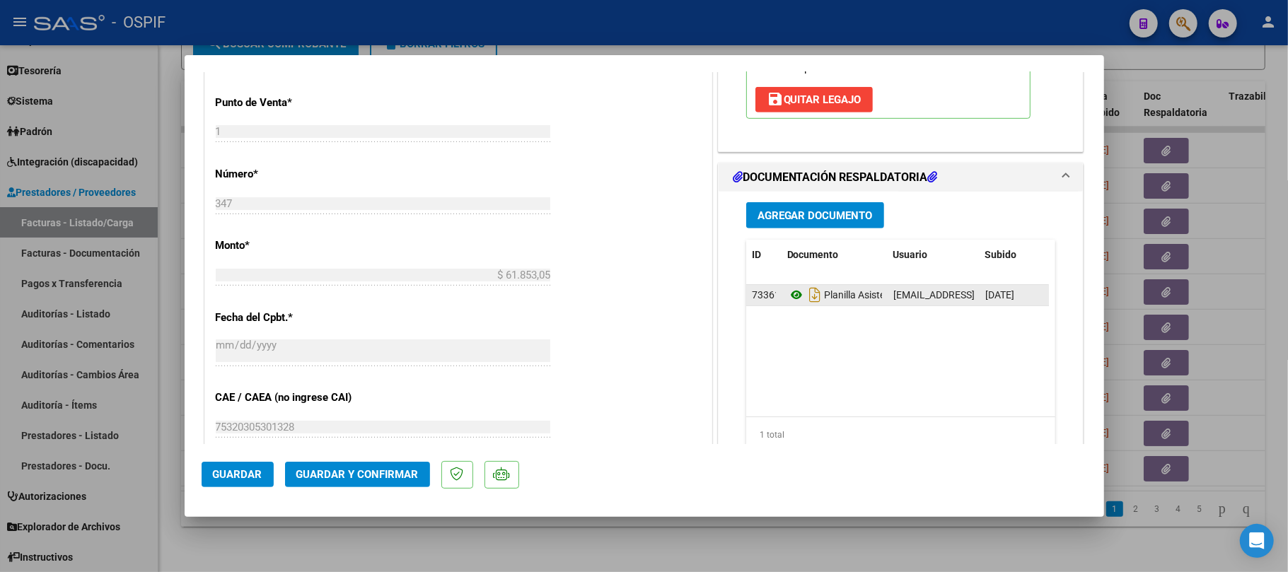
type textarea "ok"
click at [221, 482] on button "Guardar" at bounding box center [238, 474] width 72 height 25
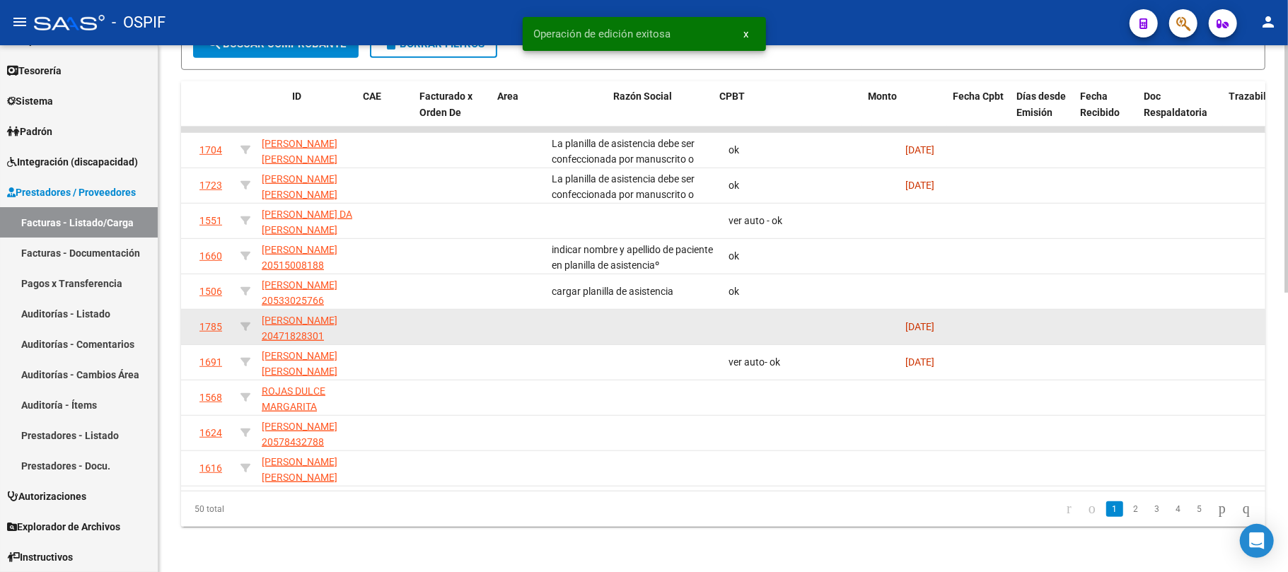
scroll to position [0, 0]
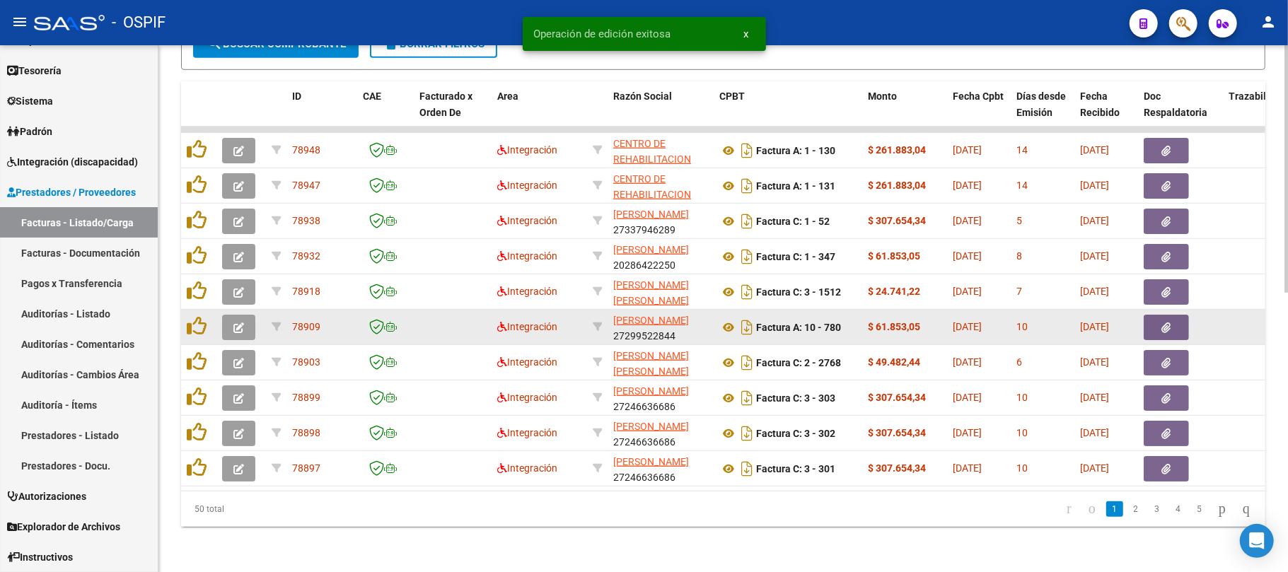
click at [240, 322] on icon "button" at bounding box center [238, 327] width 11 height 11
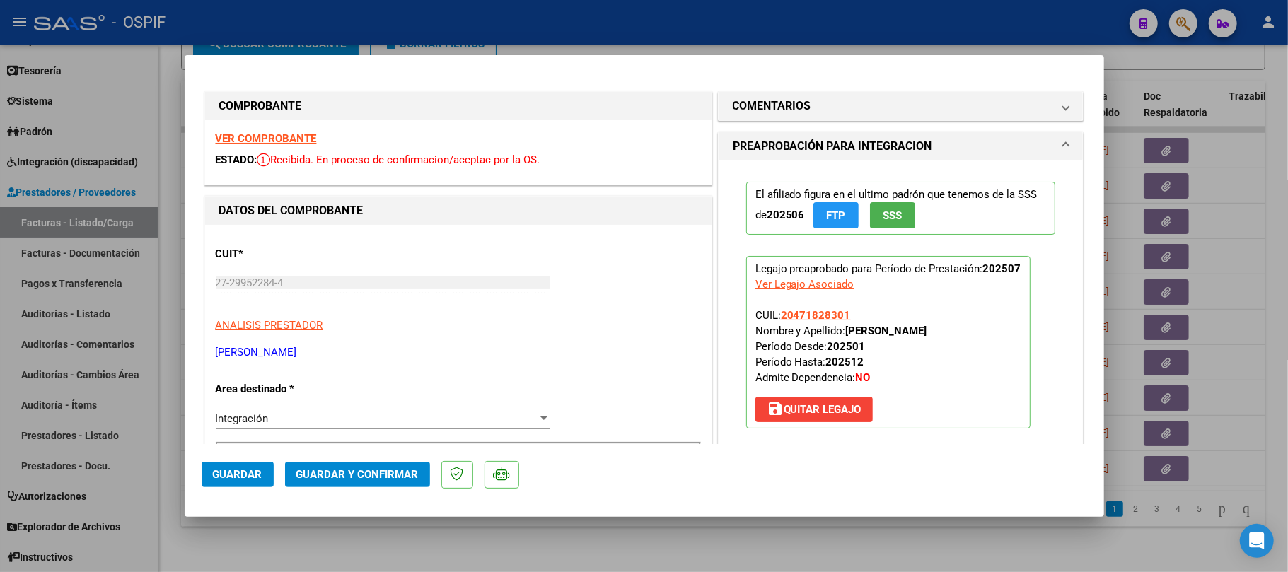
click at [385, 472] on span "Guardar y Confirmar" at bounding box center [357, 474] width 122 height 13
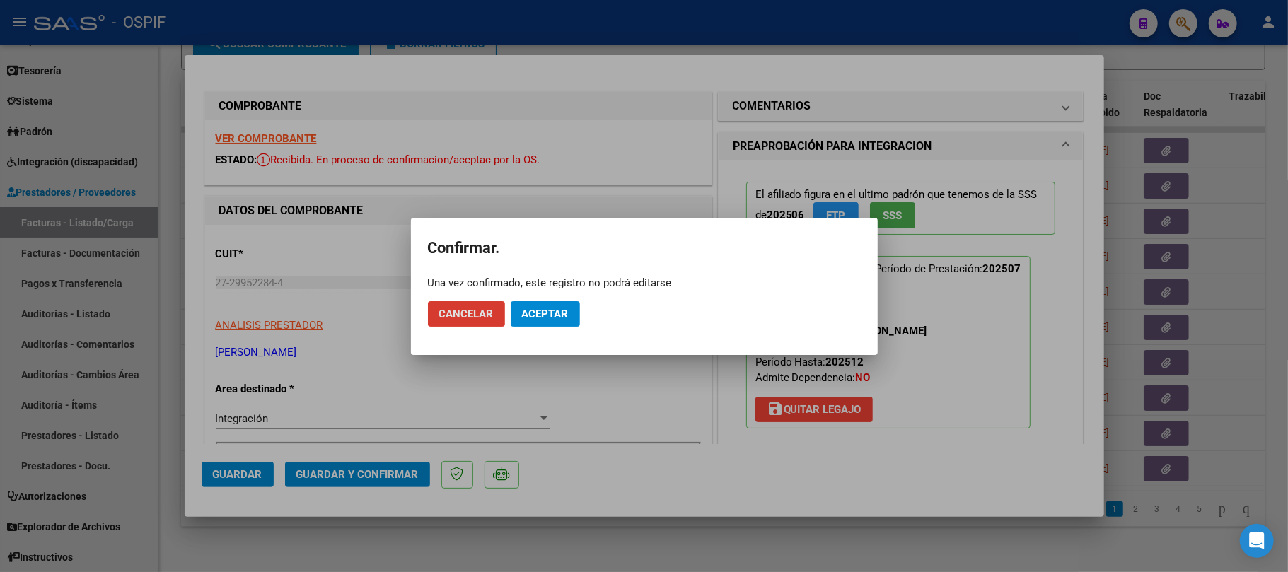
click at [537, 314] on span "Aceptar" at bounding box center [545, 314] width 47 height 13
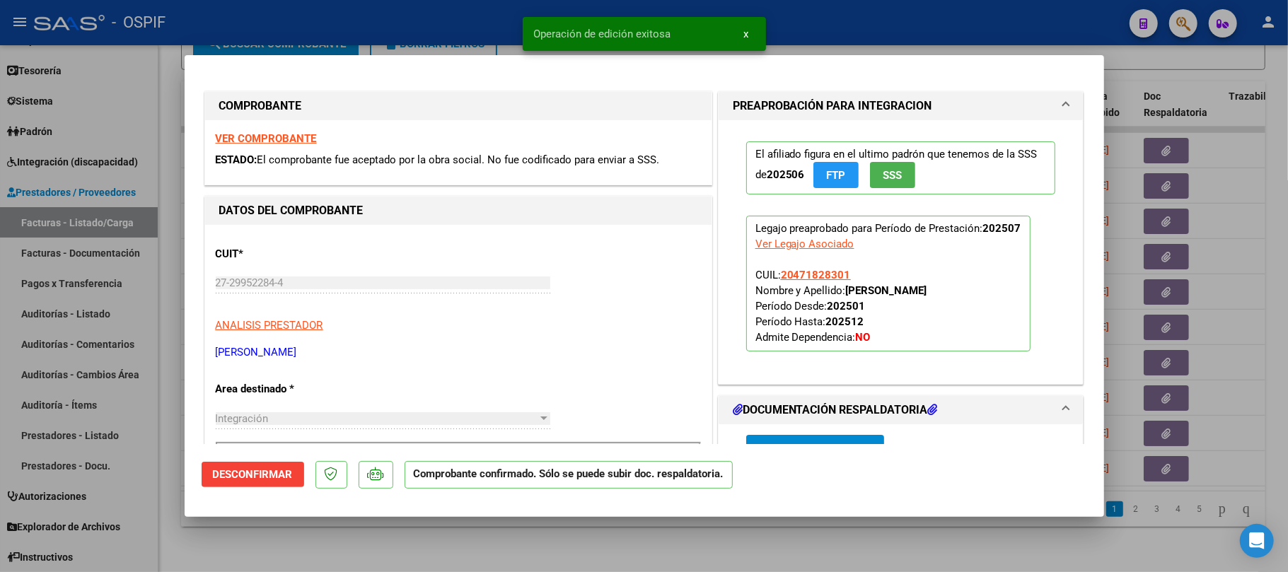
click at [567, 543] on div at bounding box center [644, 286] width 1288 height 572
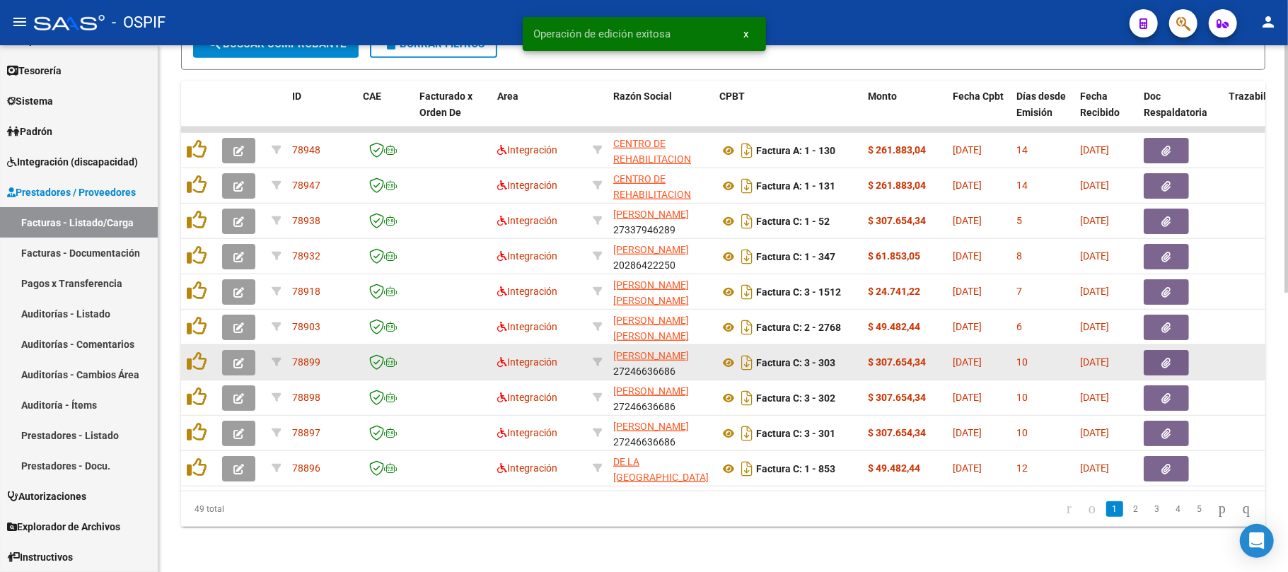
click at [239, 358] on icon "button" at bounding box center [238, 363] width 11 height 11
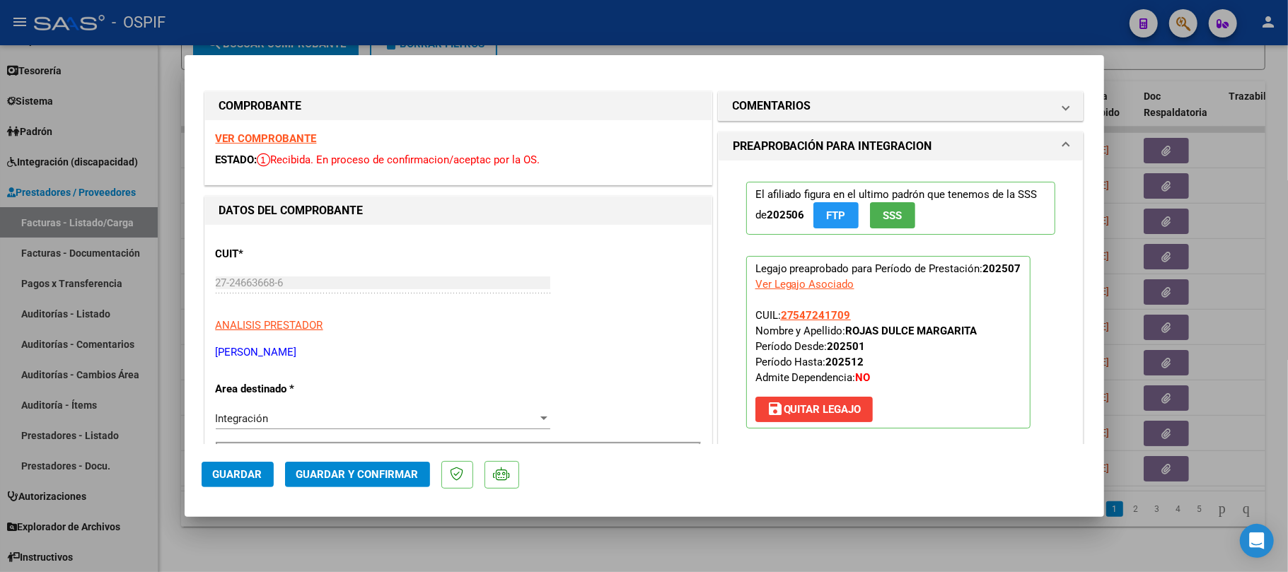
click at [393, 477] on span "Guardar y Confirmar" at bounding box center [357, 474] width 122 height 13
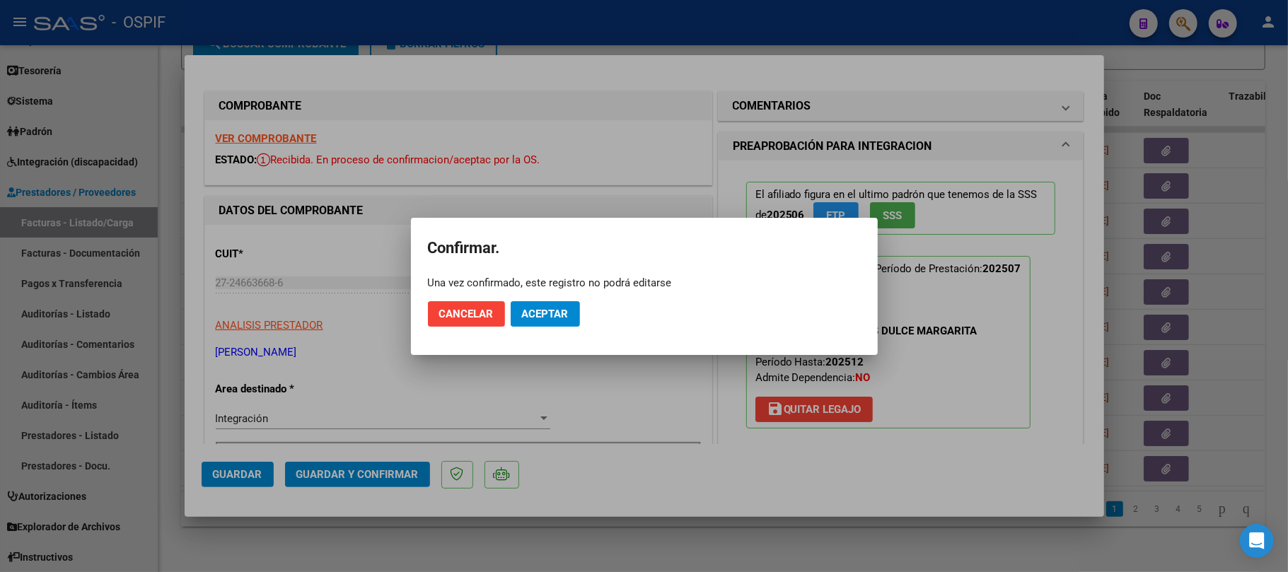
click at [559, 321] on button "Aceptar" at bounding box center [545, 313] width 69 height 25
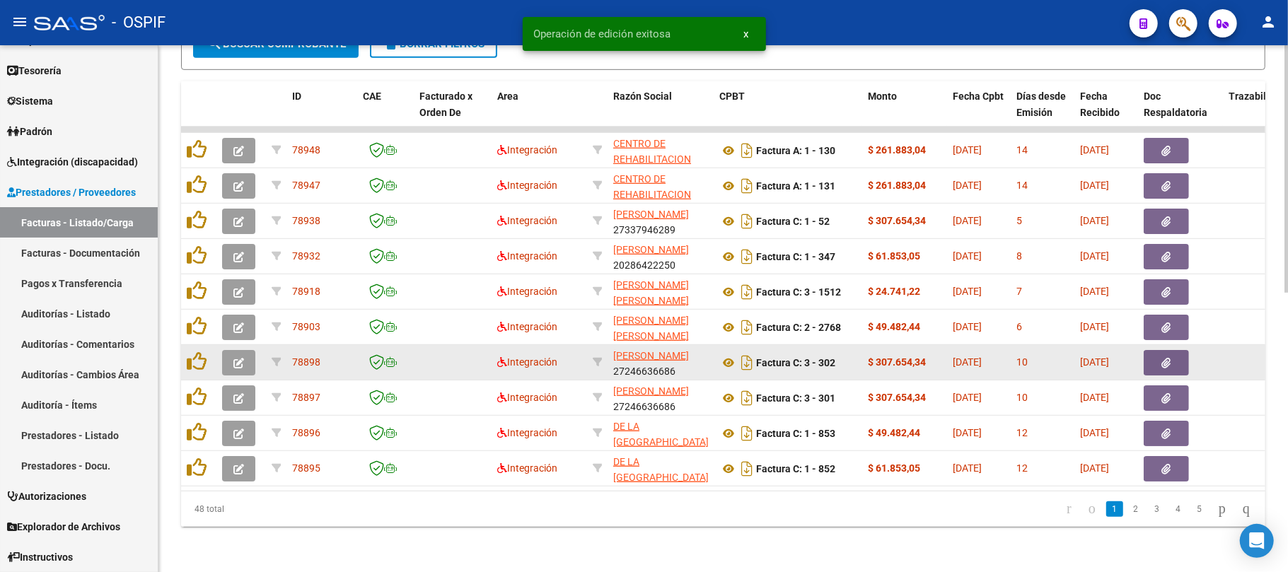
click at [249, 350] on button "button" at bounding box center [238, 362] width 33 height 25
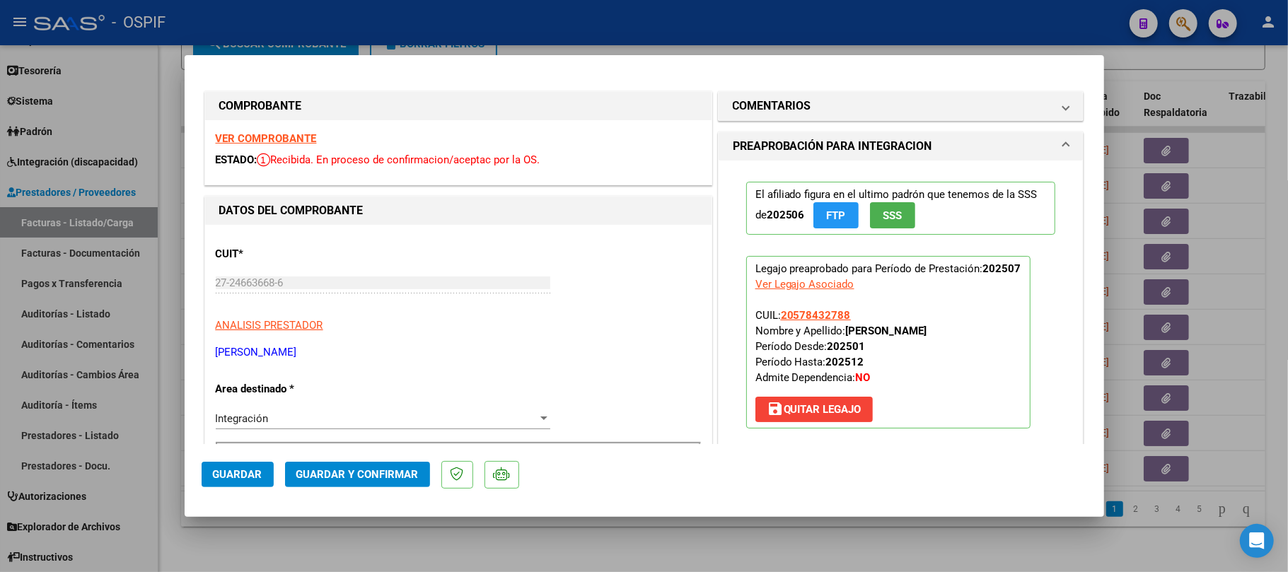
click at [343, 472] on span "Guardar y Confirmar" at bounding box center [357, 474] width 122 height 13
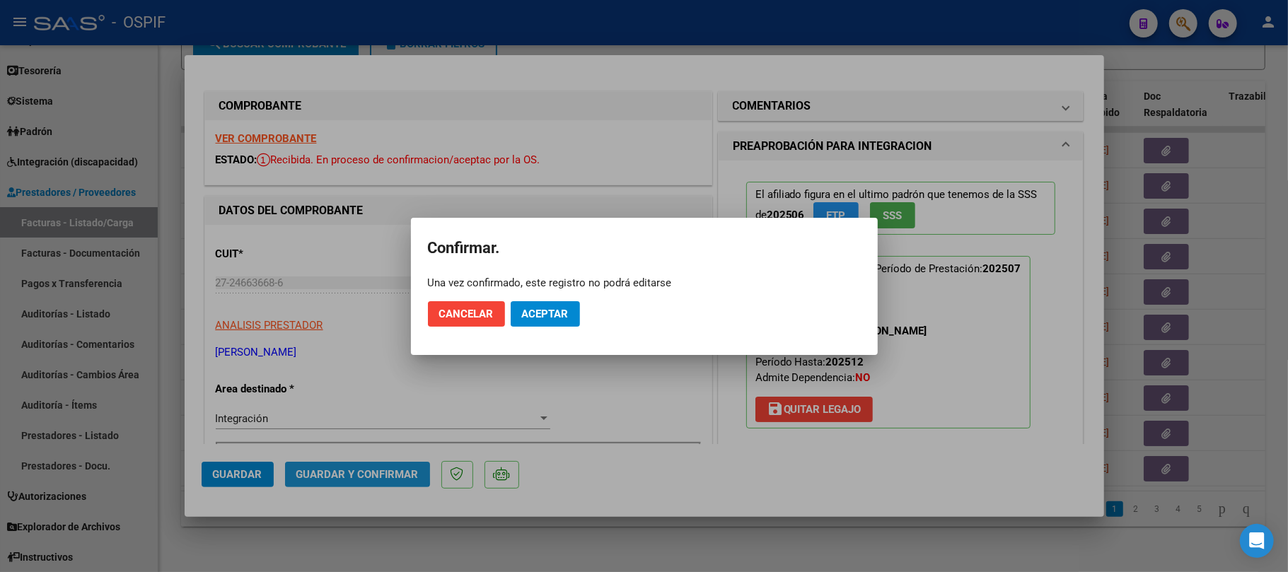
click at [536, 301] on button "Aceptar" at bounding box center [545, 313] width 69 height 25
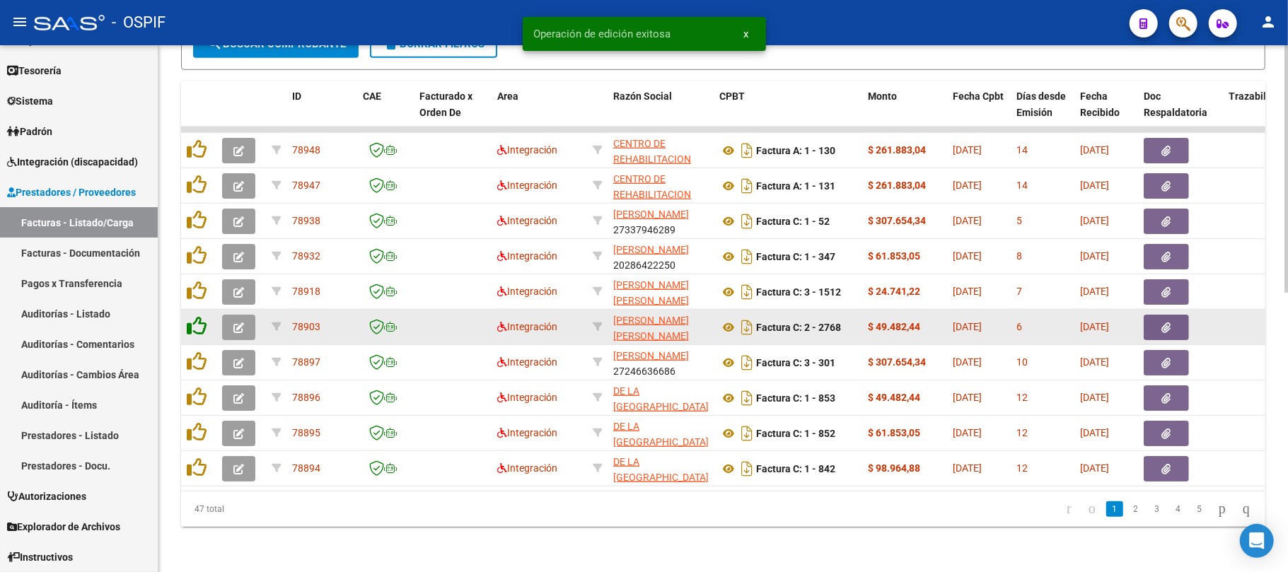
click at [204, 316] on icon at bounding box center [197, 326] width 20 height 20
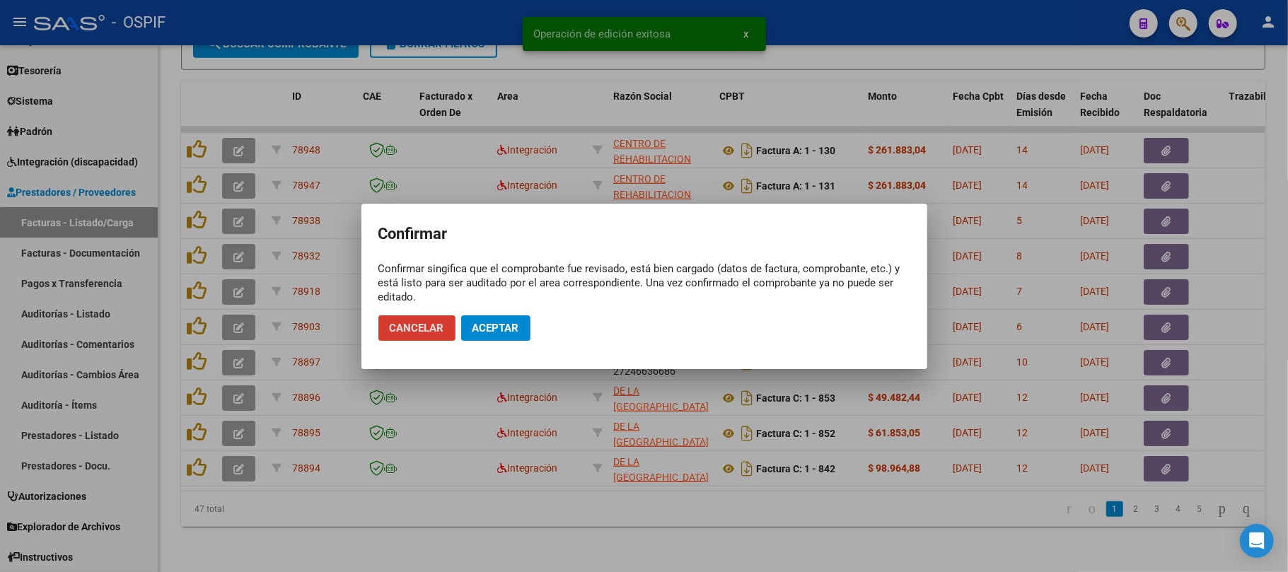
click at [390, 337] on button "Cancelar" at bounding box center [416, 327] width 77 height 25
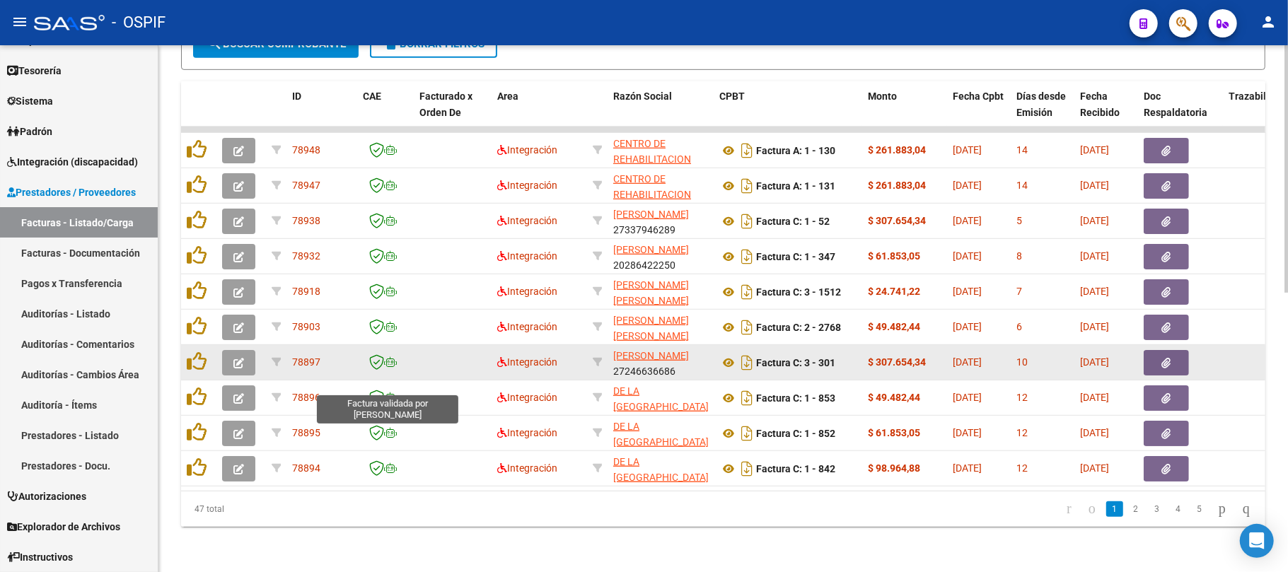
click at [255, 349] on datatable-body-cell at bounding box center [240, 362] width 49 height 35
click at [249, 351] on button "button" at bounding box center [238, 362] width 33 height 25
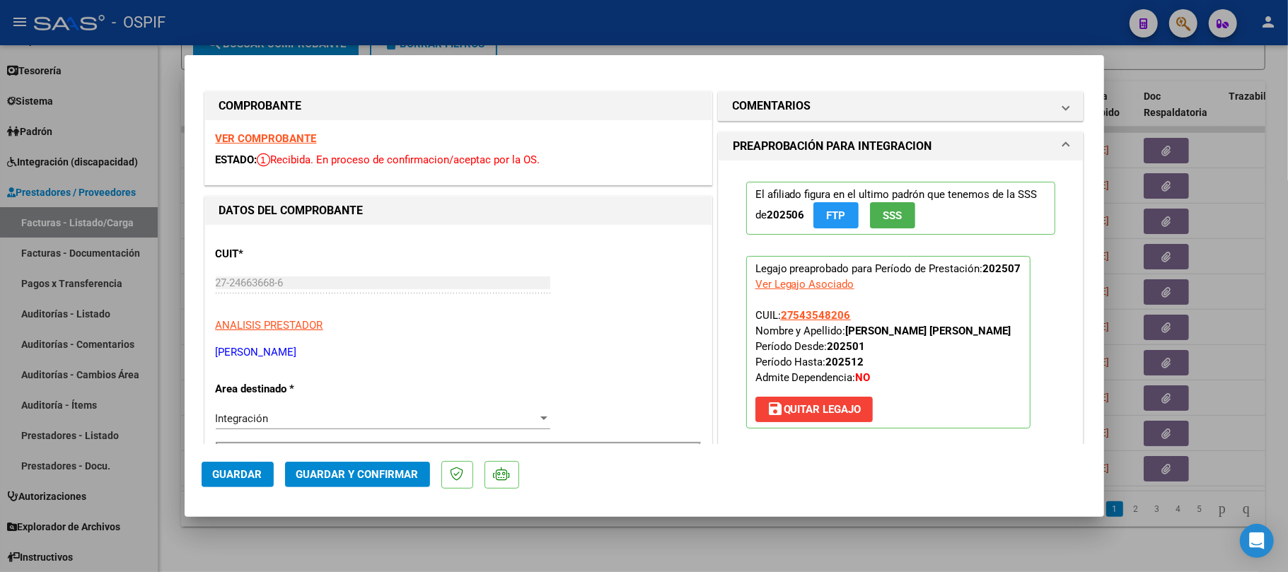
click at [356, 455] on mat-dialog-actions "Guardar Guardar y Confirmar" at bounding box center [644, 472] width 885 height 56
click at [349, 469] on span "Guardar y Confirmar" at bounding box center [357, 474] width 122 height 13
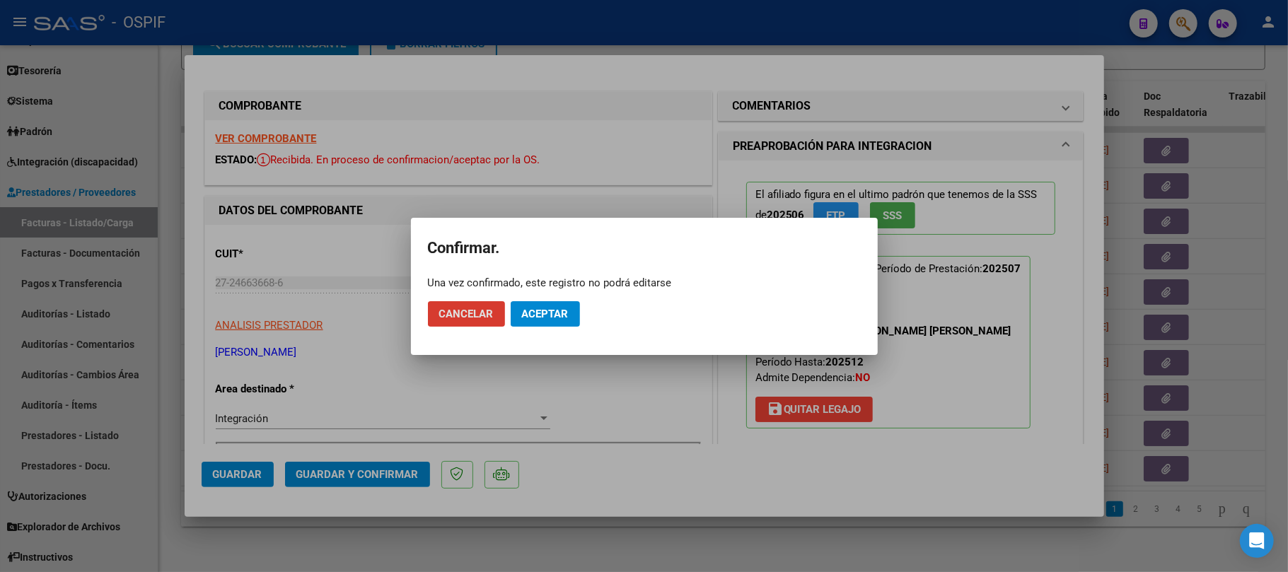
click at [544, 312] on span "Aceptar" at bounding box center [545, 314] width 47 height 13
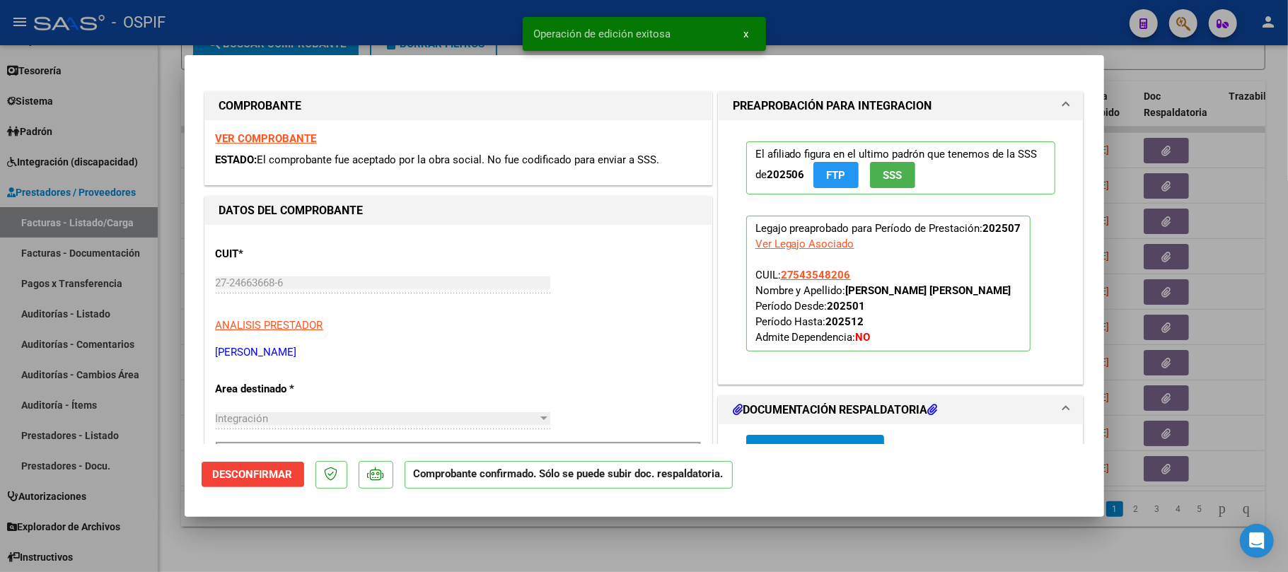
click at [416, 544] on div at bounding box center [644, 286] width 1288 height 572
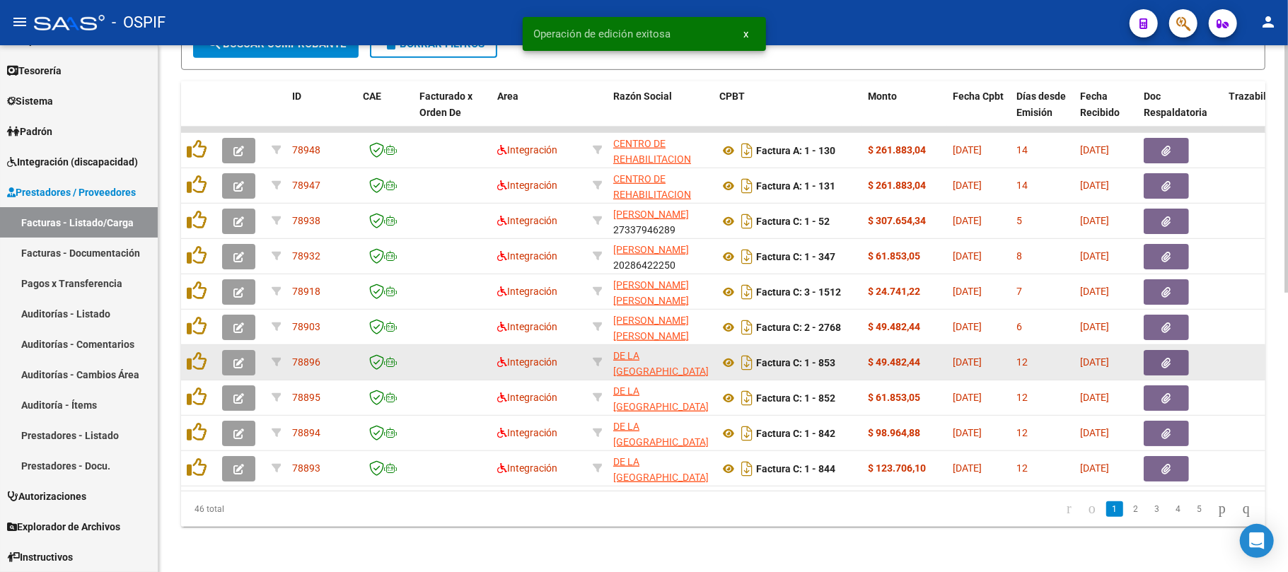
click at [238, 358] on icon "button" at bounding box center [238, 363] width 11 height 11
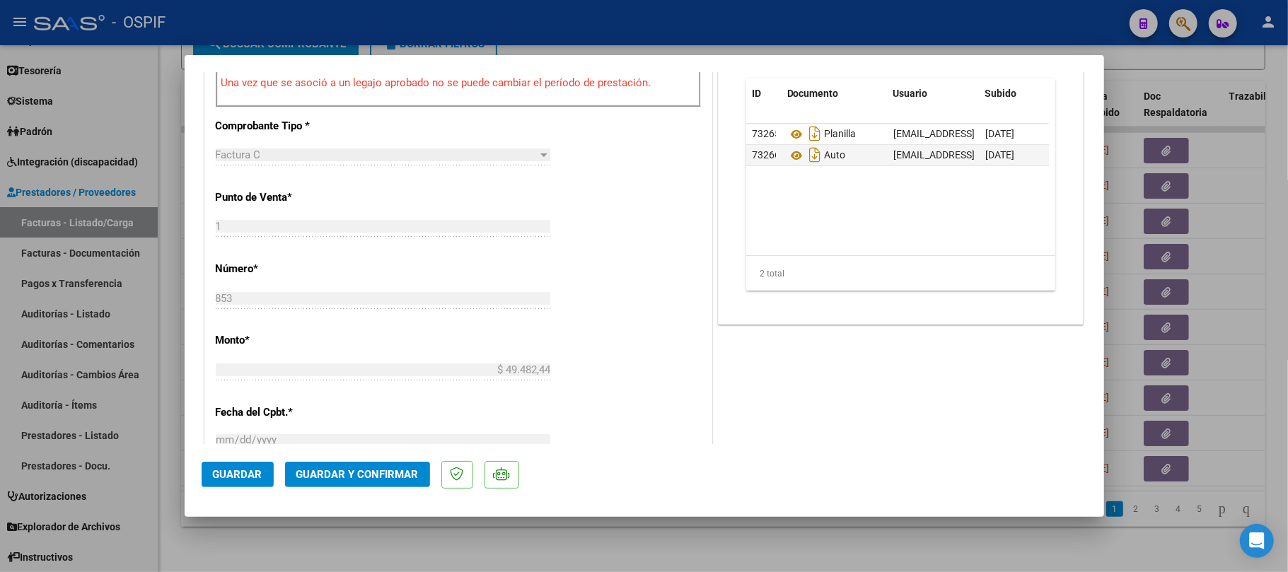
scroll to position [188, 0]
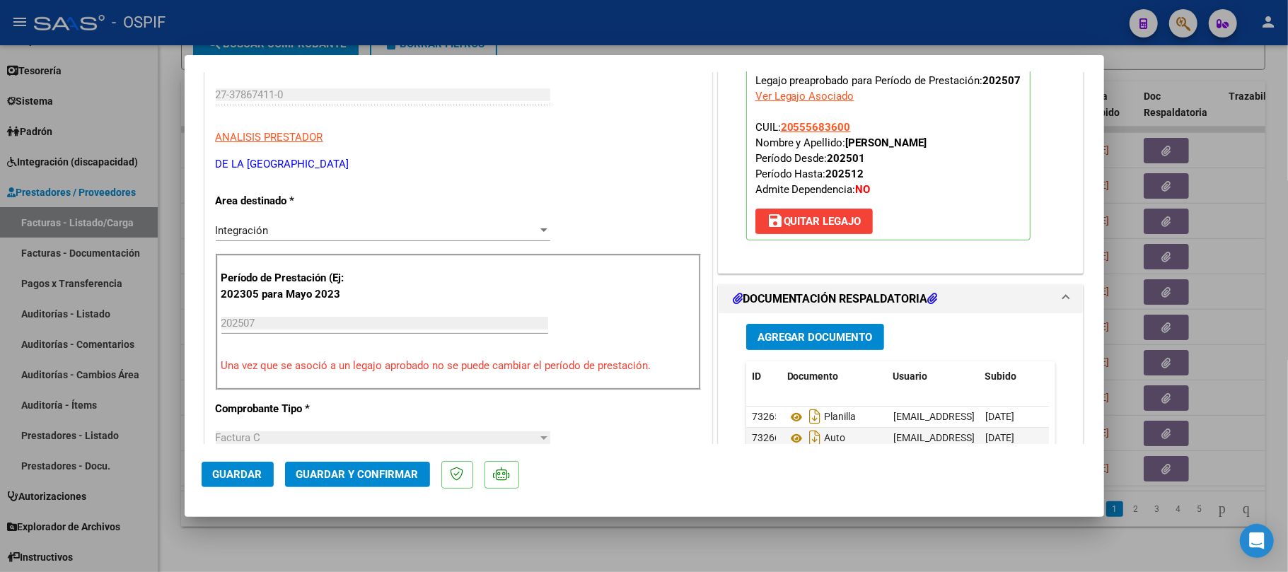
click at [340, 468] on span "Guardar y Confirmar" at bounding box center [357, 474] width 122 height 13
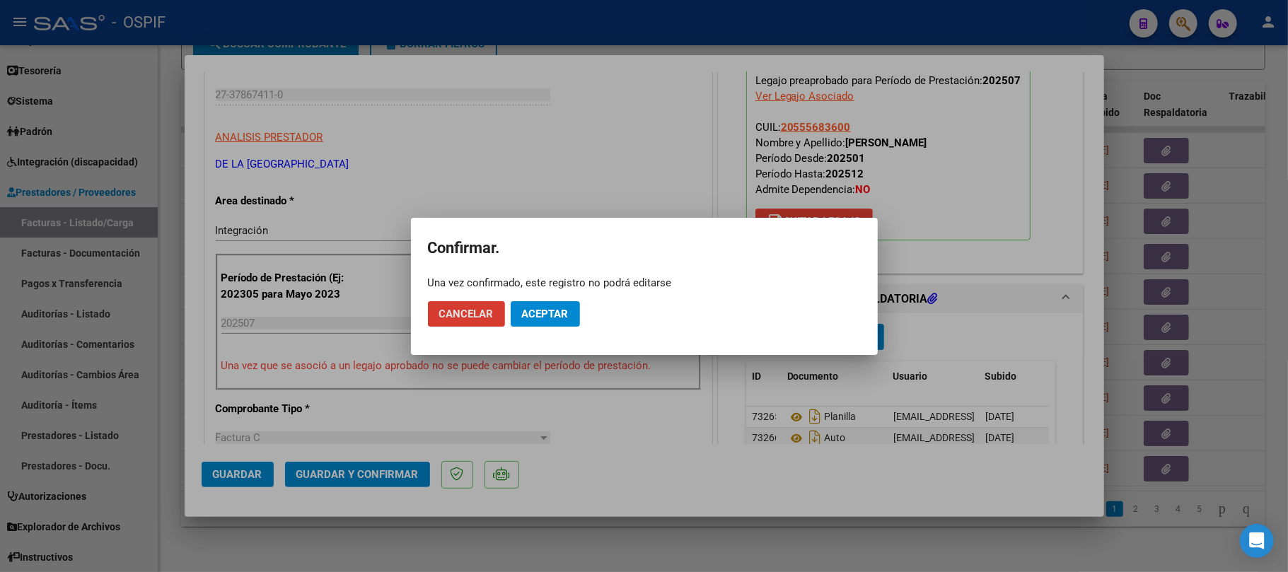
click at [563, 309] on span "Aceptar" at bounding box center [545, 314] width 47 height 13
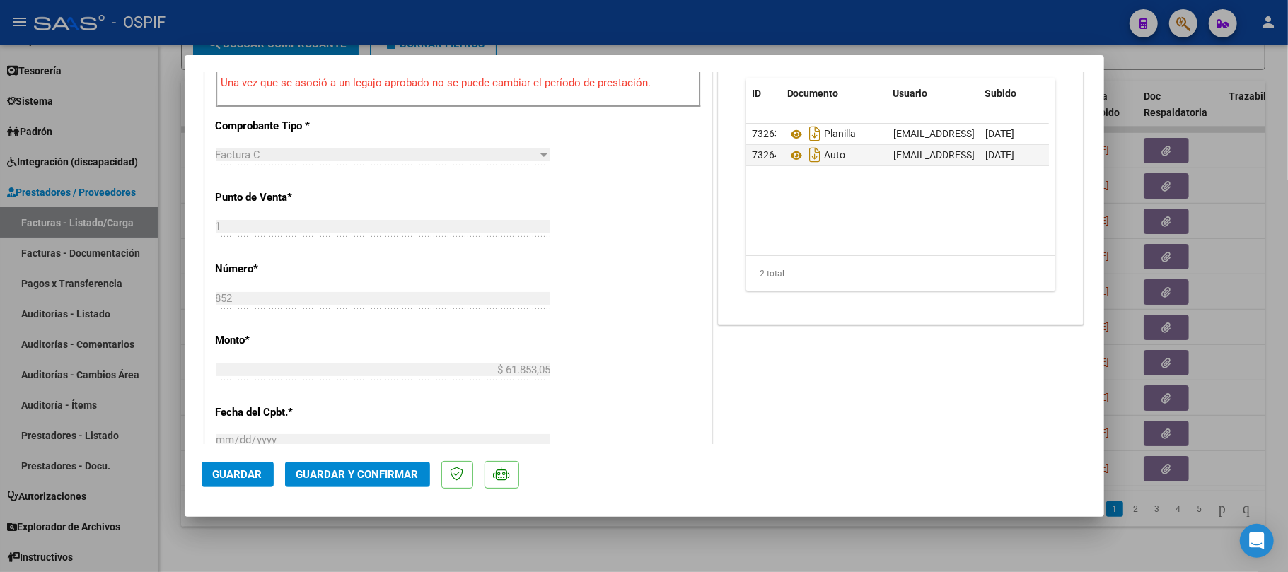
scroll to position [0, 0]
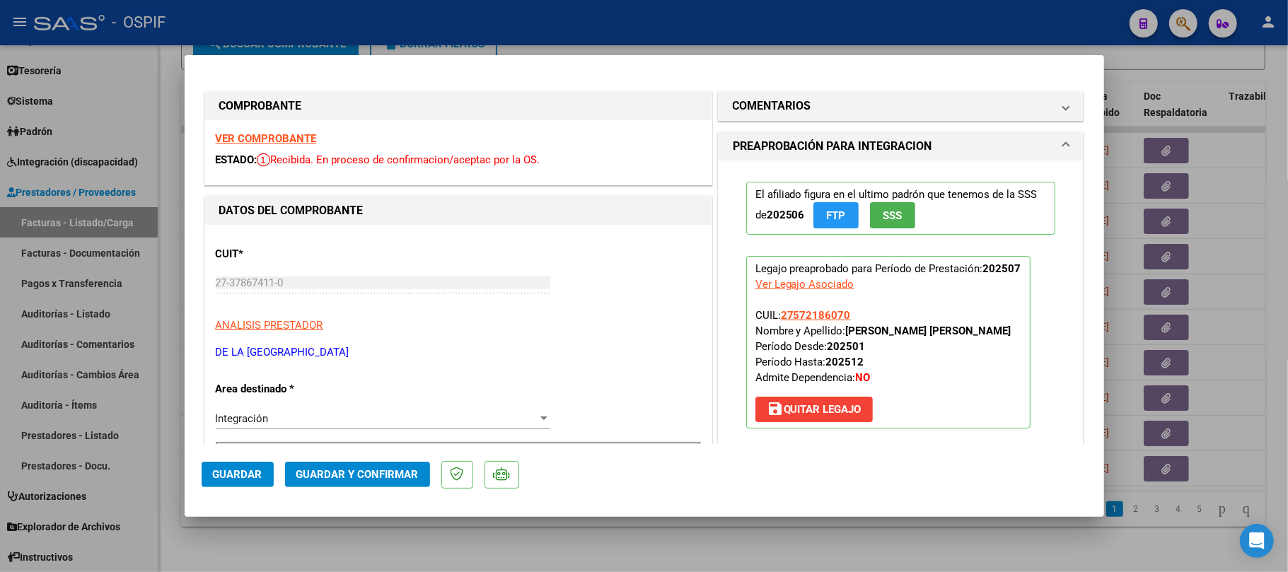
click at [382, 470] on span "Guardar y Confirmar" at bounding box center [357, 474] width 122 height 13
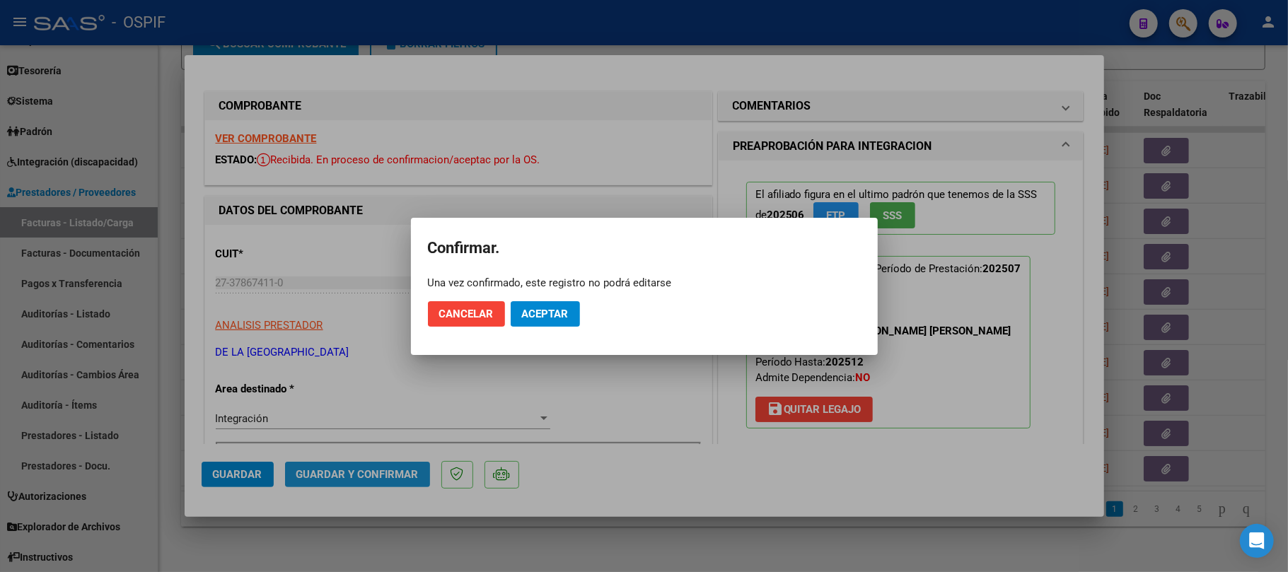
click at [546, 312] on span "Aceptar" at bounding box center [545, 314] width 47 height 13
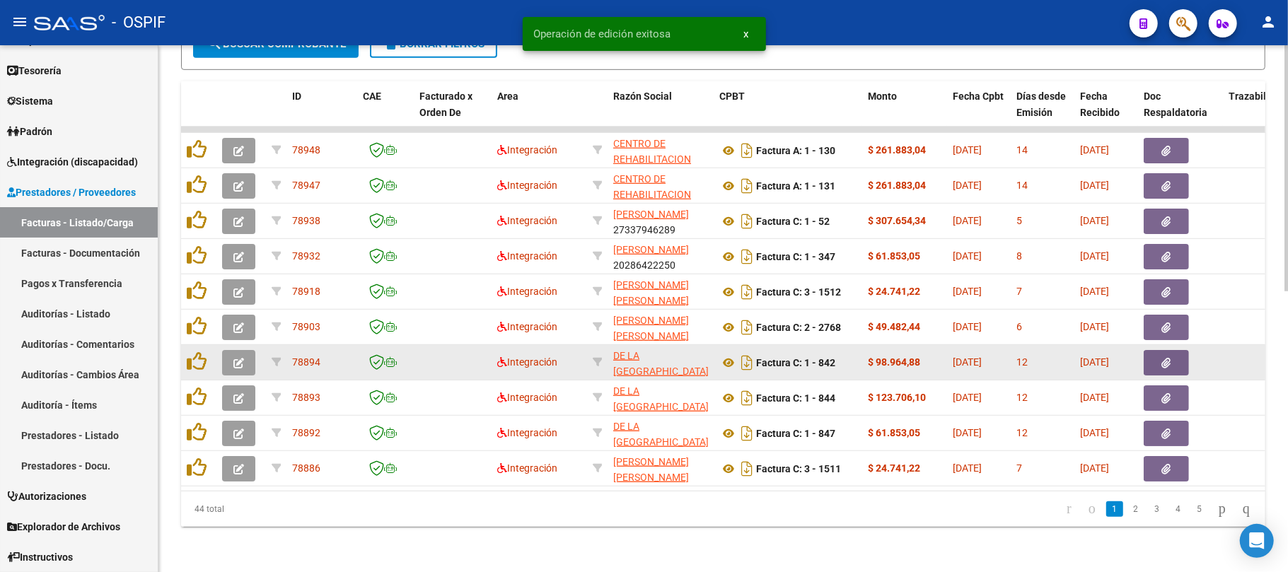
click at [242, 362] on datatable-body-cell at bounding box center [240, 362] width 49 height 35
click at [243, 358] on icon "button" at bounding box center [238, 363] width 11 height 11
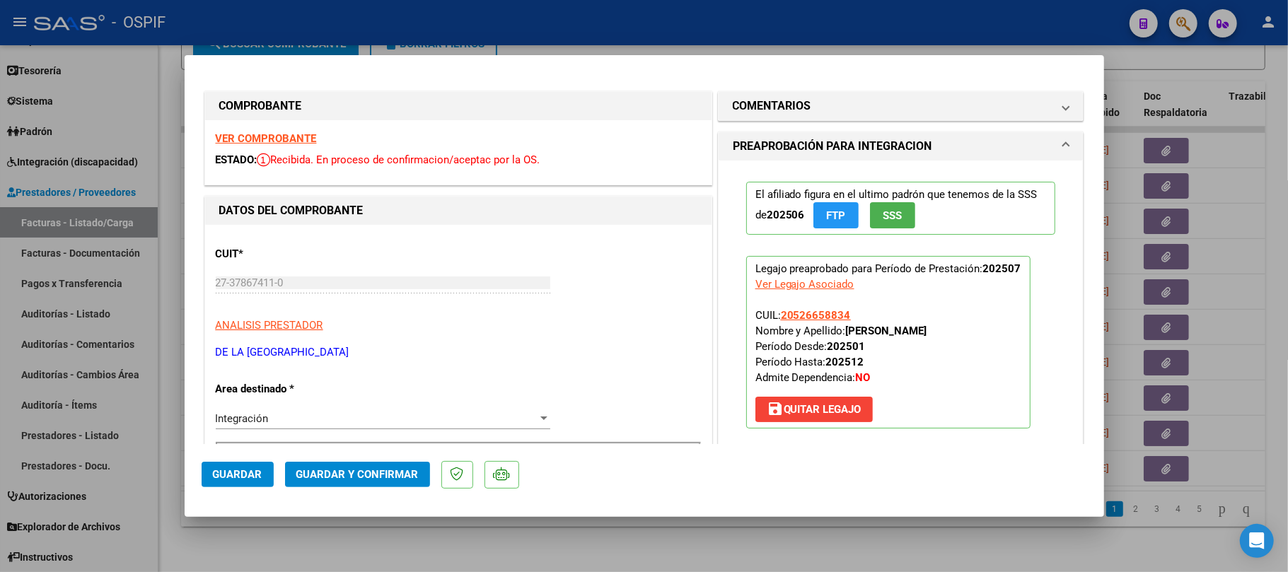
click at [349, 472] on span "Guardar y Confirmar" at bounding box center [357, 474] width 122 height 13
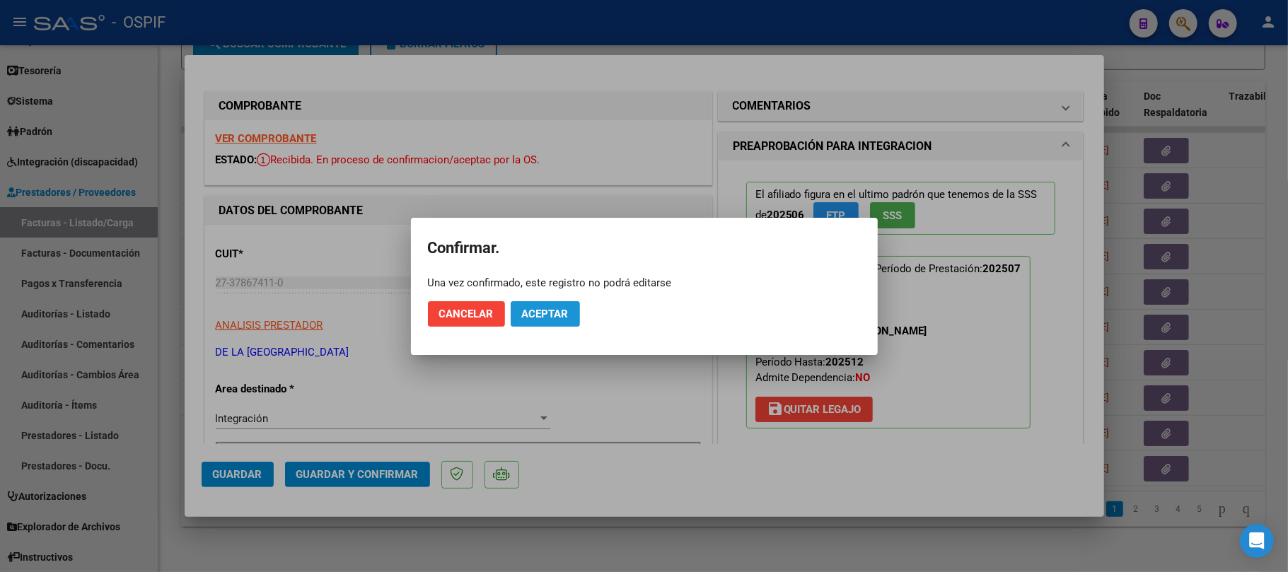
click at [529, 324] on button "Aceptar" at bounding box center [545, 313] width 69 height 25
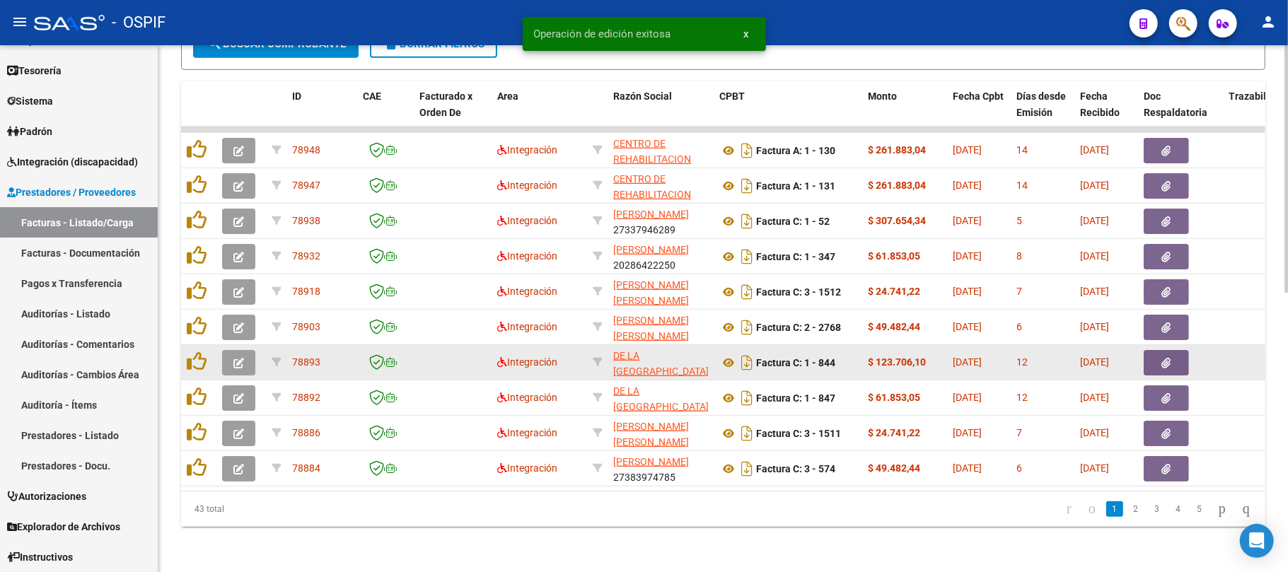
click at [247, 350] on button "button" at bounding box center [238, 362] width 33 height 25
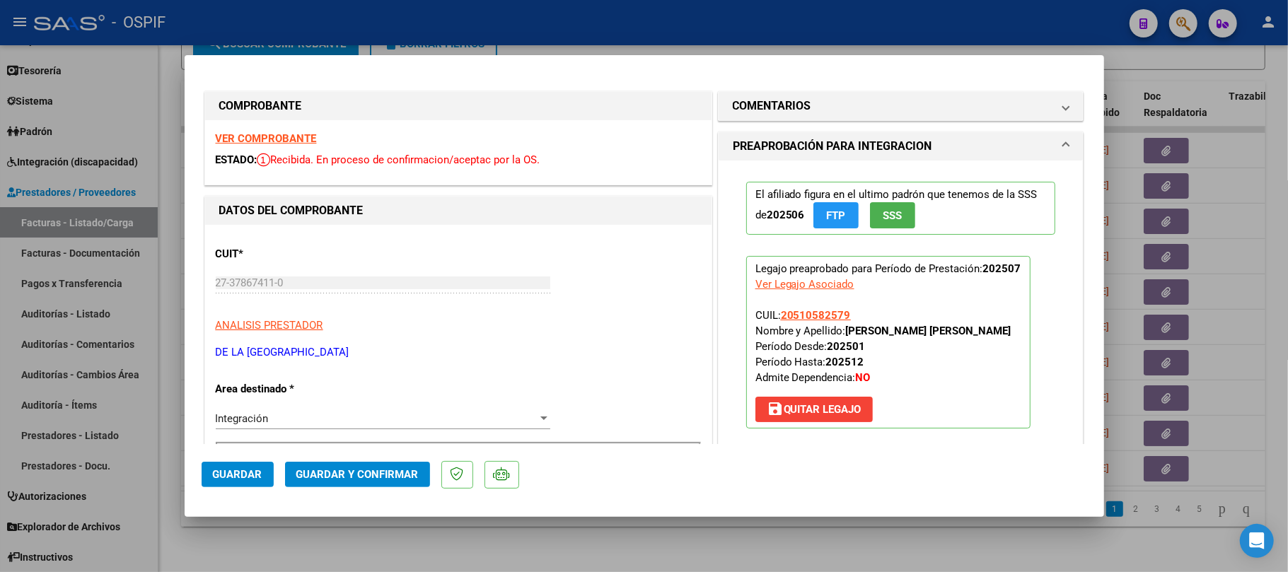
click at [395, 458] on mat-dialog-actions "Guardar Guardar y Confirmar" at bounding box center [644, 472] width 885 height 56
click at [397, 472] on span "Guardar y Confirmar" at bounding box center [357, 474] width 122 height 13
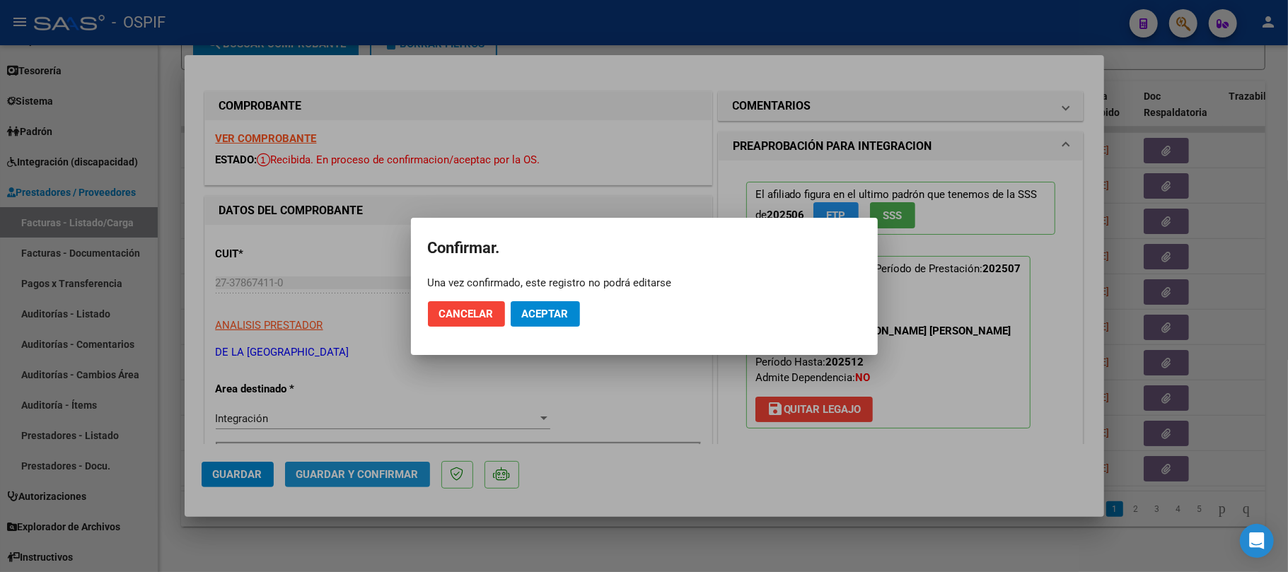
click at [544, 321] on button "Aceptar" at bounding box center [545, 313] width 69 height 25
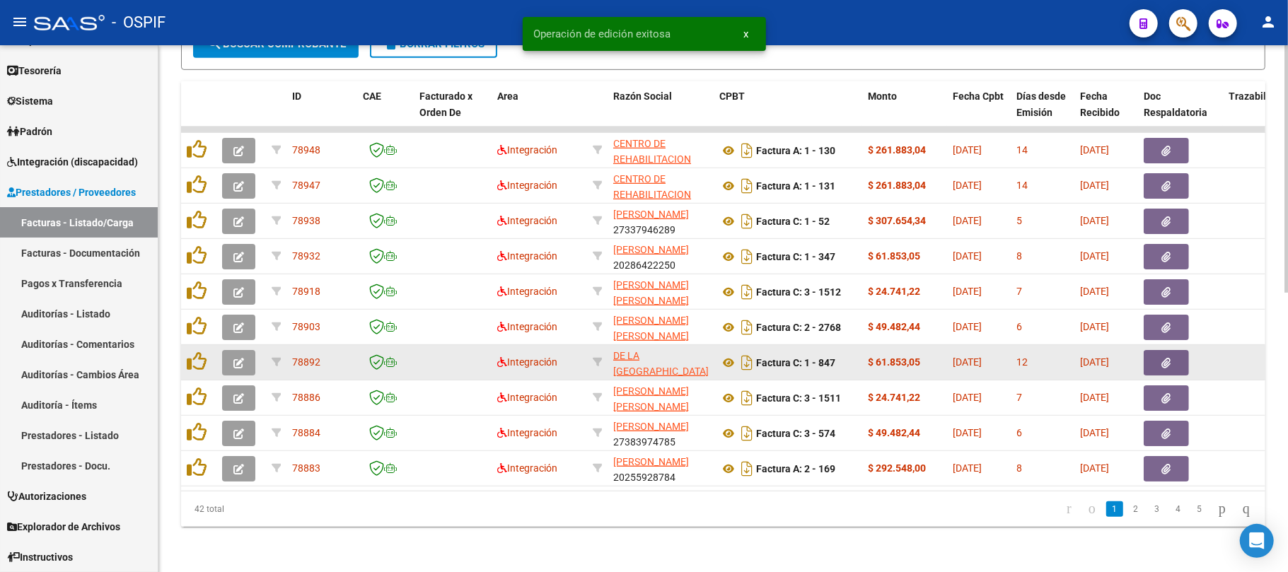
click at [229, 350] on button "button" at bounding box center [238, 362] width 33 height 25
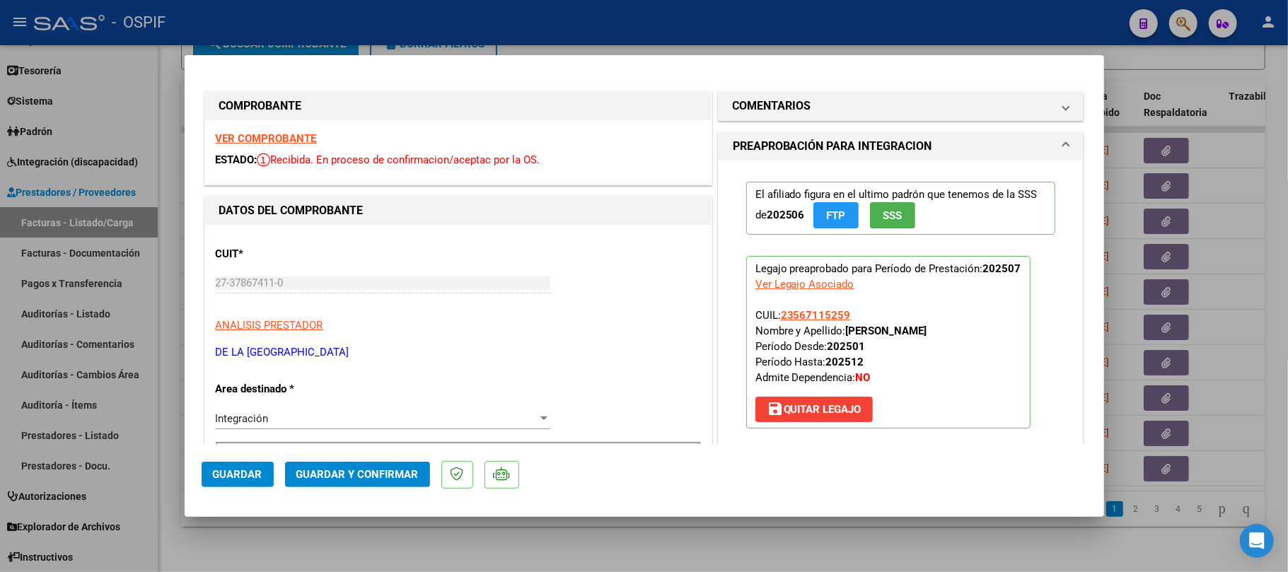
click at [349, 473] on span "Guardar y Confirmar" at bounding box center [357, 474] width 122 height 13
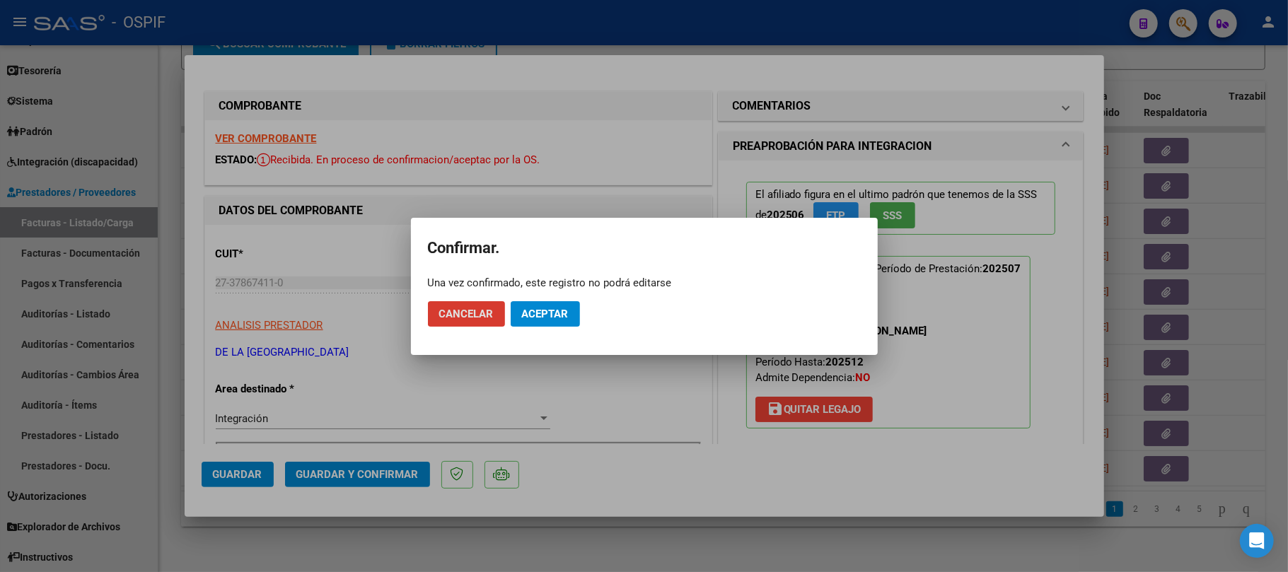
click at [549, 310] on span "Aceptar" at bounding box center [545, 314] width 47 height 13
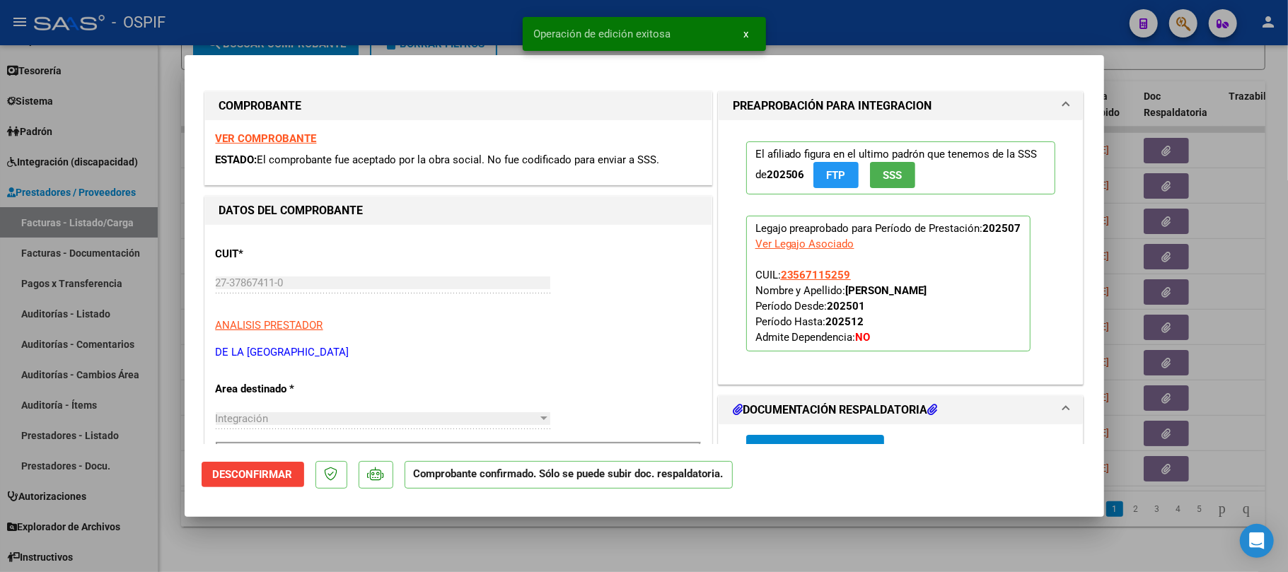
click at [391, 540] on div at bounding box center [644, 286] width 1288 height 572
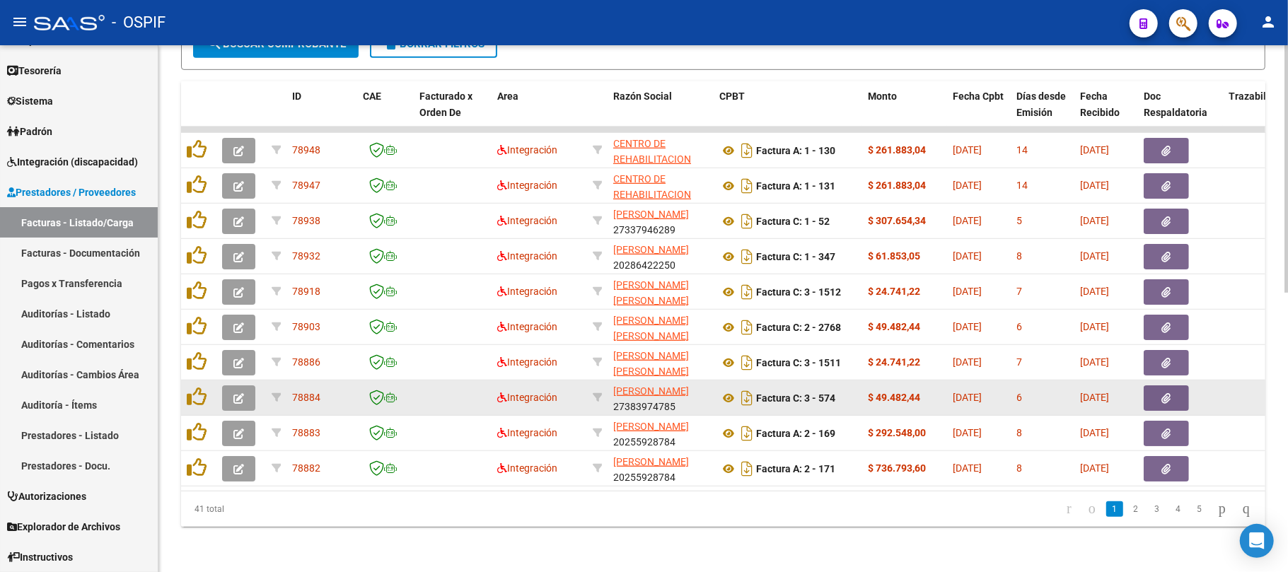
click at [244, 385] on button "button" at bounding box center [238, 397] width 33 height 25
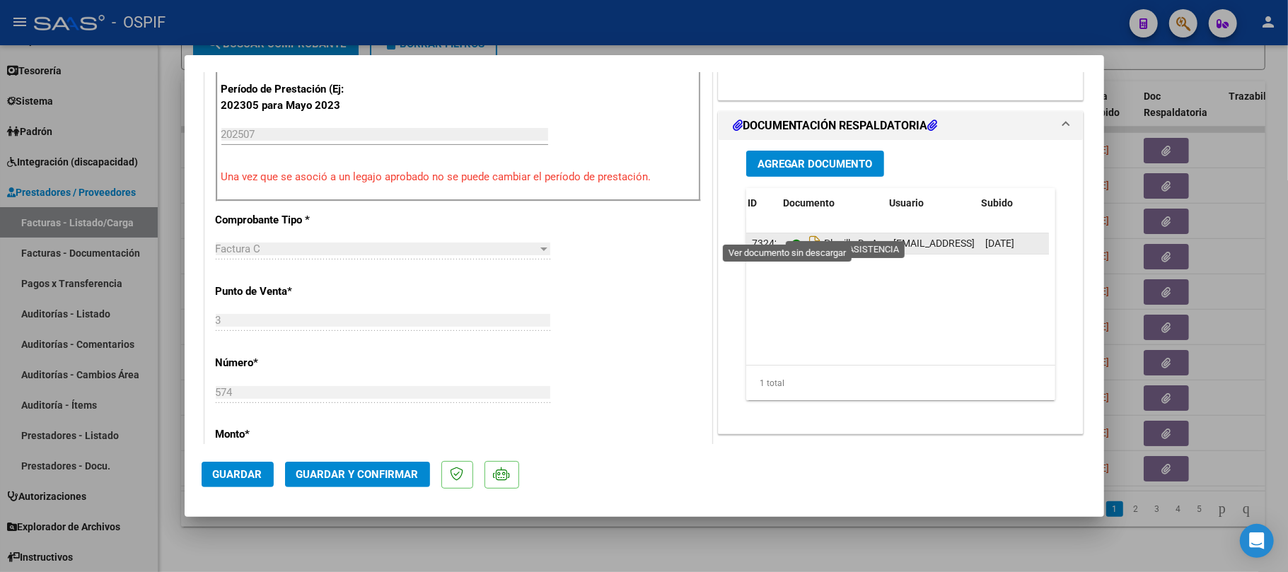
scroll to position [0, 4]
click at [391, 469] on span "Guardar y Confirmar" at bounding box center [357, 474] width 122 height 13
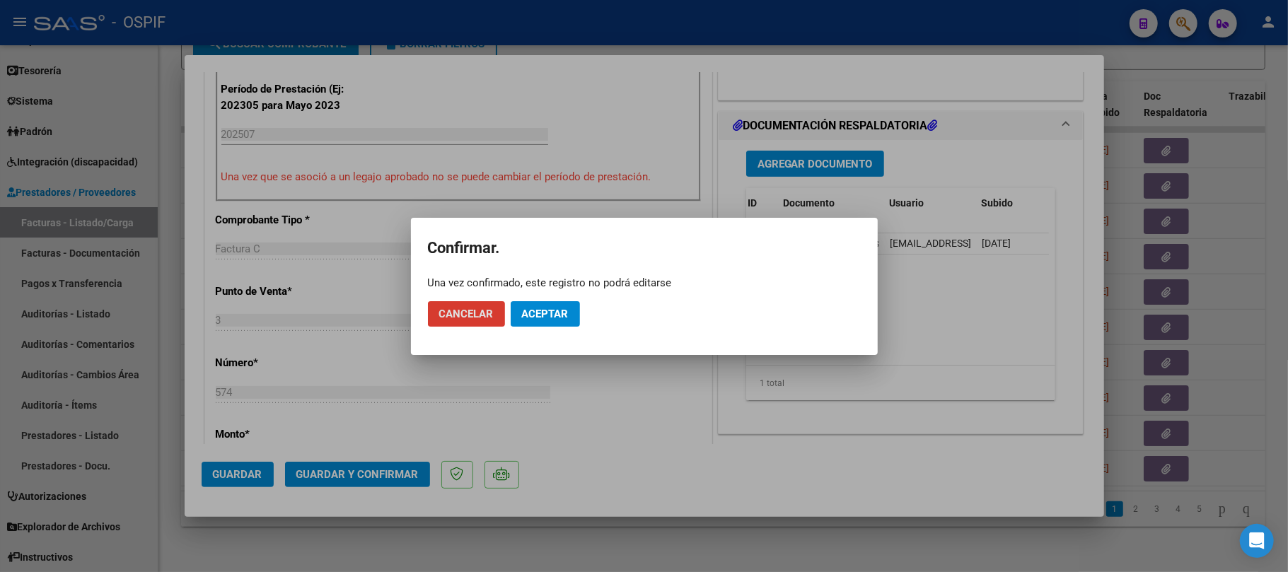
click at [558, 315] on span "Aceptar" at bounding box center [545, 314] width 47 height 13
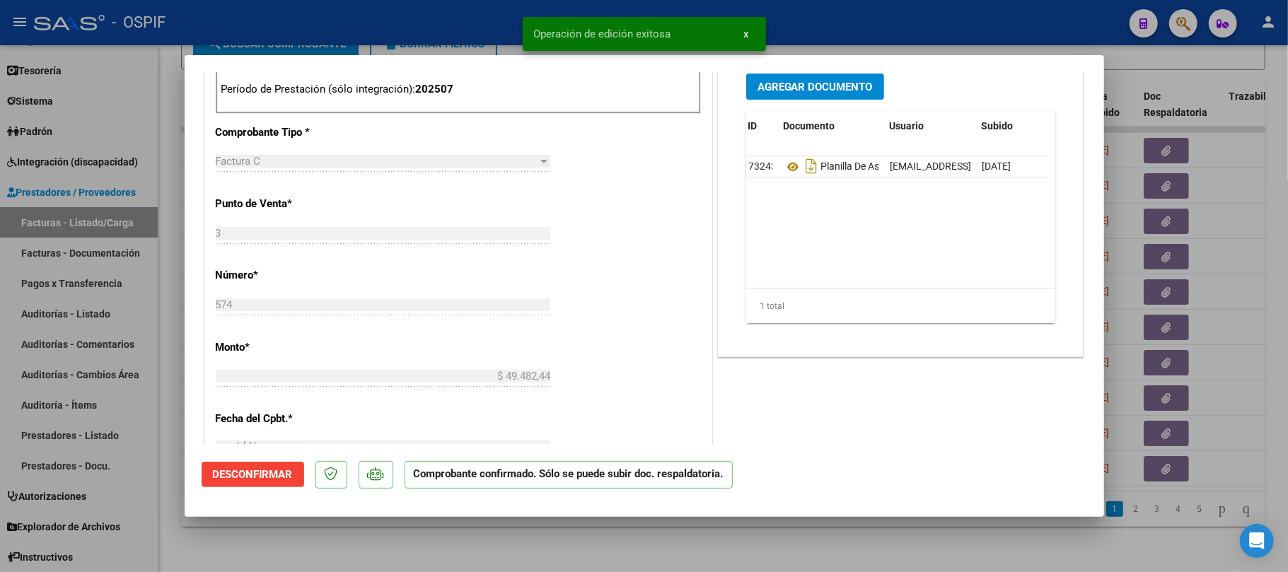
click at [656, 527] on div at bounding box center [644, 286] width 1288 height 572
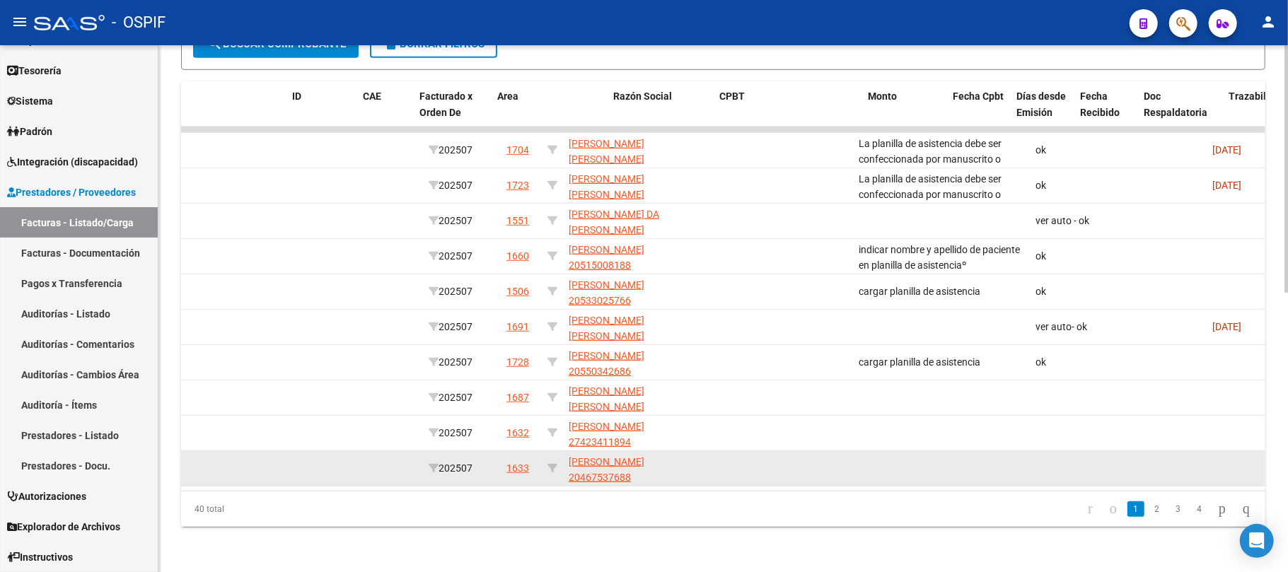
scroll to position [0, 0]
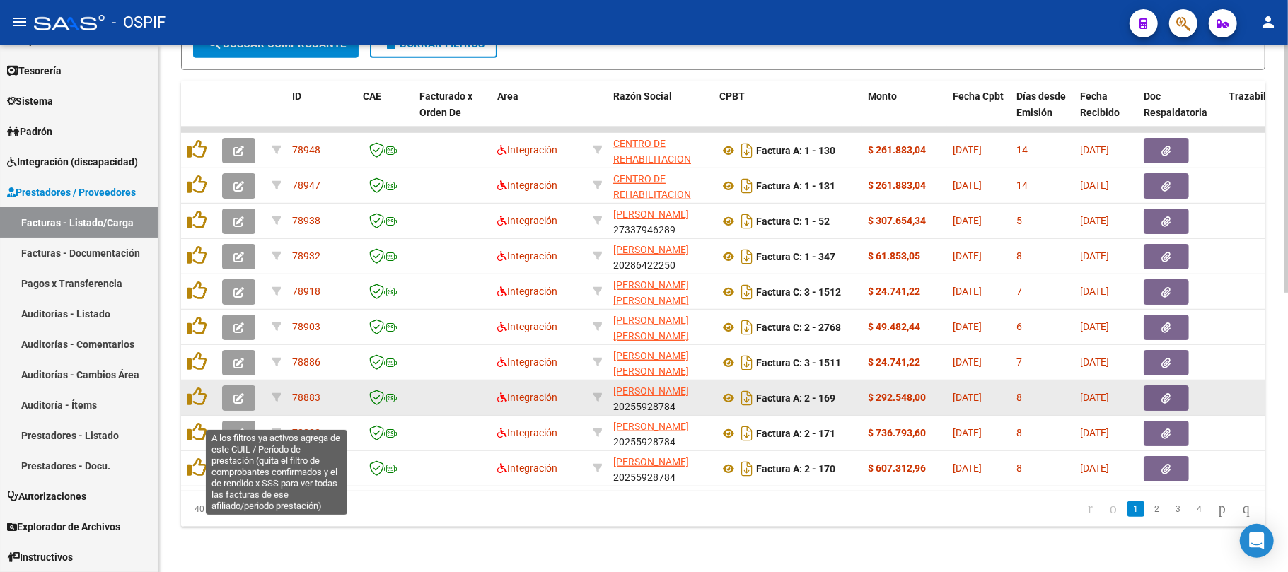
click at [250, 385] on button "button" at bounding box center [238, 397] width 33 height 25
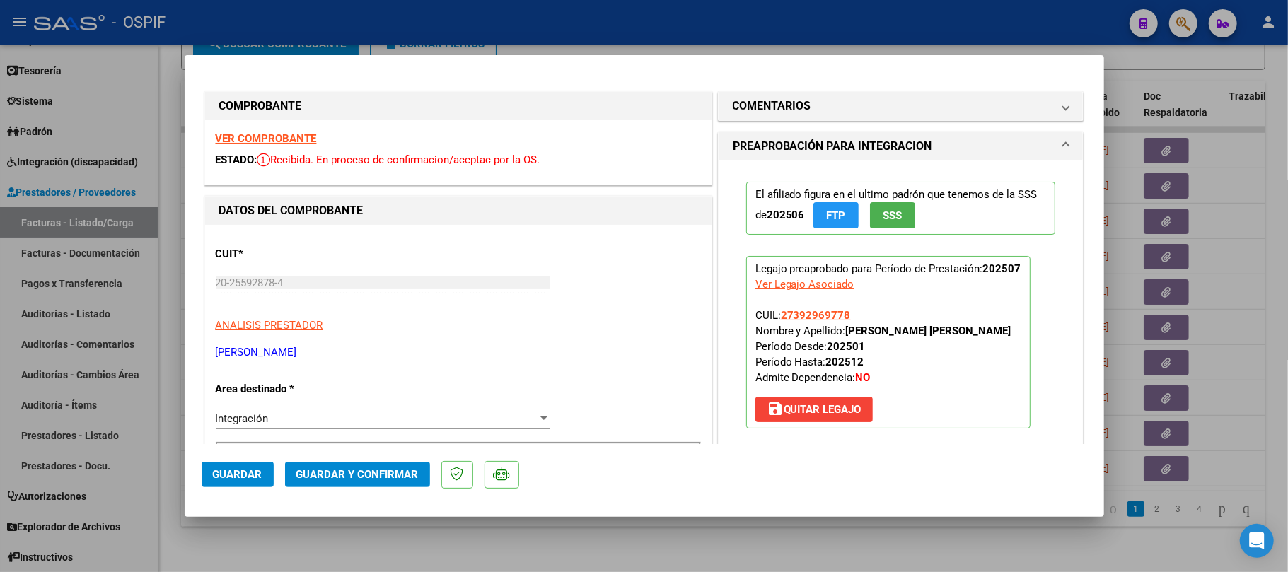
drag, startPoint x: 239, startPoint y: 136, endPoint x: 402, endPoint y: 184, distance: 170.1
click at [342, 471] on span "Guardar y Confirmar" at bounding box center [357, 474] width 122 height 13
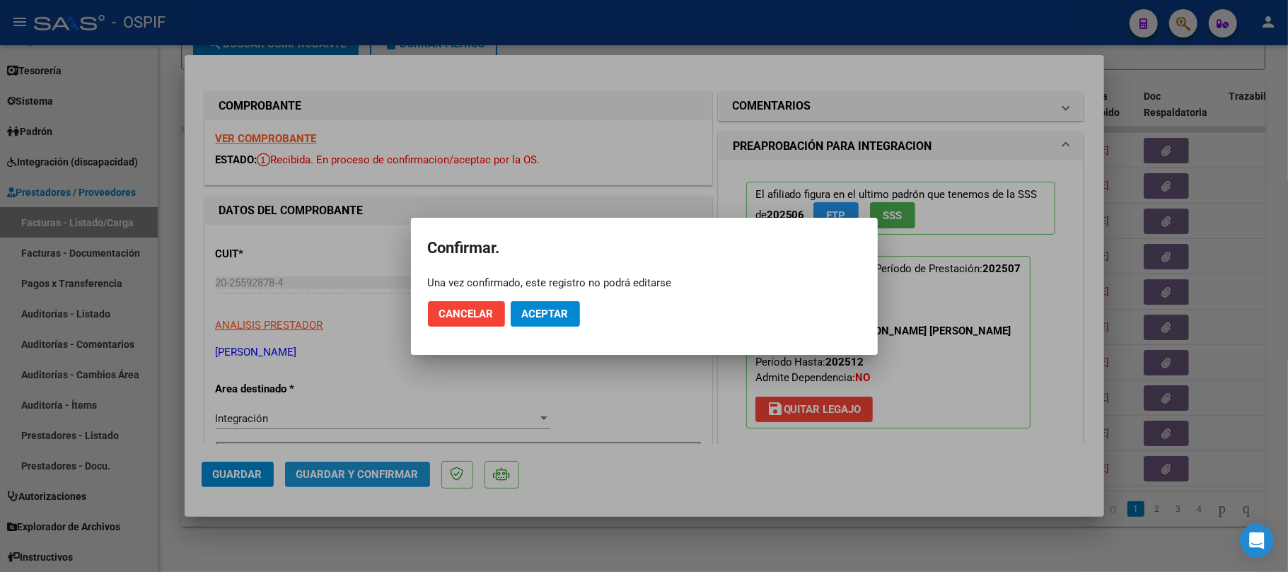
click at [547, 308] on span "Aceptar" at bounding box center [545, 314] width 47 height 13
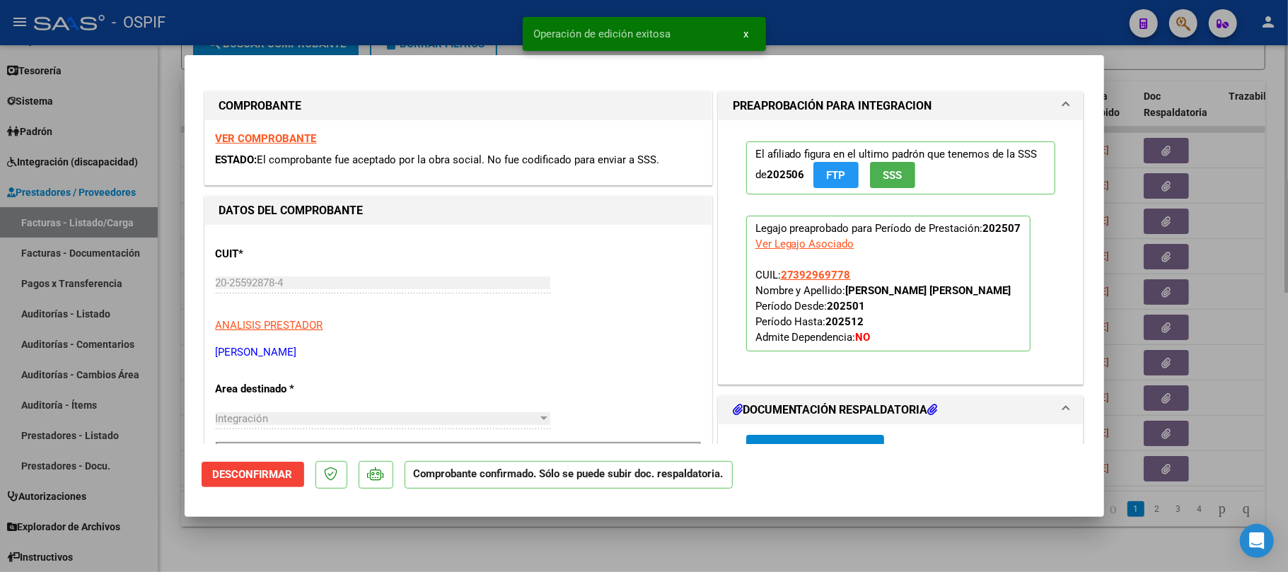
click at [550, 538] on div at bounding box center [644, 286] width 1288 height 572
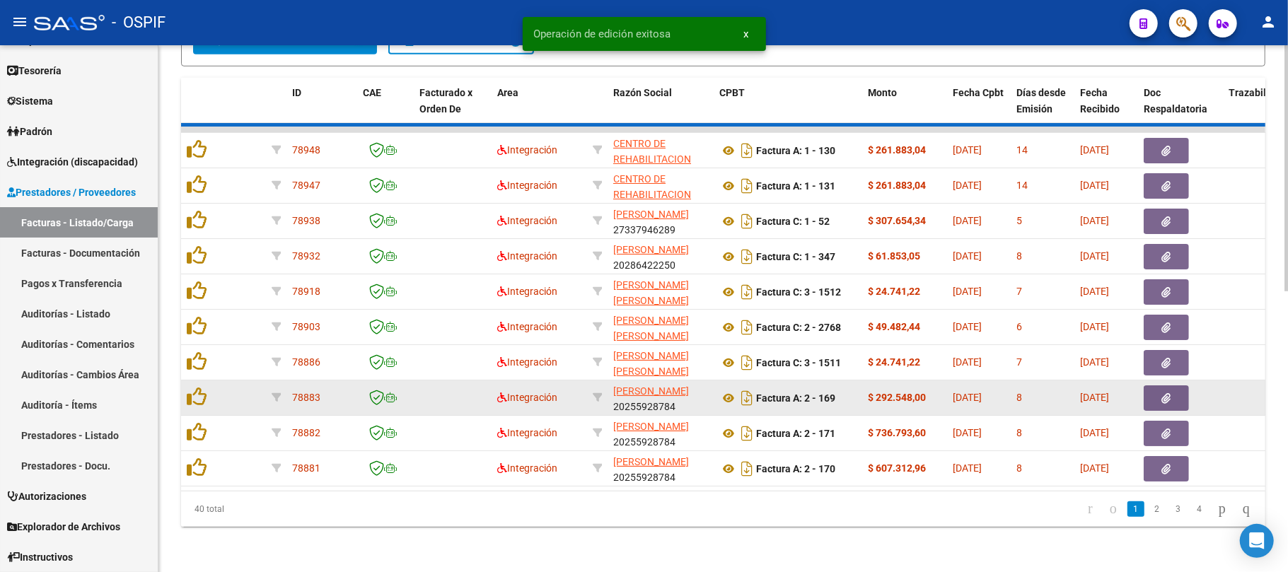
click at [246, 392] on datatable-body-cell at bounding box center [240, 397] width 49 height 35
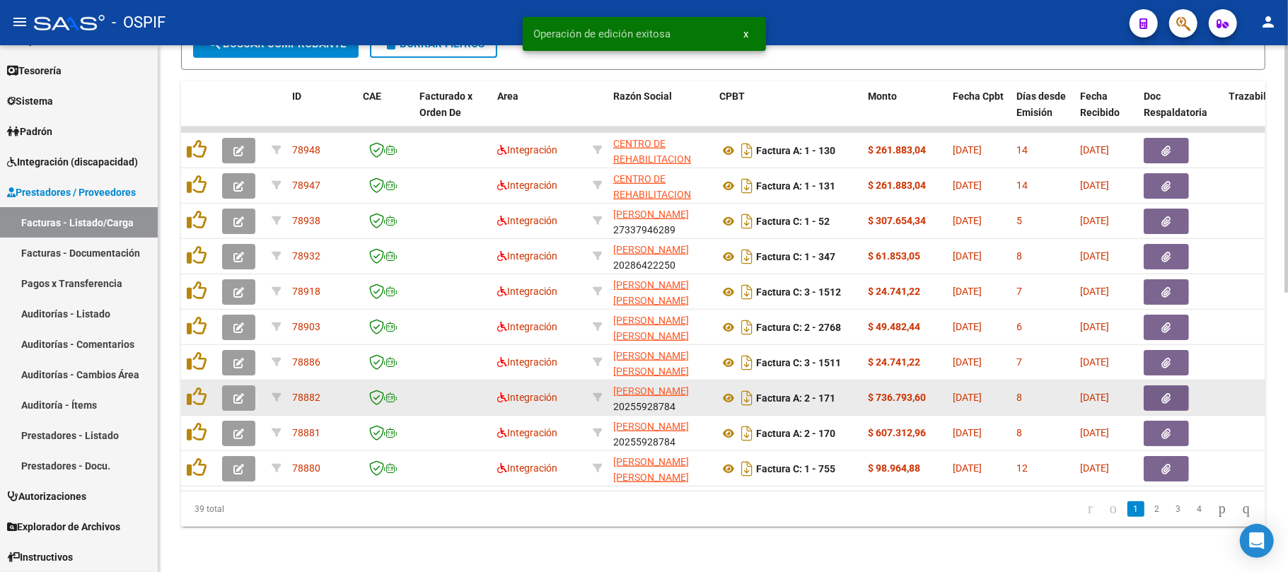
click at [246, 385] on button "button" at bounding box center [238, 397] width 33 height 25
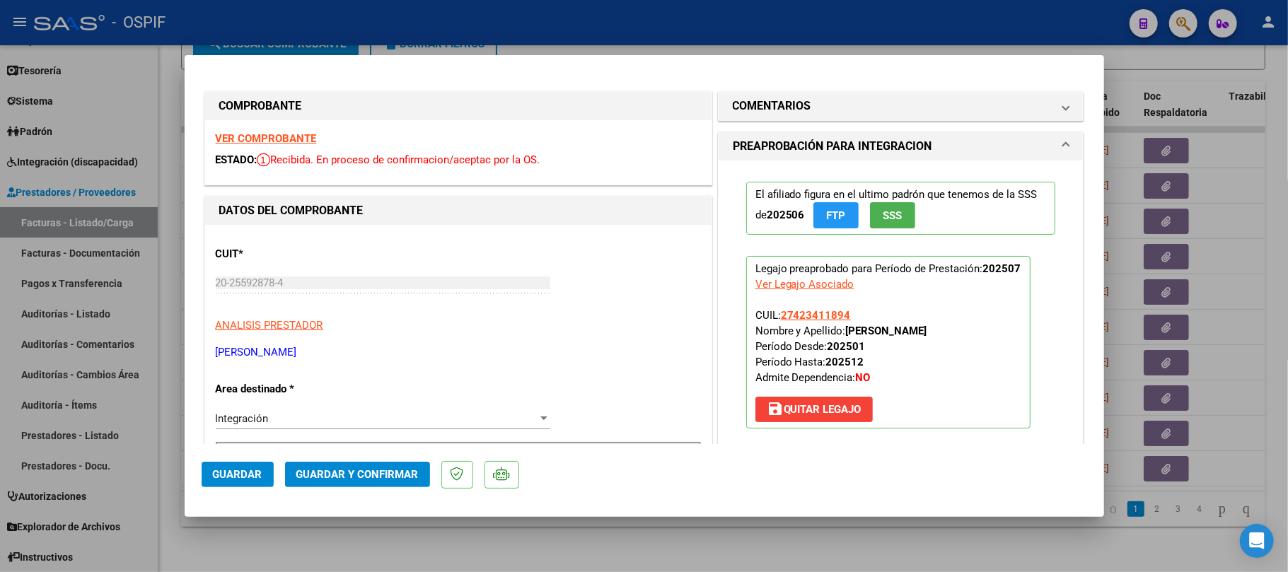
click at [372, 465] on button "Guardar y Confirmar" at bounding box center [357, 474] width 145 height 25
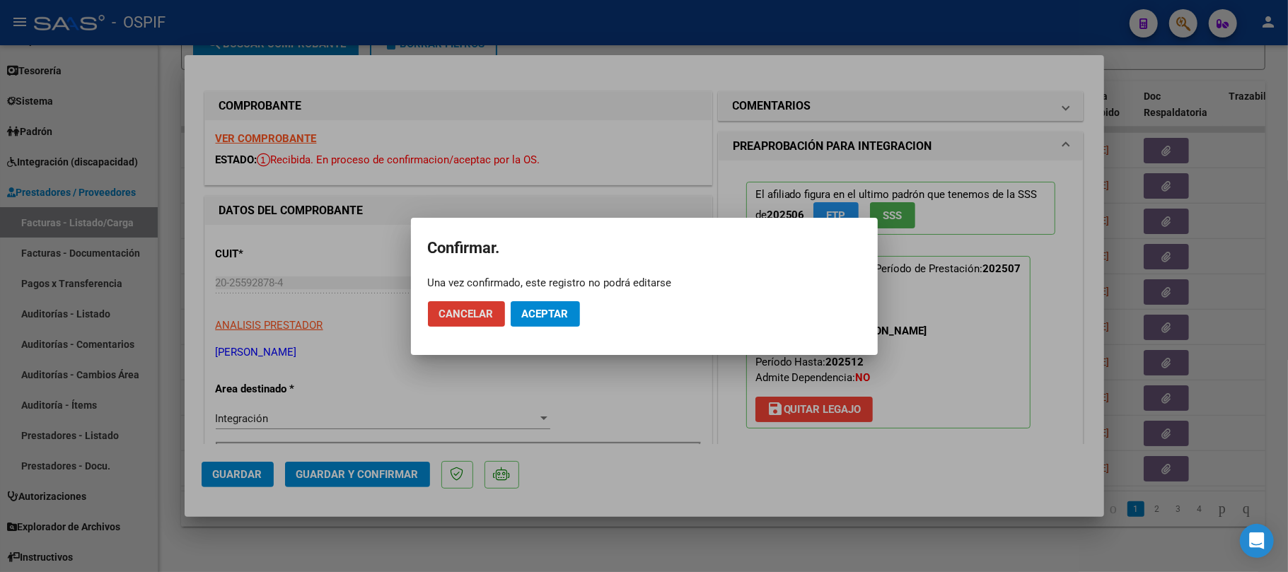
click at [512, 326] on button "Aceptar" at bounding box center [545, 313] width 69 height 25
click at [550, 303] on button "Aceptar" at bounding box center [545, 313] width 69 height 25
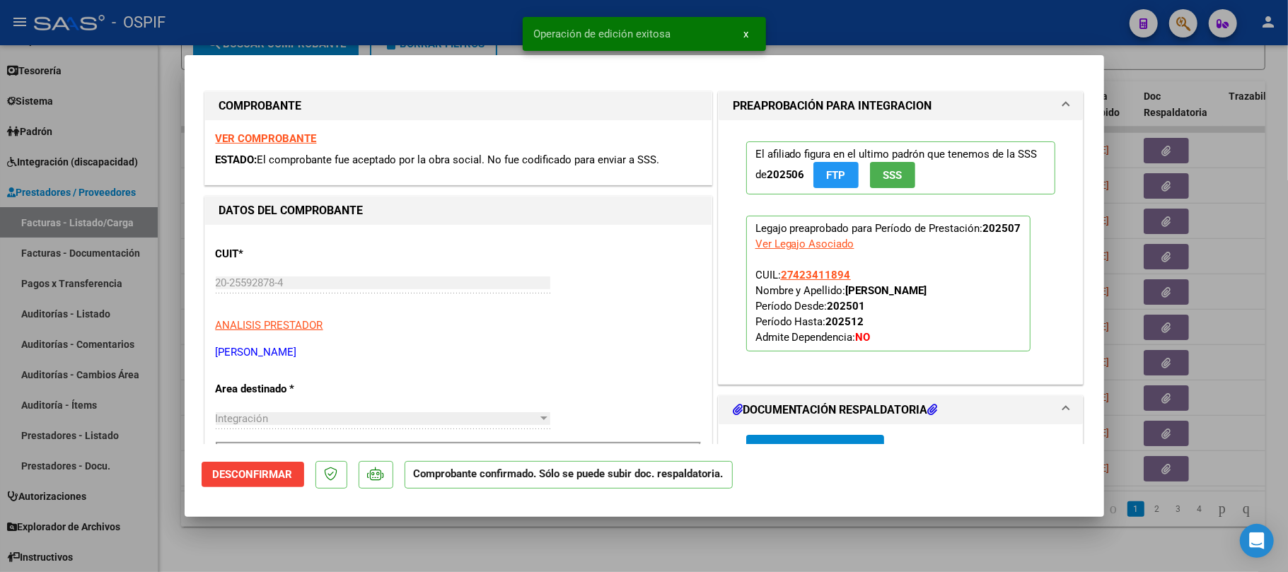
click at [540, 544] on div at bounding box center [644, 286] width 1288 height 572
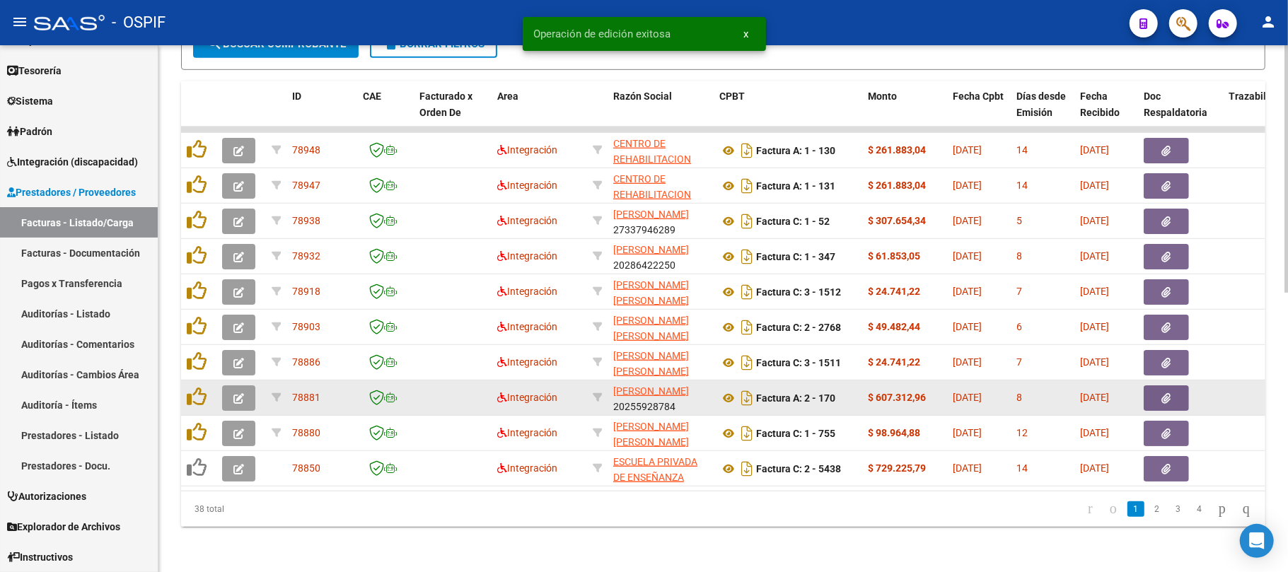
click at [229, 385] on button "button" at bounding box center [238, 397] width 33 height 25
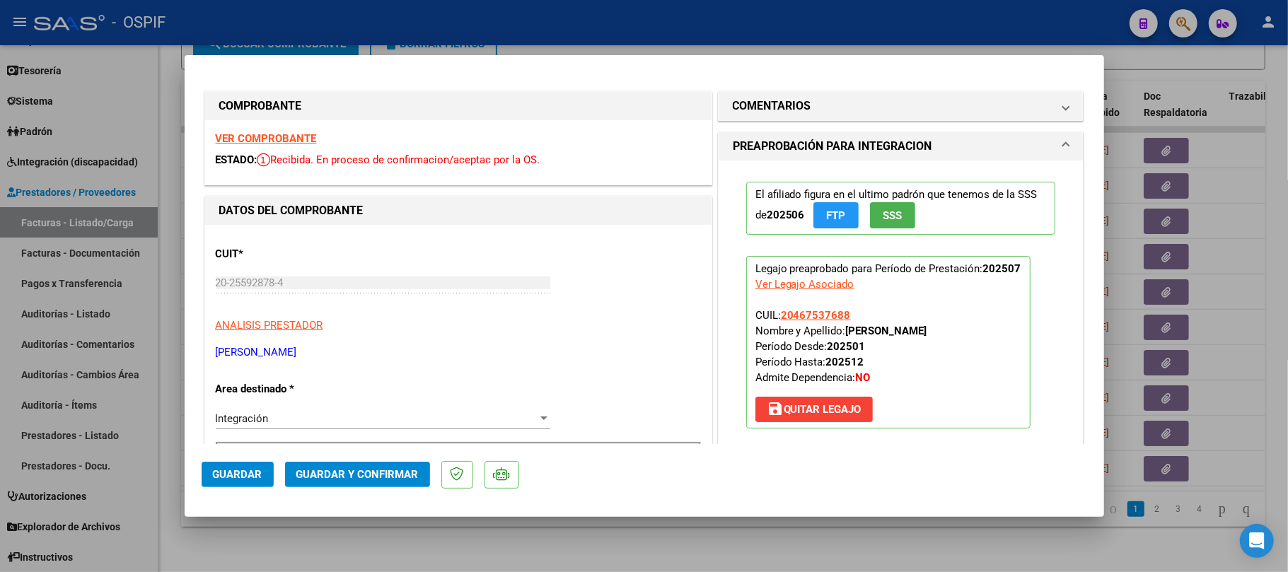
click at [395, 471] on span "Guardar y Confirmar" at bounding box center [357, 474] width 122 height 13
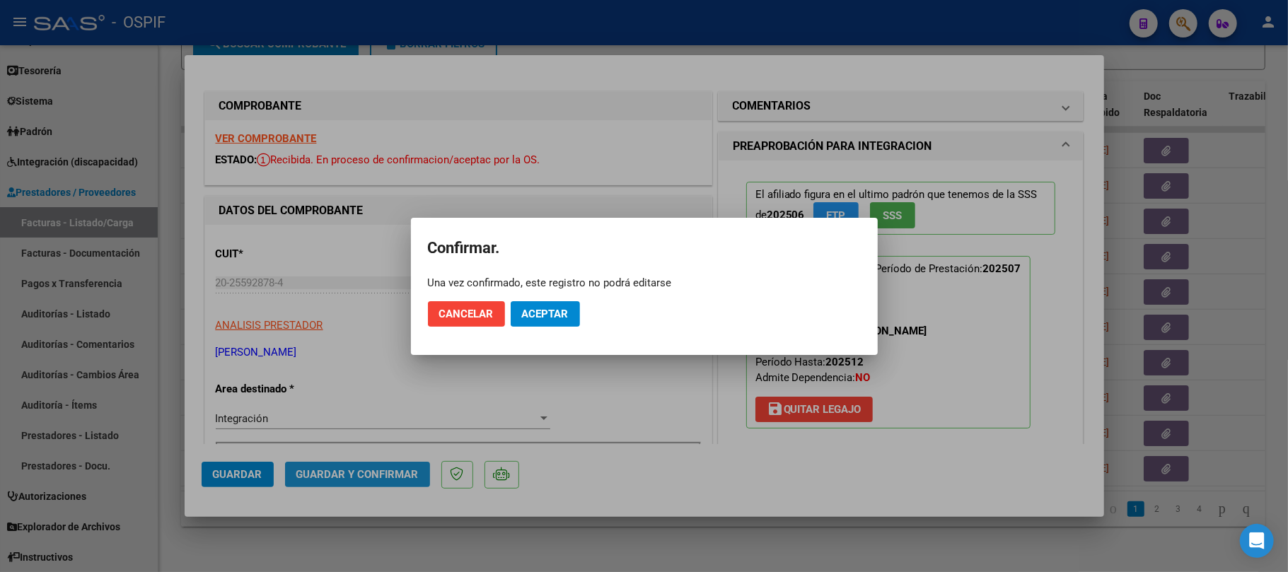
click at [566, 312] on span "Aceptar" at bounding box center [545, 314] width 47 height 13
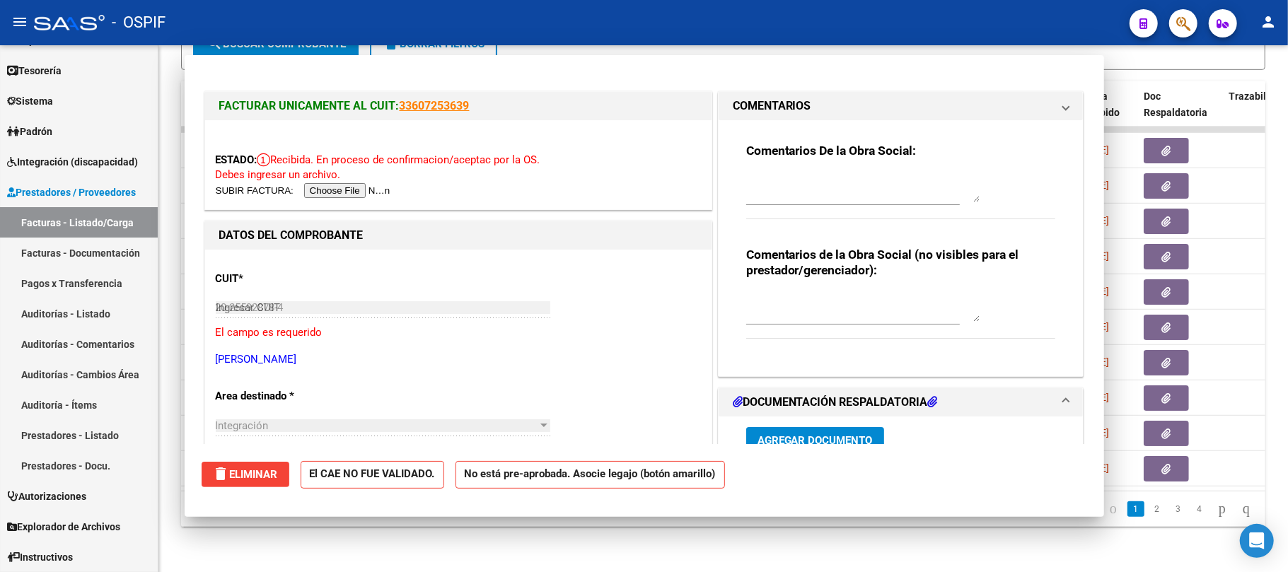
type input "$ 0,00"
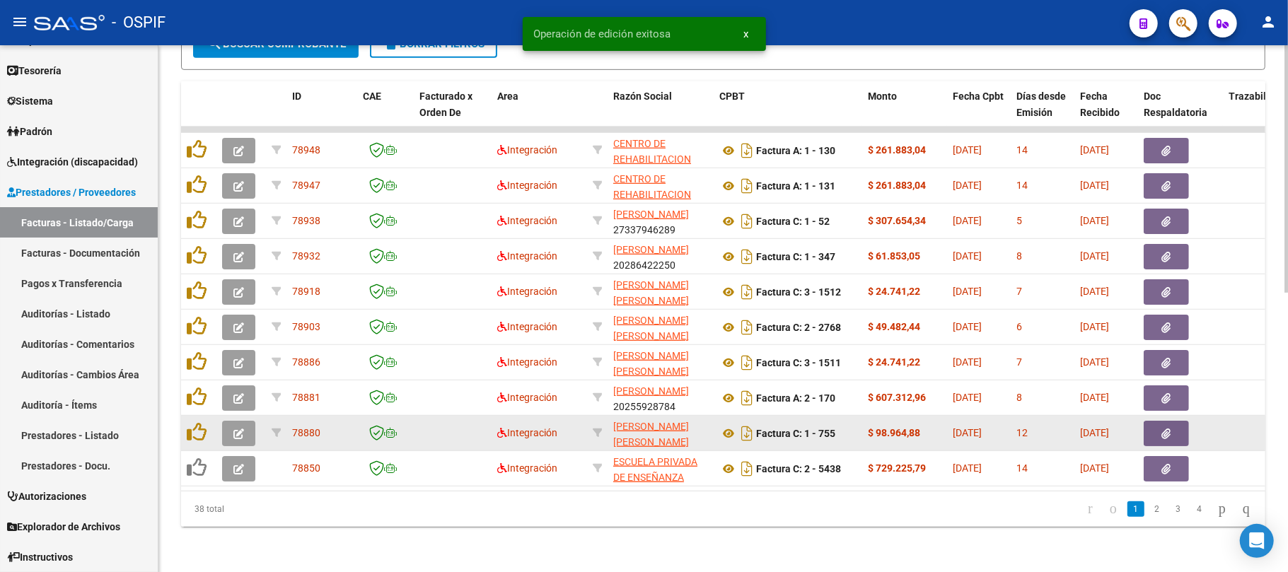
click at [246, 421] on button "button" at bounding box center [238, 433] width 33 height 25
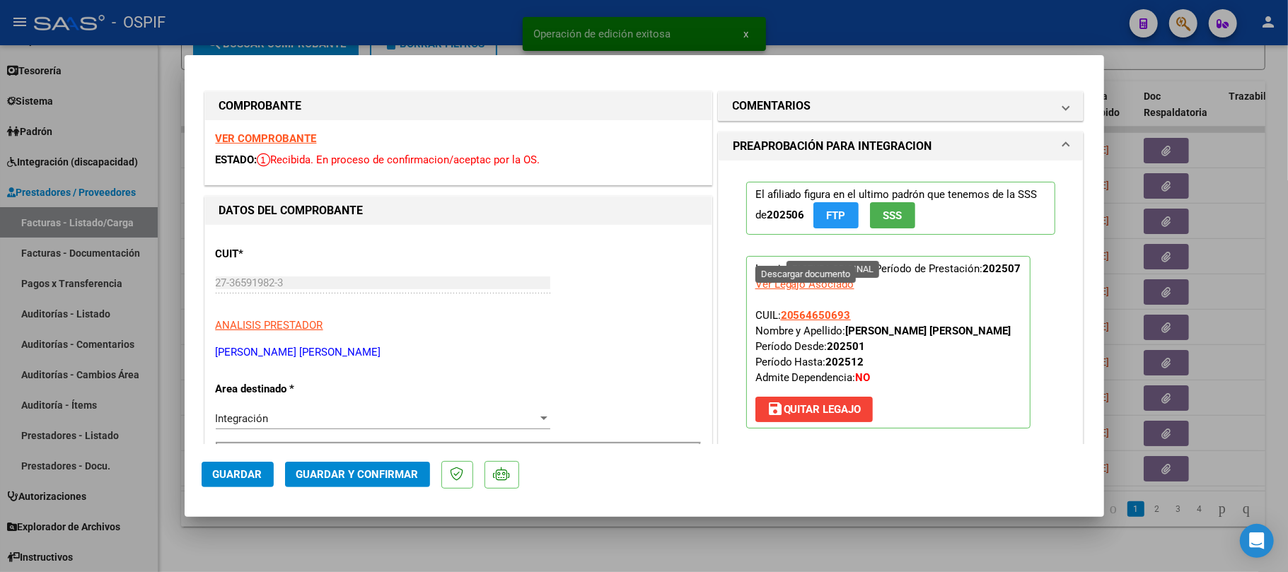
scroll to position [377, 0]
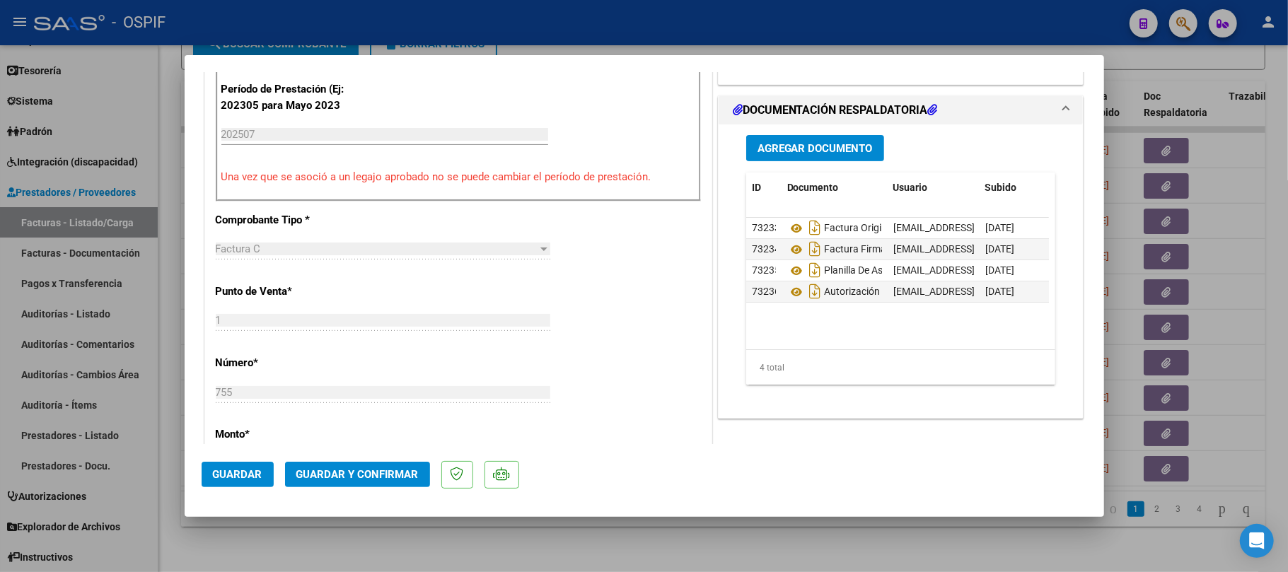
click at [383, 470] on span "Guardar y Confirmar" at bounding box center [357, 474] width 122 height 13
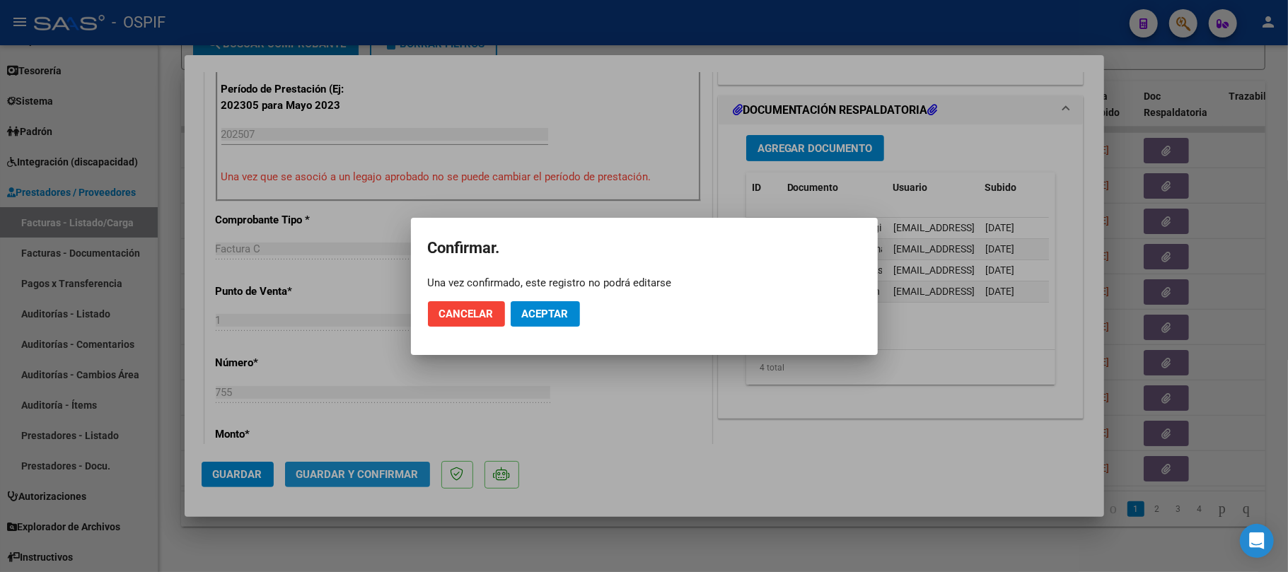
click at [538, 327] on mat-dialog-actions "Cancelar Aceptar" at bounding box center [644, 314] width 433 height 48
click at [546, 314] on span "Aceptar" at bounding box center [545, 314] width 47 height 13
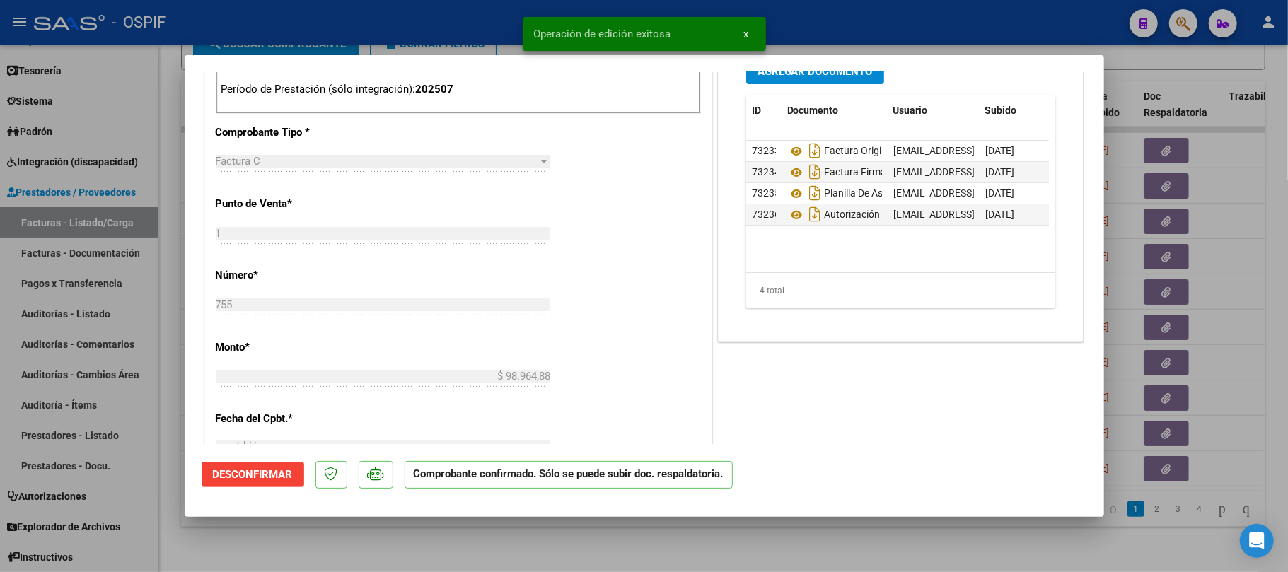
click at [402, 530] on div at bounding box center [644, 286] width 1288 height 572
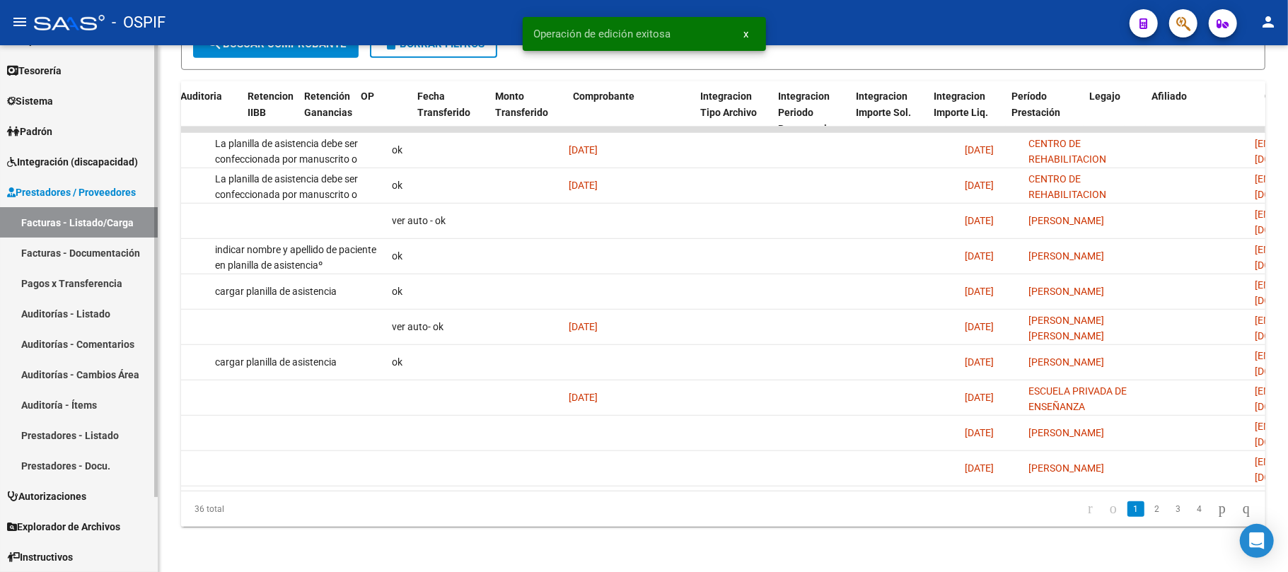
scroll to position [0, 0]
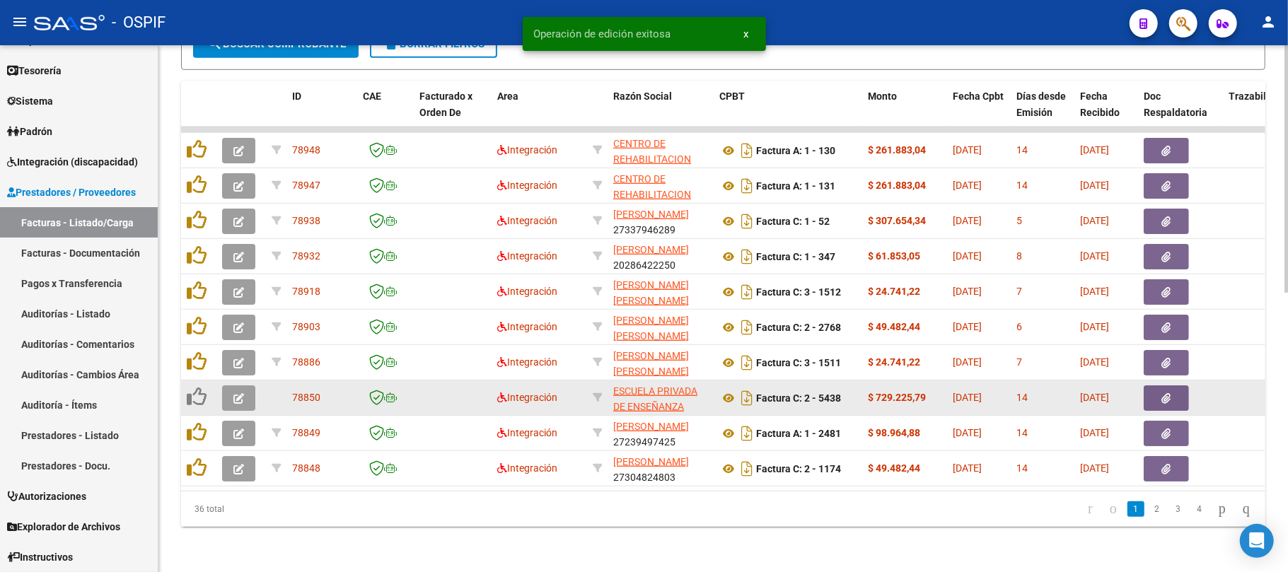
click at [239, 393] on icon "button" at bounding box center [238, 398] width 11 height 11
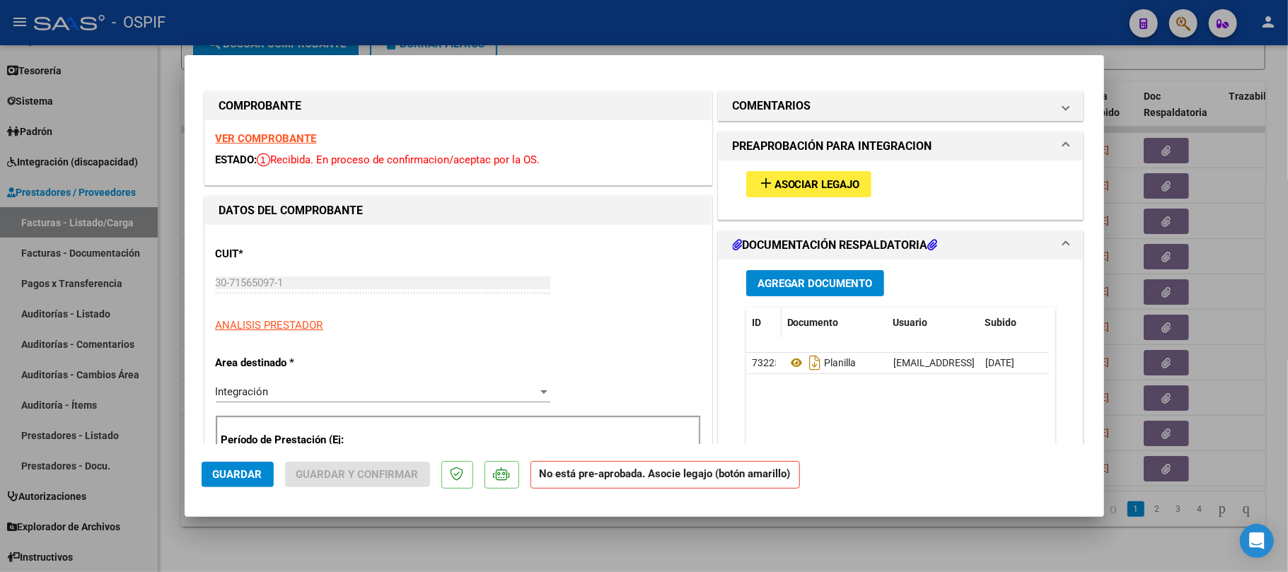
drag, startPoint x: 256, startPoint y: 137, endPoint x: 739, endPoint y: 320, distance: 516.5
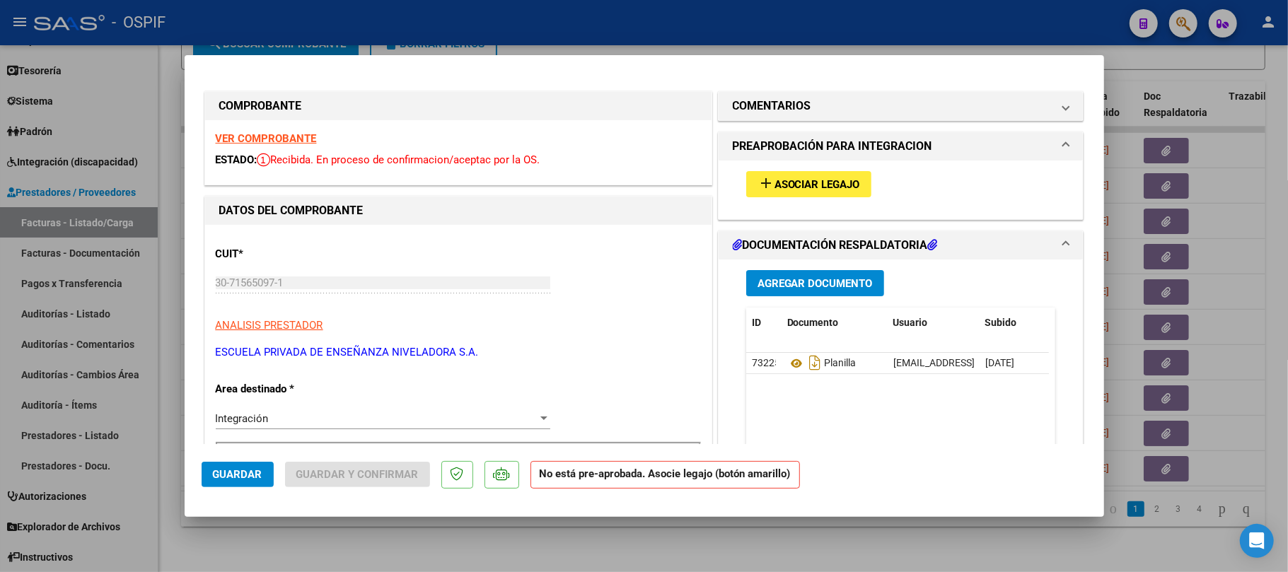
click at [795, 195] on button "add Asociar Legajo" at bounding box center [808, 184] width 125 height 26
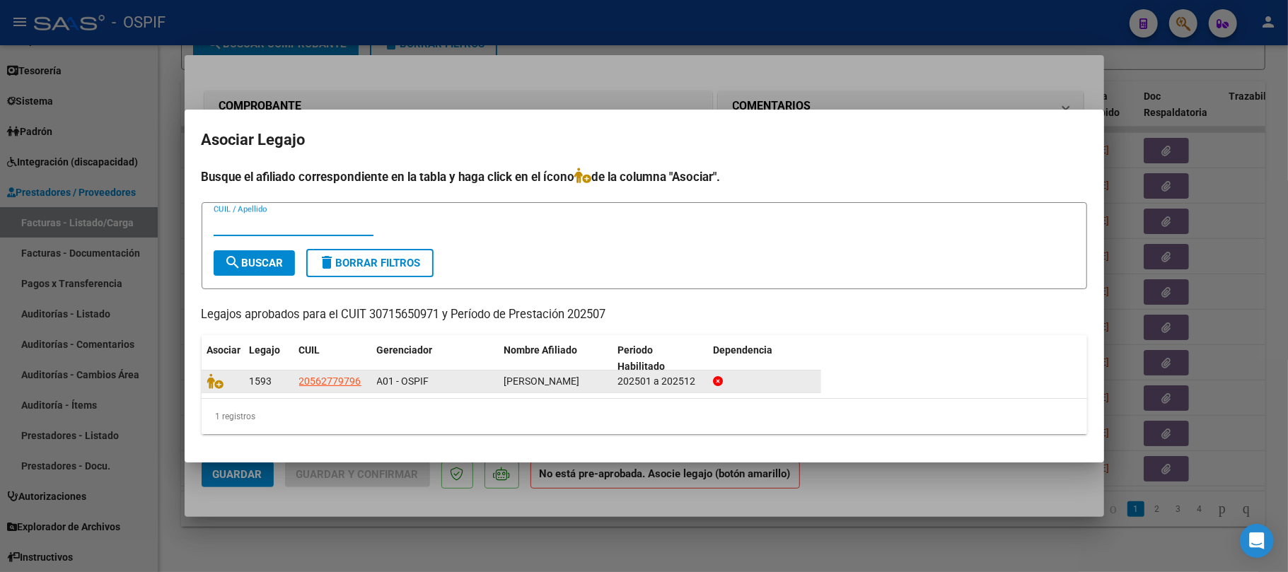
click at [218, 378] on icon at bounding box center [215, 381] width 17 height 16
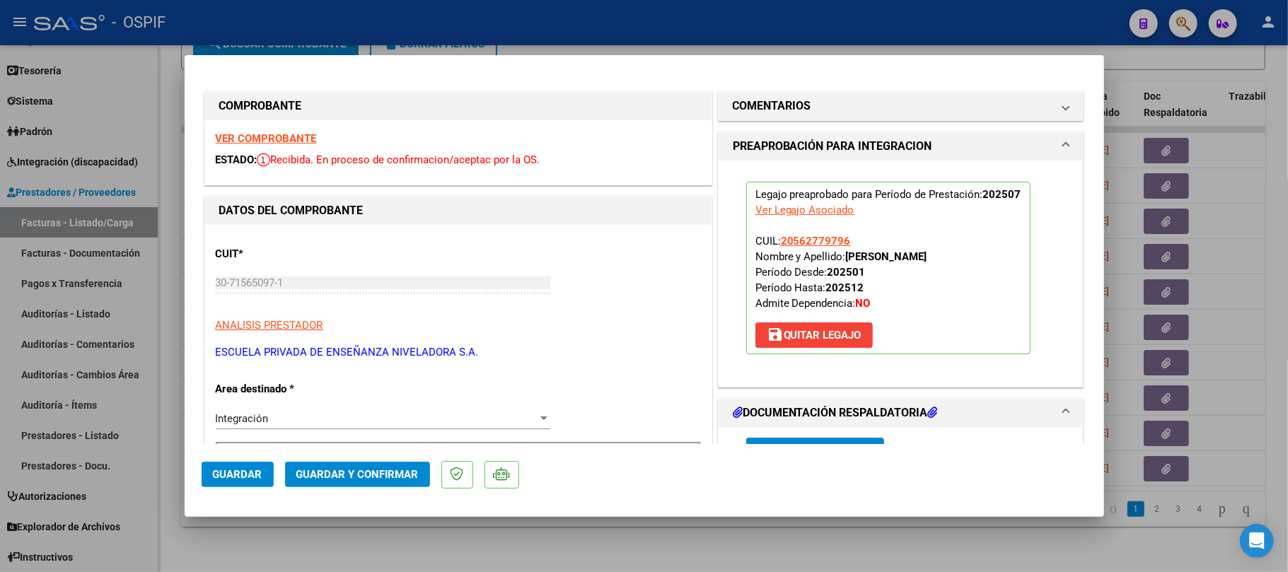
click at [393, 474] on span "Guardar y Confirmar" at bounding box center [357, 474] width 122 height 13
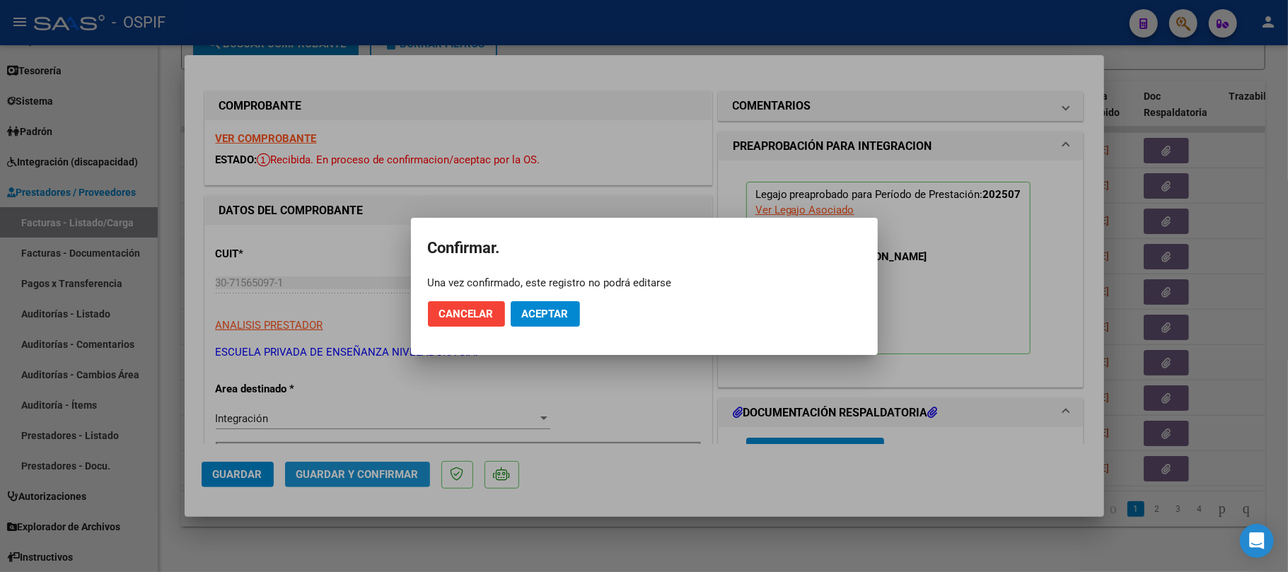
click at [539, 320] on button "Aceptar" at bounding box center [545, 313] width 69 height 25
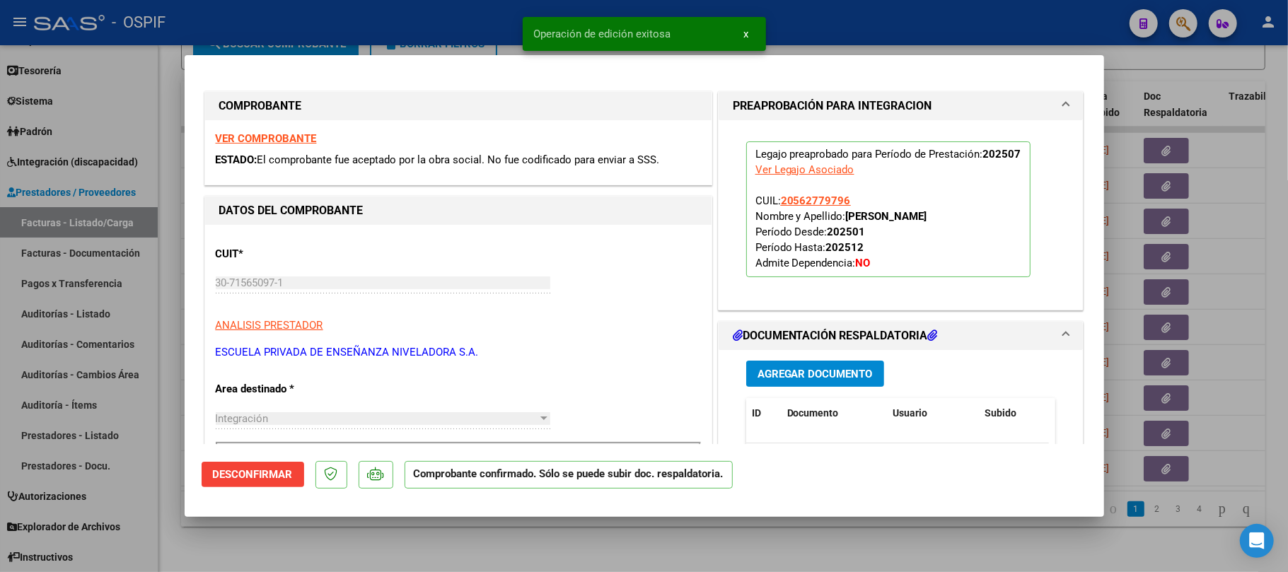
click at [675, 558] on div at bounding box center [644, 286] width 1288 height 572
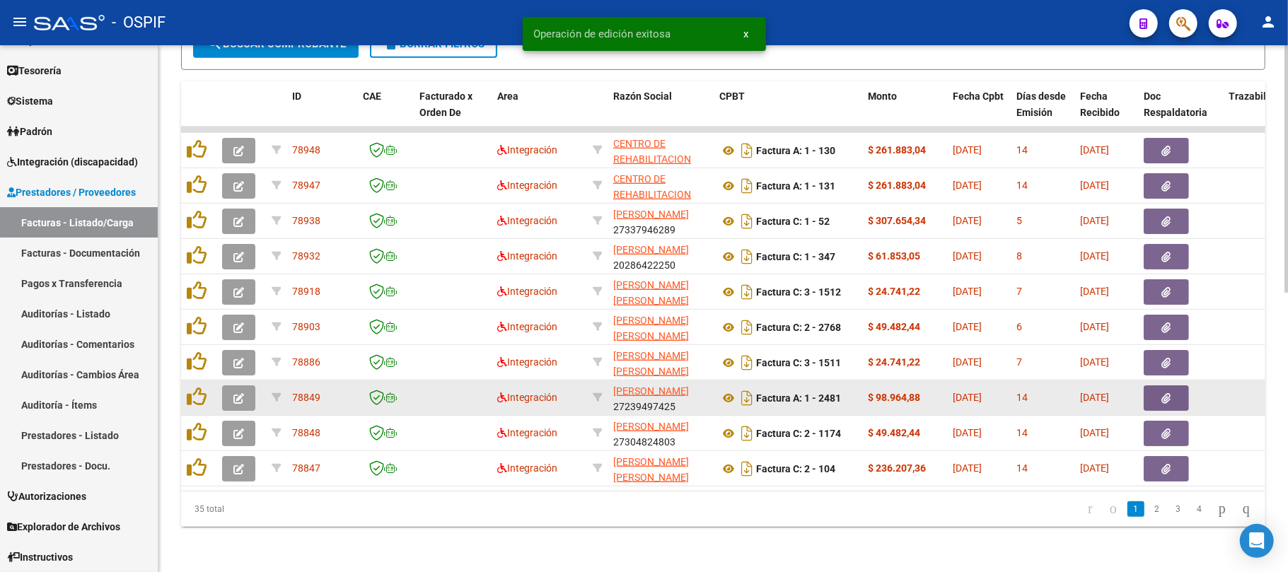
click at [239, 393] on icon "button" at bounding box center [238, 398] width 11 height 11
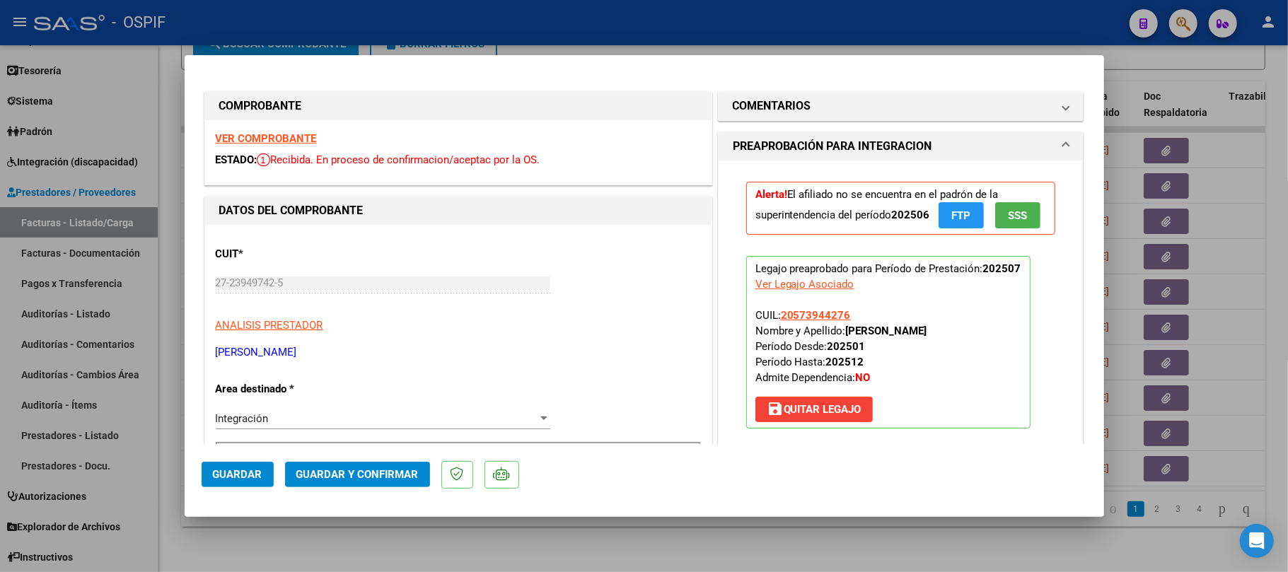
click at [343, 486] on button "Guardar y Confirmar" at bounding box center [357, 474] width 145 height 25
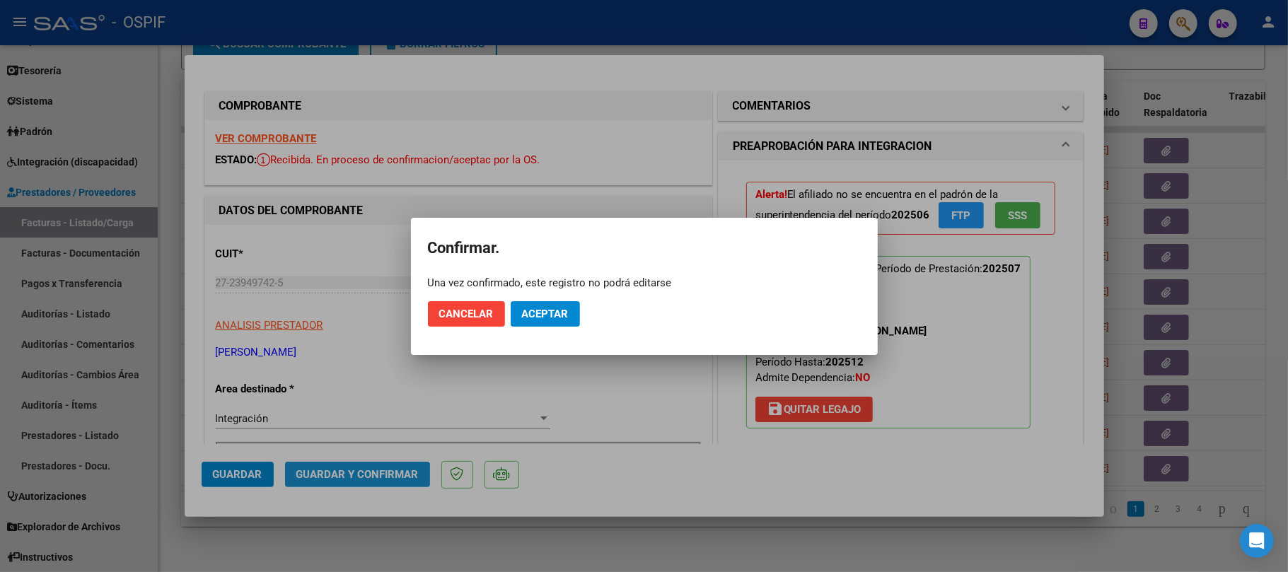
click at [374, 464] on div at bounding box center [644, 286] width 1288 height 572
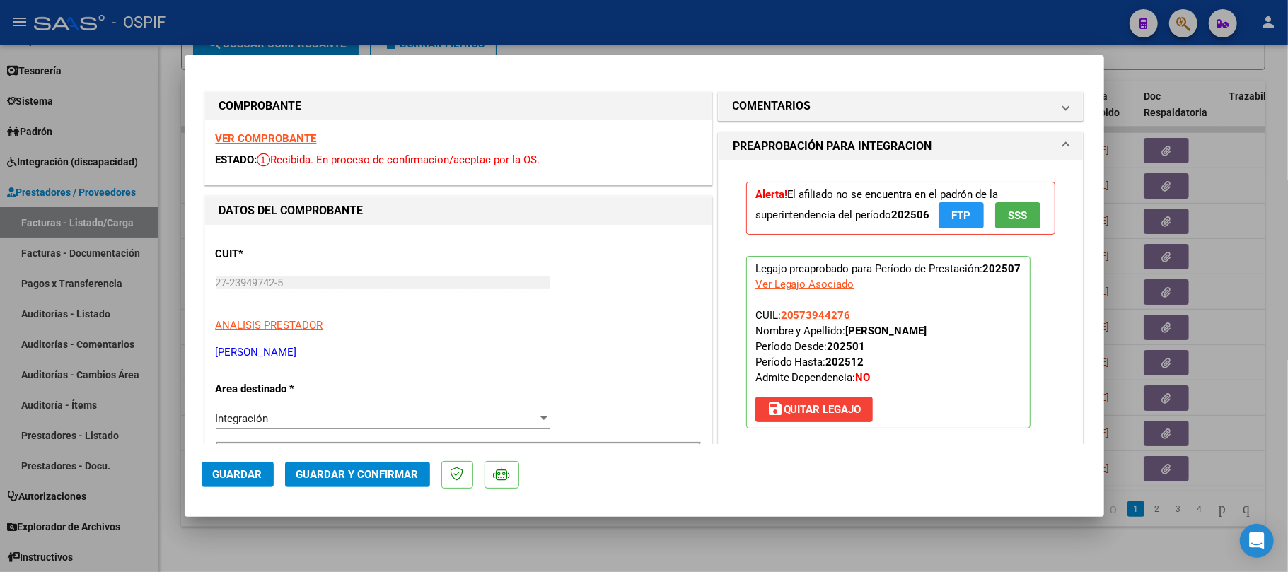
click at [383, 472] on span "Guardar y Confirmar" at bounding box center [357, 474] width 122 height 13
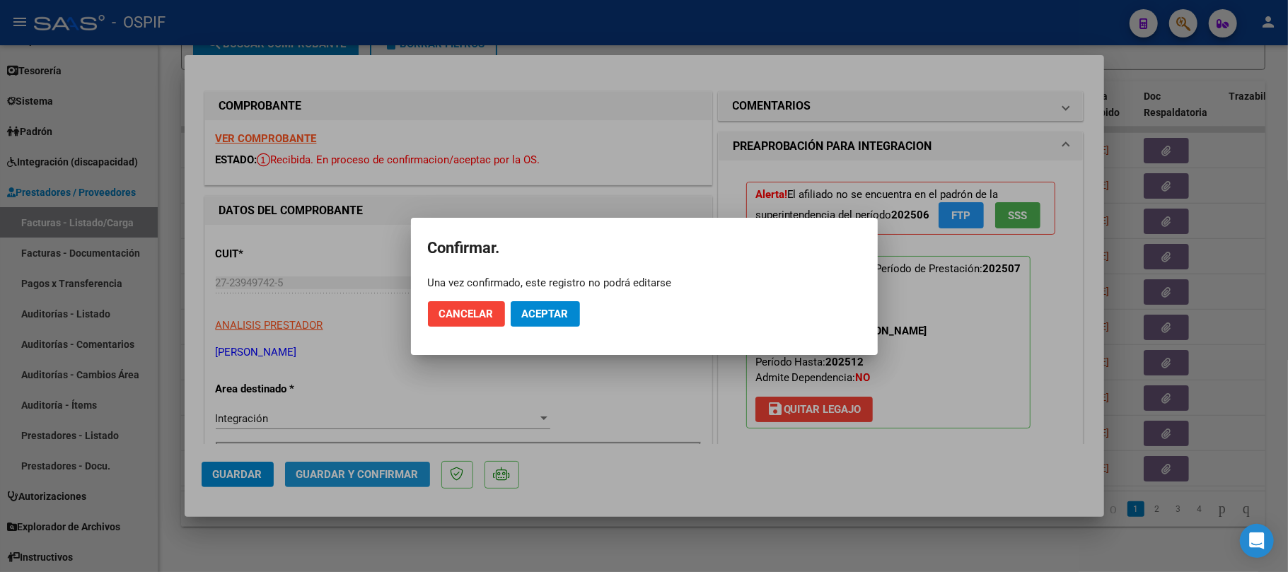
click at [557, 314] on span "Aceptar" at bounding box center [545, 314] width 47 height 13
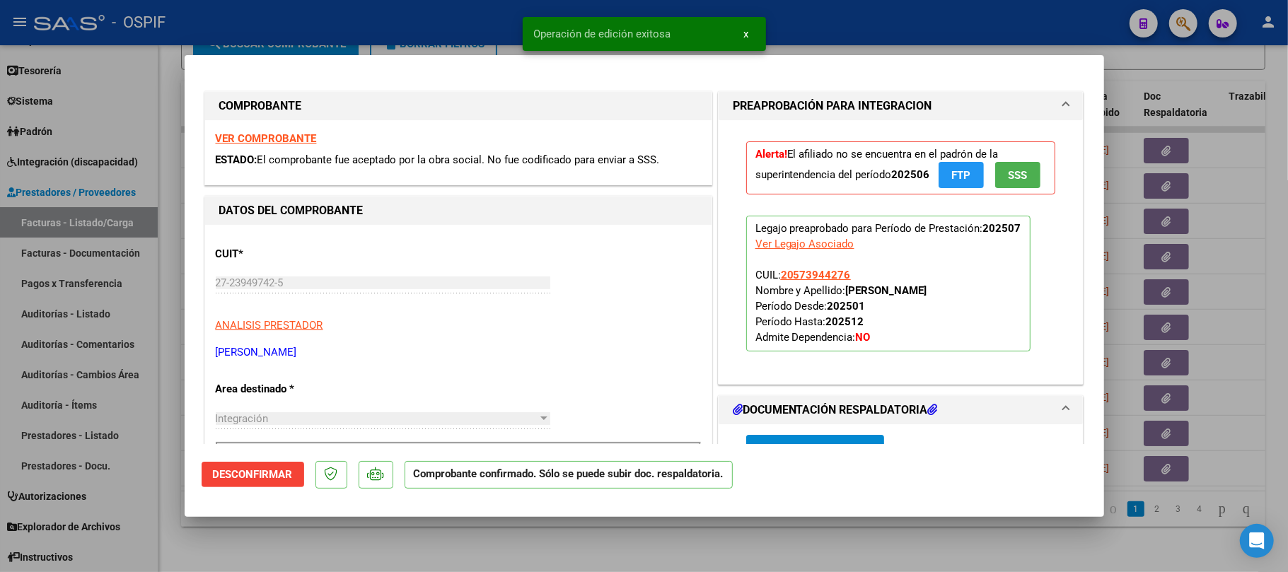
drag, startPoint x: 513, startPoint y: 549, endPoint x: 436, endPoint y: 360, distance: 203.9
click at [515, 547] on div at bounding box center [644, 286] width 1288 height 572
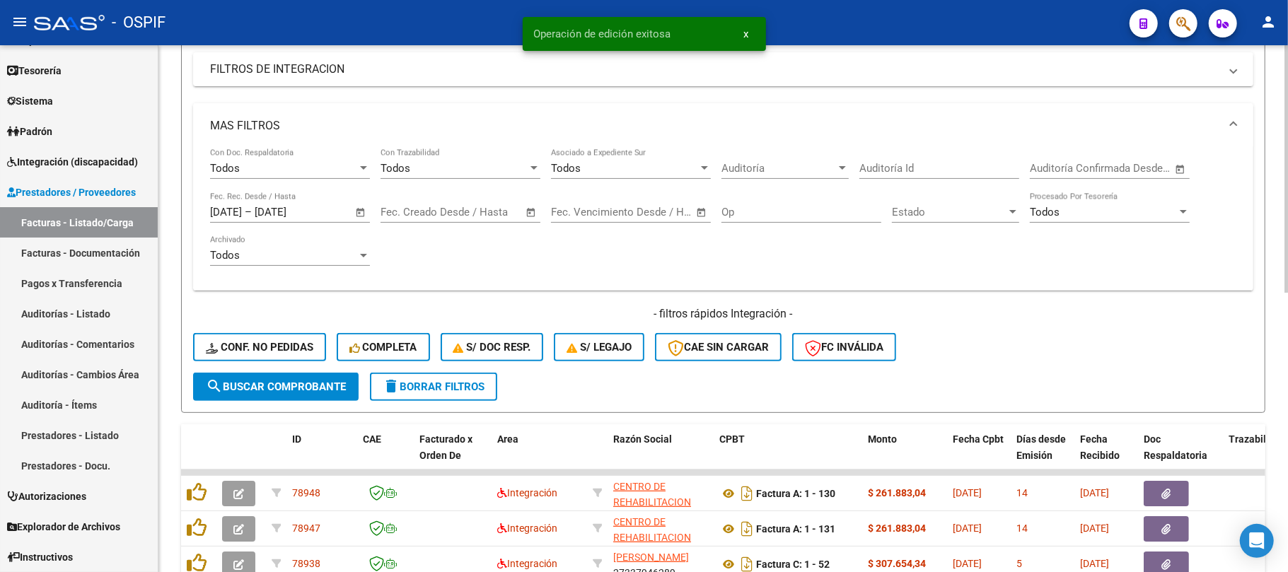
scroll to position [124, 0]
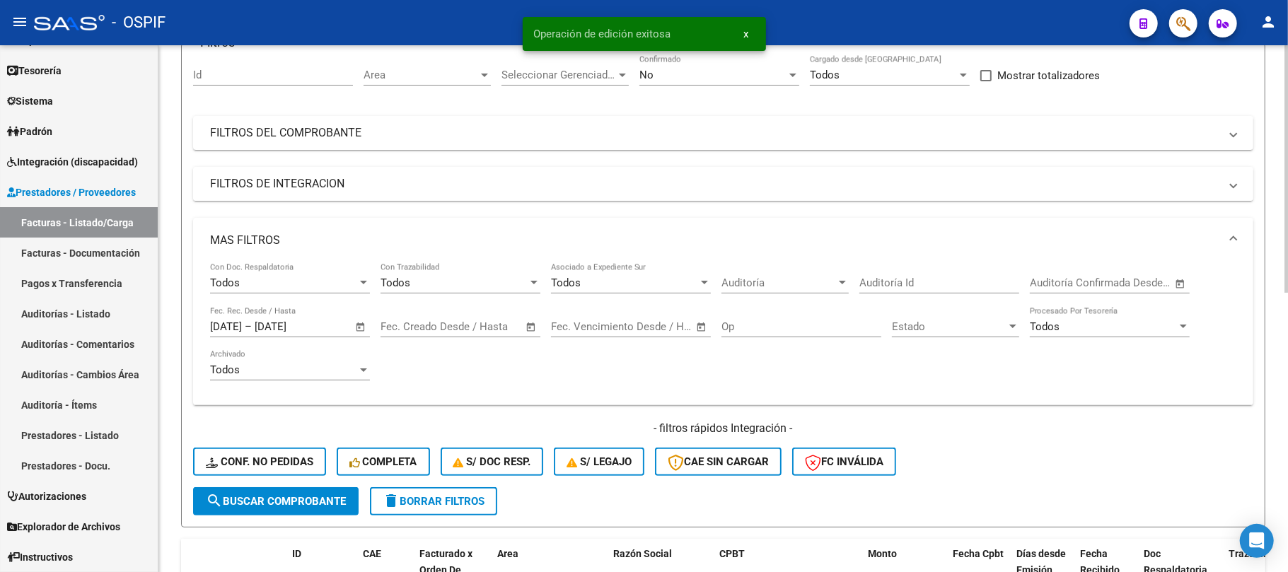
click at [428, 180] on mat-panel-title "FILTROS DE INTEGRACION" at bounding box center [714, 184] width 1009 height 16
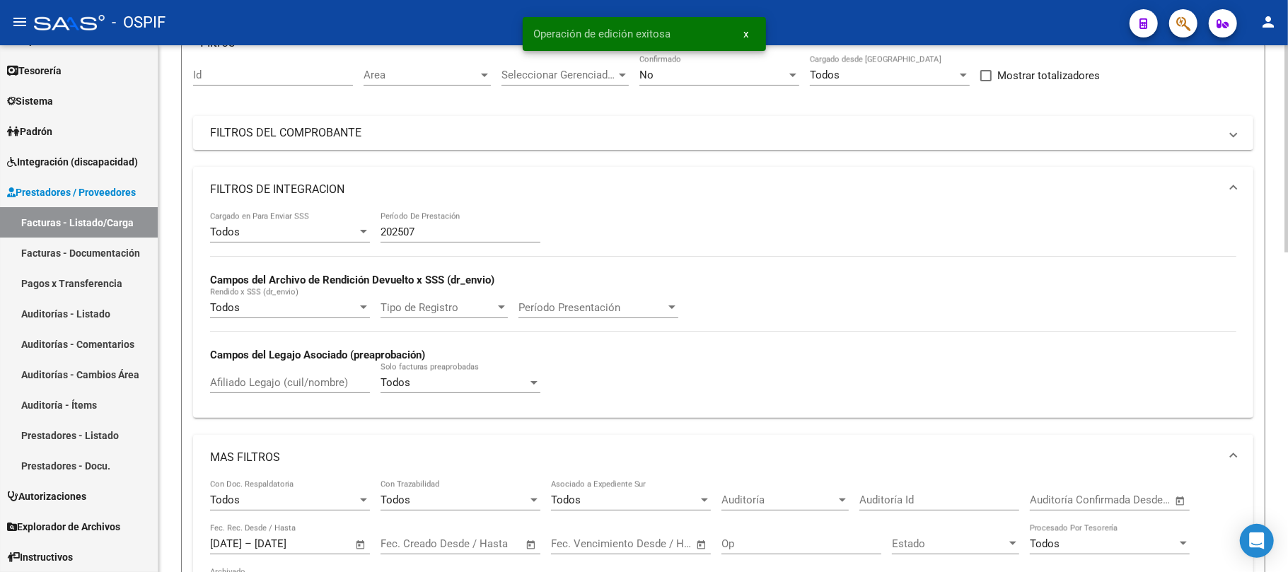
click at [431, 180] on mat-expansion-panel-header "FILTROS DE INTEGRACION" at bounding box center [723, 189] width 1060 height 45
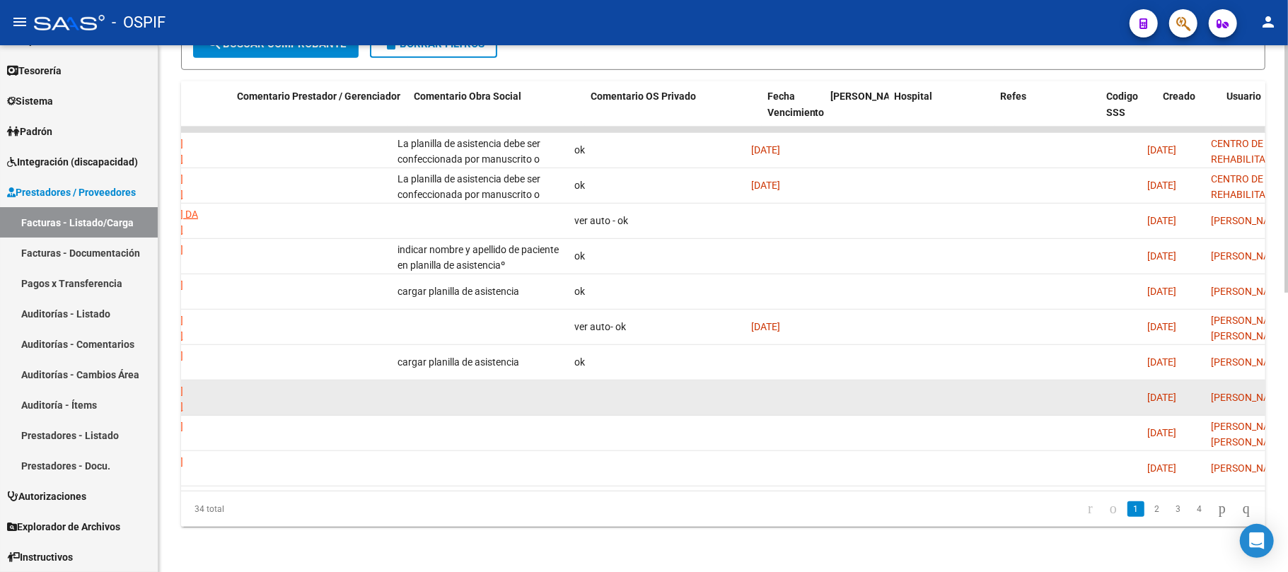
scroll to position [0, 0]
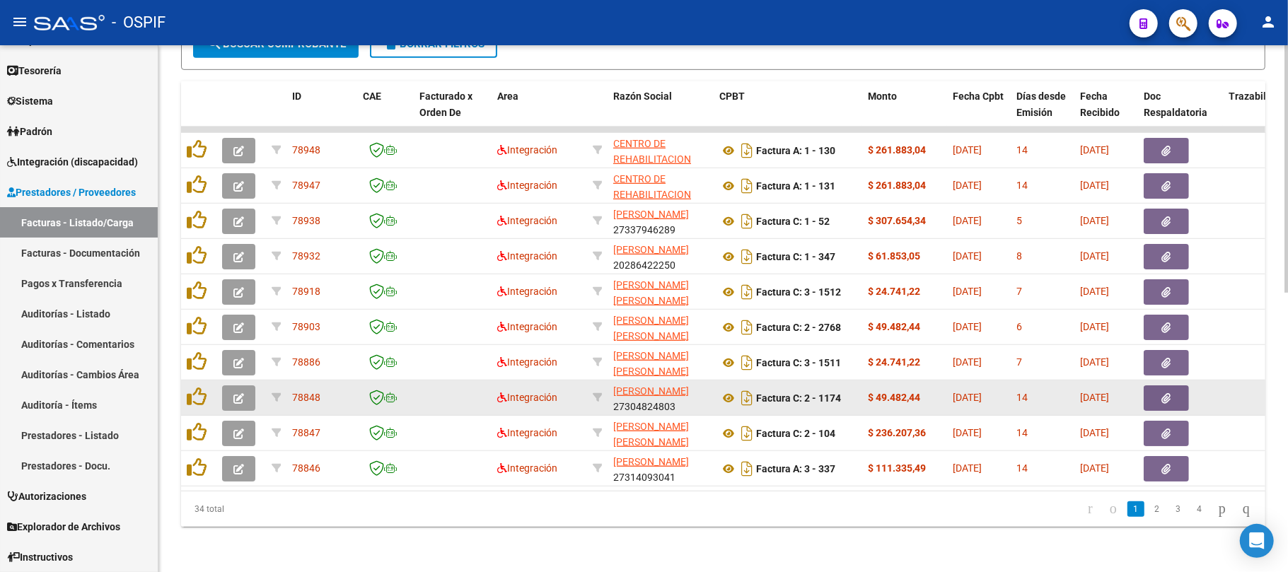
click at [236, 389] on button "button" at bounding box center [238, 397] width 33 height 25
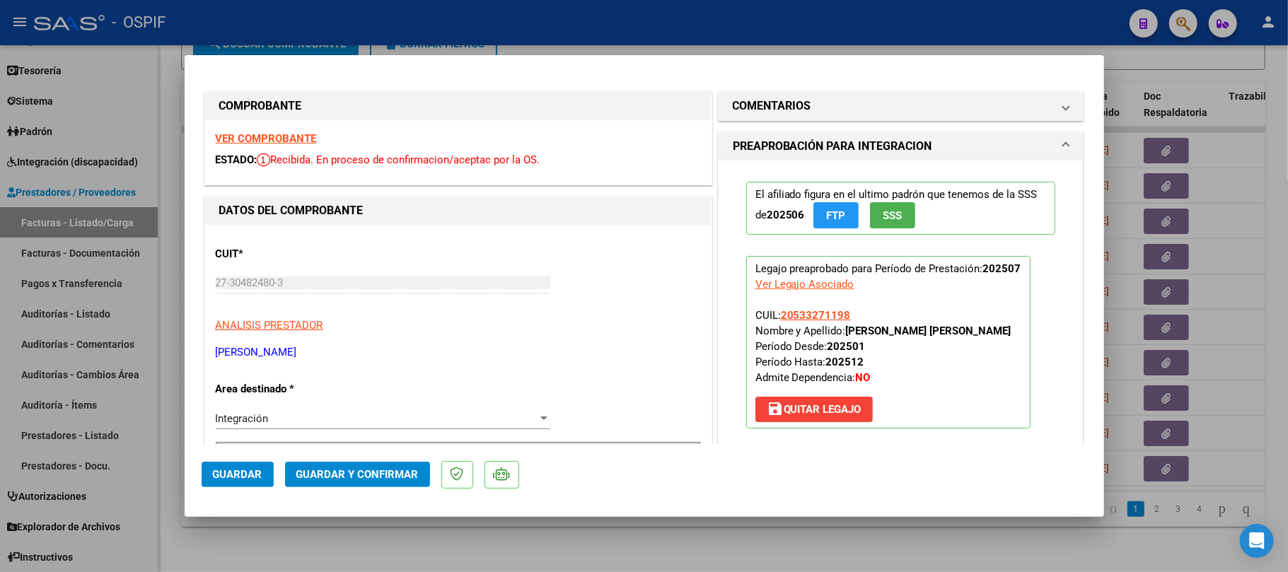
click at [355, 477] on span "Guardar y Confirmar" at bounding box center [357, 474] width 122 height 13
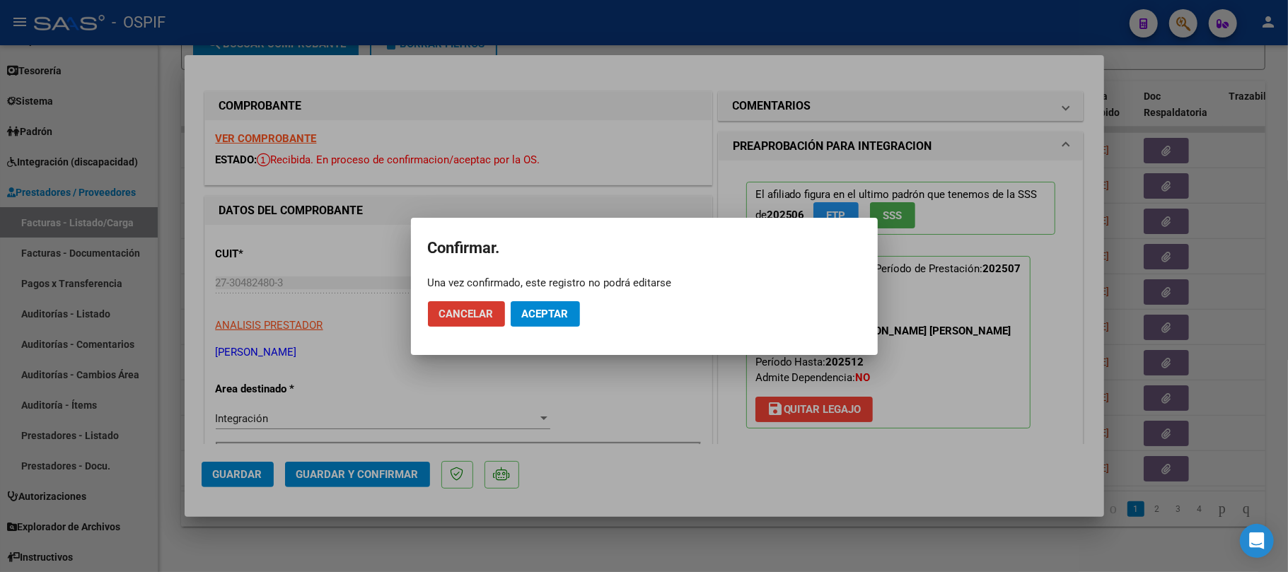
click at [547, 326] on button "Aceptar" at bounding box center [545, 313] width 69 height 25
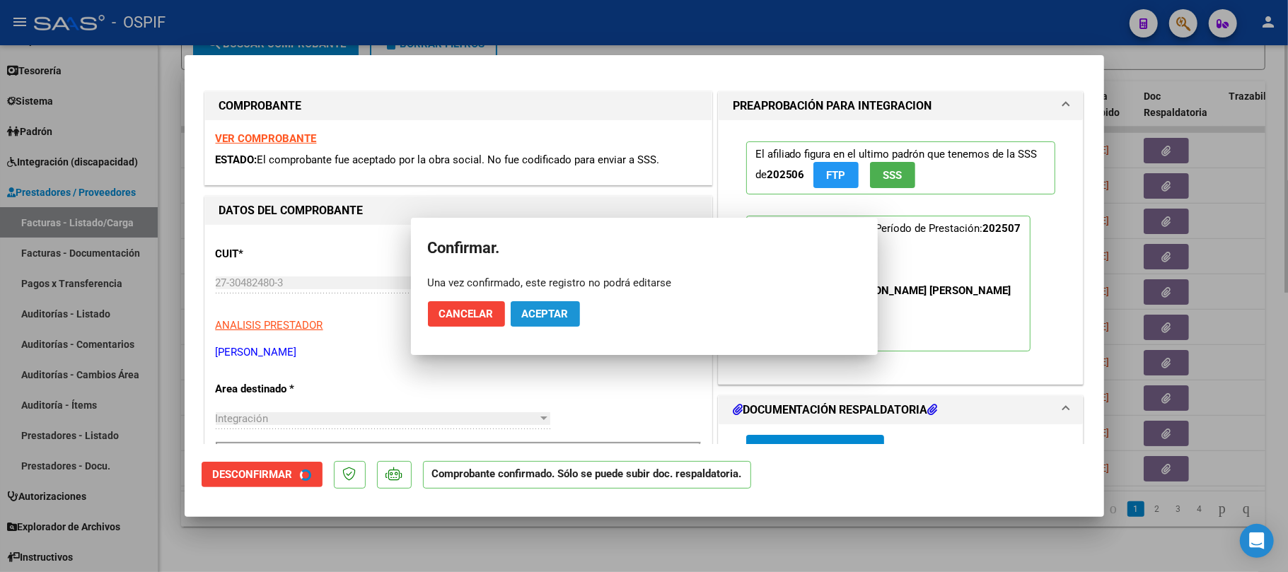
click at [297, 538] on div at bounding box center [644, 286] width 1288 height 572
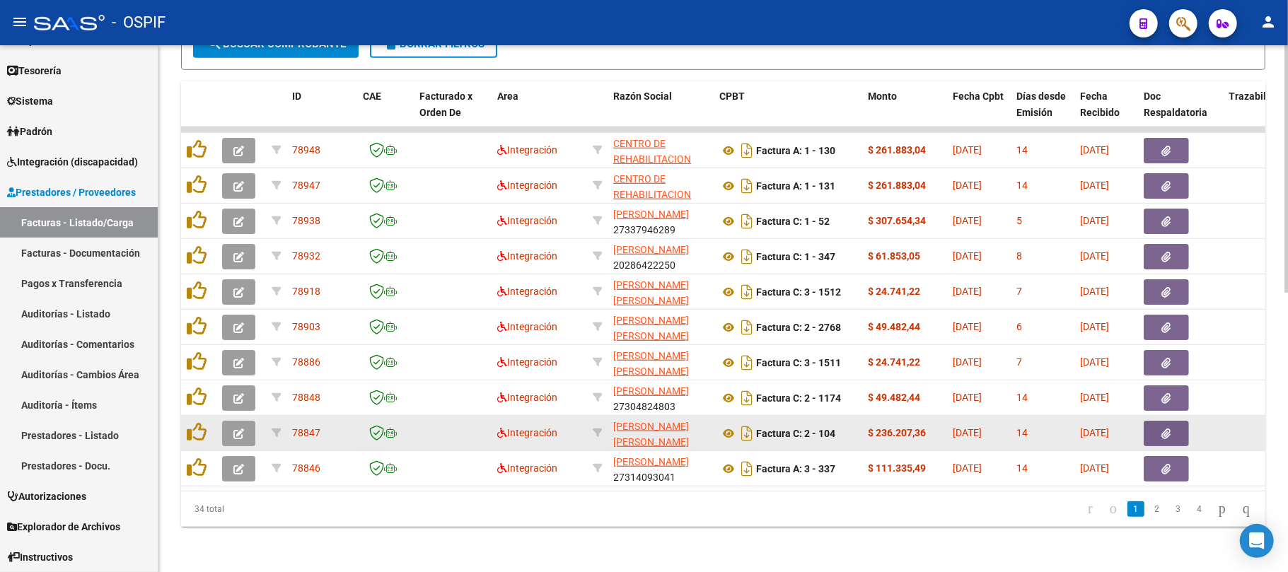
click at [215, 420] on datatable-body-cell at bounding box center [198, 433] width 35 height 35
click at [250, 421] on button "button" at bounding box center [238, 433] width 33 height 25
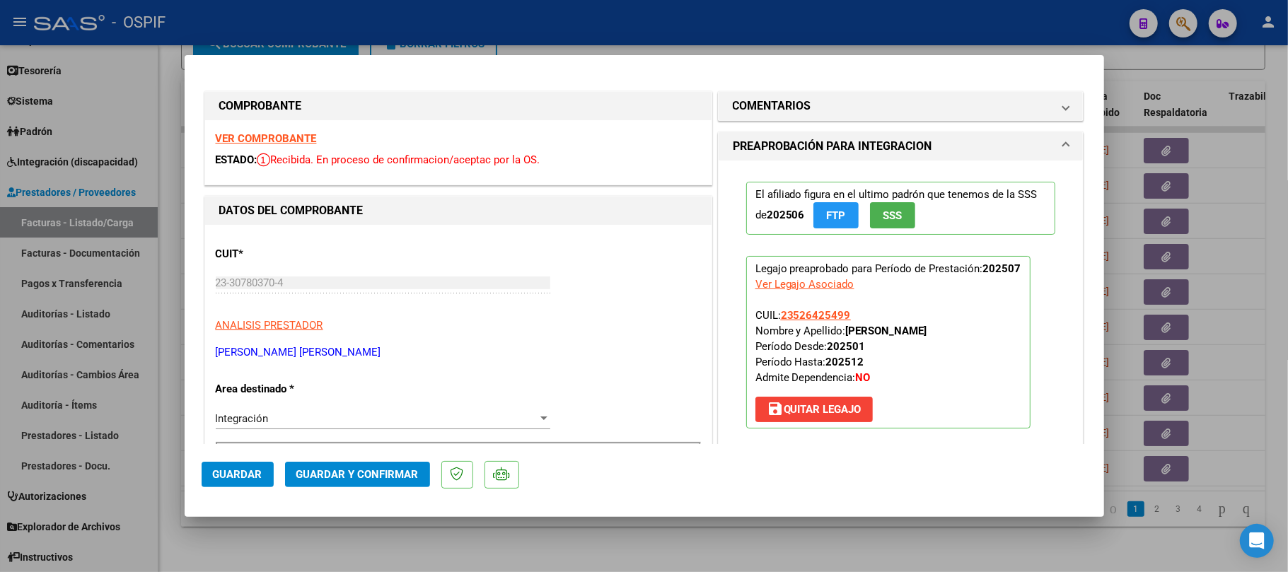
drag, startPoint x: 349, startPoint y: 486, endPoint x: 349, endPoint y: 479, distance: 7.8
click at [349, 479] on button "Guardar y Confirmar" at bounding box center [357, 474] width 145 height 25
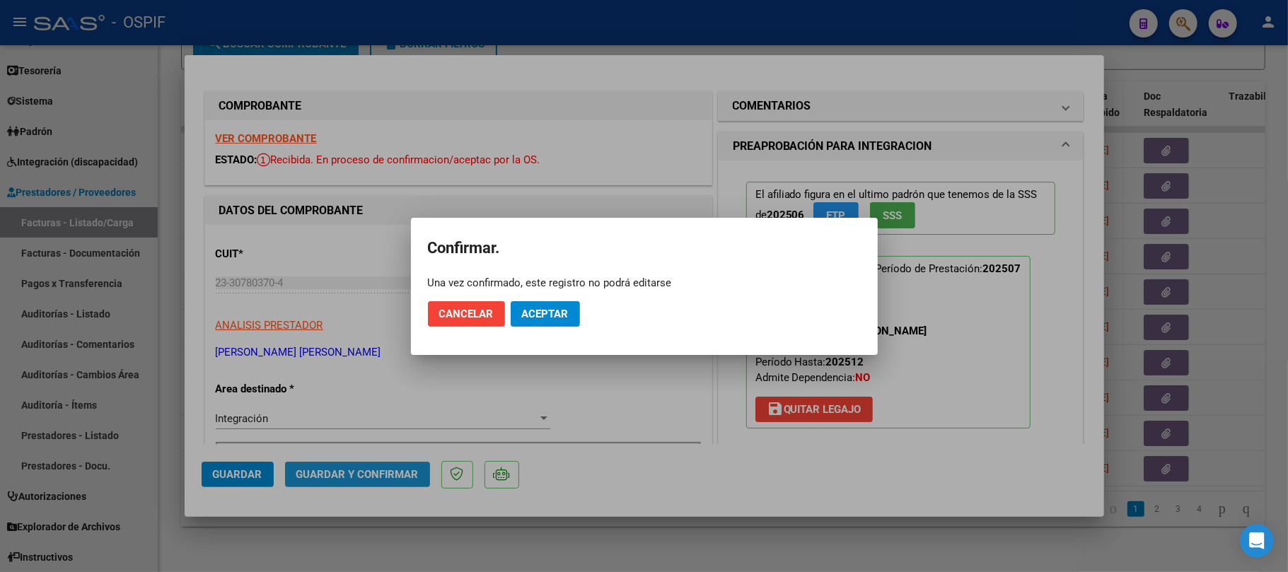
click at [559, 322] on button "Aceptar" at bounding box center [545, 313] width 69 height 25
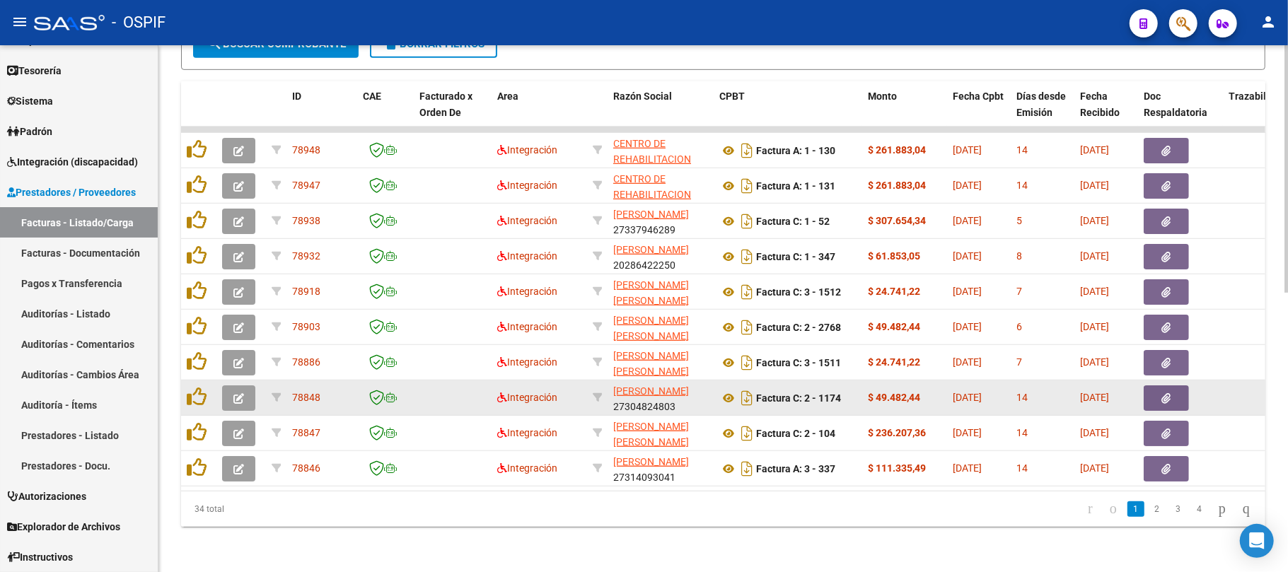
click at [235, 393] on icon "button" at bounding box center [238, 398] width 11 height 11
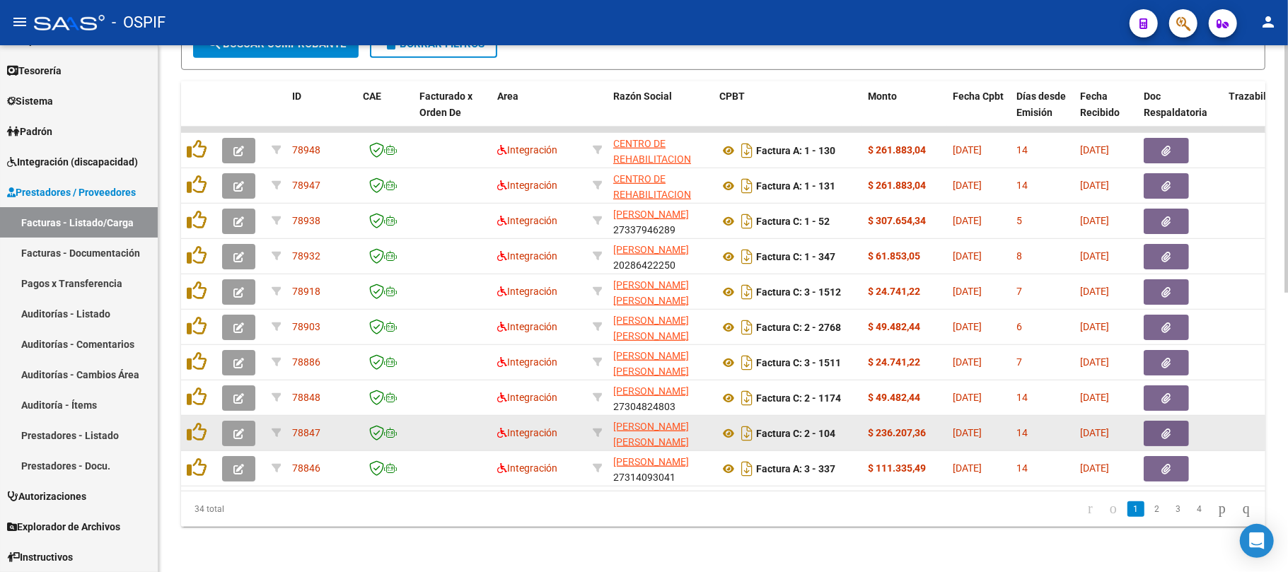
click at [233, 428] on icon "button" at bounding box center [238, 433] width 11 height 11
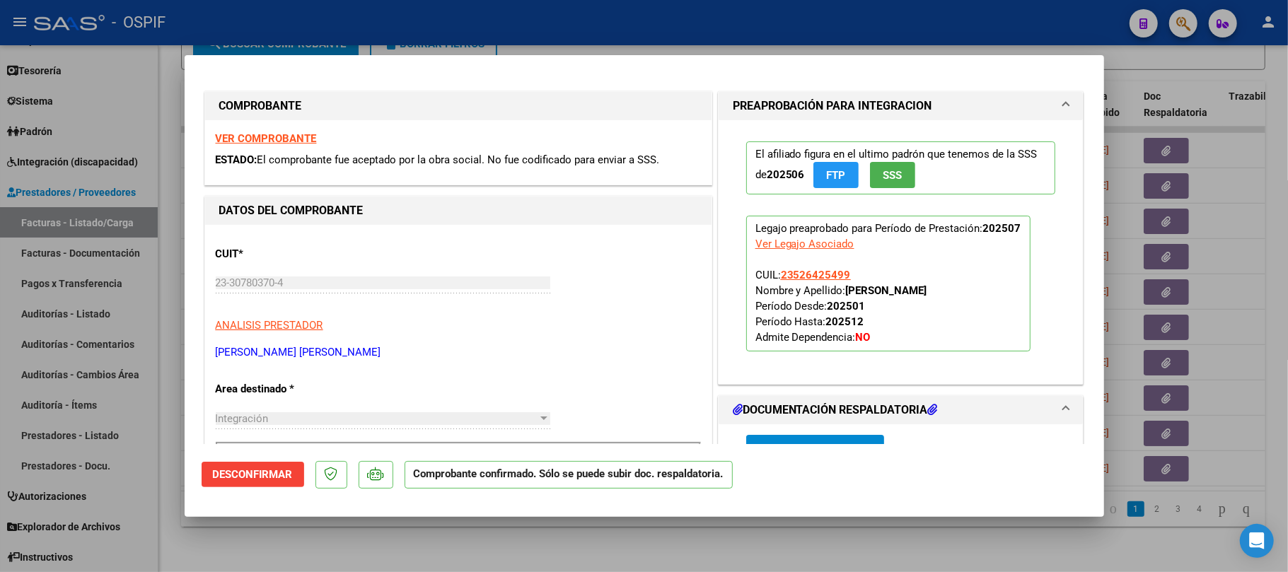
type input "$ 0,00"
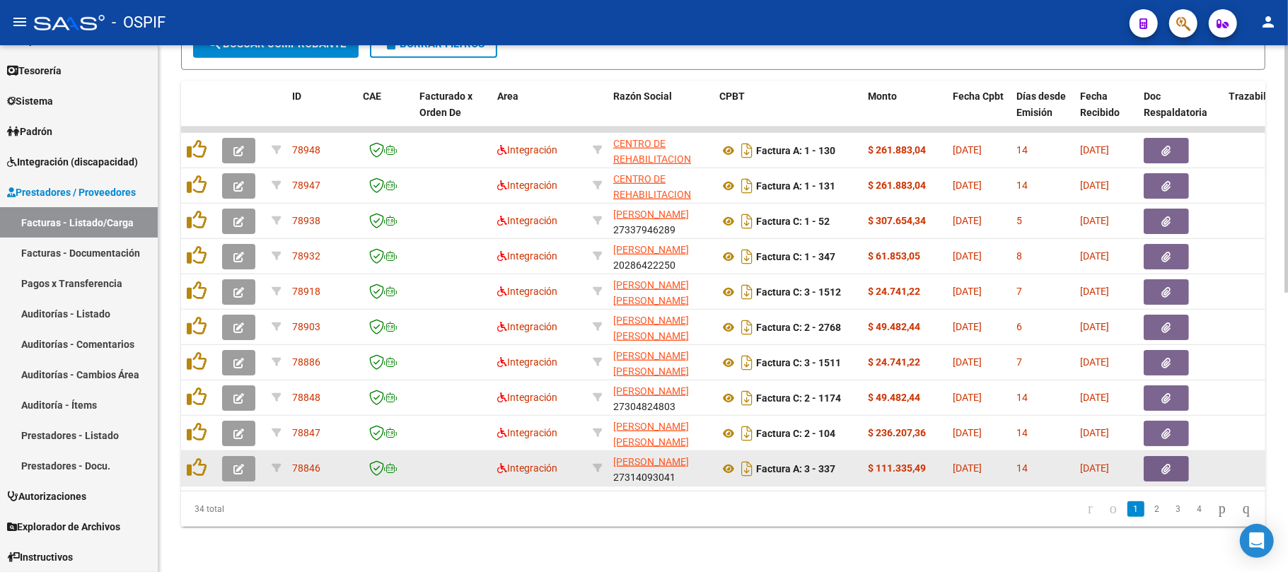
click at [245, 456] on button "button" at bounding box center [238, 468] width 33 height 25
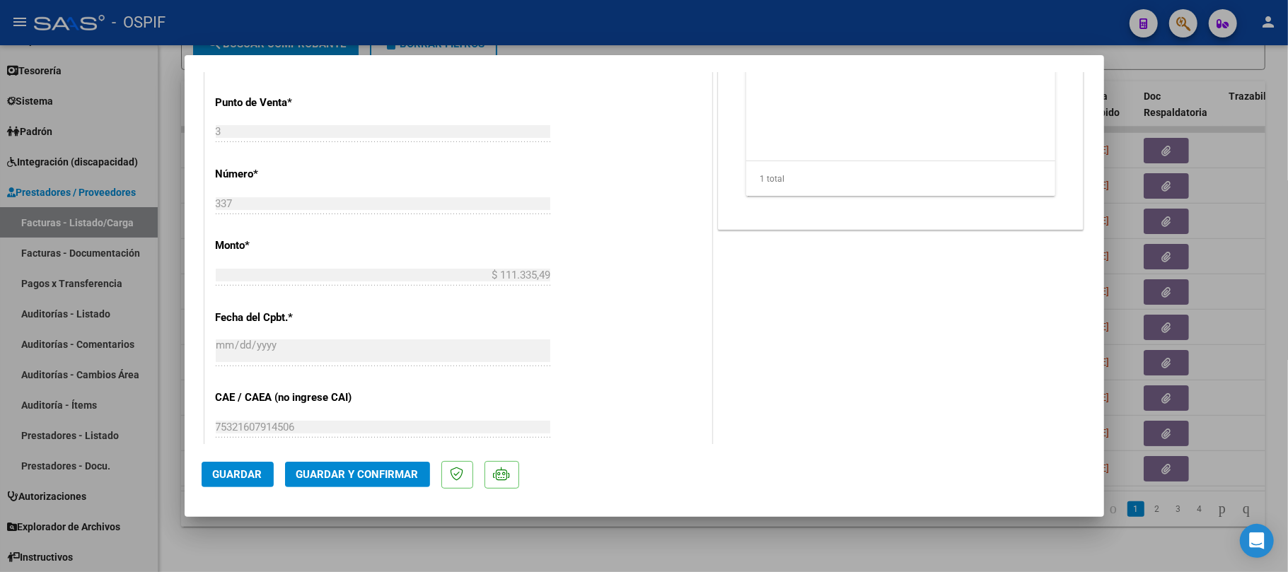
scroll to position [471, 0]
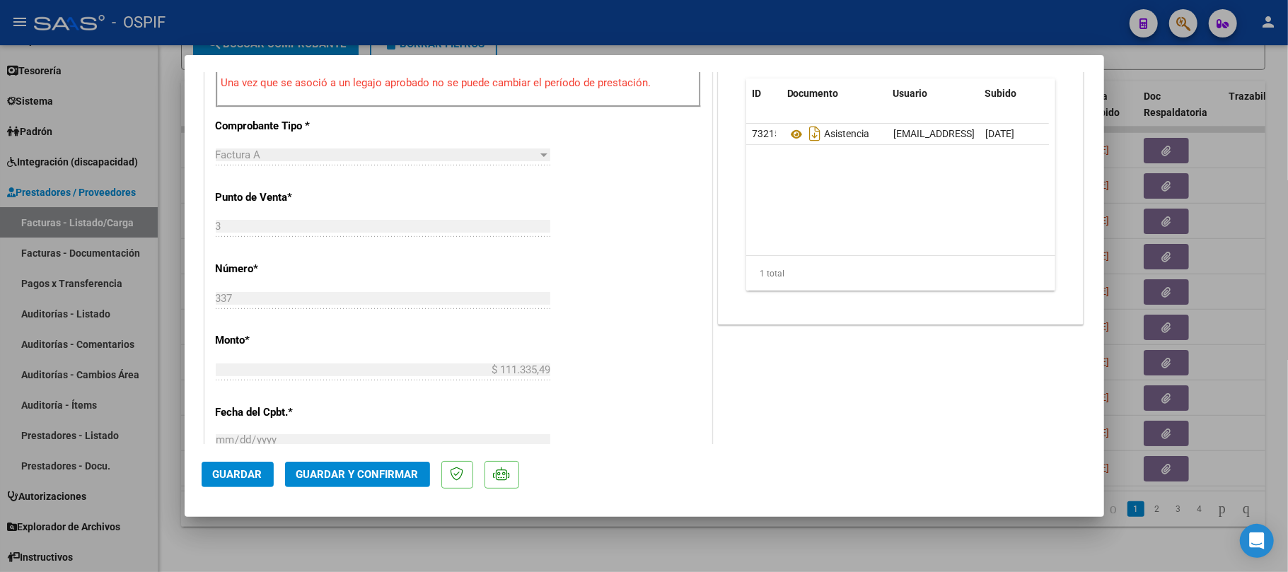
click at [359, 479] on span "Guardar y Confirmar" at bounding box center [357, 474] width 122 height 13
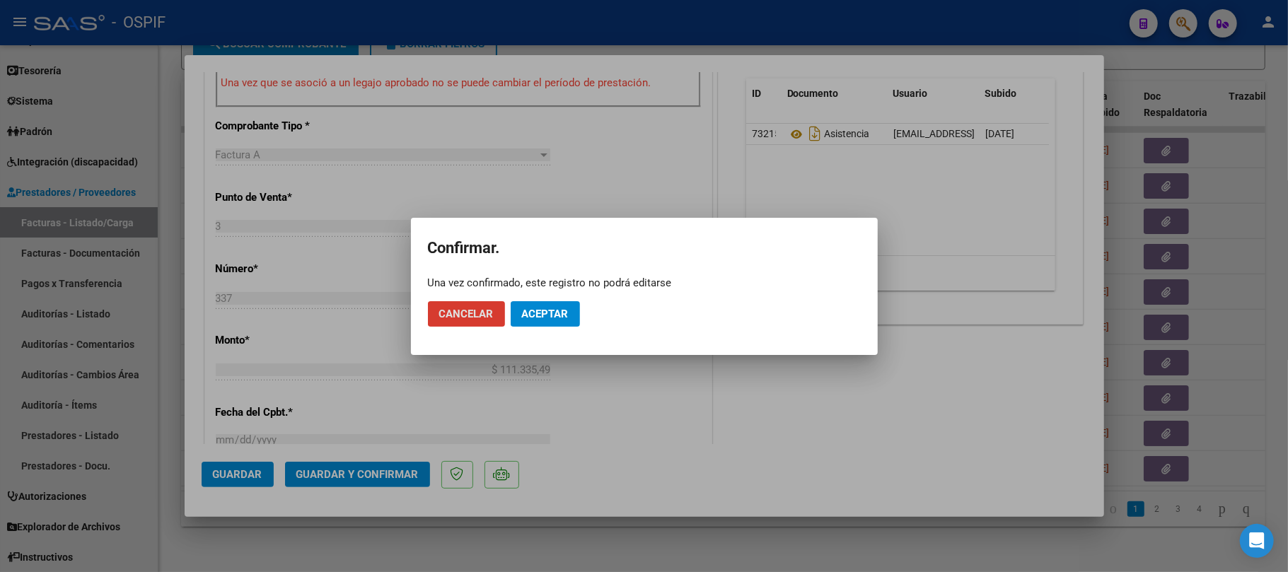
click at [568, 301] on button "Aceptar" at bounding box center [545, 313] width 69 height 25
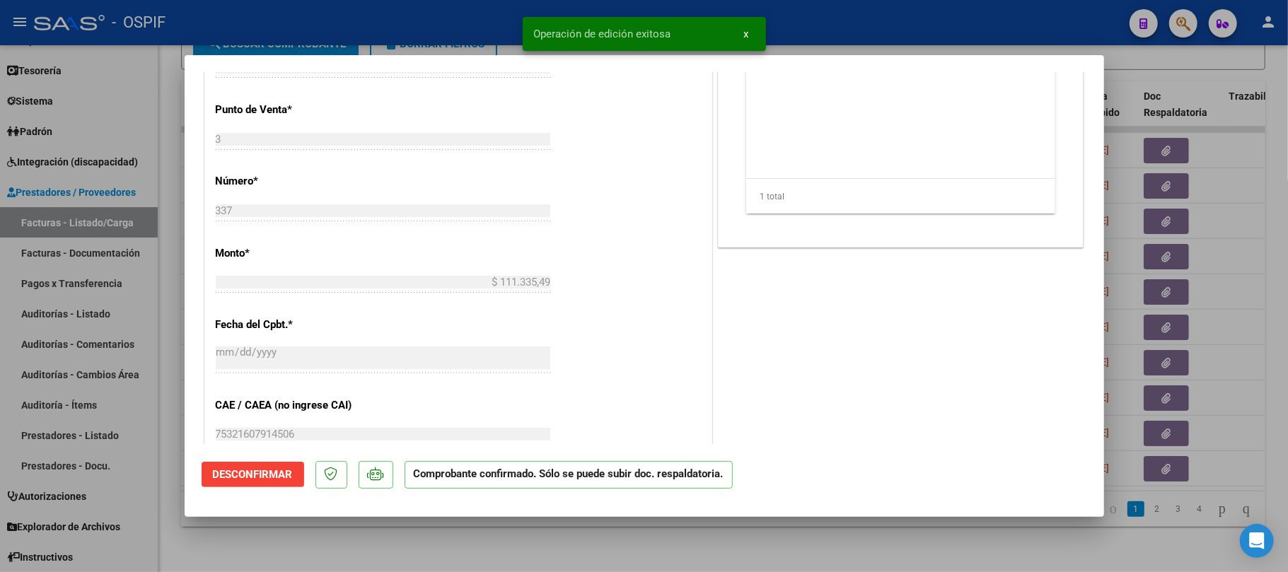
scroll to position [188, 0]
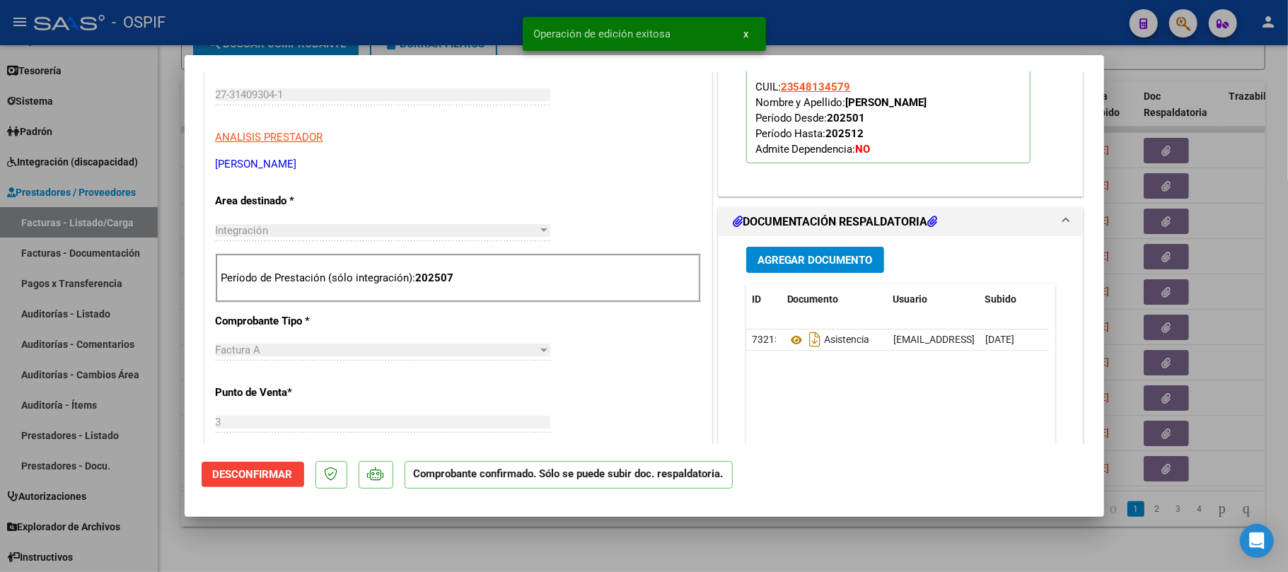
click at [649, 527] on div at bounding box center [644, 286] width 1288 height 572
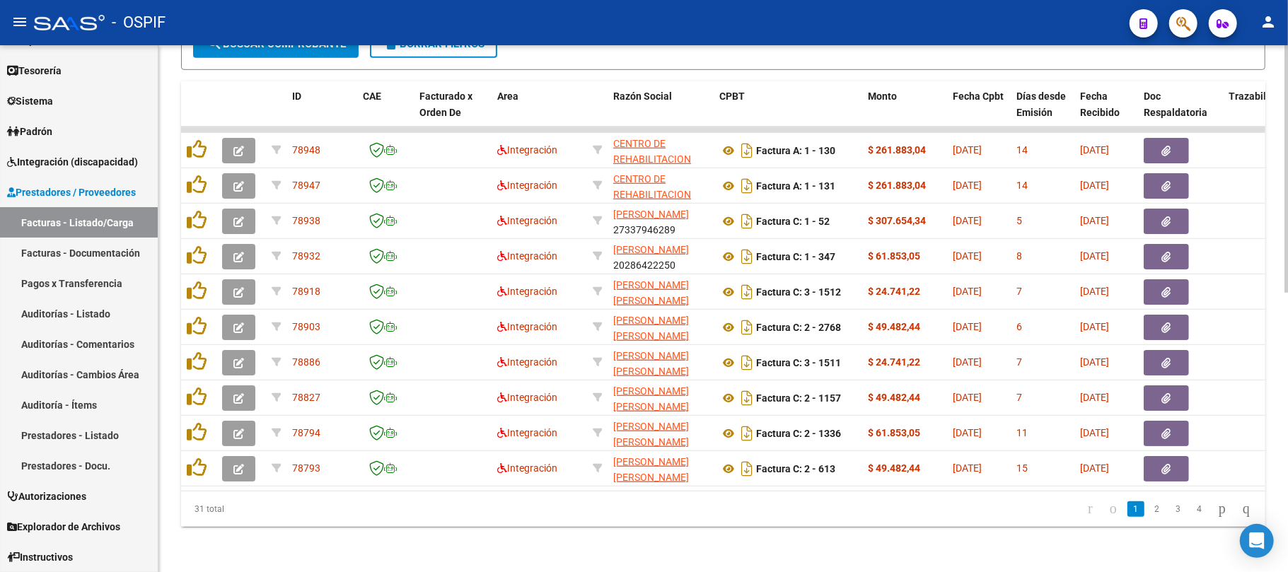
drag, startPoint x: 660, startPoint y: 552, endPoint x: 623, endPoint y: 484, distance: 77.8
click at [659, 552] on div "Video tutorial PRESTADORES -> Listado de CPBTs Emitidos por Prestadores / Prove…" at bounding box center [722, 17] width 1129 height 1109
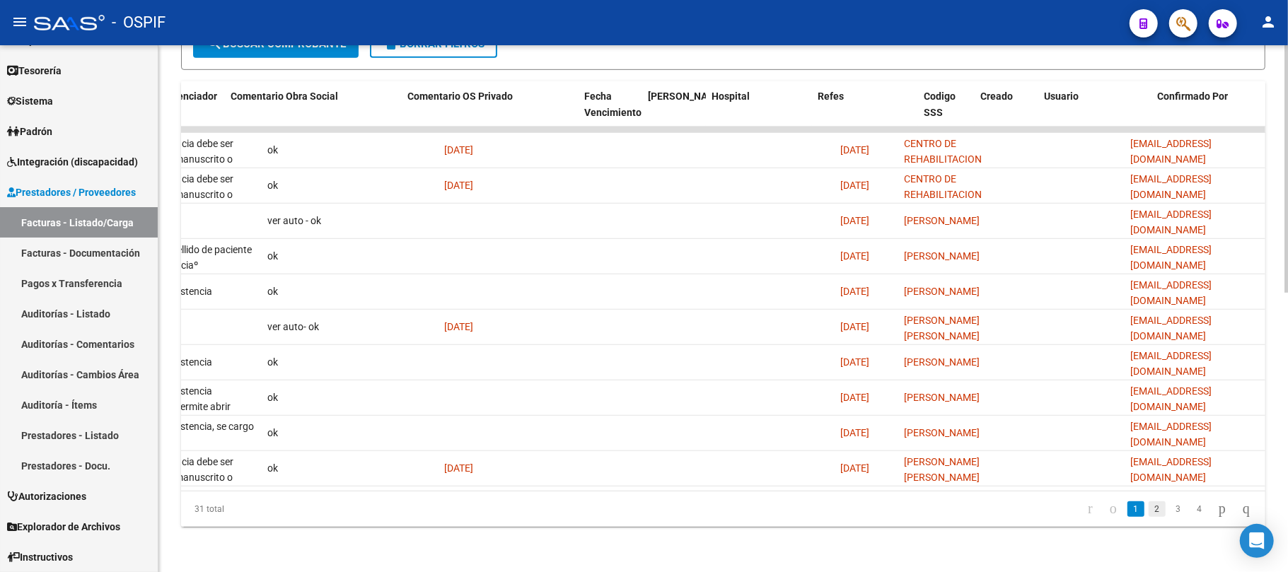
scroll to position [0, 2421]
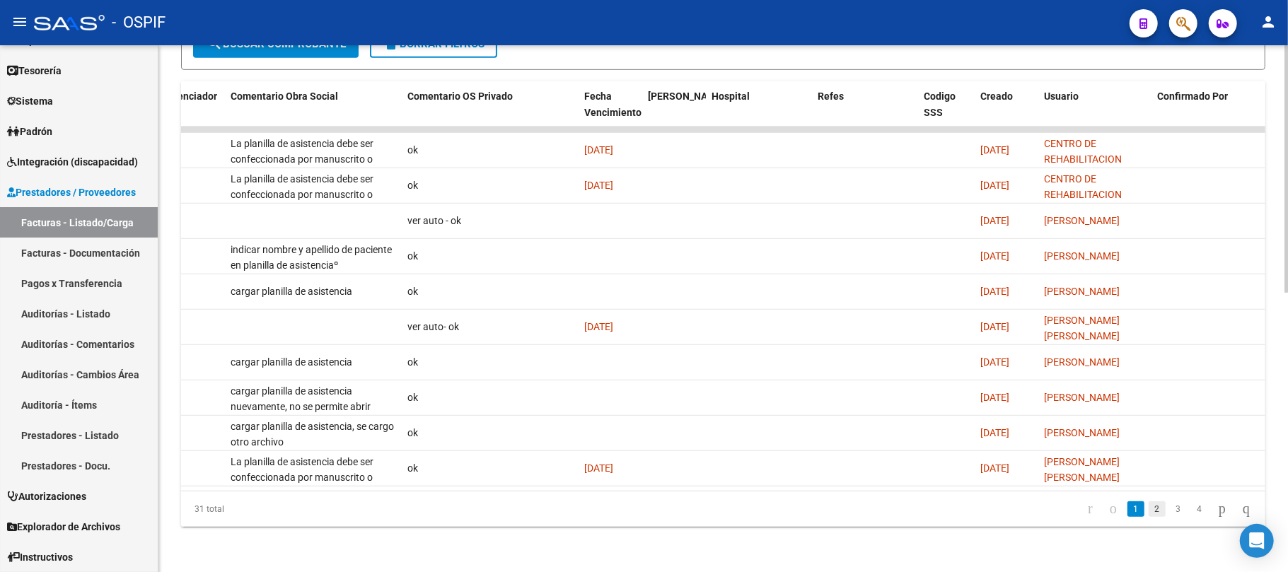
click at [1148, 511] on link "2" at bounding box center [1156, 509] width 17 height 16
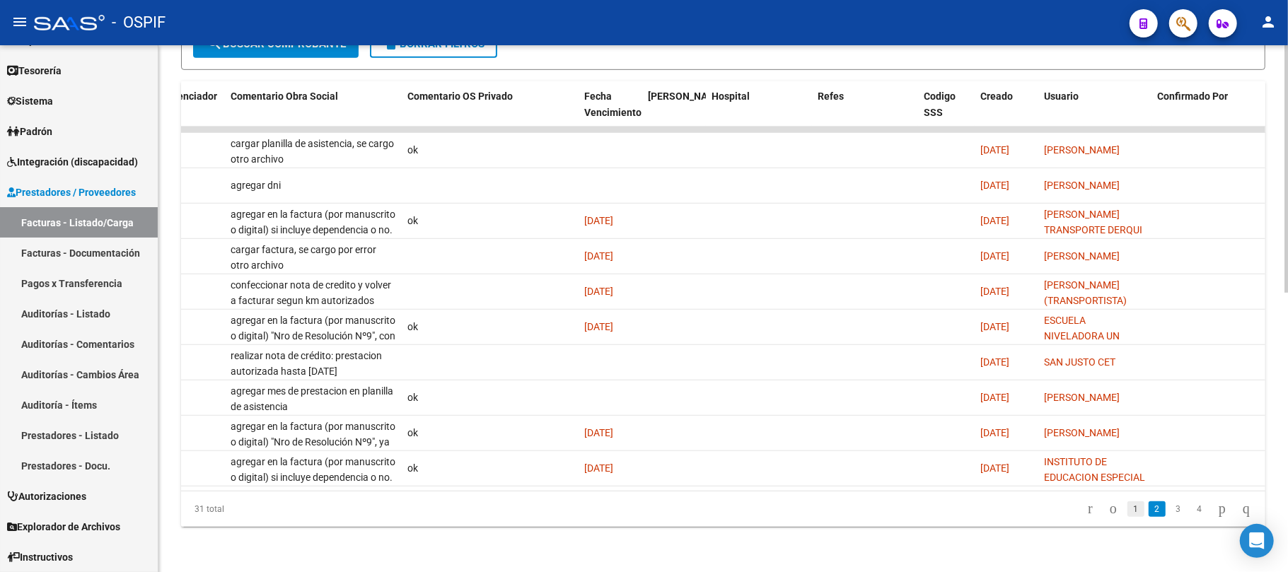
click at [1127, 515] on link "1" at bounding box center [1135, 509] width 17 height 16
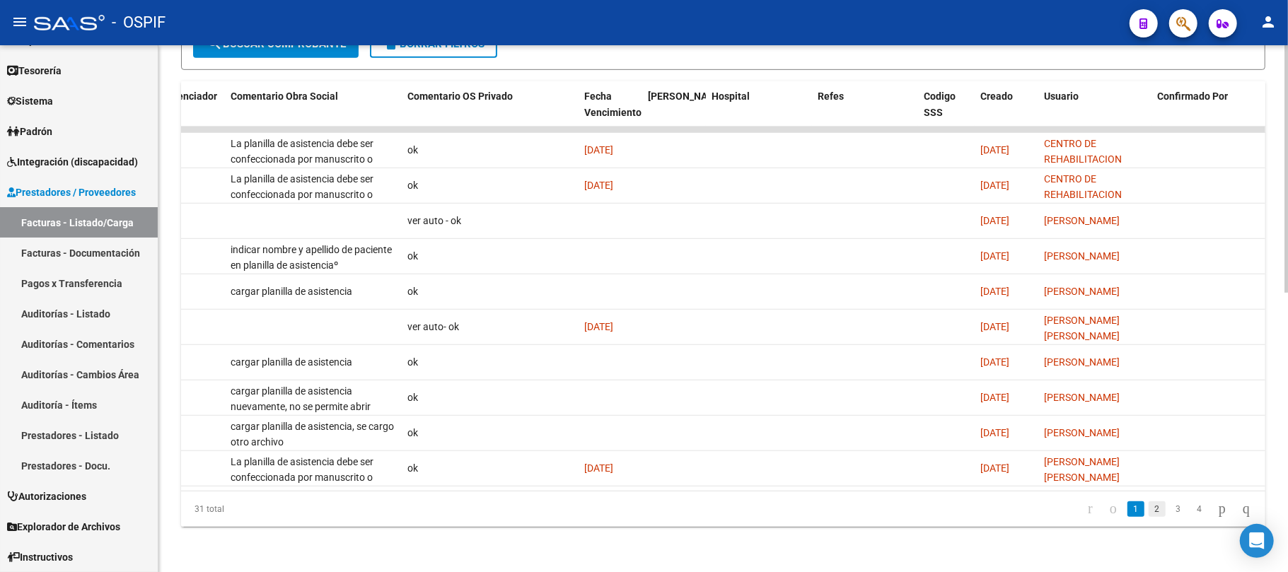
click at [1148, 515] on link "2" at bounding box center [1156, 509] width 17 height 16
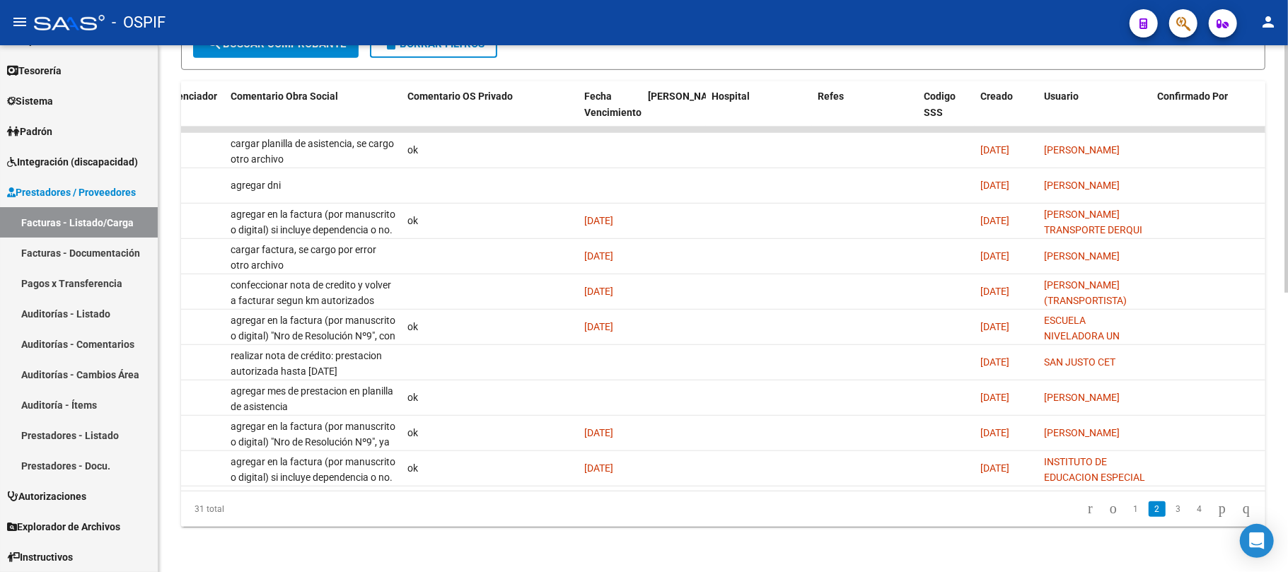
drag, startPoint x: 1121, startPoint y: 509, endPoint x: 1126, endPoint y: 493, distance: 17.0
click at [1127, 510] on link "1" at bounding box center [1135, 509] width 17 height 16
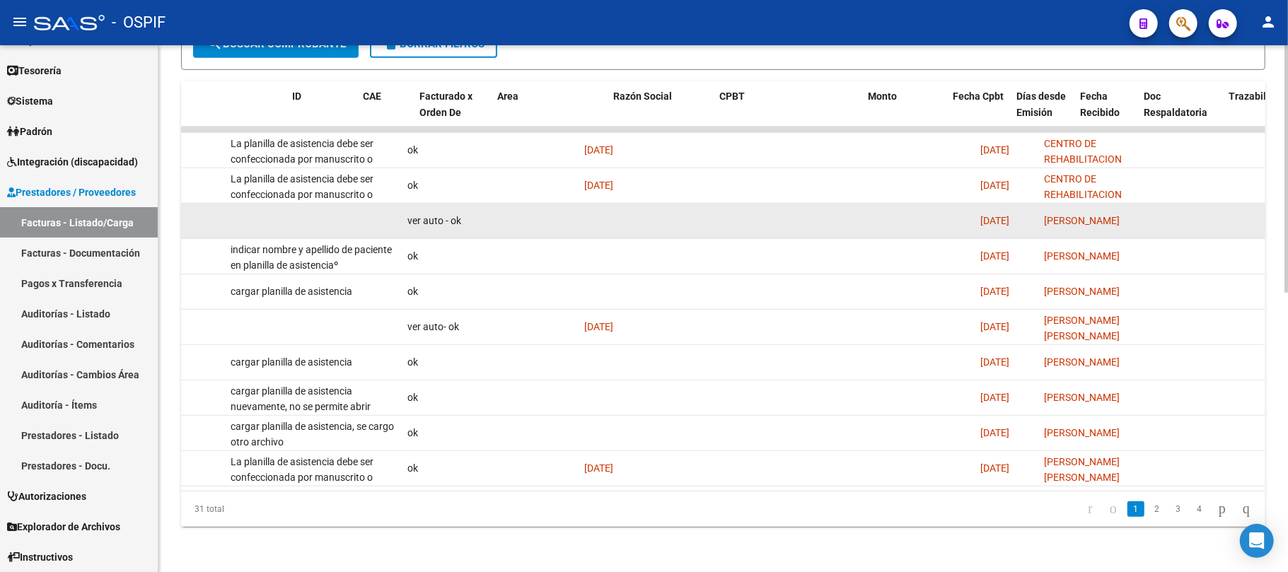
scroll to position [0, 0]
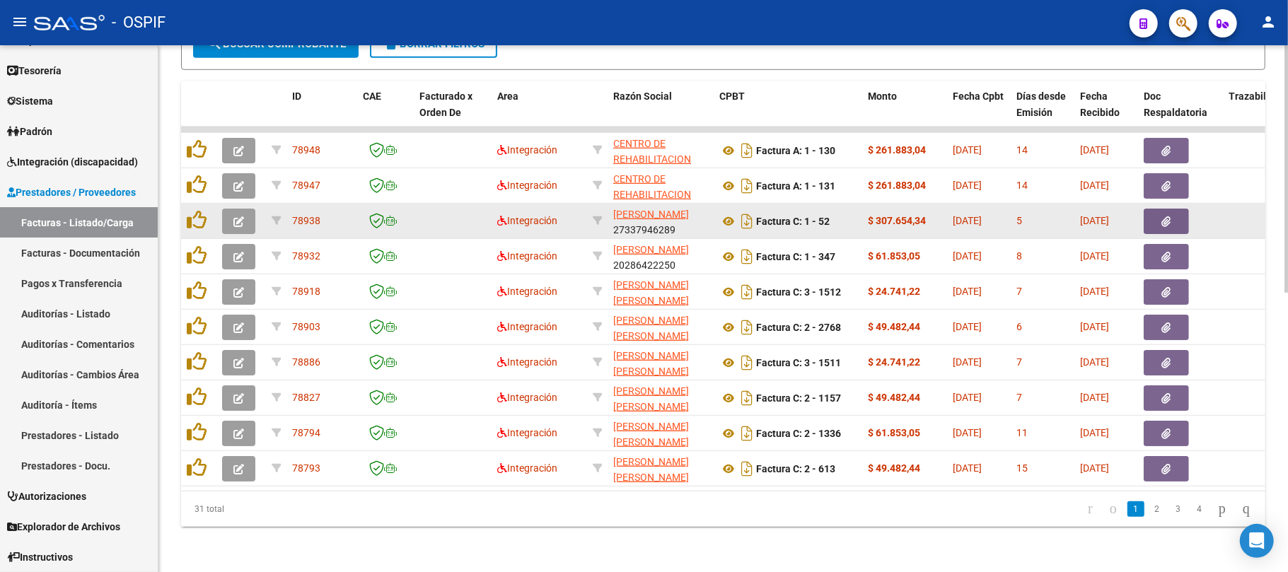
click at [230, 209] on button "button" at bounding box center [238, 221] width 33 height 25
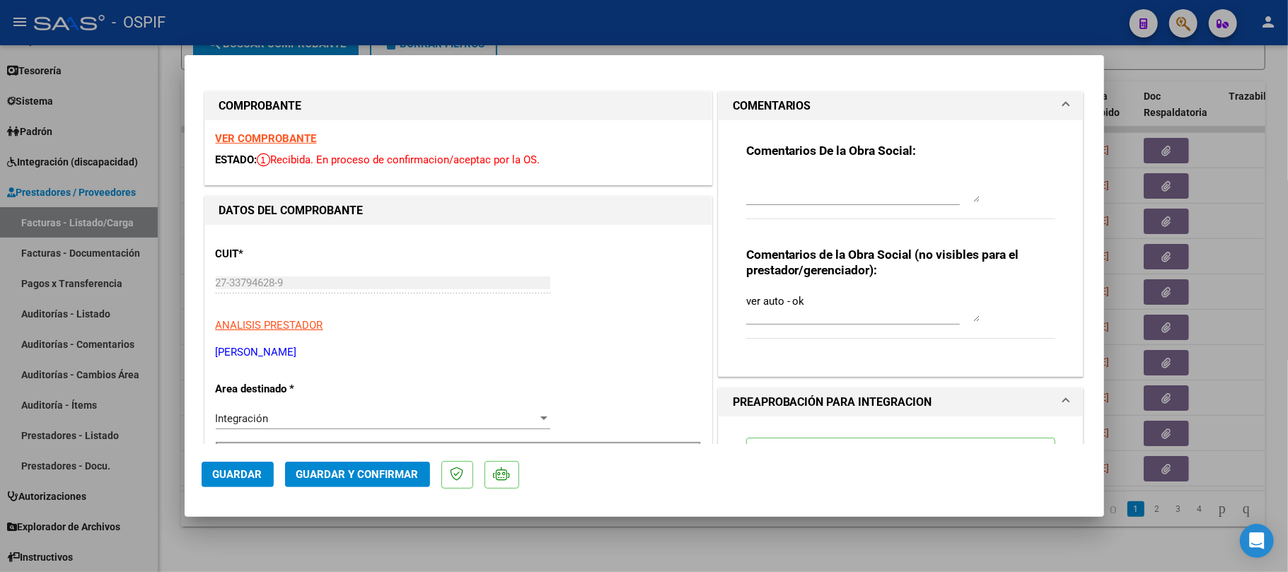
click at [409, 479] on span "Guardar y Confirmar" at bounding box center [357, 474] width 122 height 13
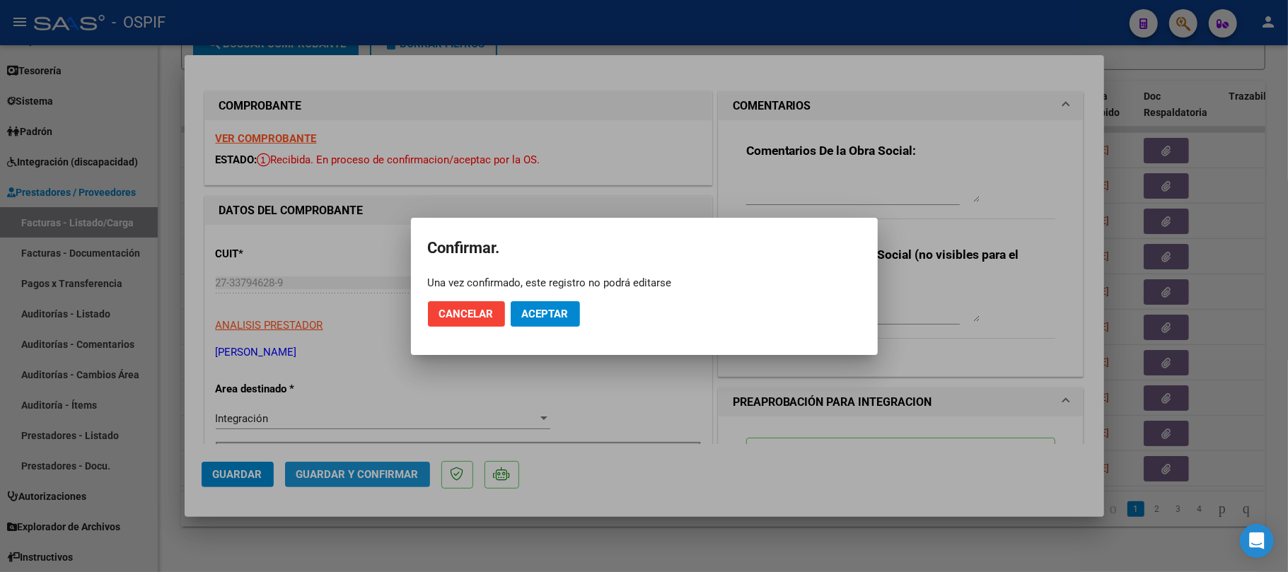
click at [541, 311] on span "Aceptar" at bounding box center [545, 314] width 47 height 13
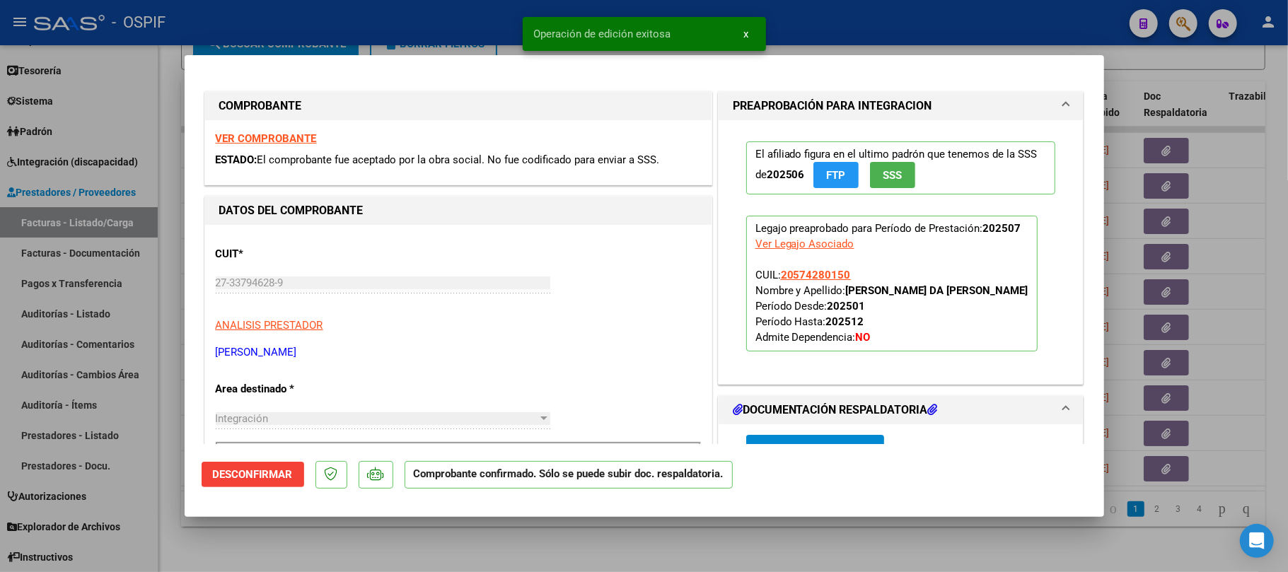
click at [566, 547] on div at bounding box center [644, 286] width 1288 height 572
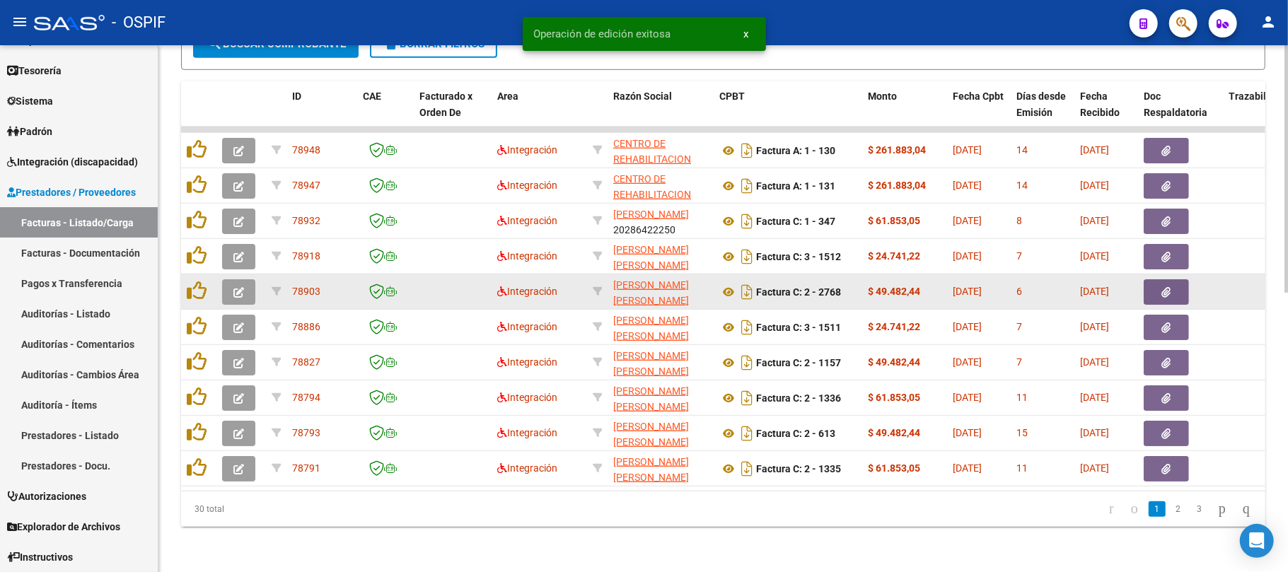
click at [247, 279] on button "button" at bounding box center [238, 291] width 33 height 25
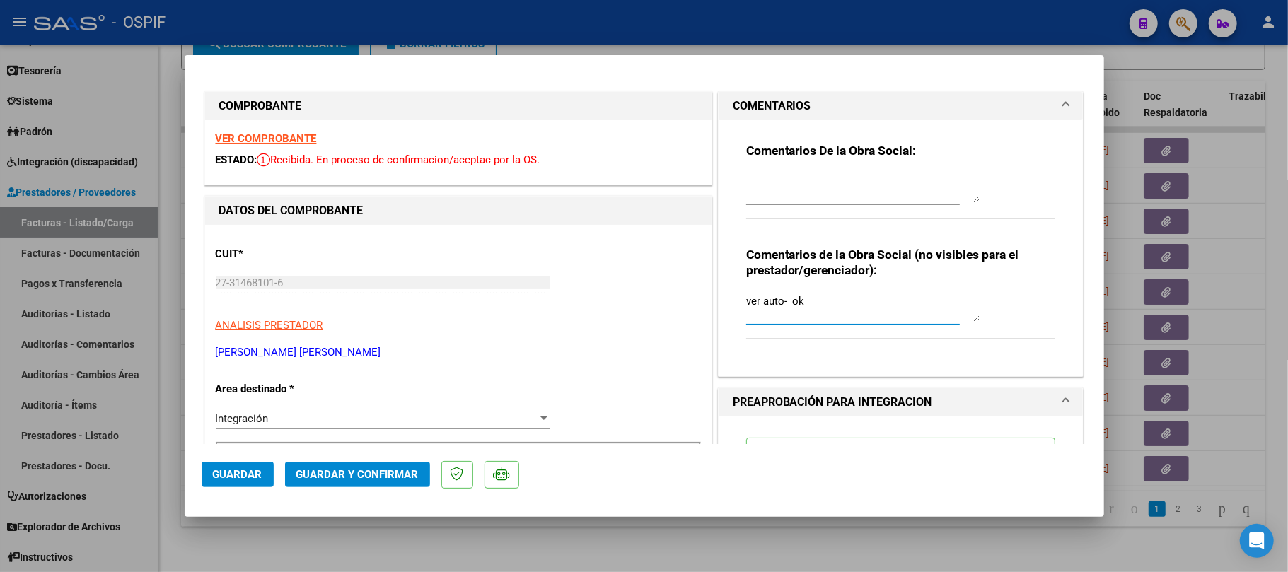
drag, startPoint x: 810, startPoint y: 303, endPoint x: 337, endPoint y: 379, distance: 479.9
click at [314, 486] on button "Guardar y Confirmar" at bounding box center [357, 474] width 145 height 25
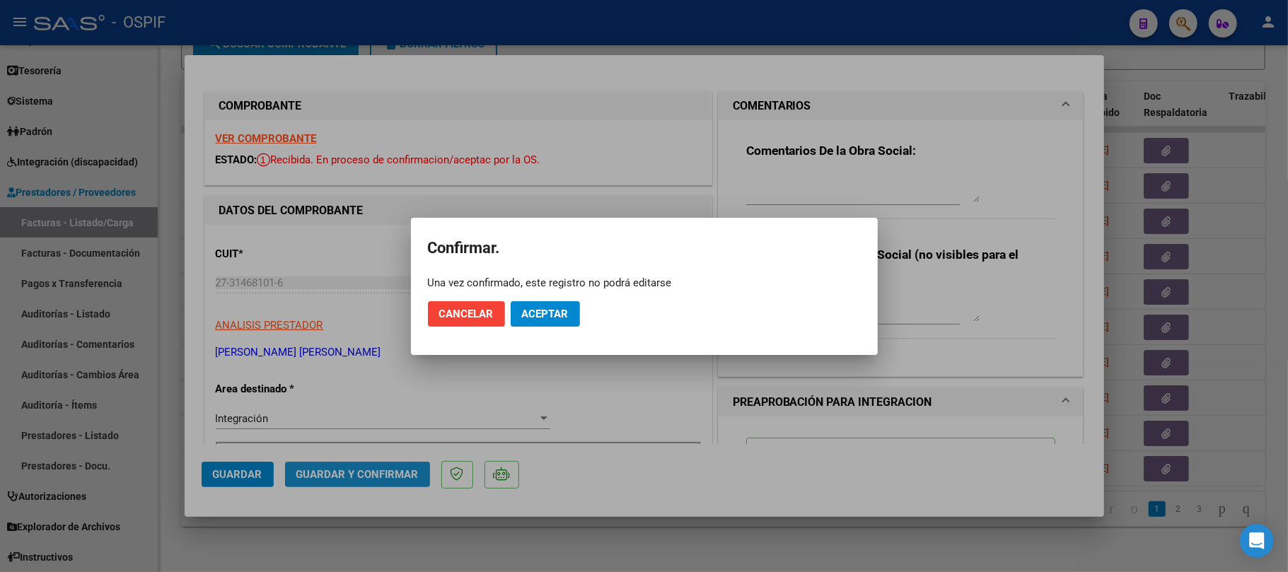
click at [530, 314] on span "Aceptar" at bounding box center [545, 314] width 47 height 13
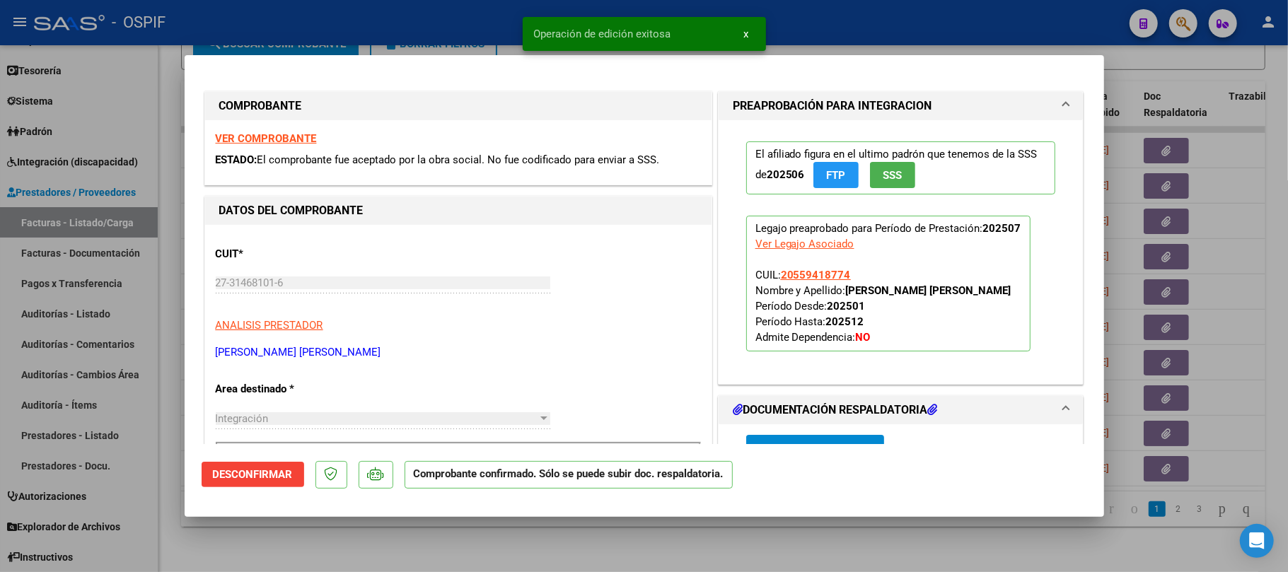
click at [513, 542] on div at bounding box center [644, 286] width 1288 height 572
